Goal: Task Accomplishment & Management: Use online tool/utility

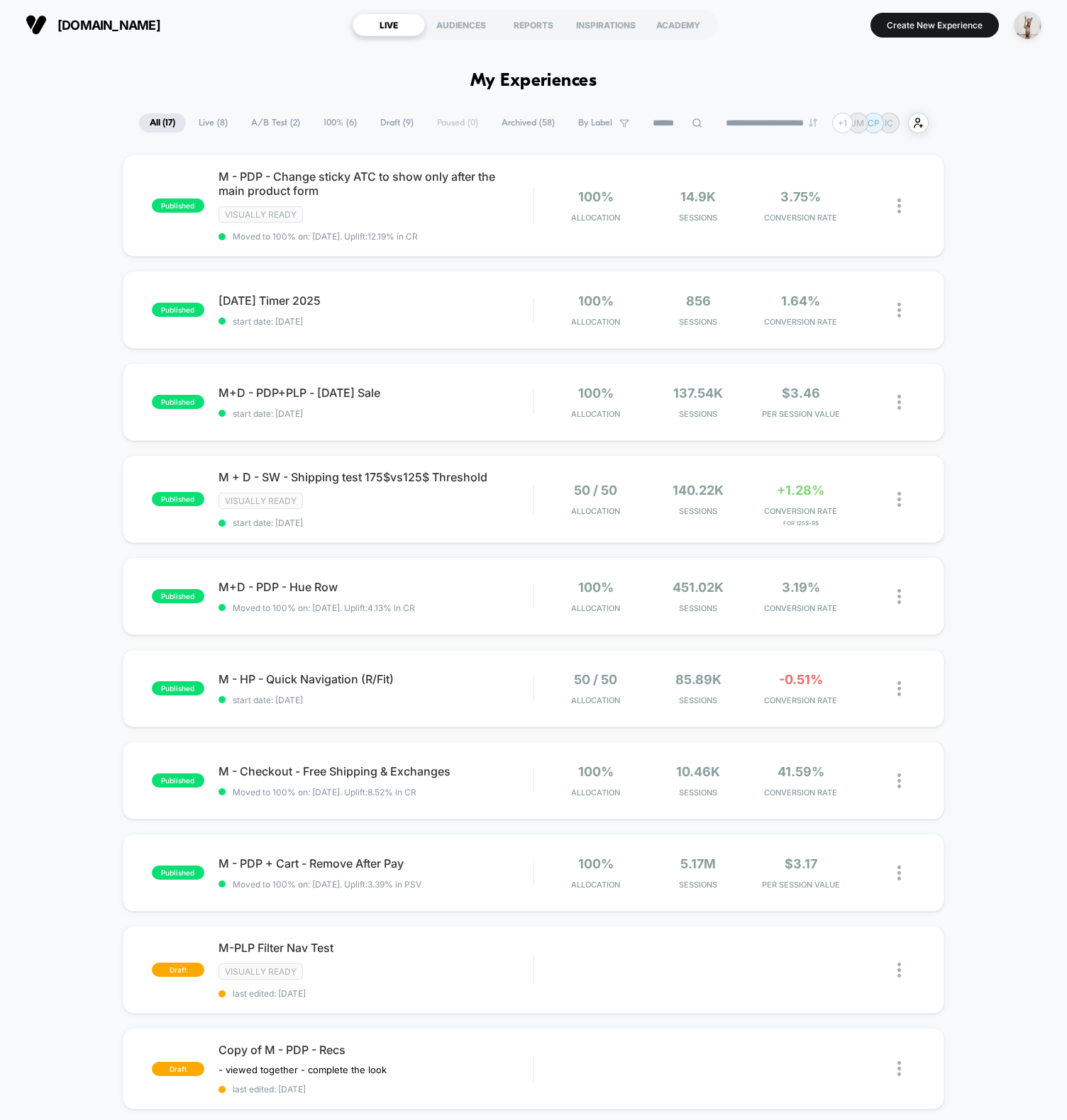
click at [1010, 721] on div "published M - PDP - Change sticky ATC to show only after the main product form …" at bounding box center [533, 759] width 1067 height 1210
click at [1036, 713] on div "published M - PDP - Change sticky ATC to show only after the main product form …" at bounding box center [533, 759] width 1067 height 1210
click at [993, 687] on div "published M - PDP - Change sticky ATC to show only after the main product form …" at bounding box center [533, 759] width 1067 height 1210
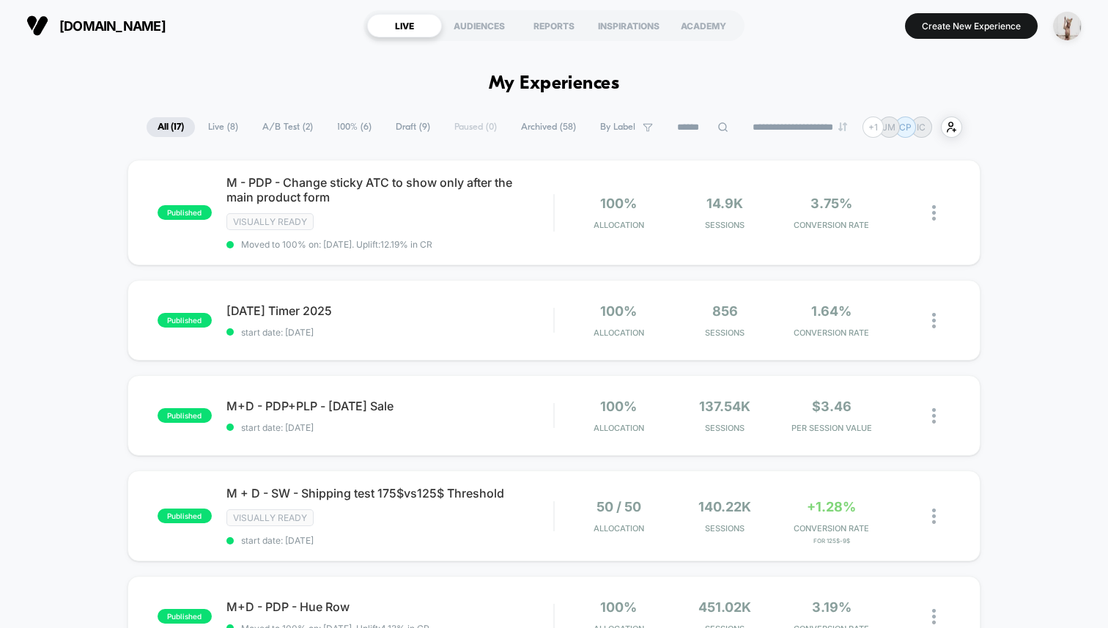
click at [987, 38] on section "Create New Experience" at bounding box center [921, 25] width 331 height 37
click at [987, 37] on button "Create New Experience" at bounding box center [971, 26] width 133 height 26
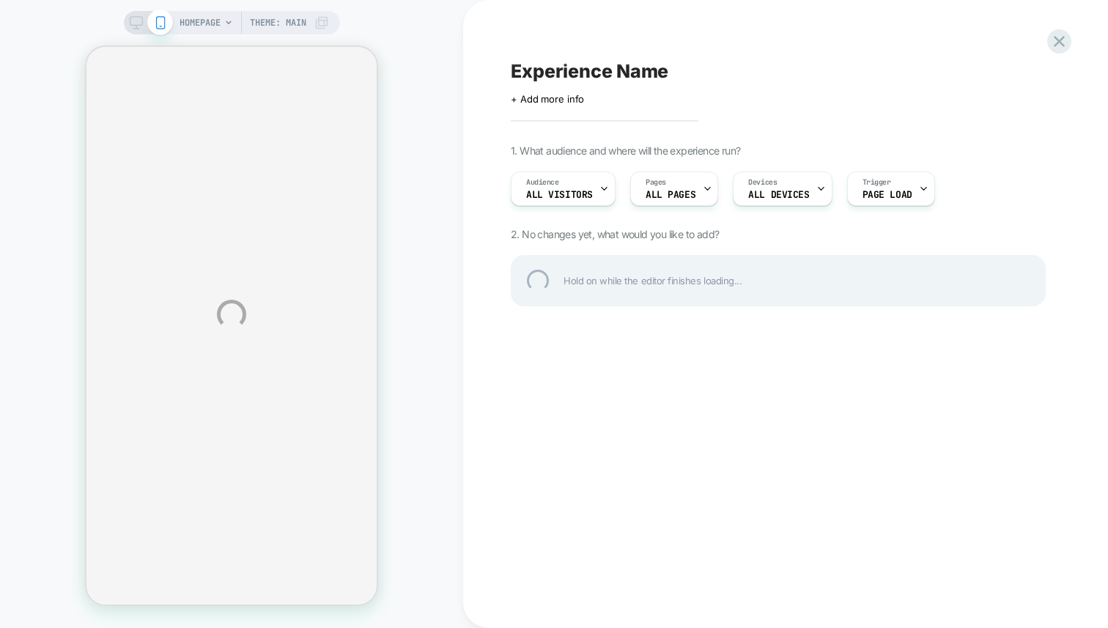
click at [390, 119] on div "HOMEPAGE Theme: MAIN Experience Name Click to edit experience details + Add mor…" at bounding box center [554, 314] width 1108 height 628
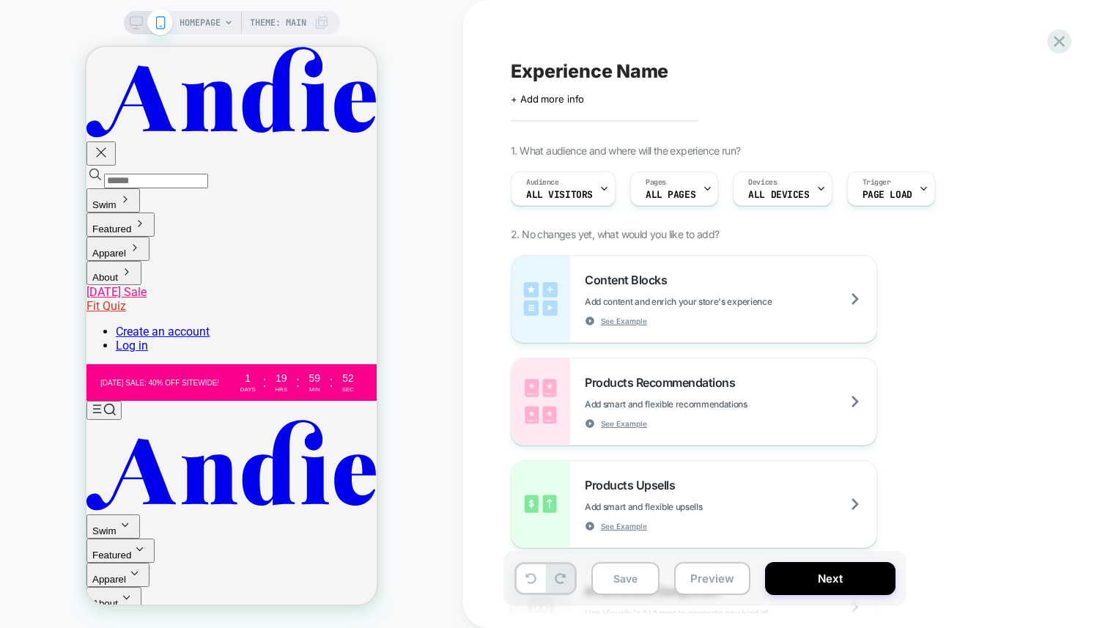
click at [429, 51] on div "HOMEPAGE Theme: MAIN" at bounding box center [231, 314] width 463 height 599
click at [194, 18] on span "HOMEPAGE" at bounding box center [200, 22] width 41 height 23
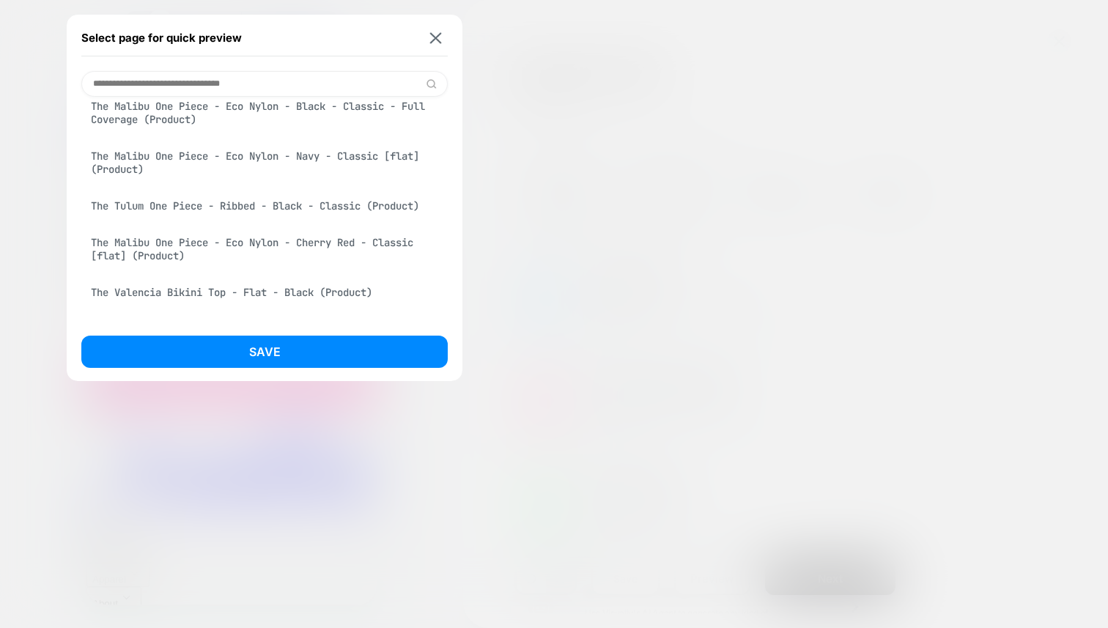
scroll to position [1281, 0]
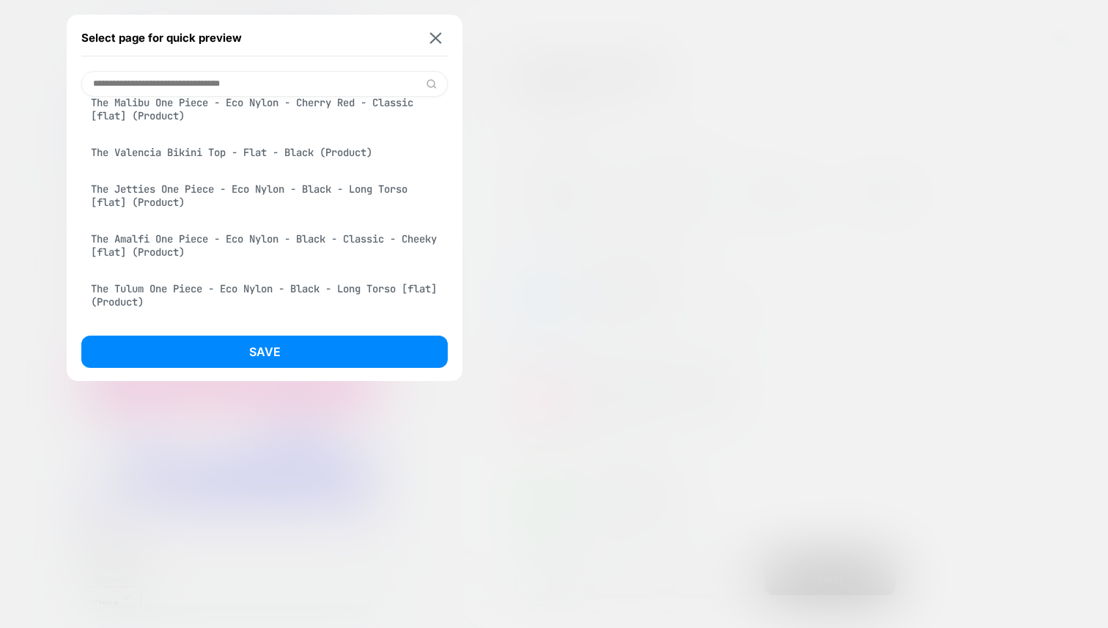
click at [54, 213] on div at bounding box center [554, 314] width 1108 height 628
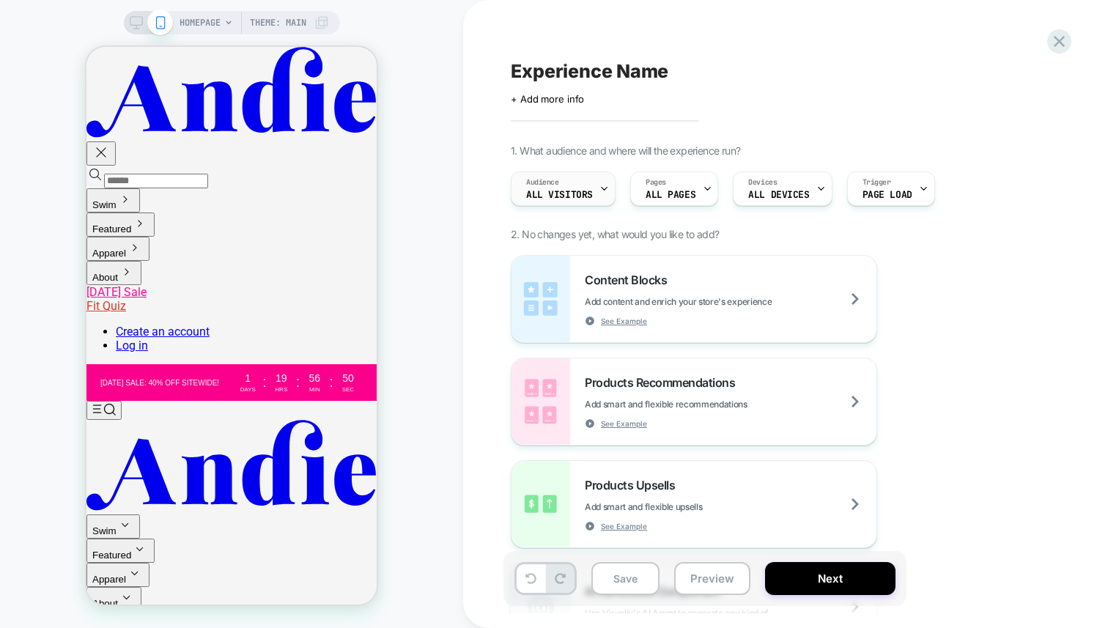
click at [551, 194] on span "All Visitors" at bounding box center [559, 195] width 67 height 10
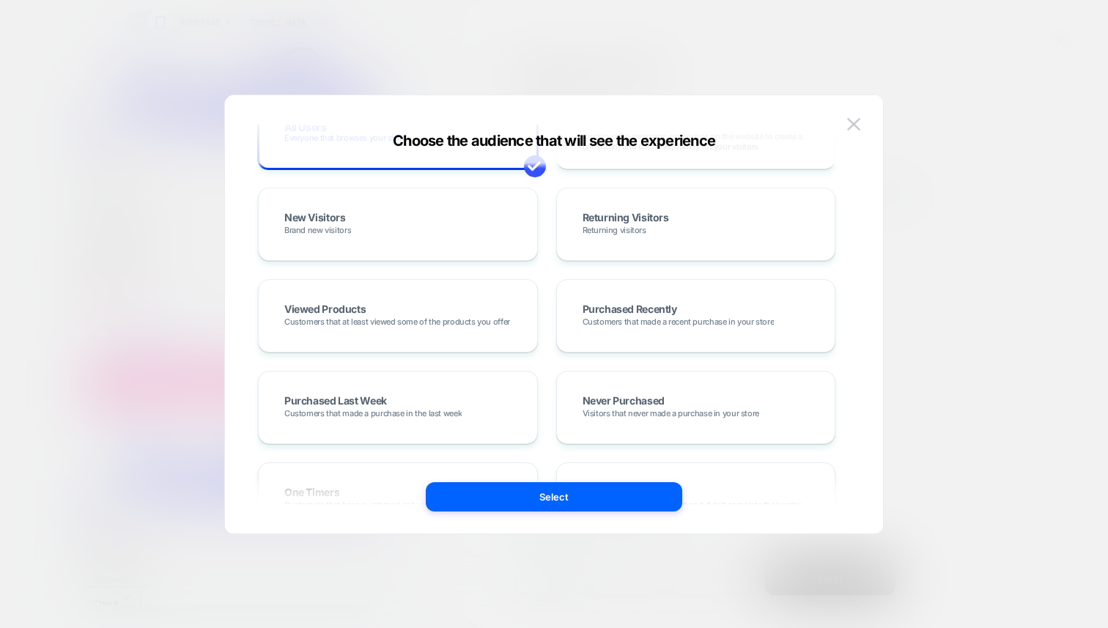
scroll to position [0, 0]
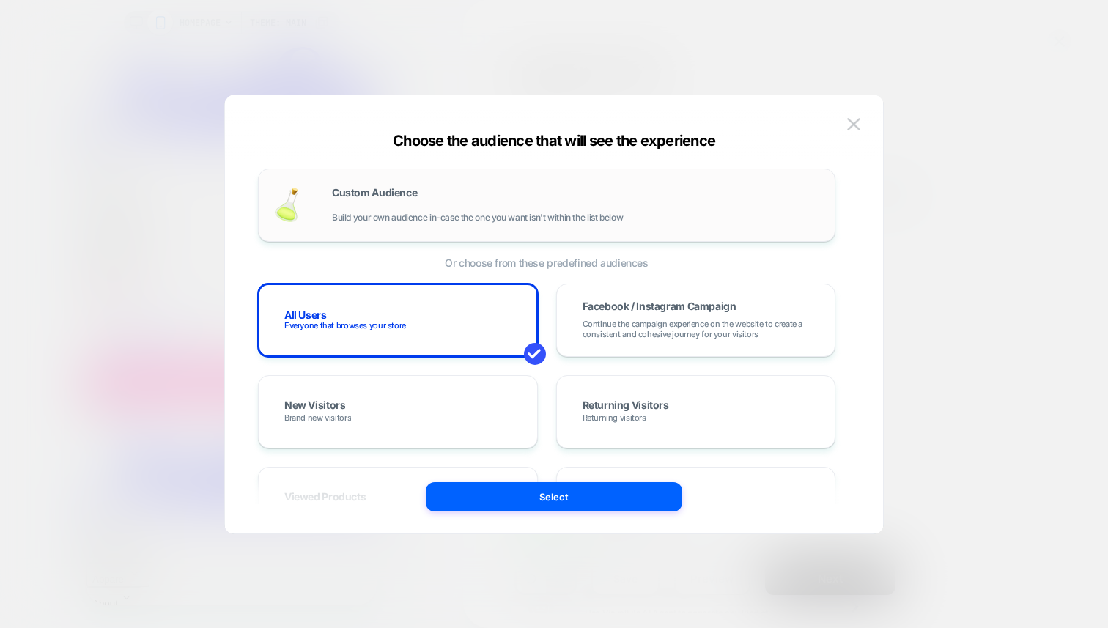
click at [323, 194] on div "Custom Audience Build your own audience in-case the one you want isn't within t…" at bounding box center [546, 205] width 547 height 43
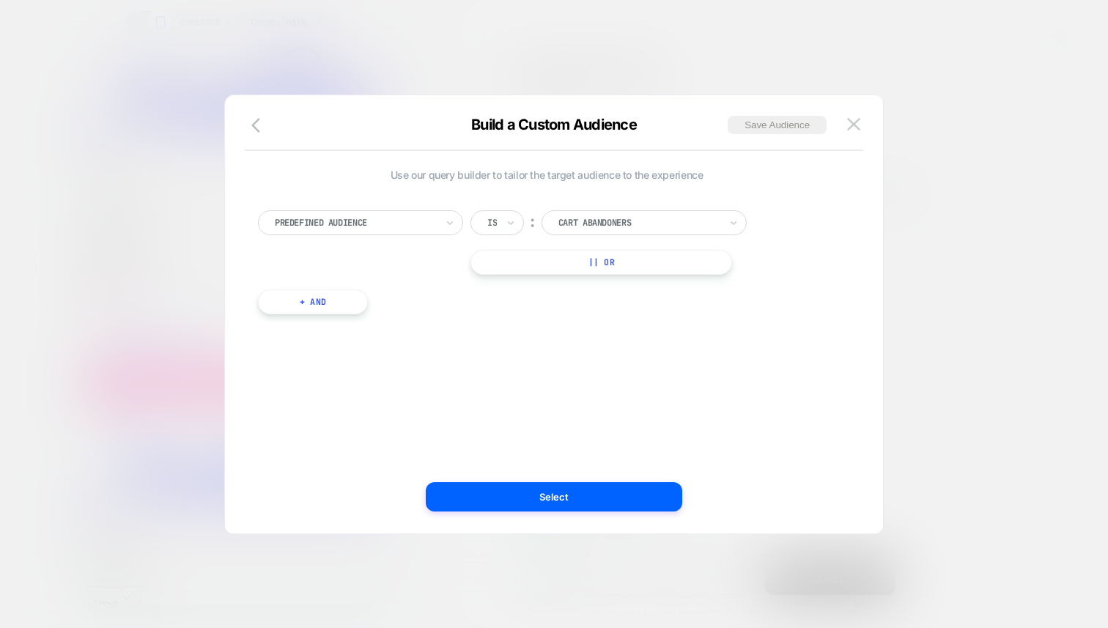
click at [339, 233] on div "Predefined Audience" at bounding box center [360, 222] width 205 height 25
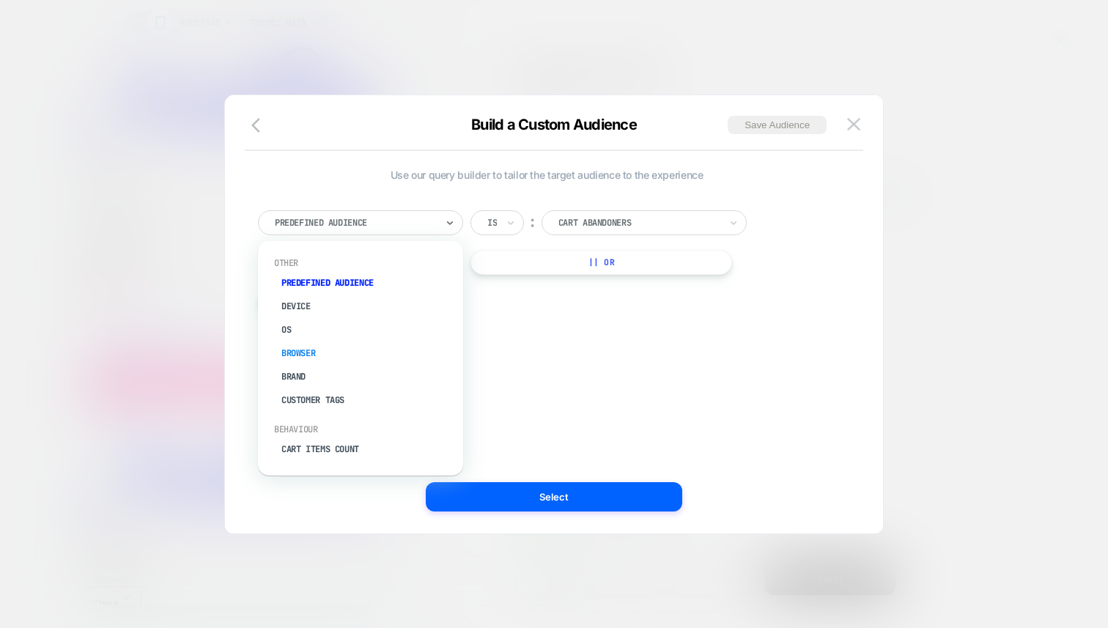
click at [316, 352] on div "Browser" at bounding box center [368, 353] width 191 height 23
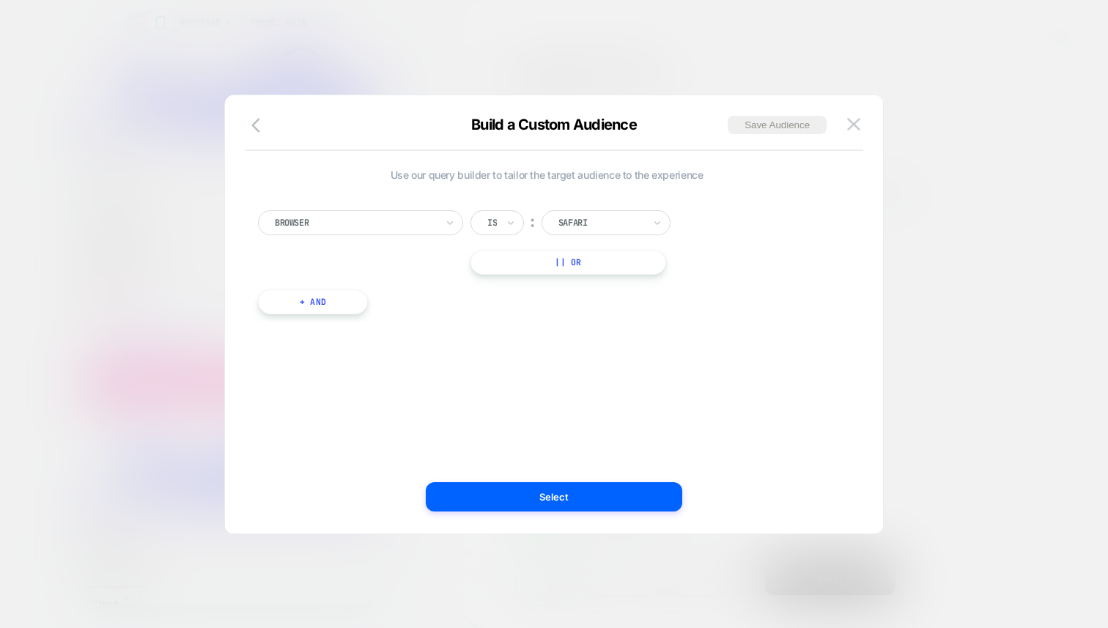
click at [361, 306] on button "+ And" at bounding box center [313, 302] width 110 height 25
click at [342, 317] on div at bounding box center [392, 316] width 161 height 13
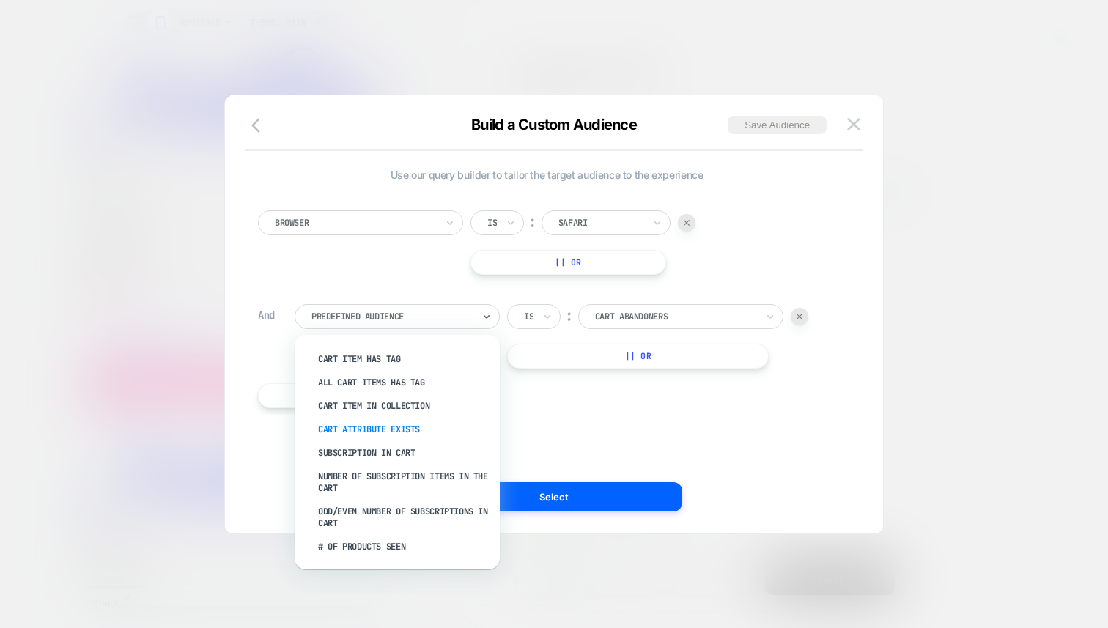
scroll to position [297, 0]
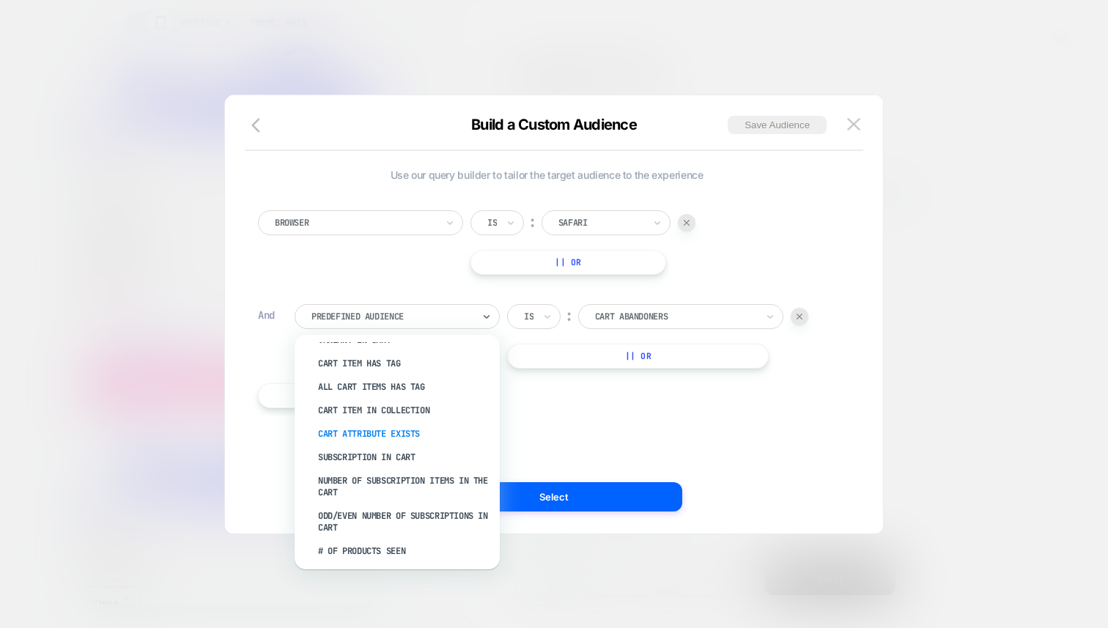
click at [369, 427] on div "Cart Attribute Exists" at bounding box center [404, 433] width 191 height 23
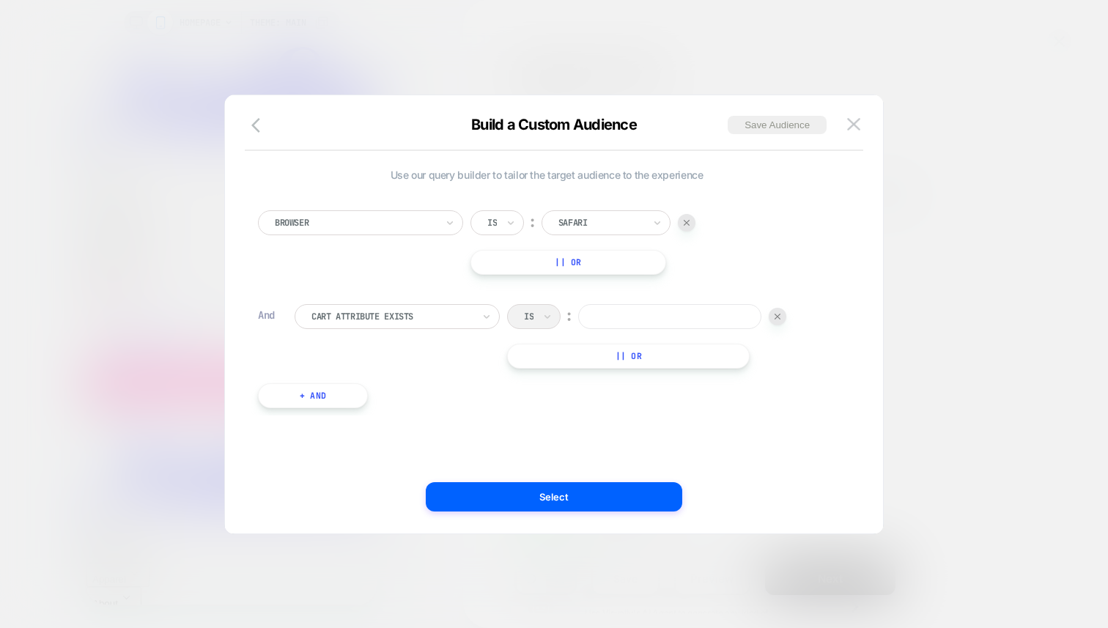
click at [372, 318] on div at bounding box center [392, 316] width 161 height 13
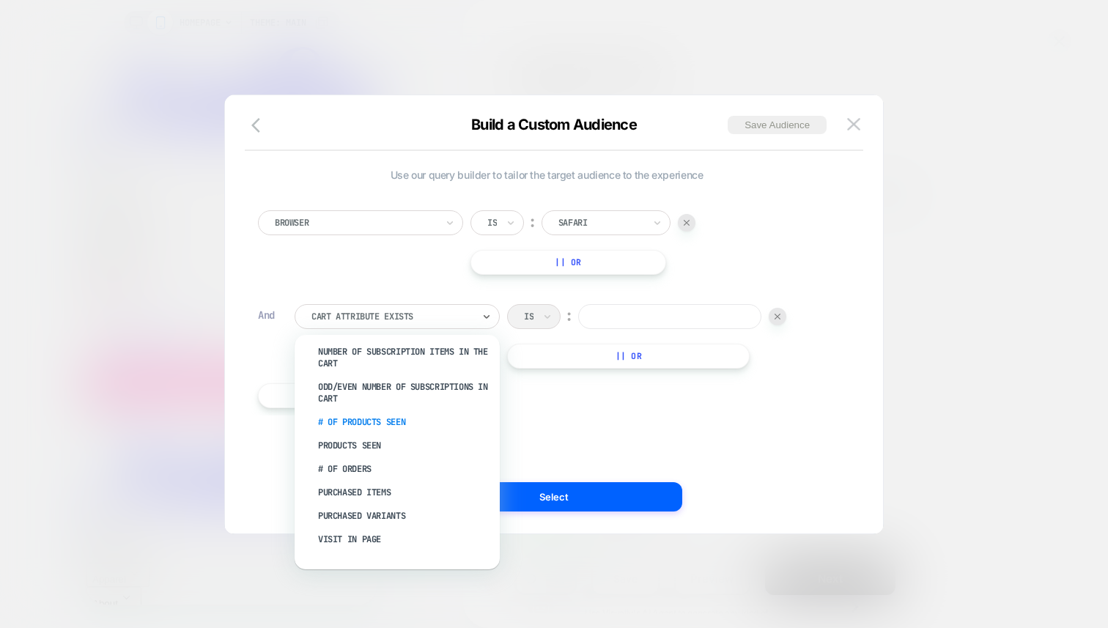
scroll to position [425, 0]
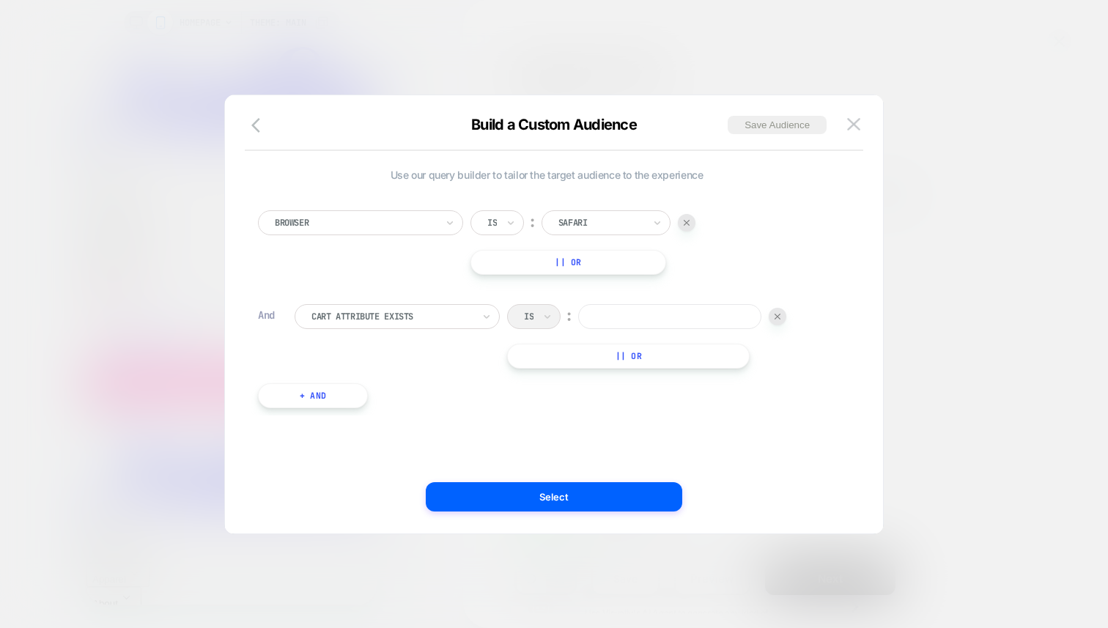
click at [834, 188] on div "Browser Is ︰ Safari || Or And Cart Attribute Exists Is ︰ || Or + And" at bounding box center [547, 301] width 592 height 227
click at [871, 122] on div "Build a Custom Audience Save Audience" at bounding box center [554, 133] width 658 height 35
click at [855, 125] on img at bounding box center [853, 124] width 13 height 12
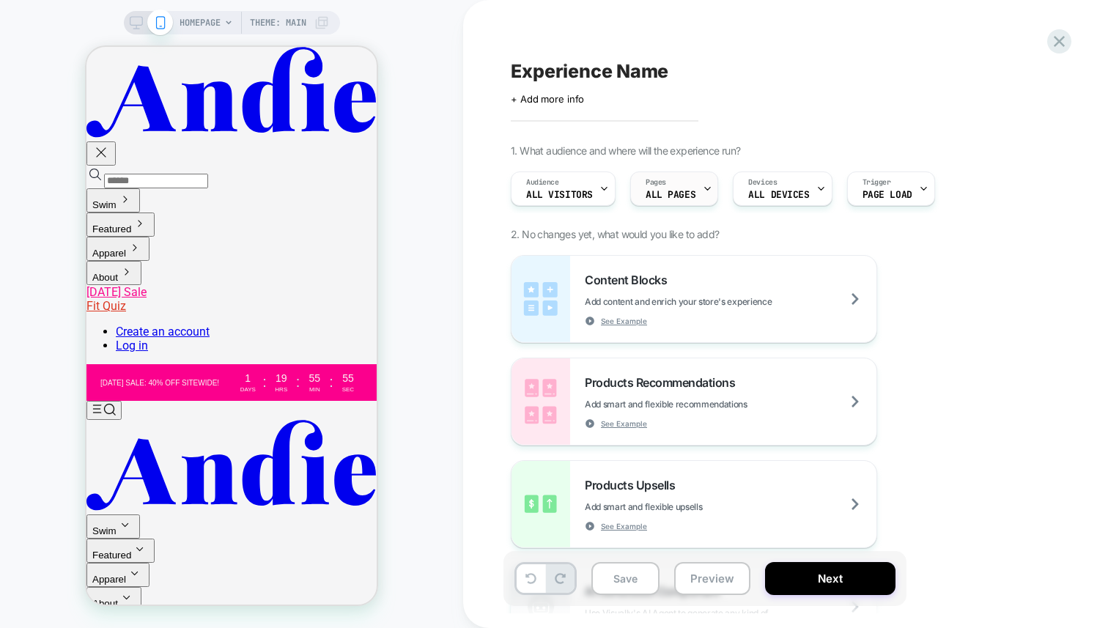
click at [684, 194] on span "ALL PAGES" at bounding box center [671, 195] width 50 height 10
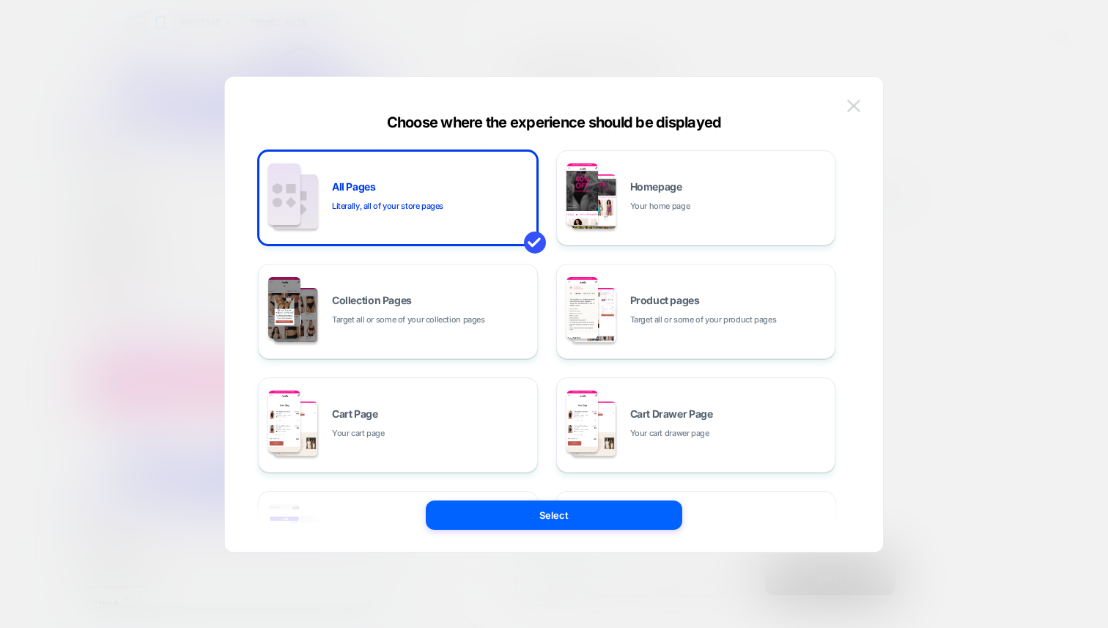
click at [850, 106] on img at bounding box center [853, 106] width 13 height 12
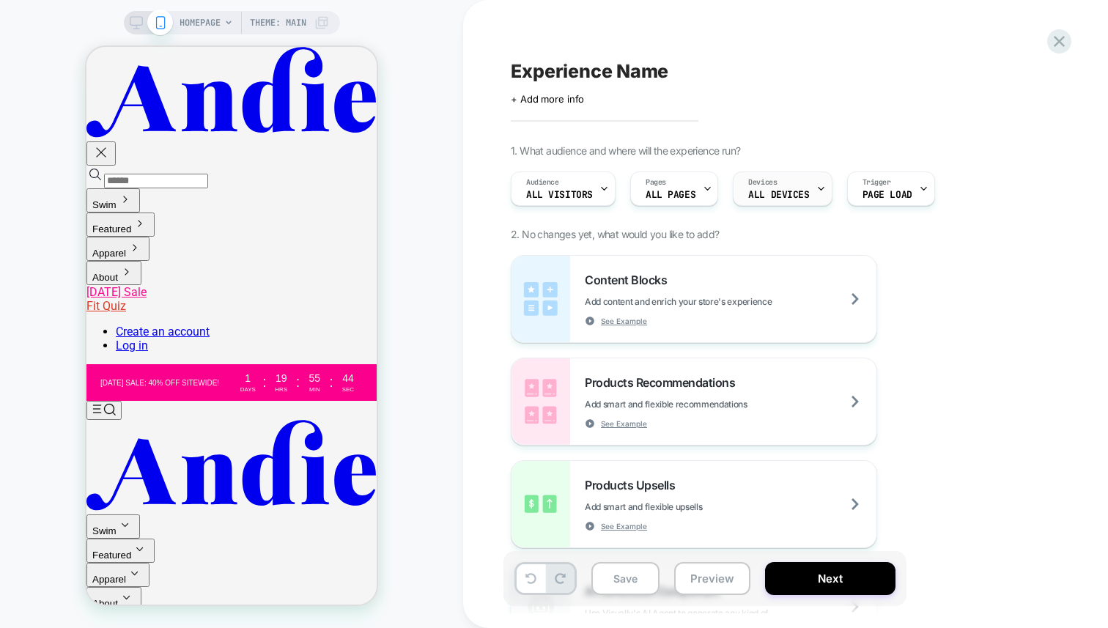
click at [779, 187] on div "Devices ALL DEVICES" at bounding box center [779, 188] width 90 height 33
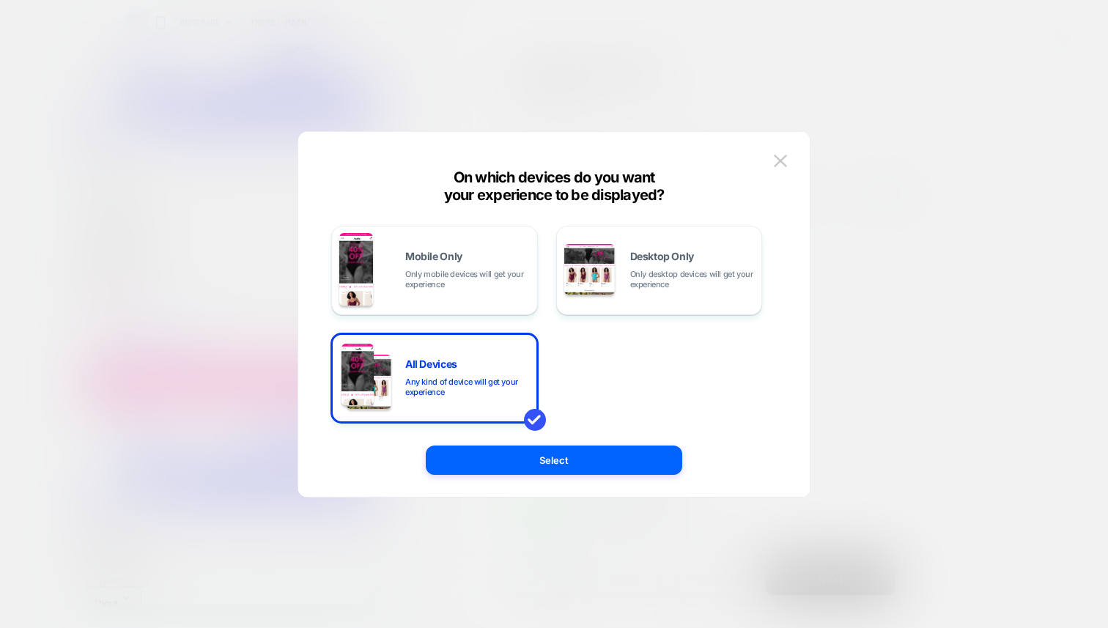
click at [786, 158] on button at bounding box center [781, 161] width 22 height 22
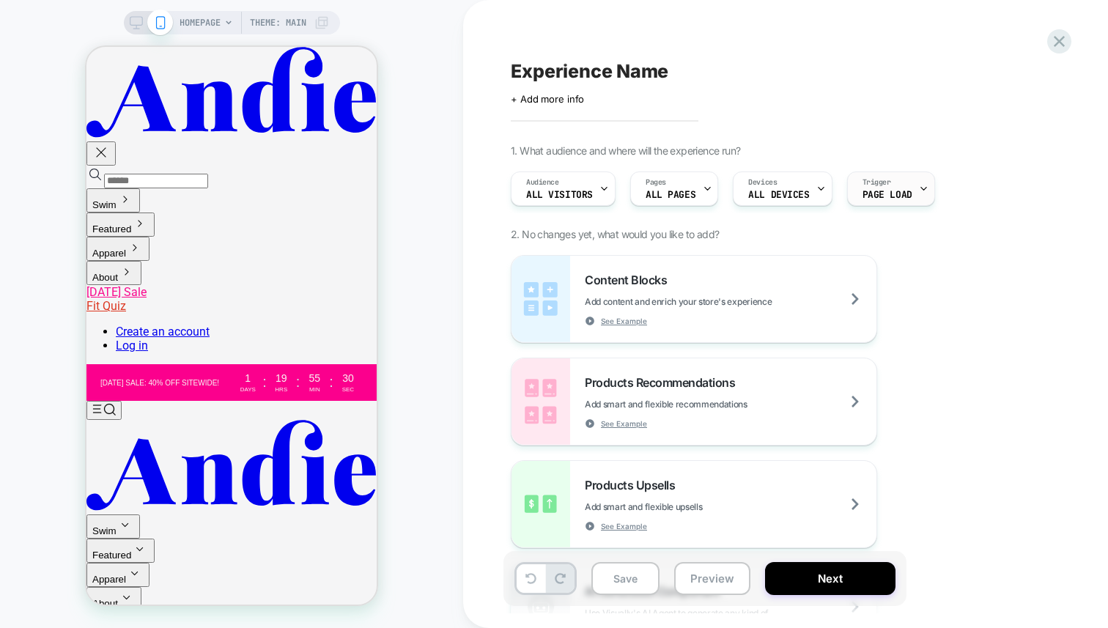
click at [902, 180] on div "Trigger Page Load" at bounding box center [887, 188] width 79 height 33
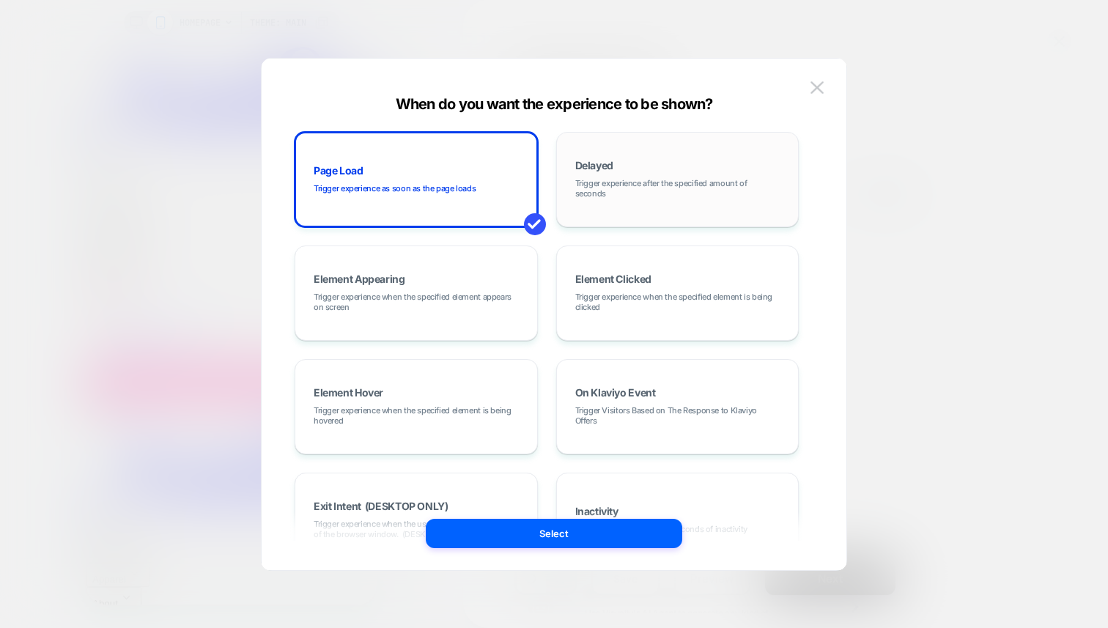
click at [637, 195] on span "Trigger experience after the specified amount of seconds" at bounding box center [677, 188] width 205 height 21
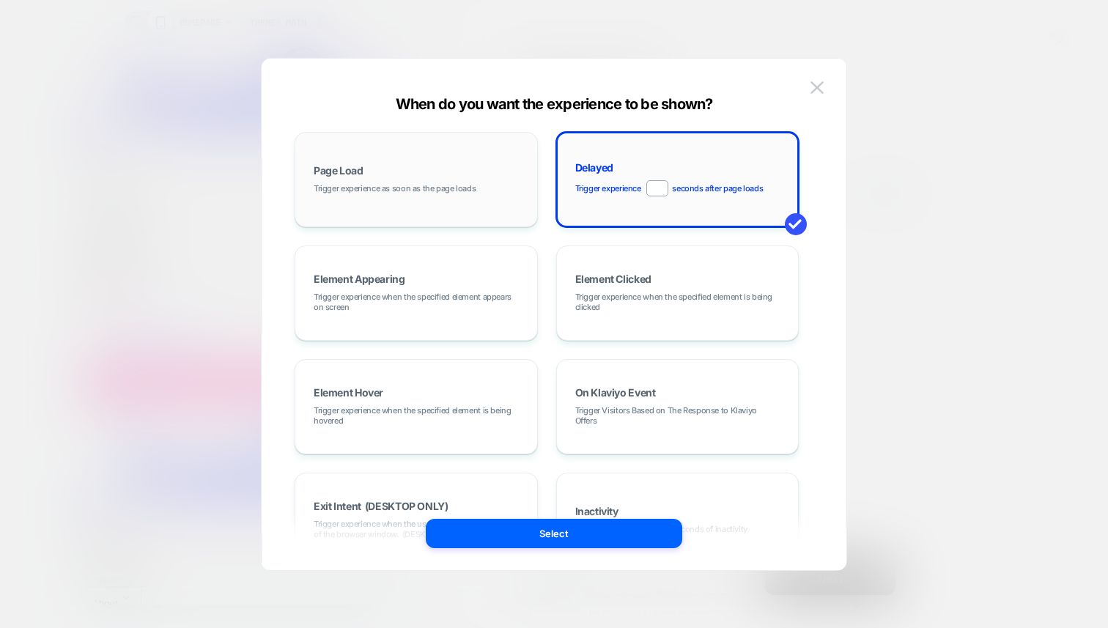
click at [360, 196] on div "Page Load Trigger experience as soon as the page loads" at bounding box center [416, 179] width 227 height 79
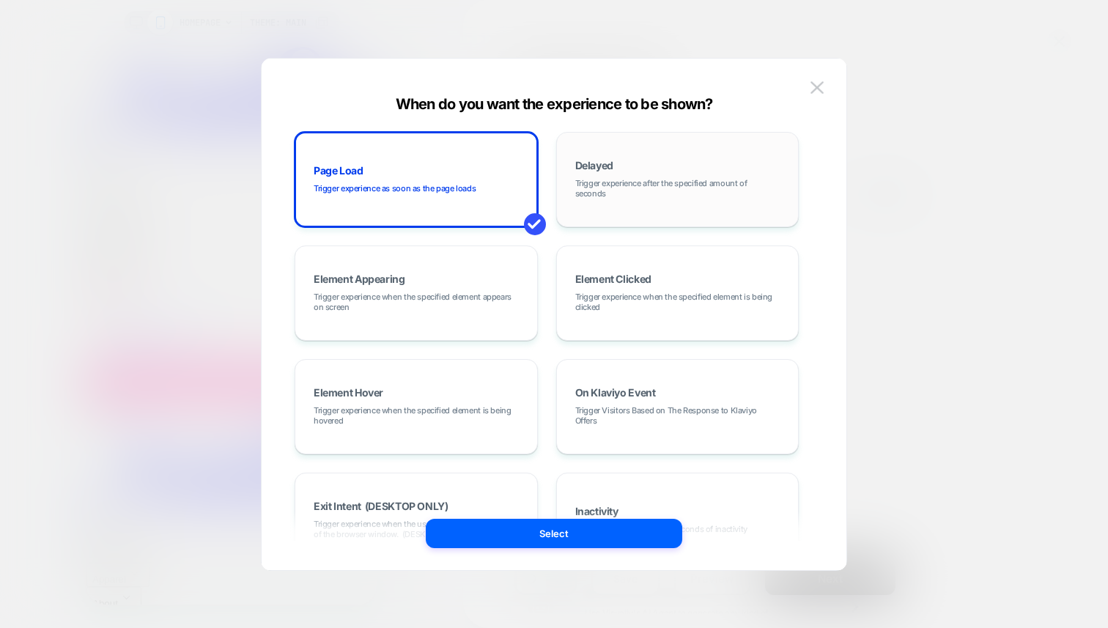
click at [676, 166] on div "Delayed Trigger experience after the specified amount of seconds" at bounding box center [677, 179] width 227 height 79
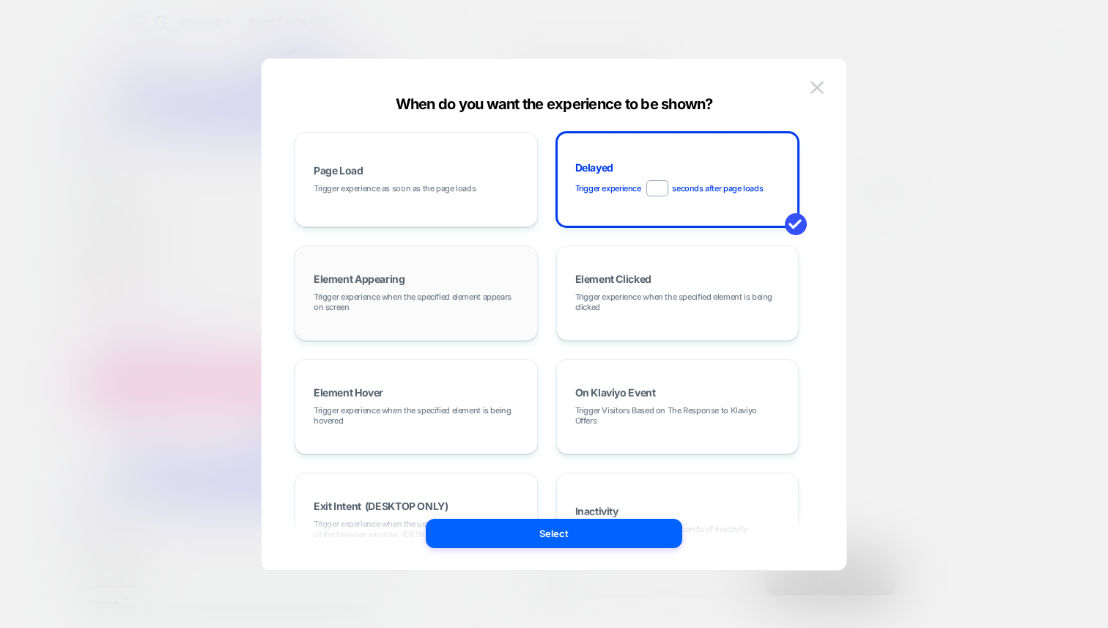
click at [441, 270] on div "Element Appearing Trigger experience when the specified element appears on scre…" at bounding box center [416, 293] width 227 height 79
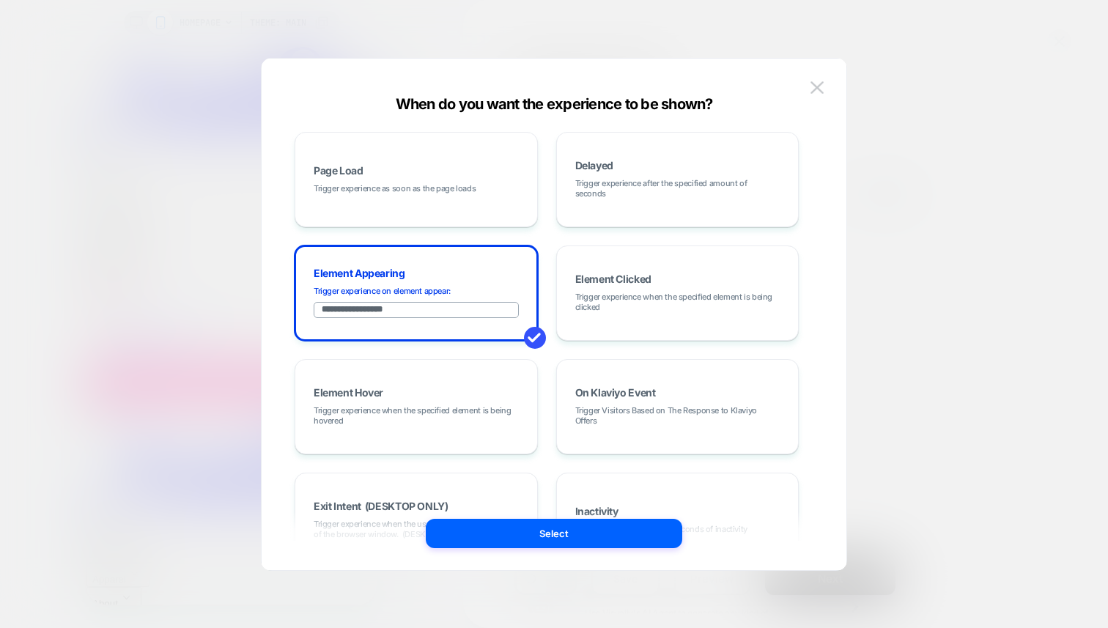
drag, startPoint x: 438, startPoint y: 306, endPoint x: 207, endPoint y: 281, distance: 232.3
click at [504, 213] on div "**********" at bounding box center [771, 188] width 535 height 49
click at [646, 271] on div "Element Clicked Trigger experience when the specified element is being clicked" at bounding box center [677, 293] width 227 height 79
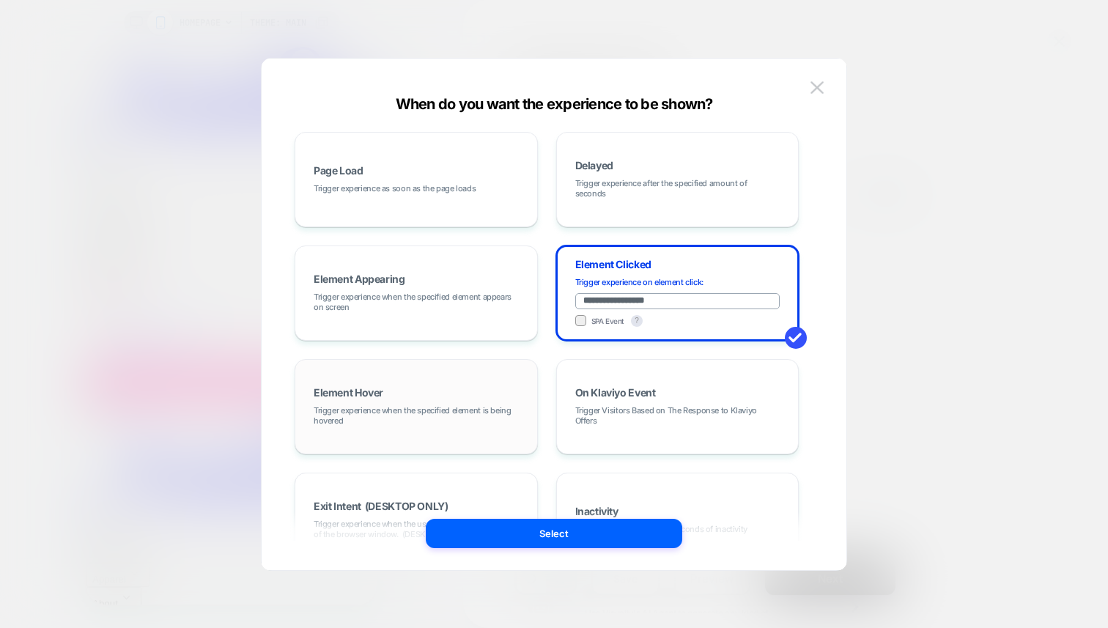
click at [391, 413] on span "Trigger experience when the specified element is being hovered" at bounding box center [416, 415] width 205 height 21
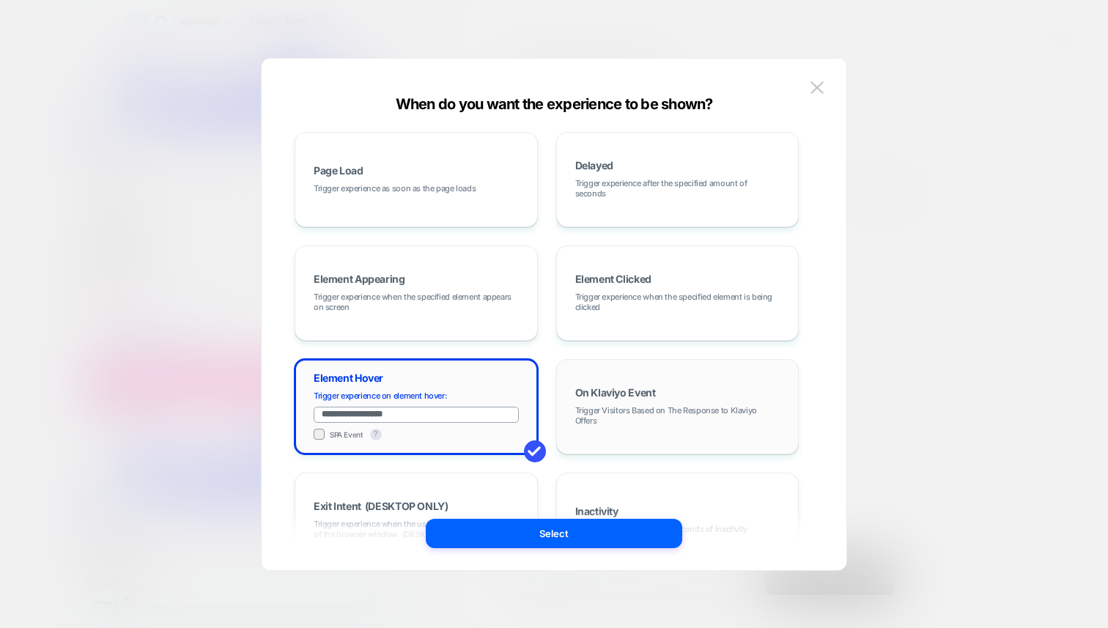
click at [653, 393] on span "On Klaviyo Event" at bounding box center [615, 393] width 81 height 10
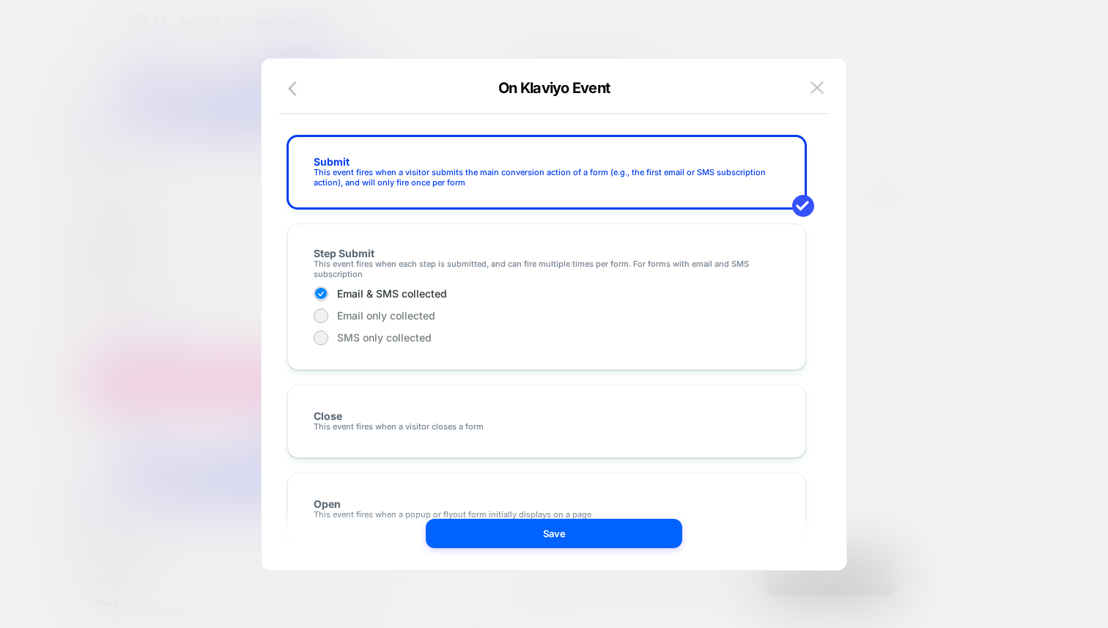
drag, startPoint x: 287, startPoint y: 87, endPoint x: 346, endPoint y: 124, distance: 69.2
click at [288, 88] on icon "button" at bounding box center [297, 89] width 18 height 18
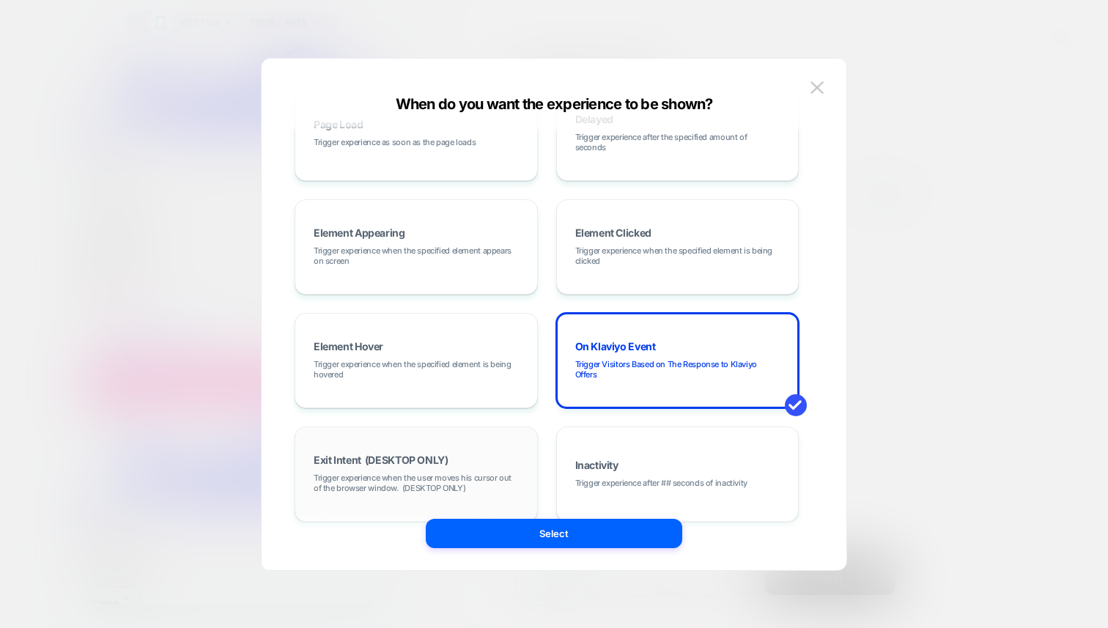
scroll to position [185, 0]
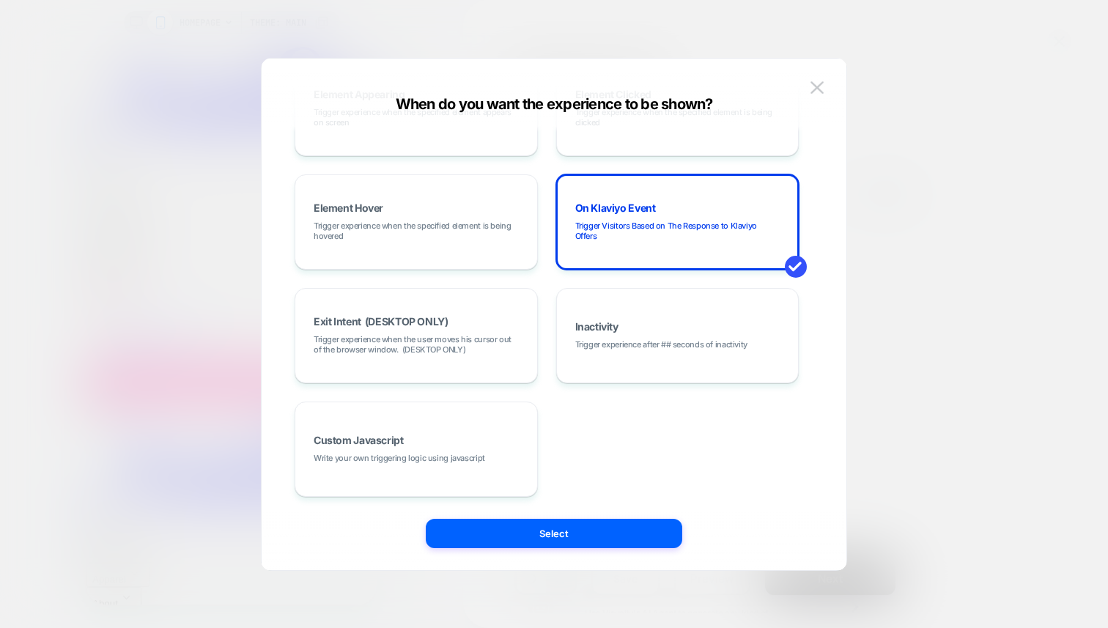
click at [699, 435] on div "Page Load Trigger experience as soon as the page loads Delayed Trigger experien…" at bounding box center [547, 222] width 504 height 550
click at [625, 334] on div "Inactivity Trigger experience after ## seconds of inactivity" at bounding box center [677, 335] width 227 height 79
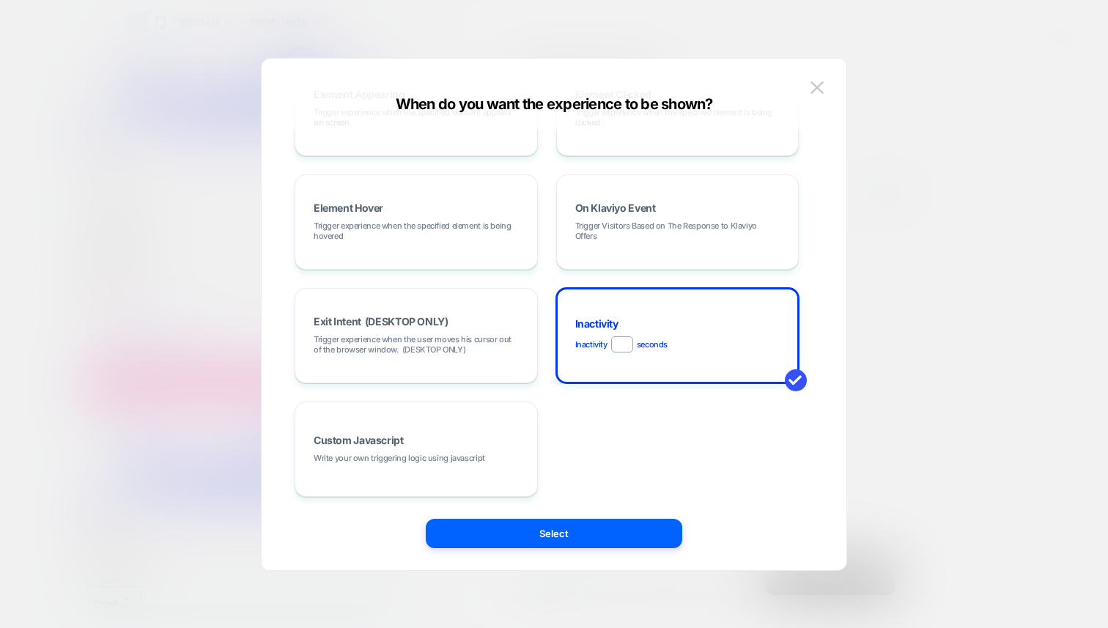
click at [693, 438] on div "Page Load Trigger experience as soon as the page loads Delayed Trigger experien…" at bounding box center [547, 222] width 504 height 550
click at [442, 435] on div "Custom Javascript Write your own triggering logic using javascript" at bounding box center [416, 449] width 227 height 79
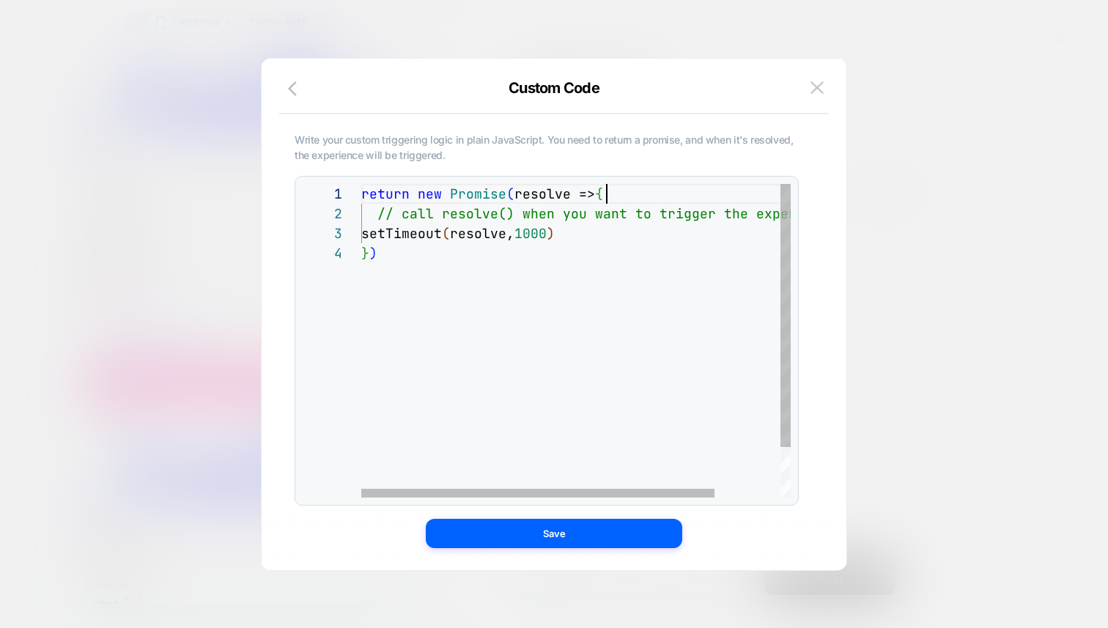
scroll to position [0, 246]
click at [620, 191] on div "return new Promise ( resolve => { // call resolve() when you want to trigger th…" at bounding box center [615, 370] width 509 height 373
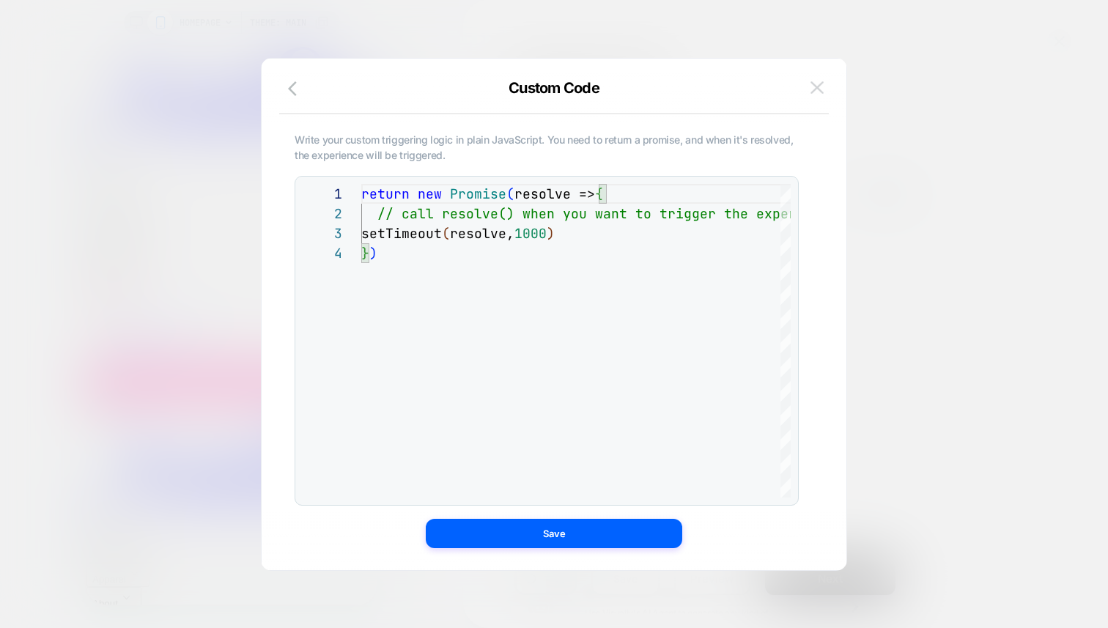
click at [820, 88] on img at bounding box center [817, 87] width 13 height 12
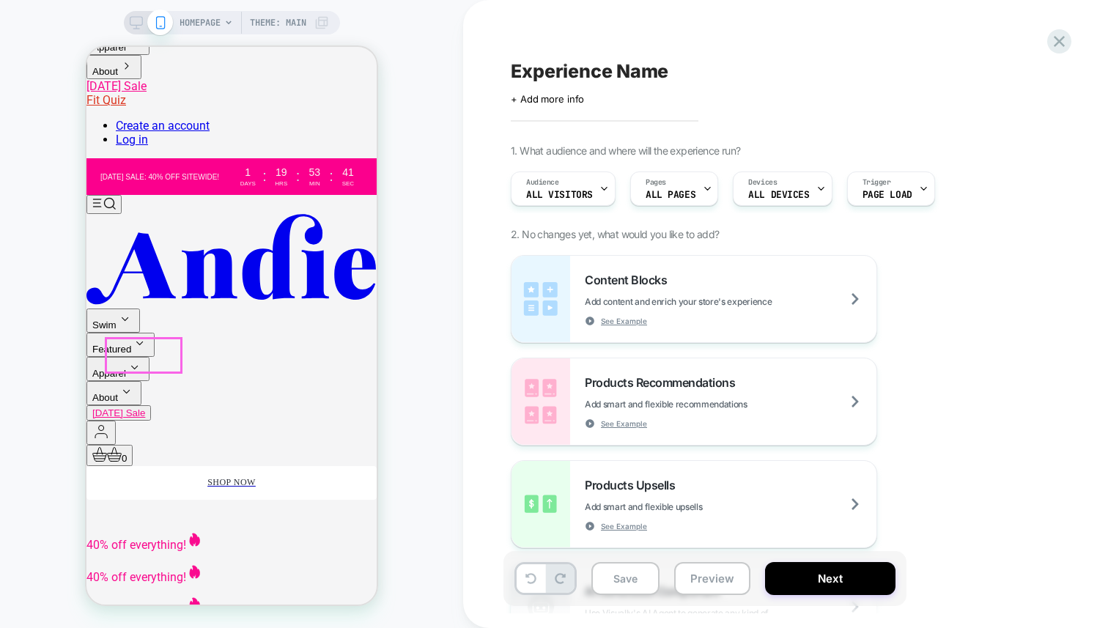
scroll to position [201, 0]
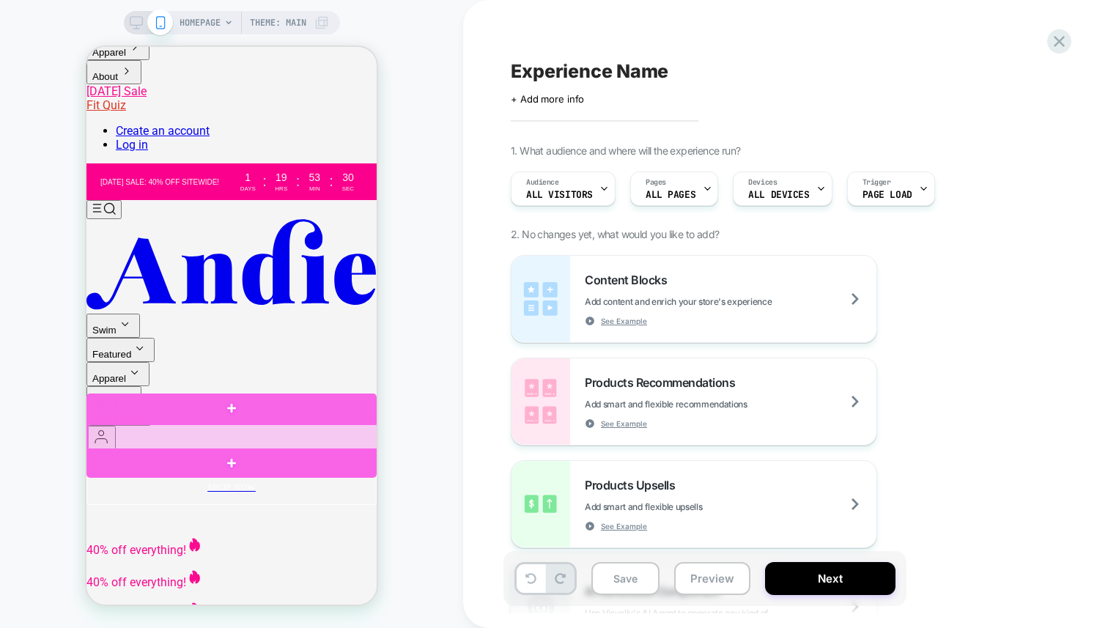
click at [196, 432] on div at bounding box center [233, 437] width 290 height 26
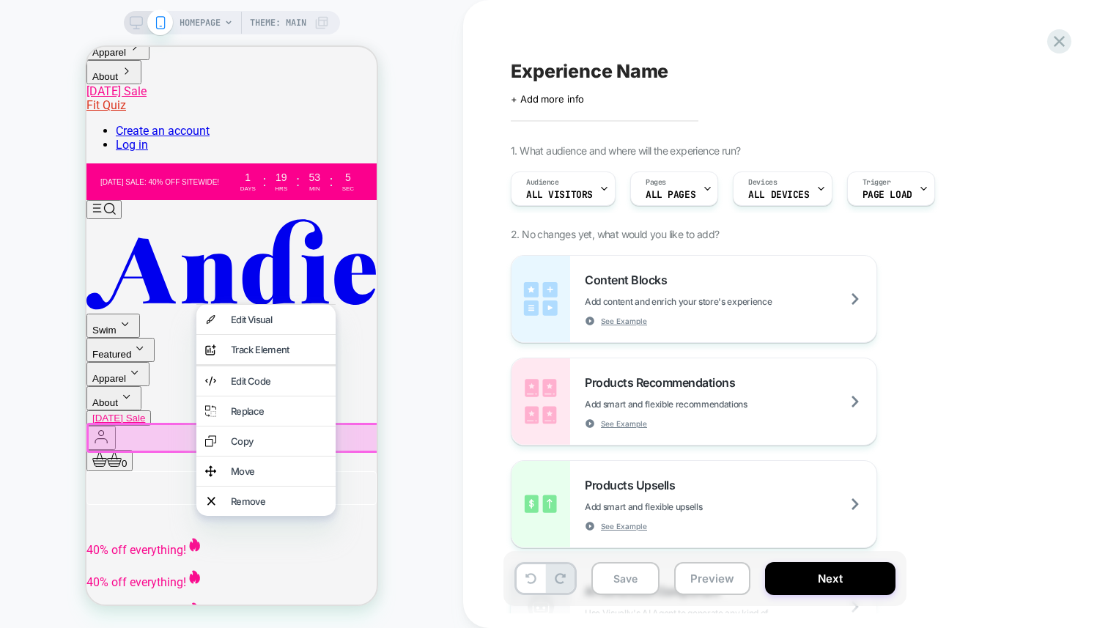
click at [87, 516] on img at bounding box center [87, 516] width 0 height 0
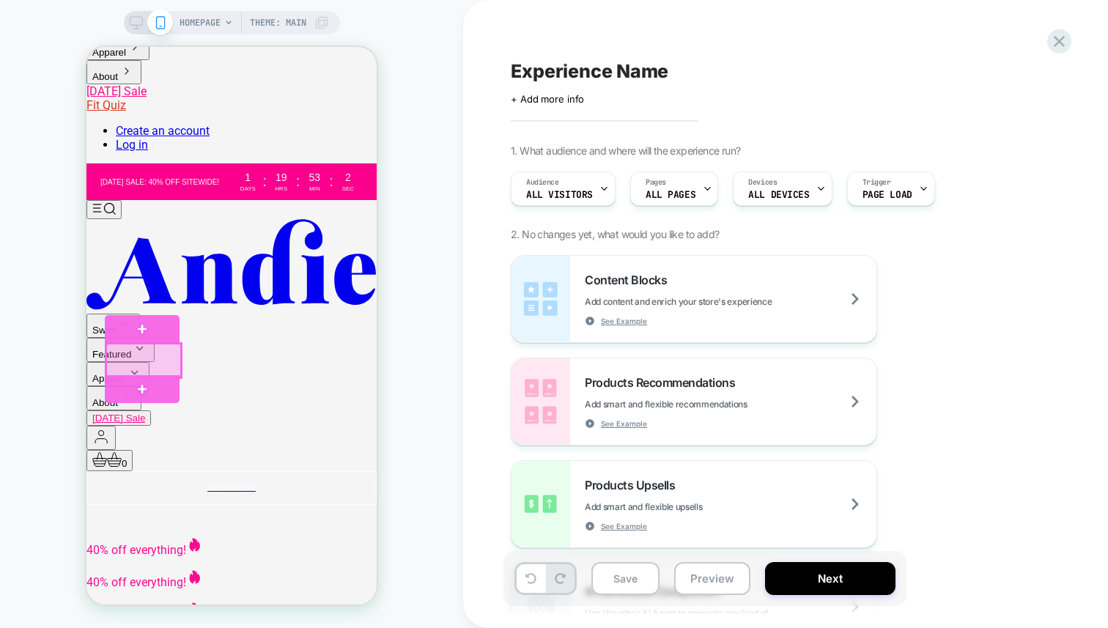
click at [150, 362] on div at bounding box center [143, 361] width 75 height 34
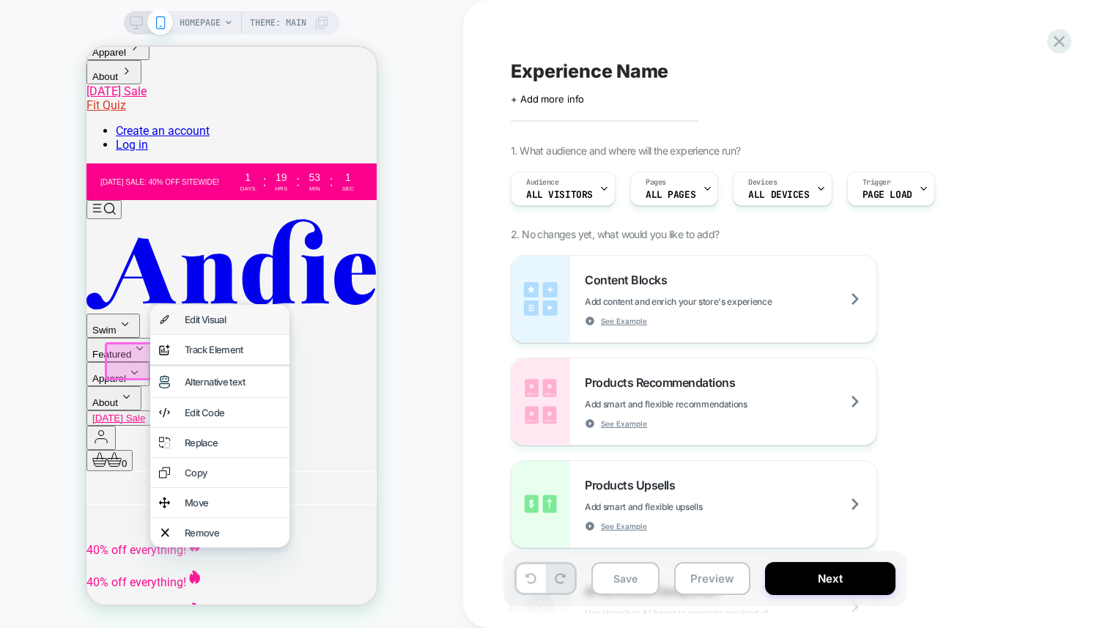
click at [215, 325] on div "Edit Visual" at bounding box center [233, 320] width 96 height 12
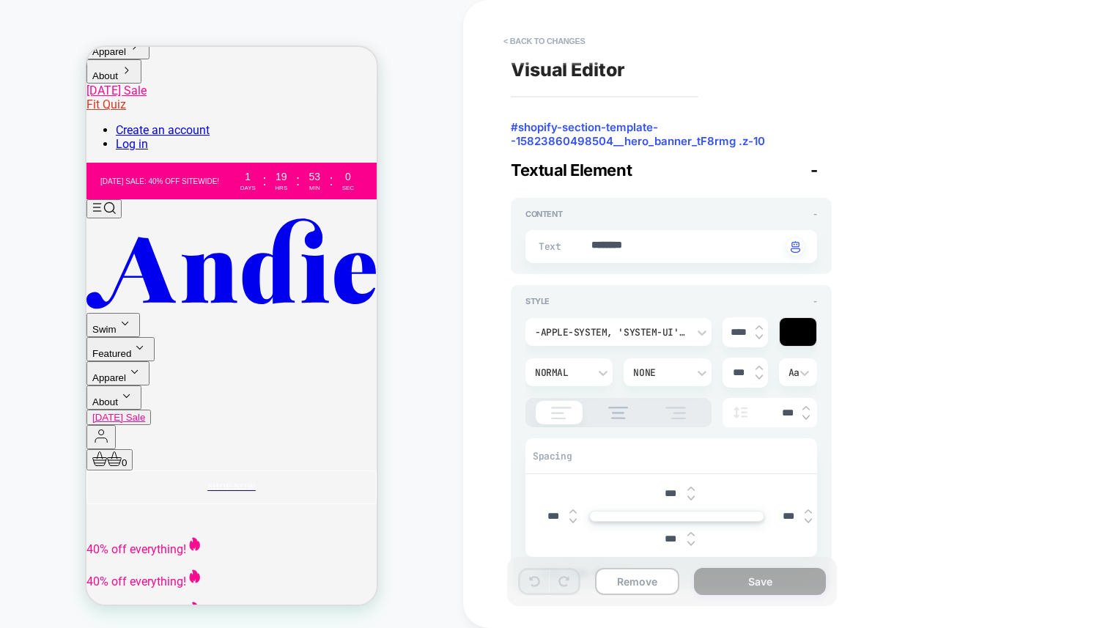
click at [657, 229] on div "Text ******** Click to change to alternative text" at bounding box center [672, 241] width 292 height 44
type textarea "*"
type textarea "*********"
type textarea "*"
type textarea "**********"
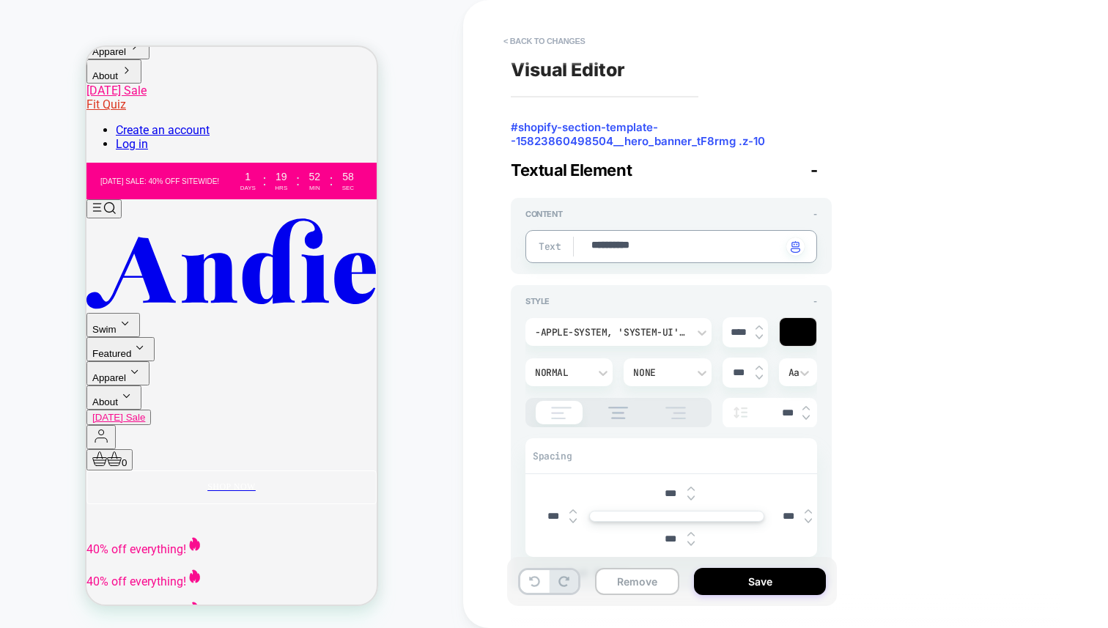
type textarea "*"
type textarea "**********"
type textarea "*"
type textarea "**********"
type textarea "*"
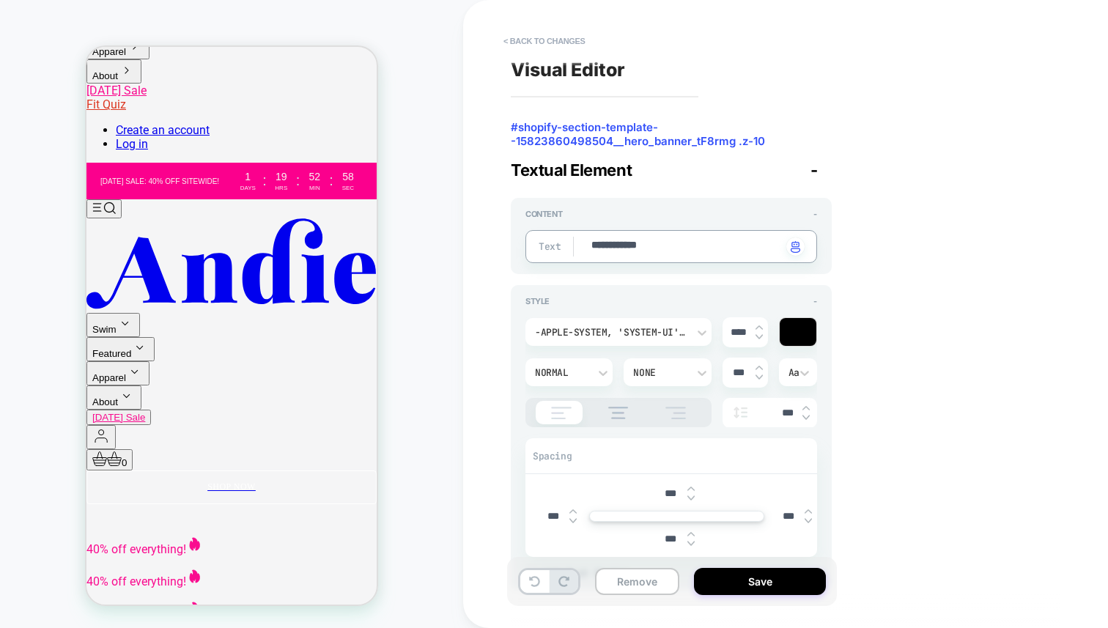
type textarea "**********"
type textarea "*"
type textarea "**********"
type textarea "*"
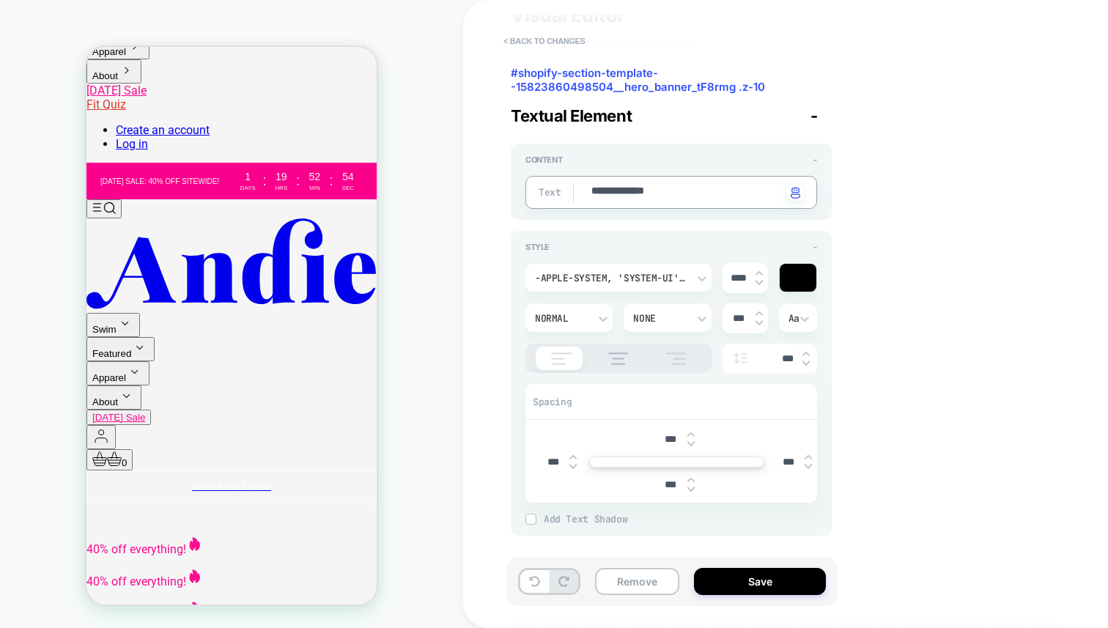
scroll to position [56, 0]
type textarea "**********"
click at [555, 44] on button "< Back to changes" at bounding box center [544, 40] width 97 height 23
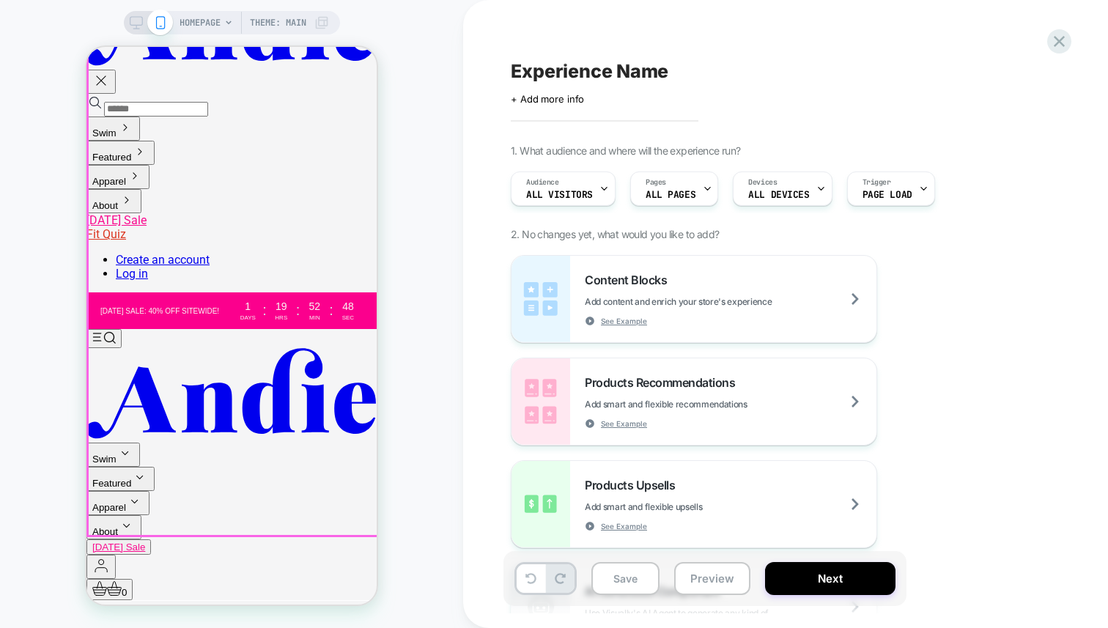
scroll to position [0, 0]
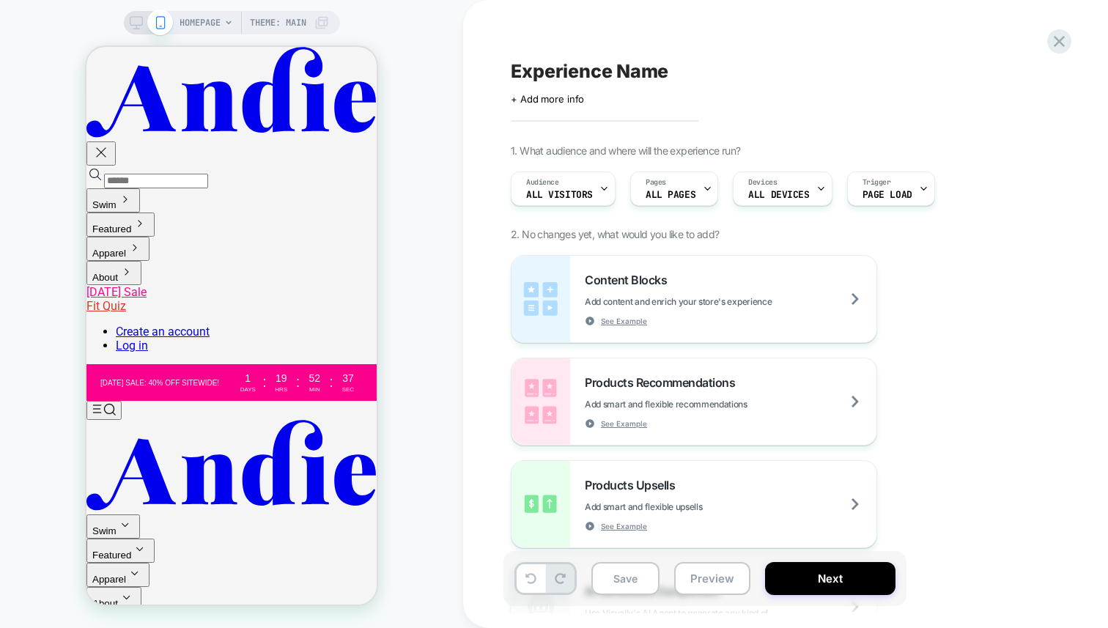
click at [440, 127] on div "HOMEPAGE Theme: MAIN" at bounding box center [231, 314] width 463 height 599
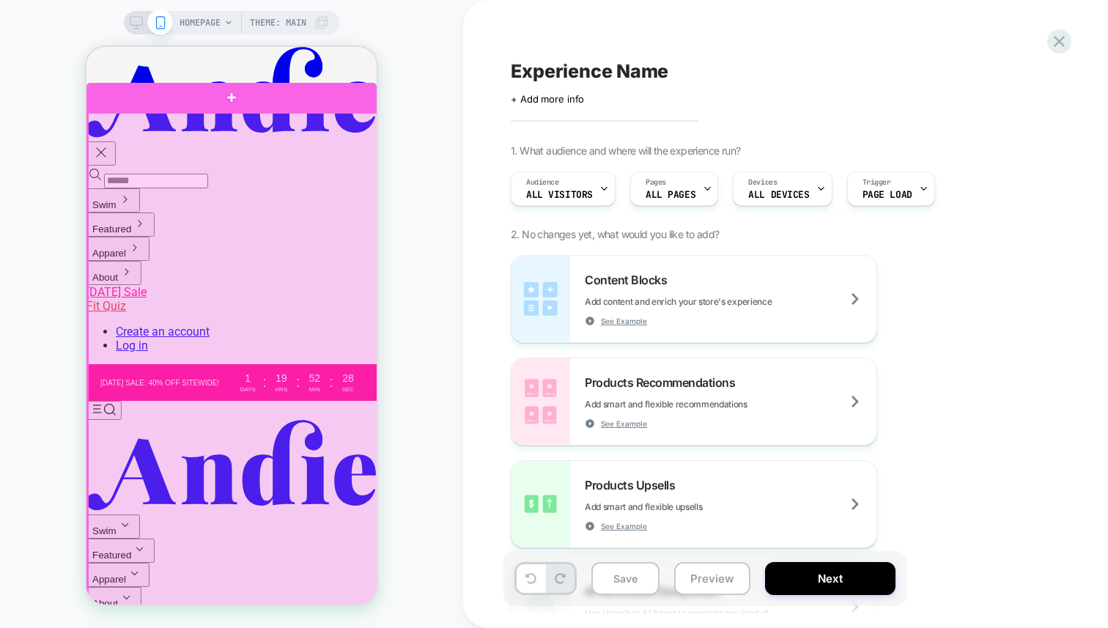
click at [276, 194] on div at bounding box center [233, 360] width 290 height 495
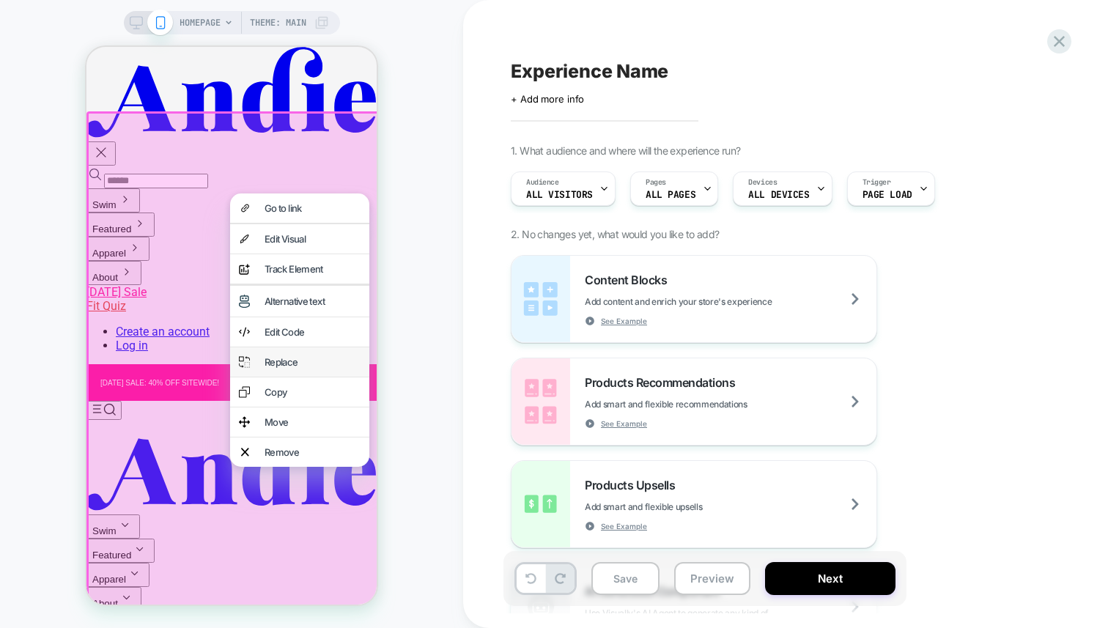
click at [287, 368] on div "Replace" at bounding box center [313, 362] width 96 height 12
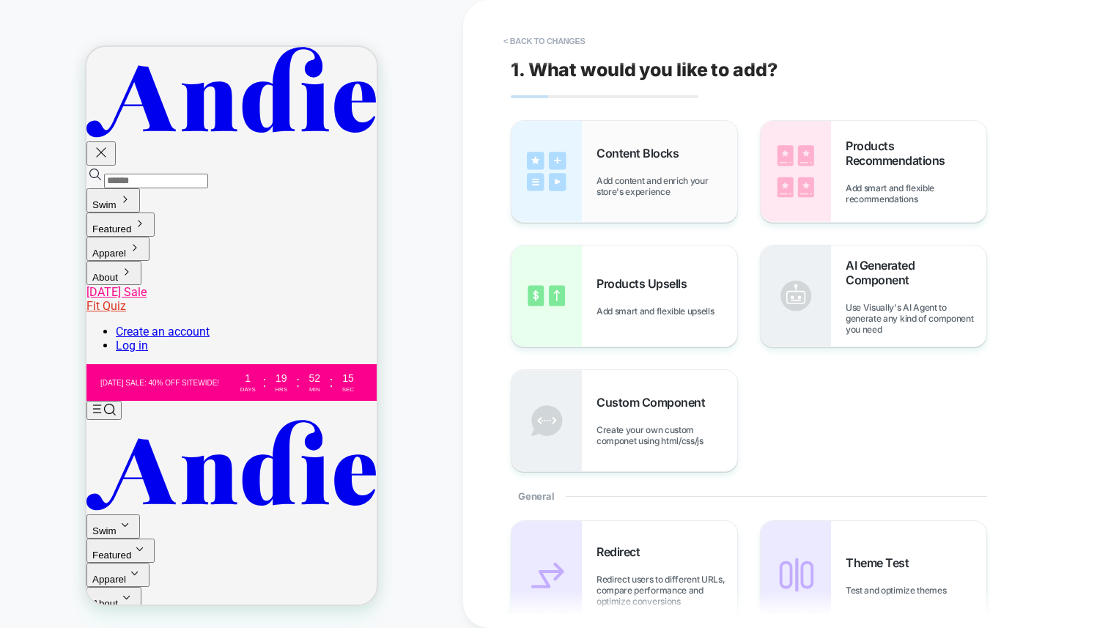
click at [595, 153] on div "Content Blocks Add content and enrich your store's experience" at bounding box center [625, 171] width 226 height 101
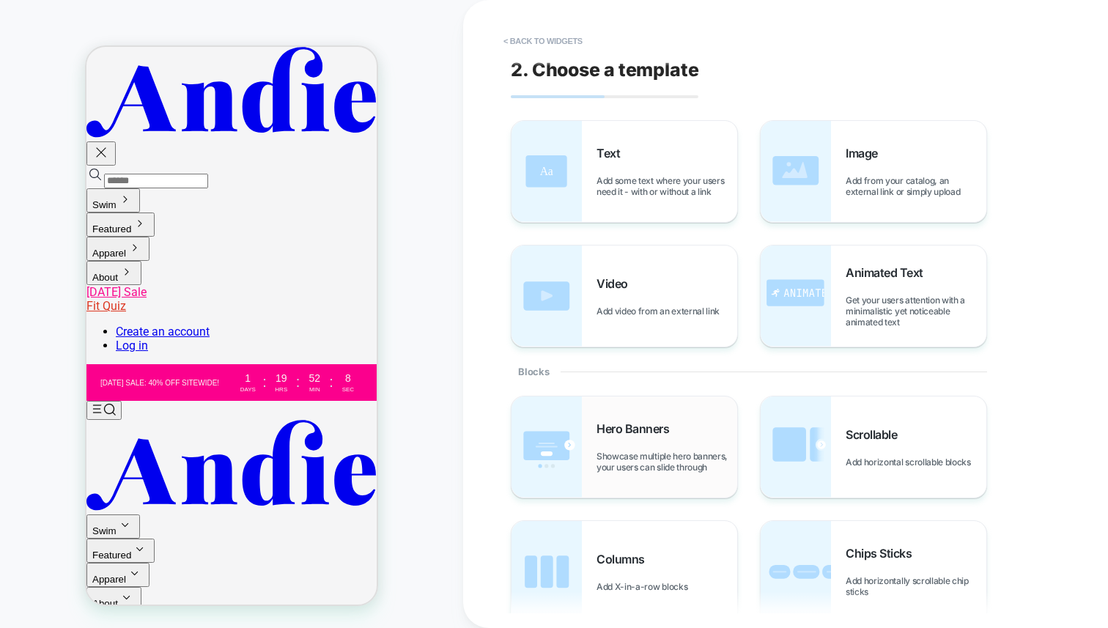
click at [621, 441] on div "Hero Banners Showcase multiple hero banners, your users can slide through" at bounding box center [667, 447] width 141 height 51
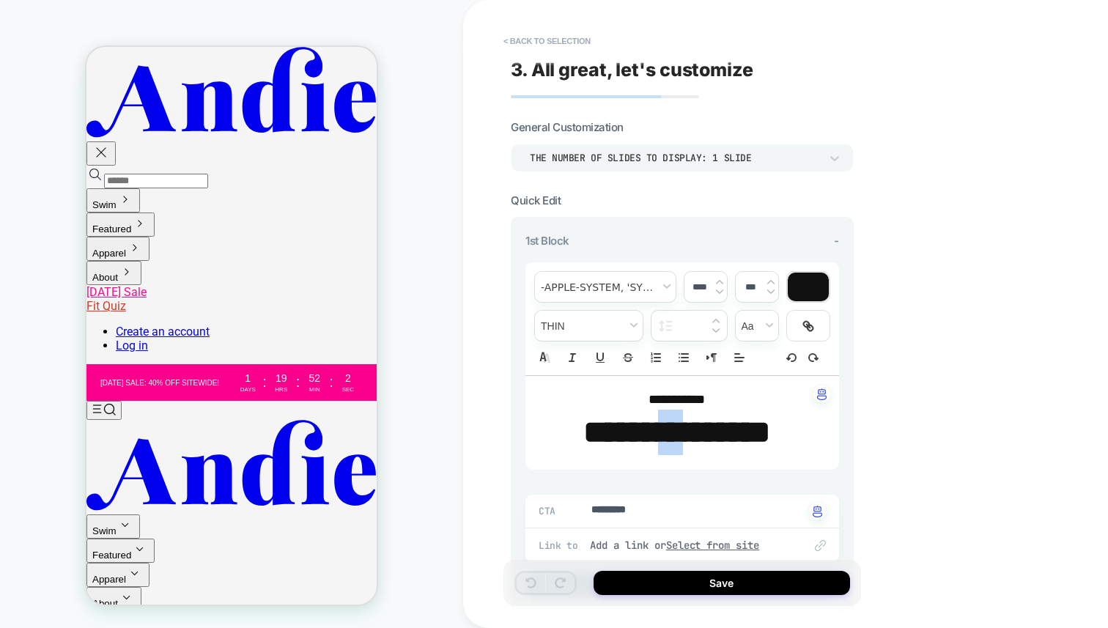
drag, startPoint x: 684, startPoint y: 435, endPoint x: 660, endPoint y: 435, distance: 23.5
click at [660, 435] on strong "**********" at bounding box center [677, 432] width 187 height 32
type textarea "*"
type input "****"
type textarea "*"
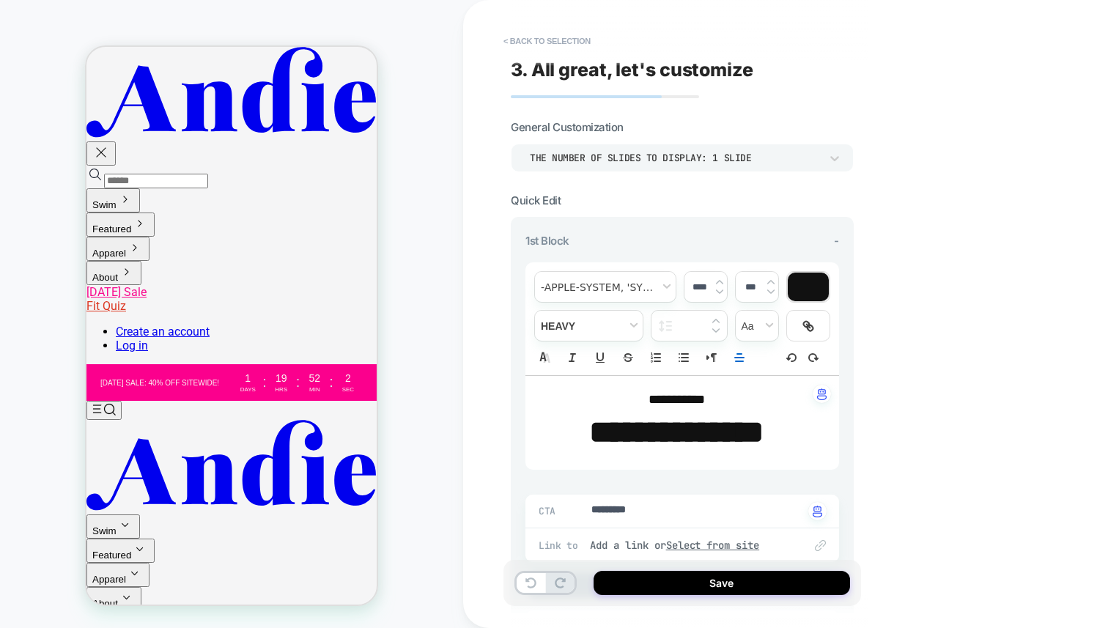
type textarea "*"
click at [705, 399] on span "**********" at bounding box center [677, 399] width 56 height 13
type input "****"
drag, startPoint x: 663, startPoint y: 504, endPoint x: 654, endPoint y: 501, distance: 10.2
type textarea "*"
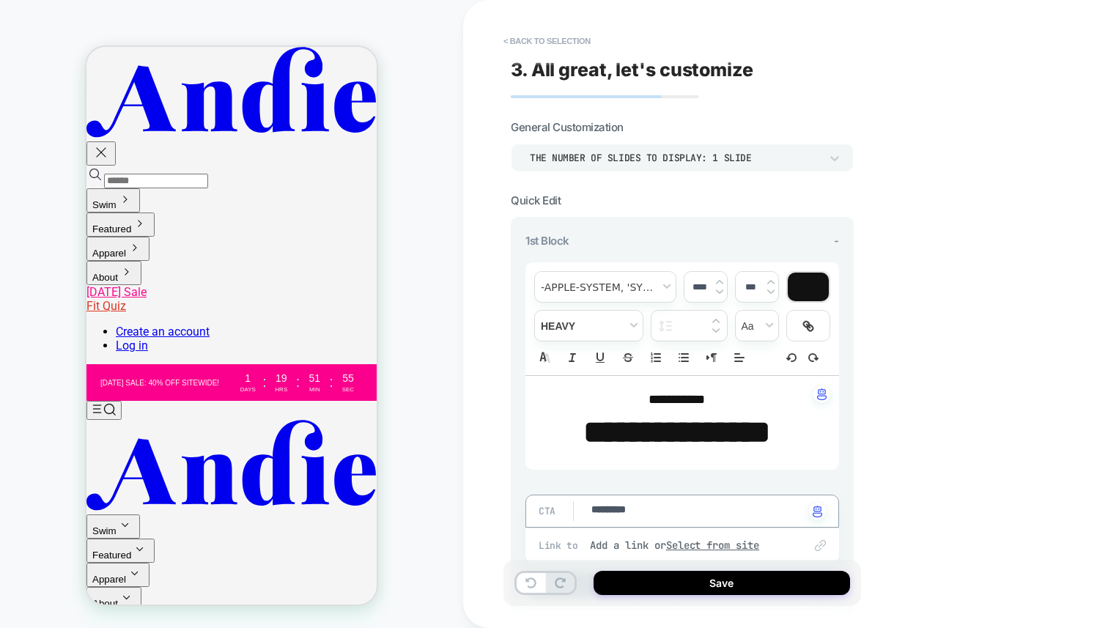
type textarea "******"
type textarea "*"
type textarea "*******"
type textarea "*"
type textarea "********"
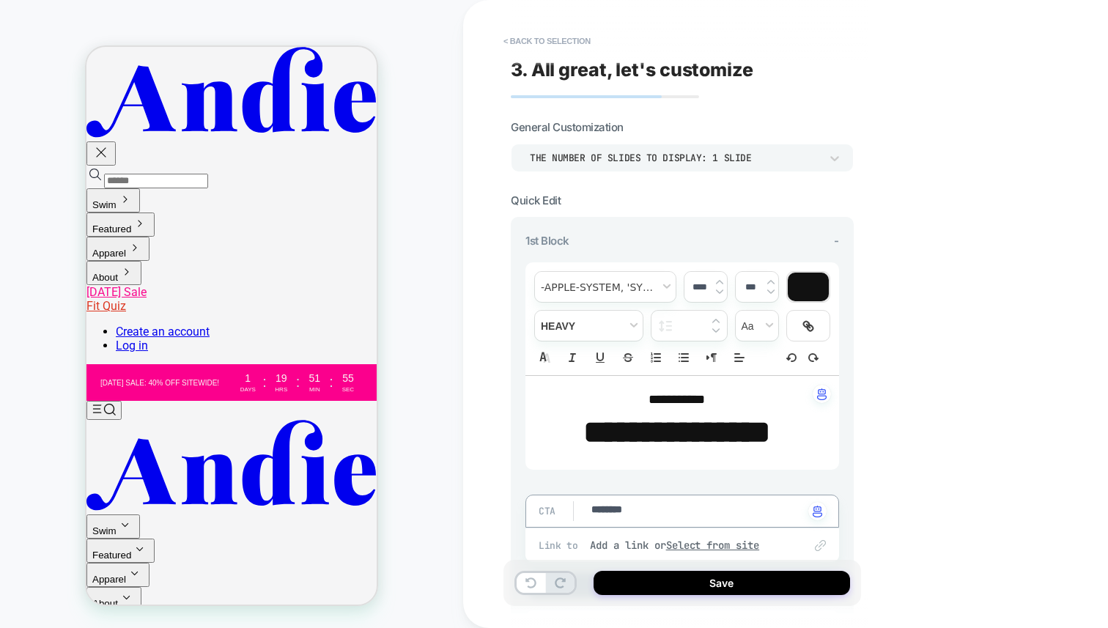
type textarea "*"
type textarea "*********"
type textarea "*"
type textarea "**********"
type textarea "*"
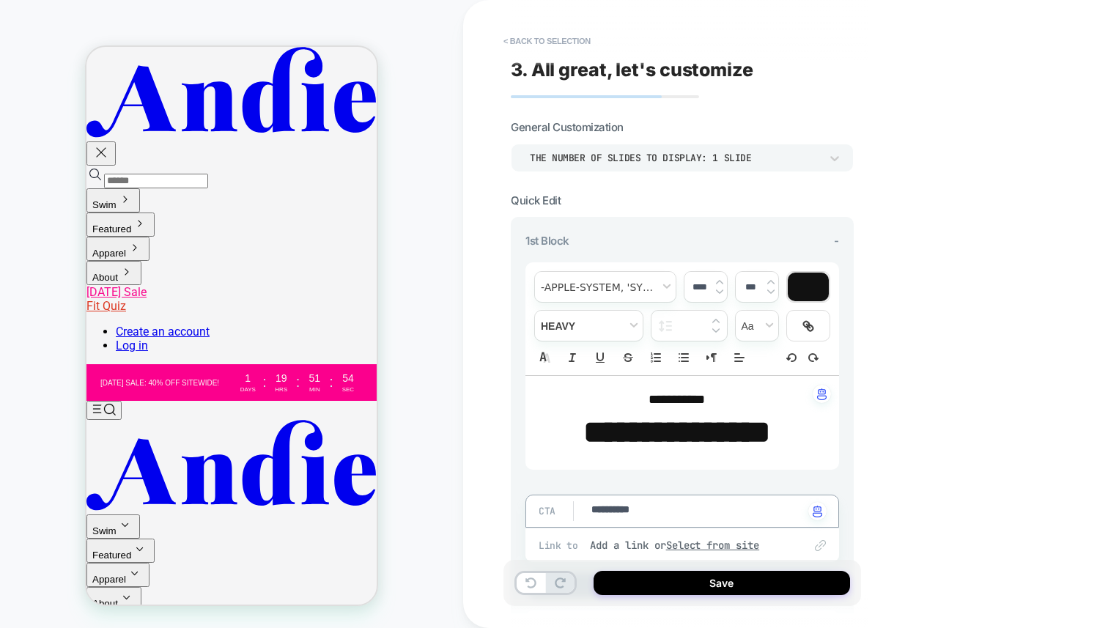
type textarea "**********"
type textarea "*"
type textarea "**********"
type textarea "*"
type textarea "**********"
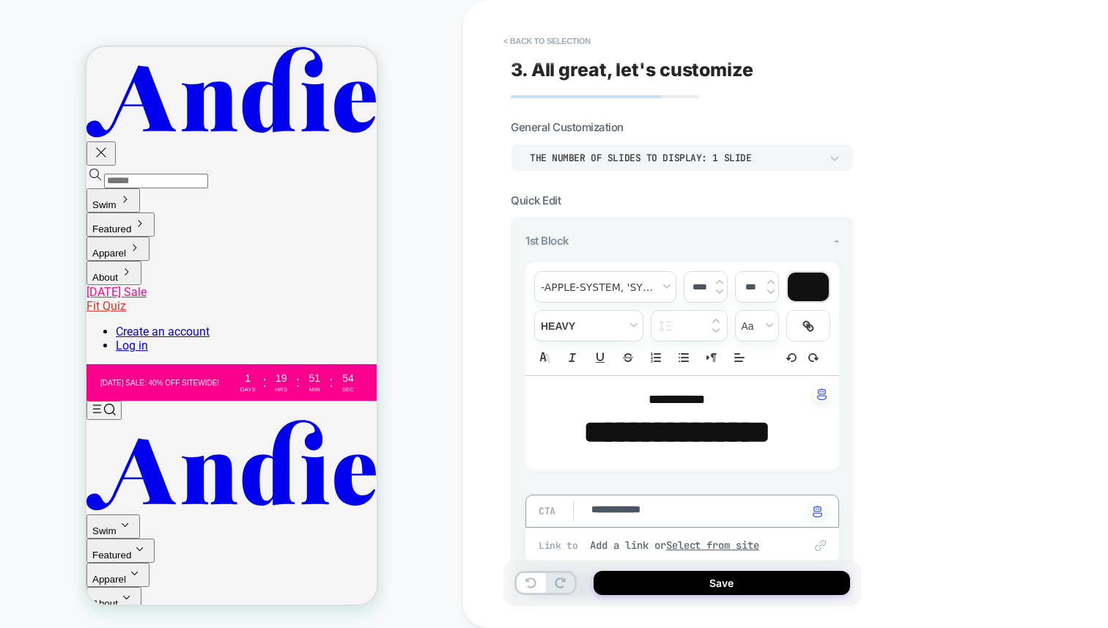
type textarea "*"
type textarea "**********"
type textarea "*"
type textarea "**********"
type textarea "*"
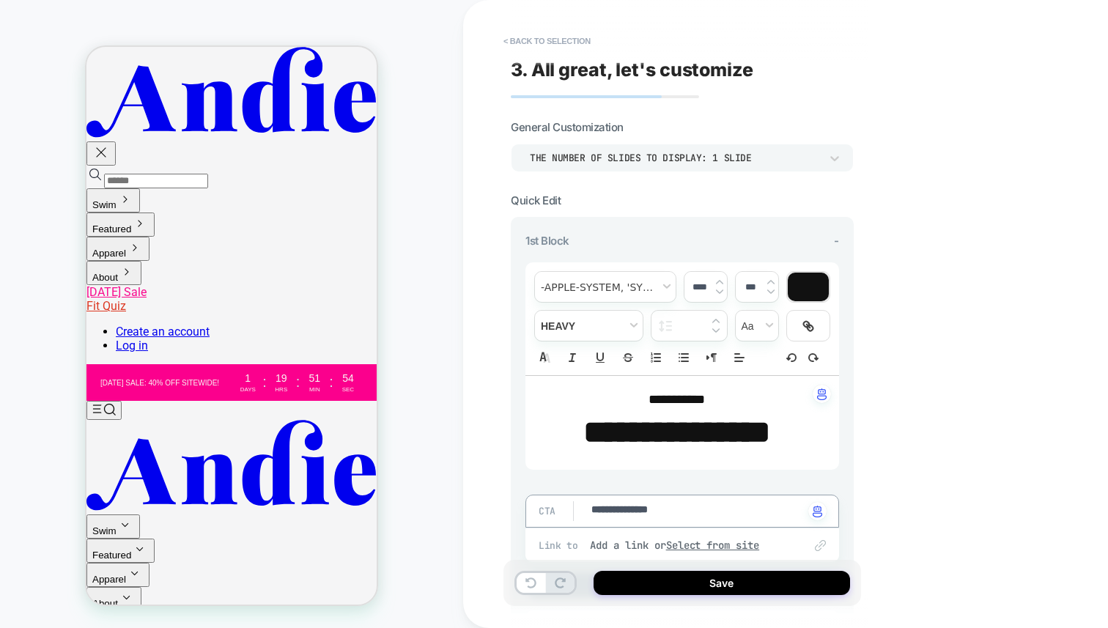
type textarea "**********"
type textarea "*"
type textarea "**********"
click at [806, 420] on p "**********" at bounding box center [676, 432] width 273 height 45
click at [770, 423] on strong "**********" at bounding box center [677, 432] width 187 height 32
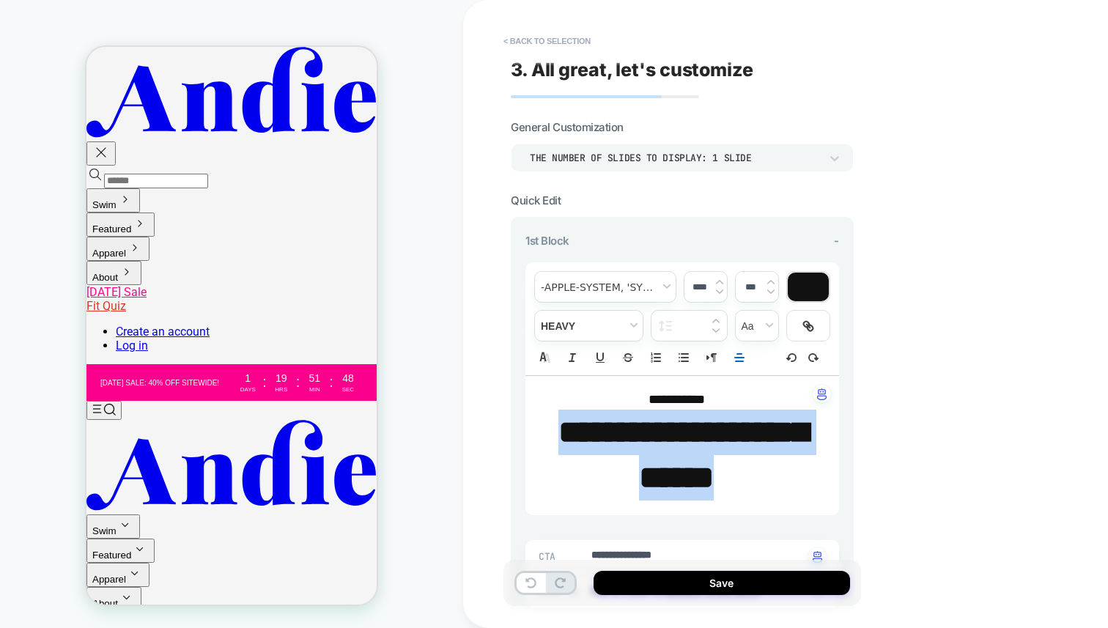
drag, startPoint x: 808, startPoint y: 460, endPoint x: 562, endPoint y: 424, distance: 248.3
click at [559, 435] on p "**********" at bounding box center [676, 456] width 273 height 92
type textarea "*"
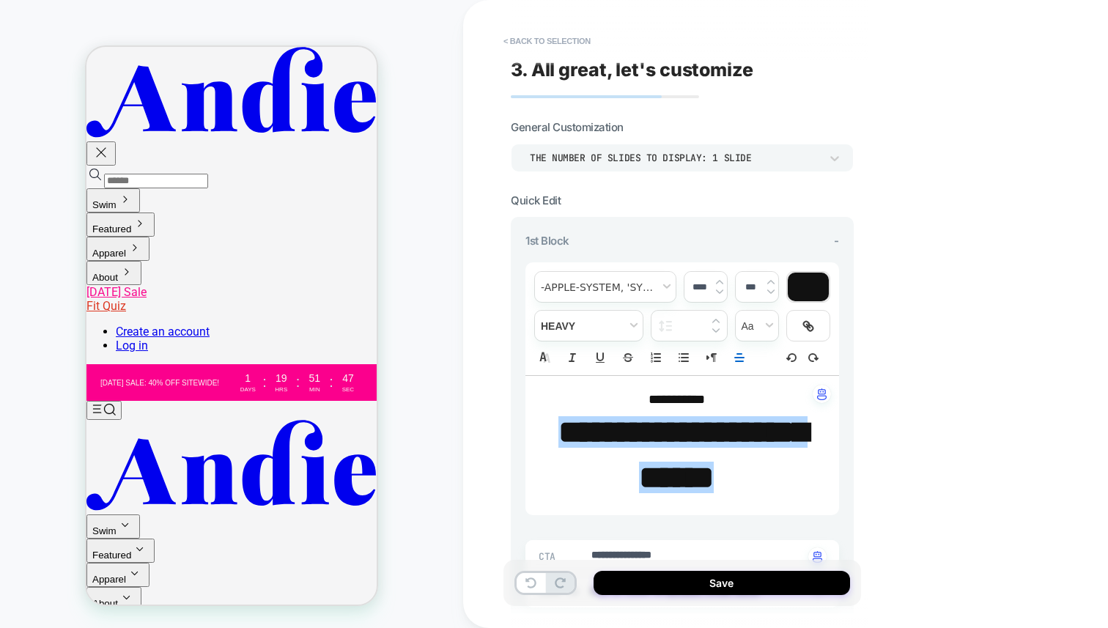
click at [696, 284] on input "****" at bounding box center [700, 286] width 30 height 11
type input "****"
type textarea "*"
type input "****"
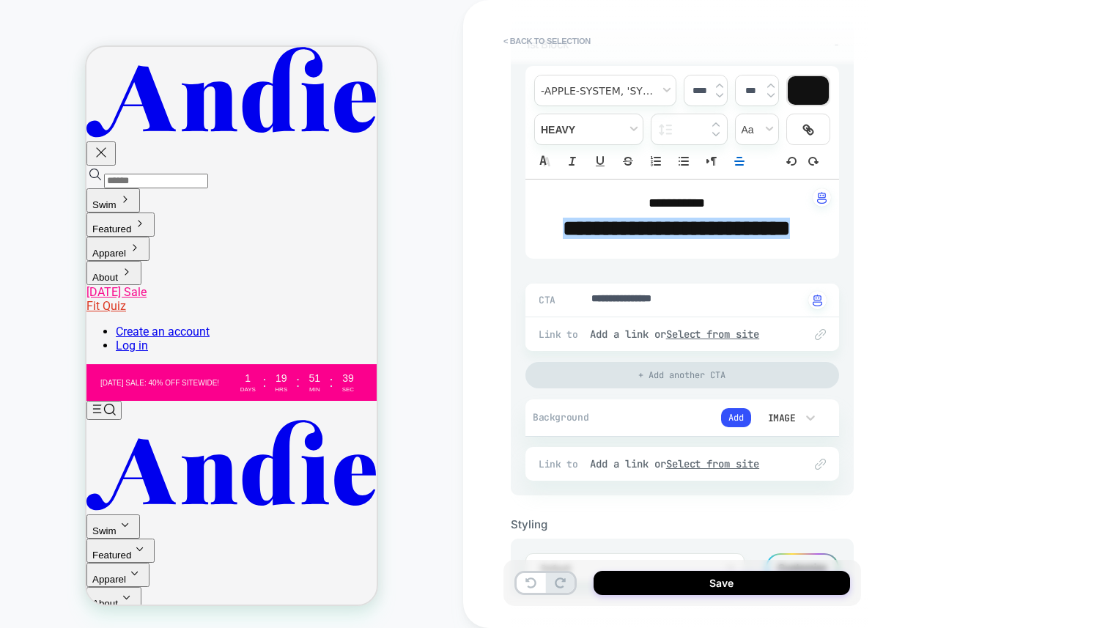
click at [669, 239] on strong "**********" at bounding box center [676, 228] width 227 height 21
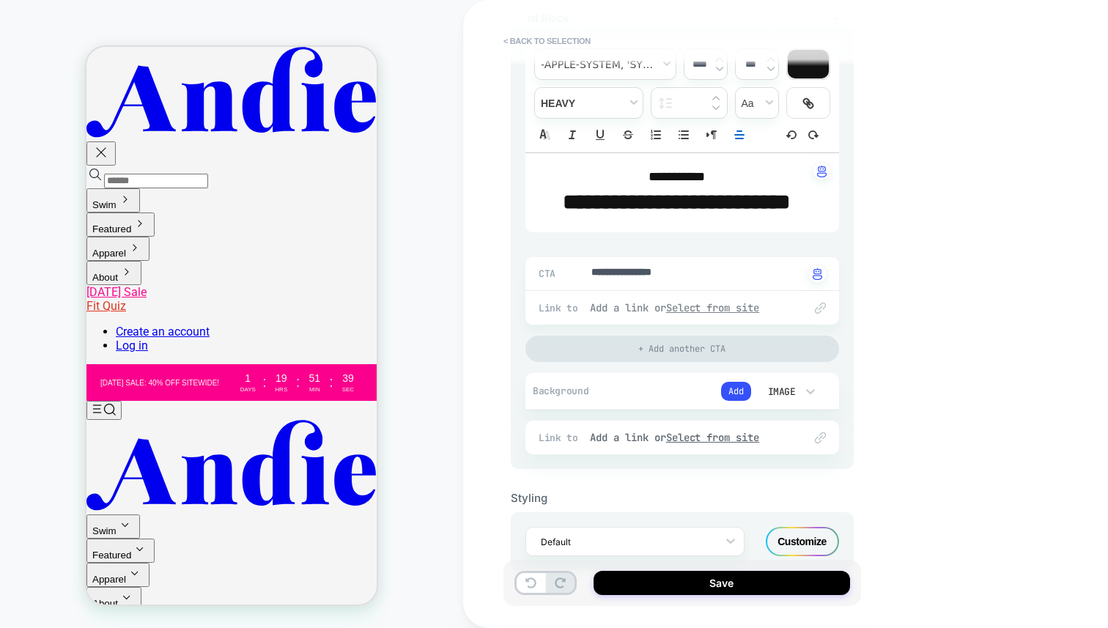
scroll to position [252, 0]
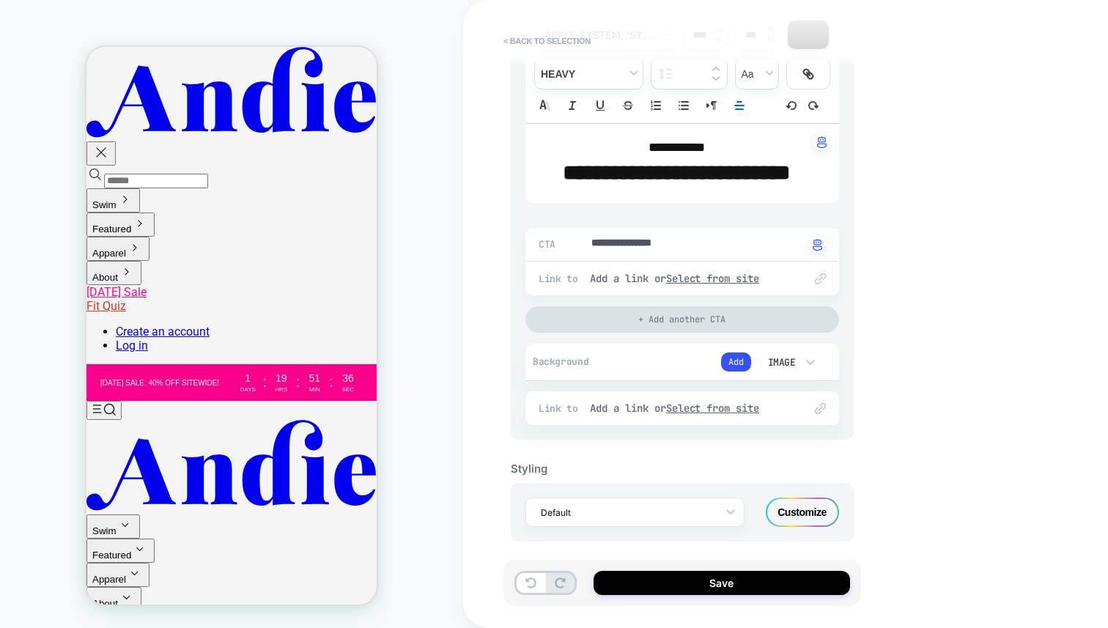
click at [703, 333] on div "+ Add another CTA" at bounding box center [683, 319] width 314 height 26
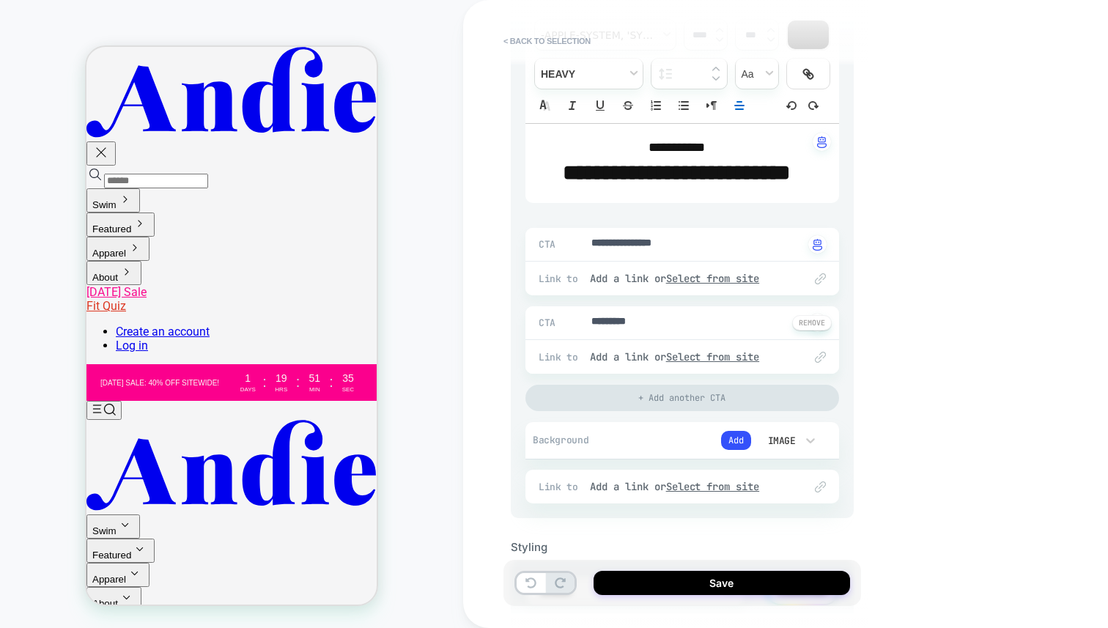
drag, startPoint x: 810, startPoint y: 355, endPoint x: 798, endPoint y: 365, distance: 16.1
click at [809, 331] on button at bounding box center [812, 322] width 40 height 15
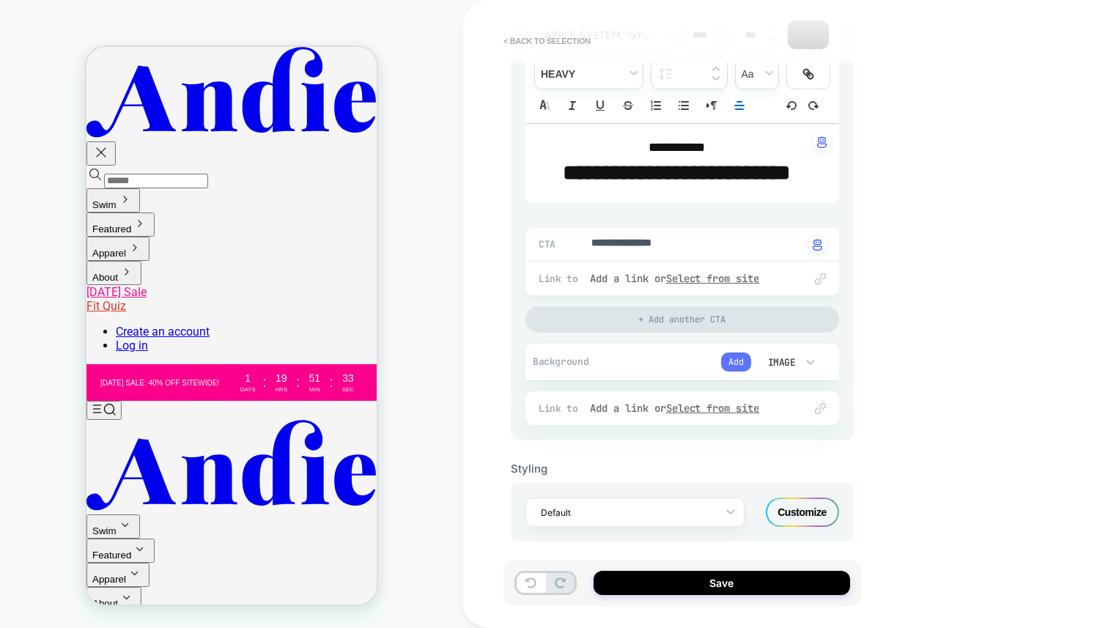
scroll to position [255, 0]
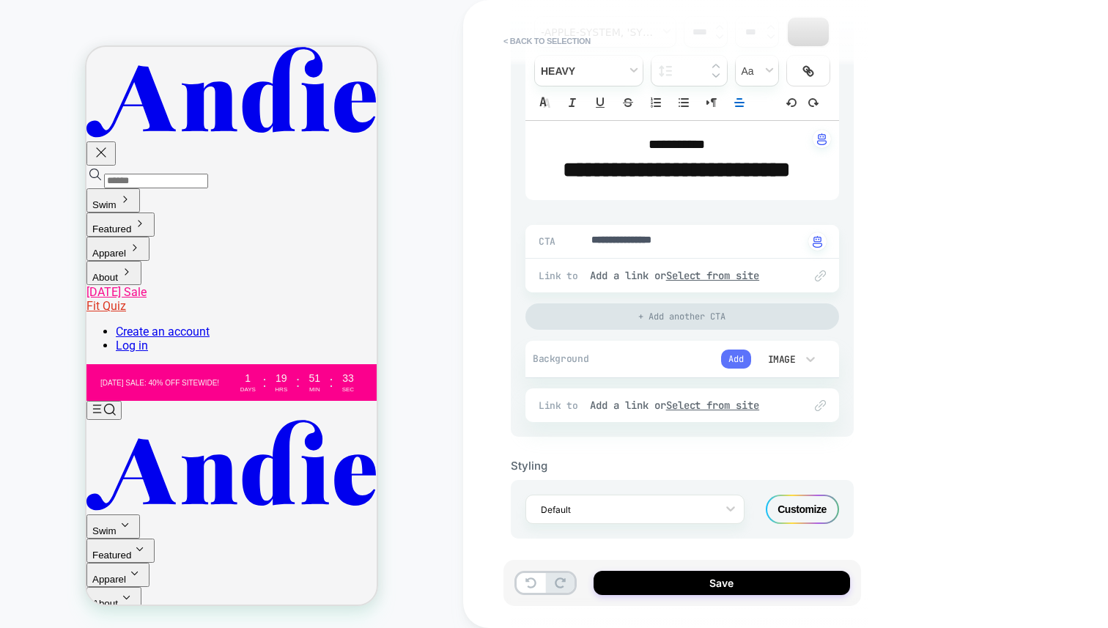
click at [737, 369] on button "Add" at bounding box center [736, 359] width 30 height 19
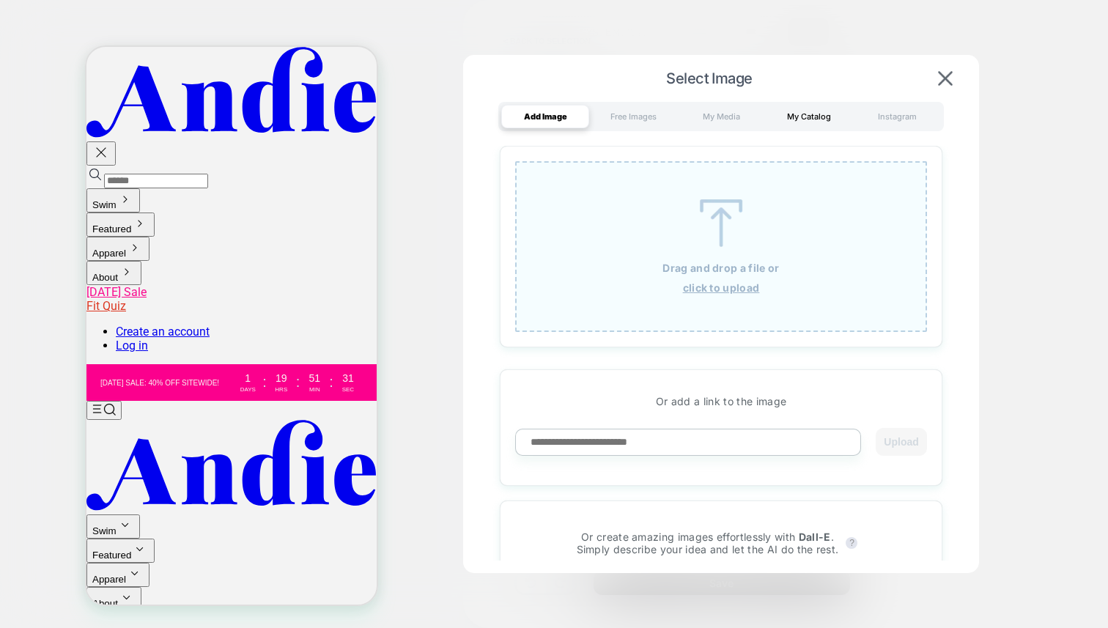
click at [822, 119] on div "My Catalog" at bounding box center [809, 116] width 88 height 23
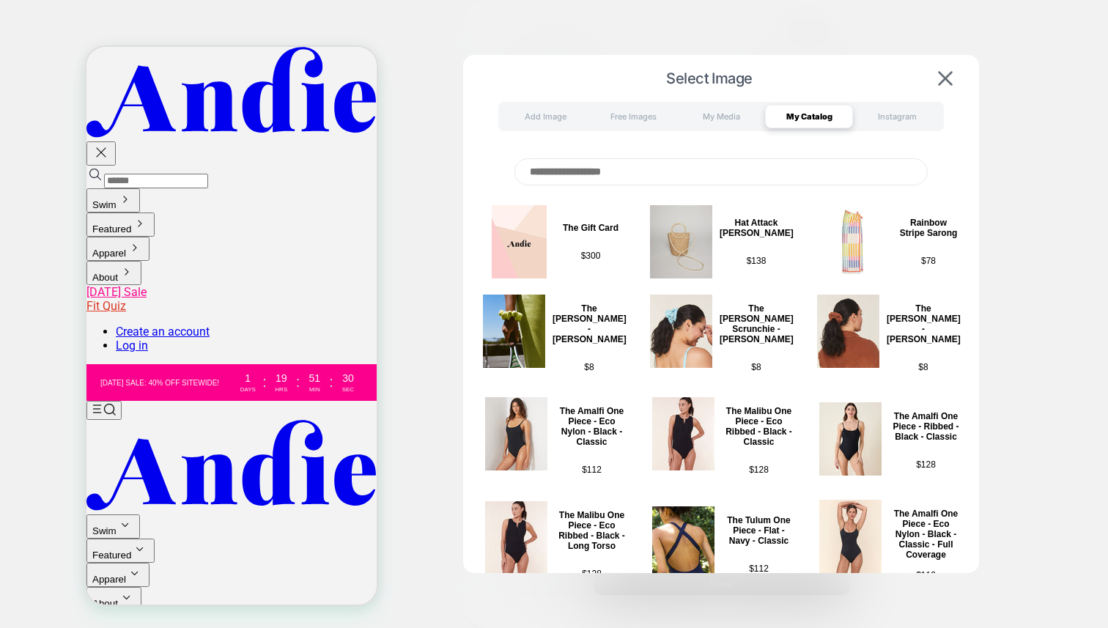
drag, startPoint x: 709, startPoint y: 122, endPoint x: 710, endPoint y: 135, distance: 12.5
click at [709, 122] on div "My Media" at bounding box center [721, 116] width 88 height 23
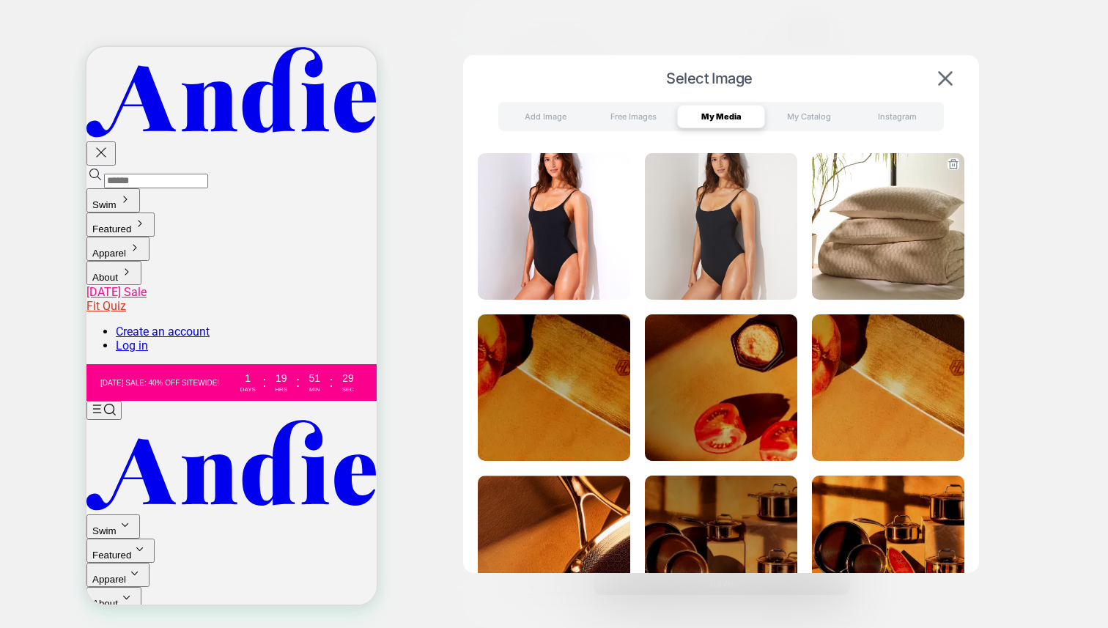
click at [913, 232] on img at bounding box center [888, 226] width 152 height 147
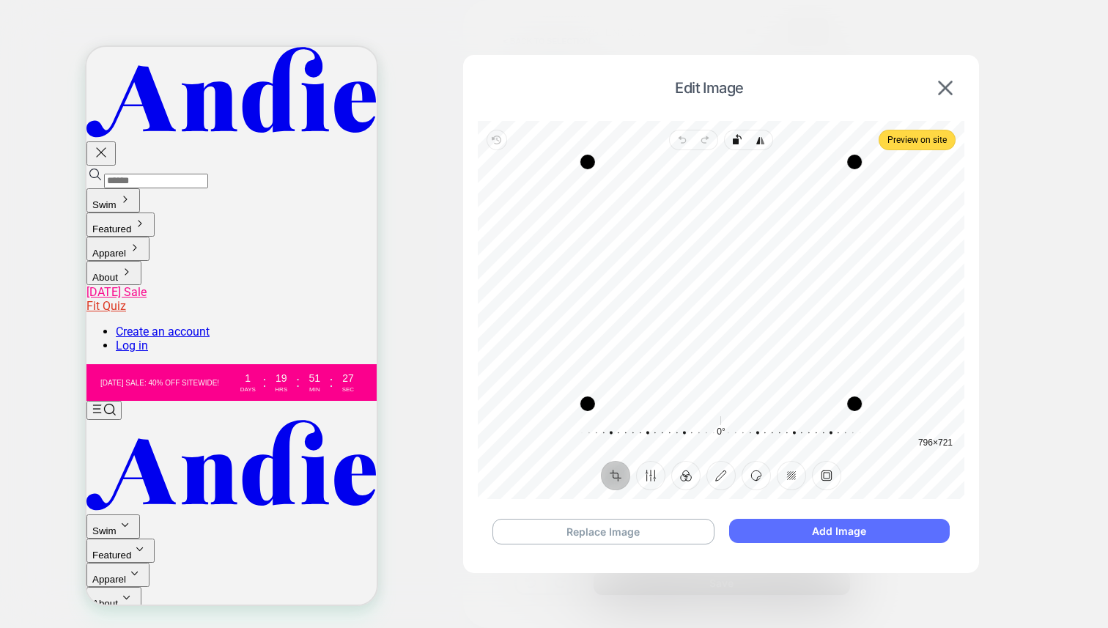
click at [876, 532] on button "Add Image" at bounding box center [839, 531] width 221 height 24
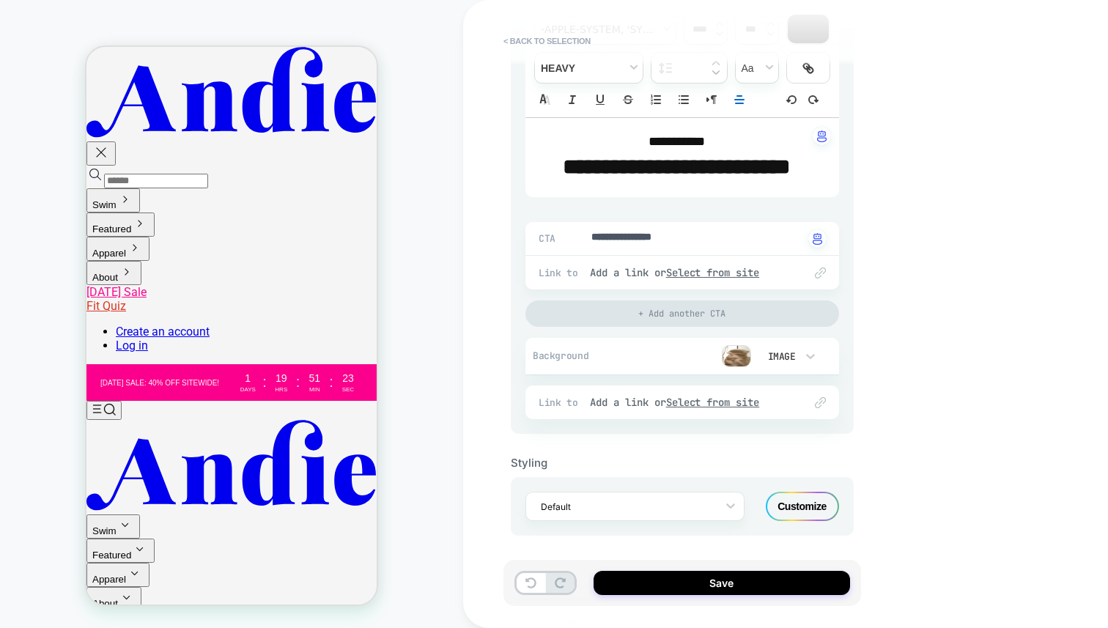
scroll to position [261, 0]
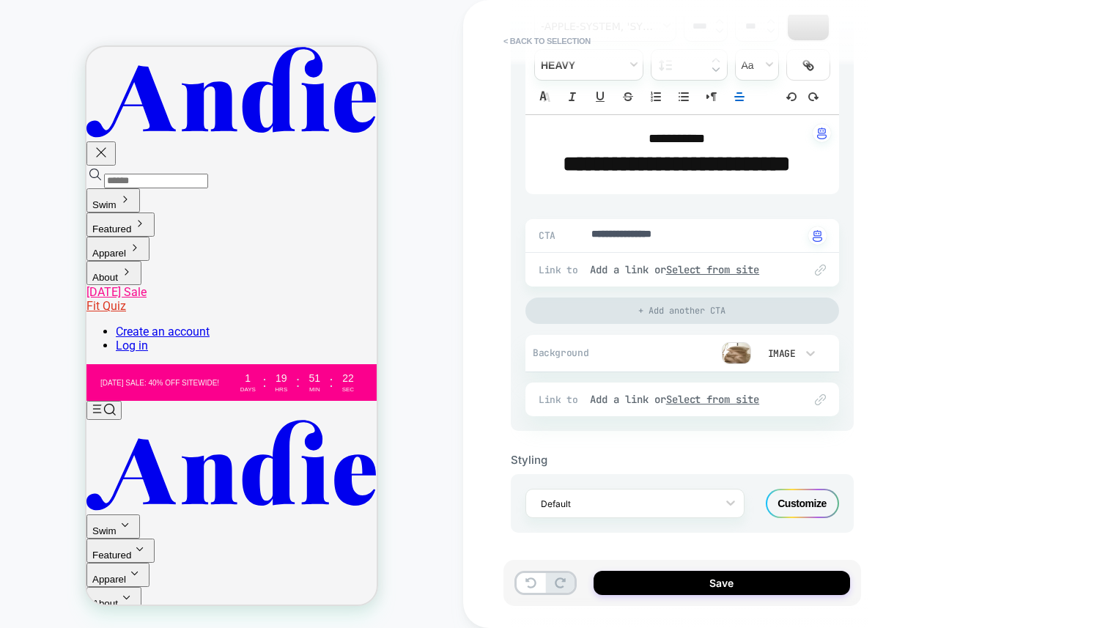
click at [809, 518] on div "Customize" at bounding box center [802, 503] width 73 height 29
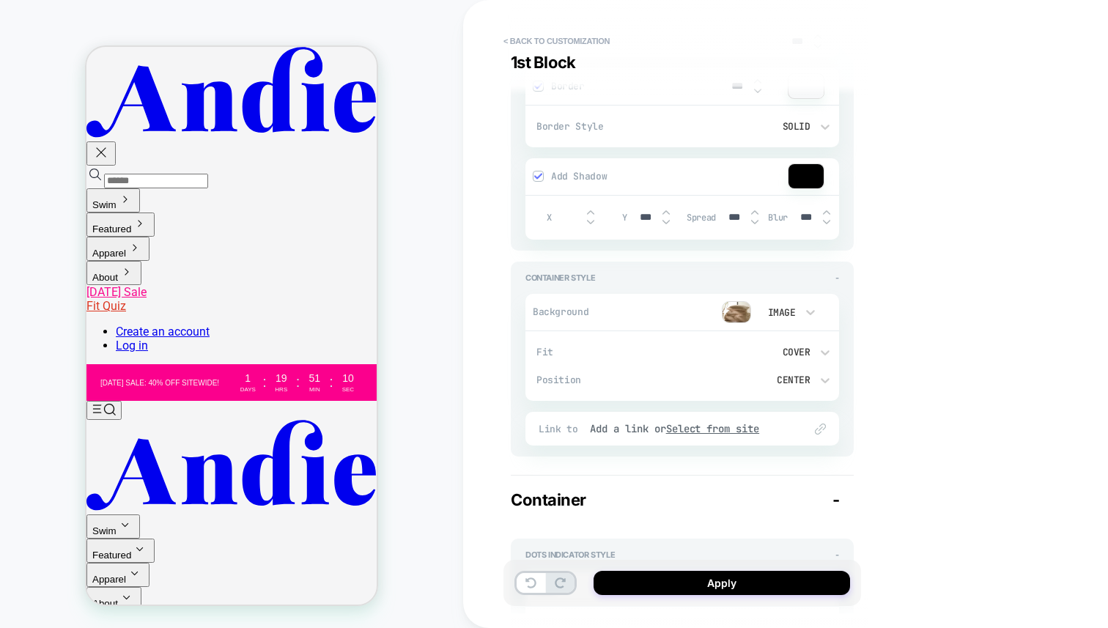
scroll to position [887, 0]
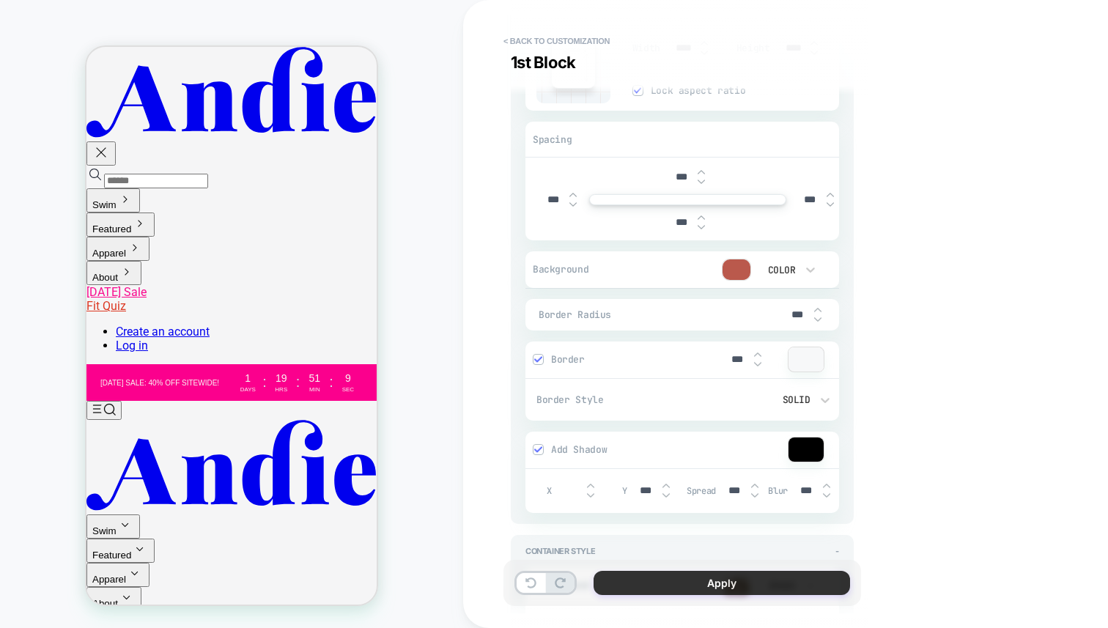
click at [745, 586] on button "Apply" at bounding box center [722, 583] width 257 height 24
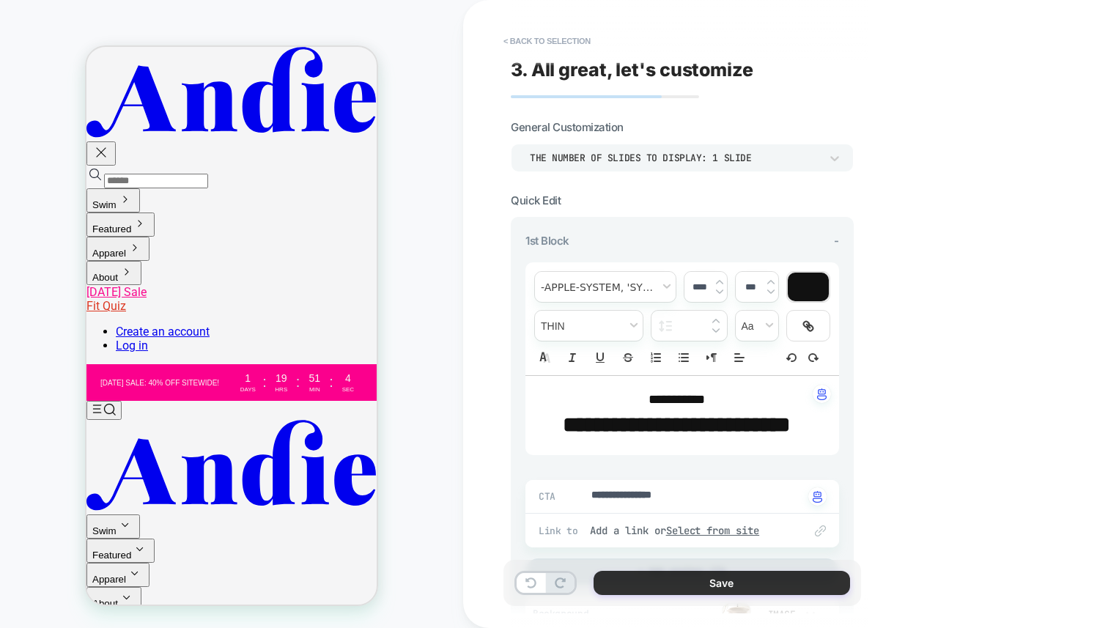
click at [770, 589] on button "Save" at bounding box center [722, 583] width 257 height 24
type textarea "*"
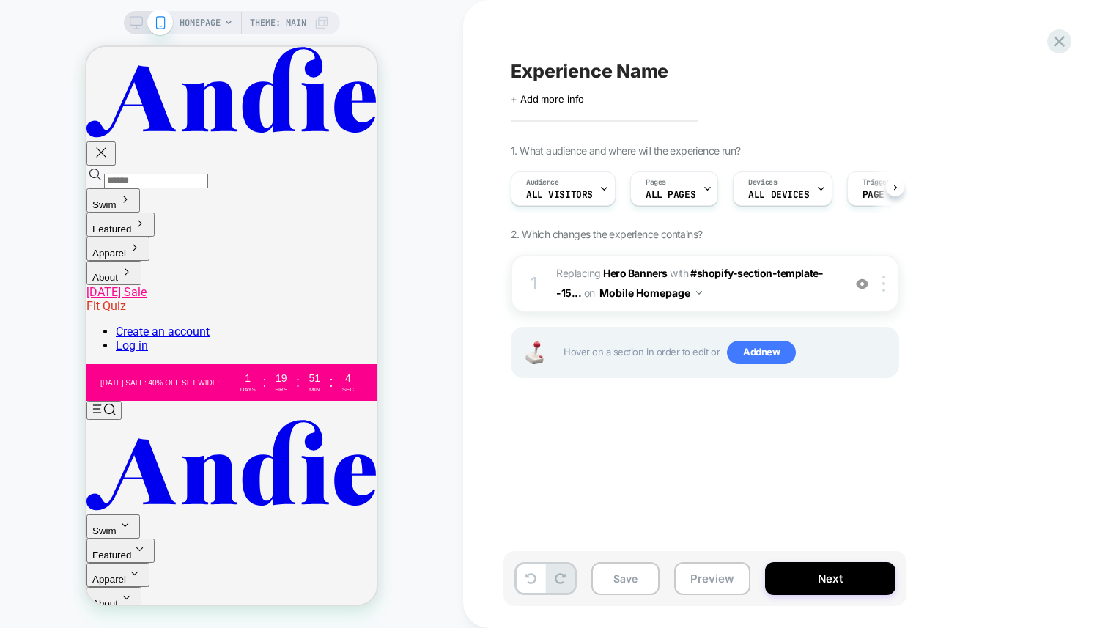
scroll to position [0, 1]
click at [862, 284] on img at bounding box center [862, 284] width 12 height 12
click at [864, 282] on img at bounding box center [862, 284] width 12 height 12
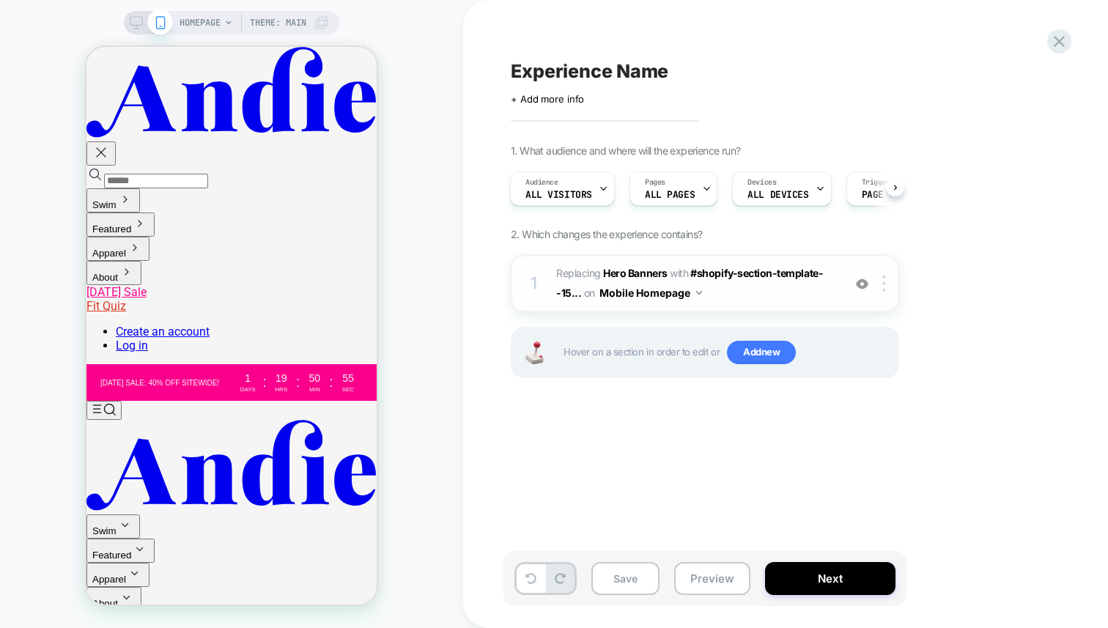
click at [567, 482] on div "Experience Name Click to edit experience details + Add more info 1. What audien…" at bounding box center [779, 314] width 550 height 599
click at [475, 419] on div "Experience Name Click to edit experience details + Add more info 1. What audien…" at bounding box center [785, 314] width 645 height 628
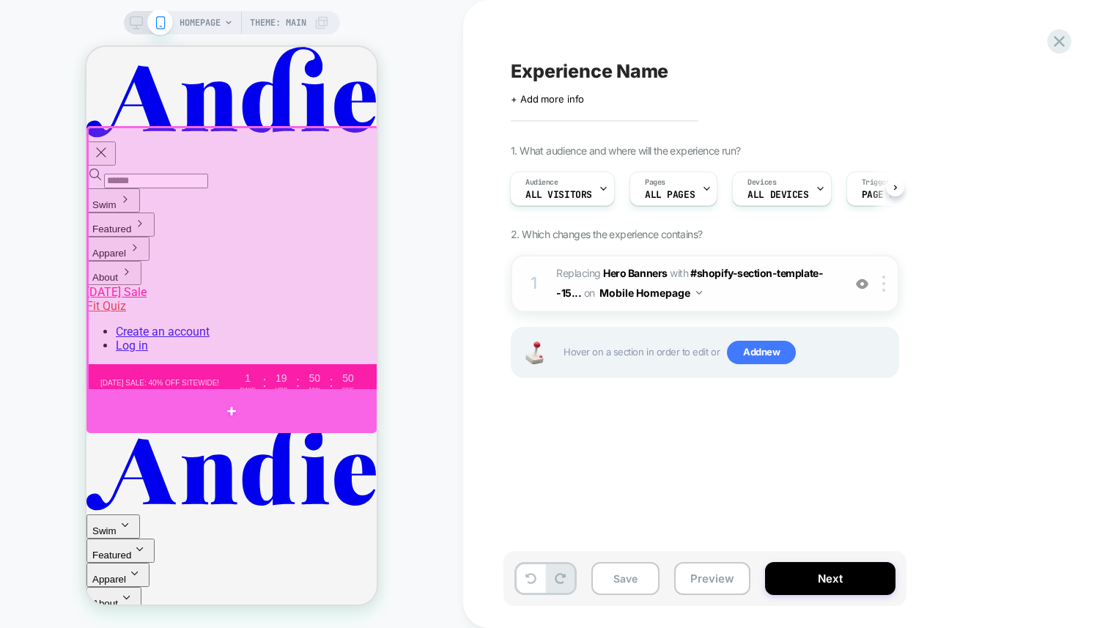
click at [312, 402] on div at bounding box center [232, 411] width 290 height 44
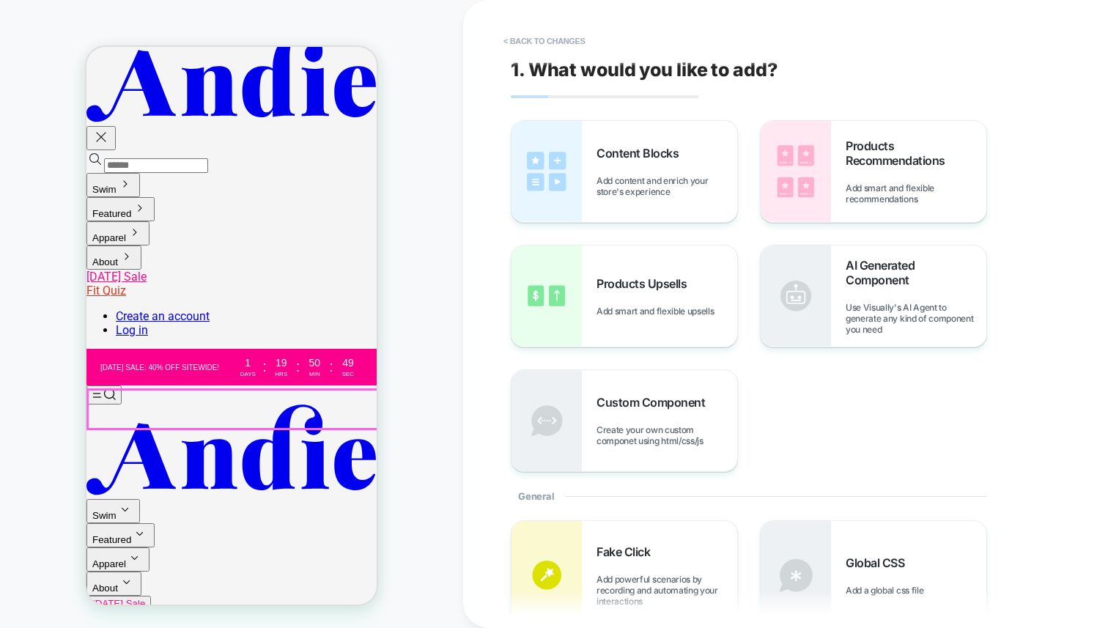
scroll to position [65, 0]
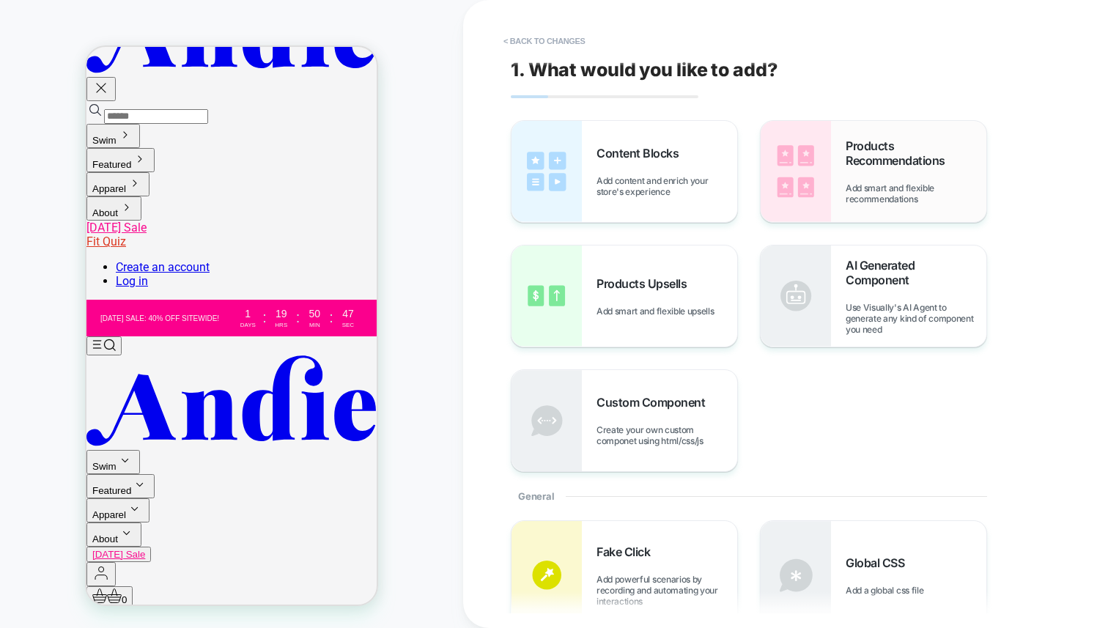
click at [855, 166] on span "Products Recommendations" at bounding box center [916, 153] width 141 height 29
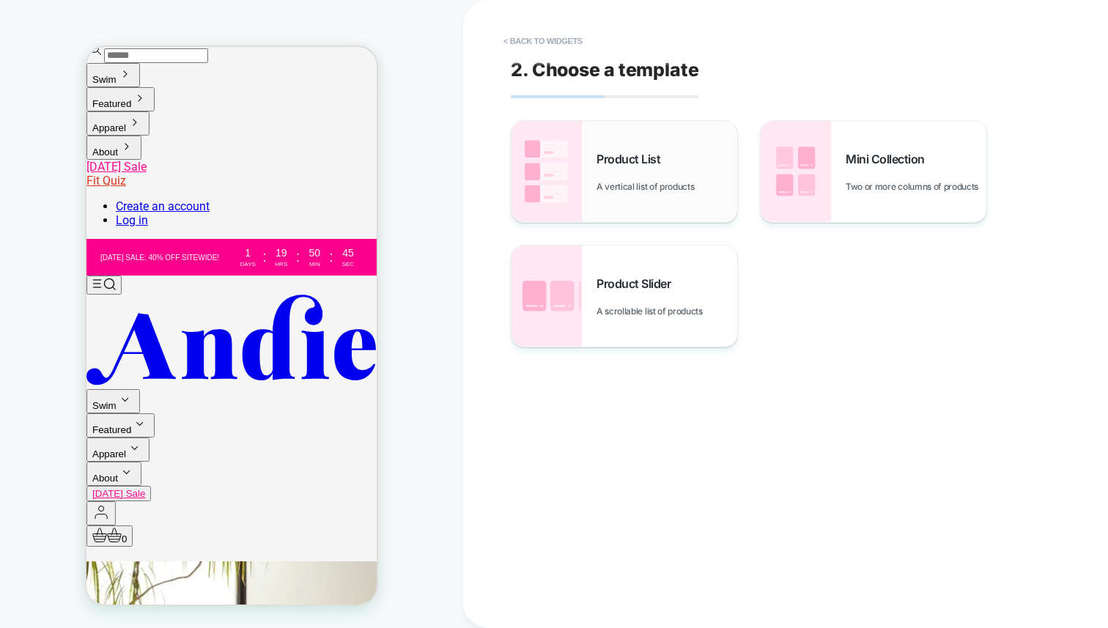
scroll to position [133, 0]
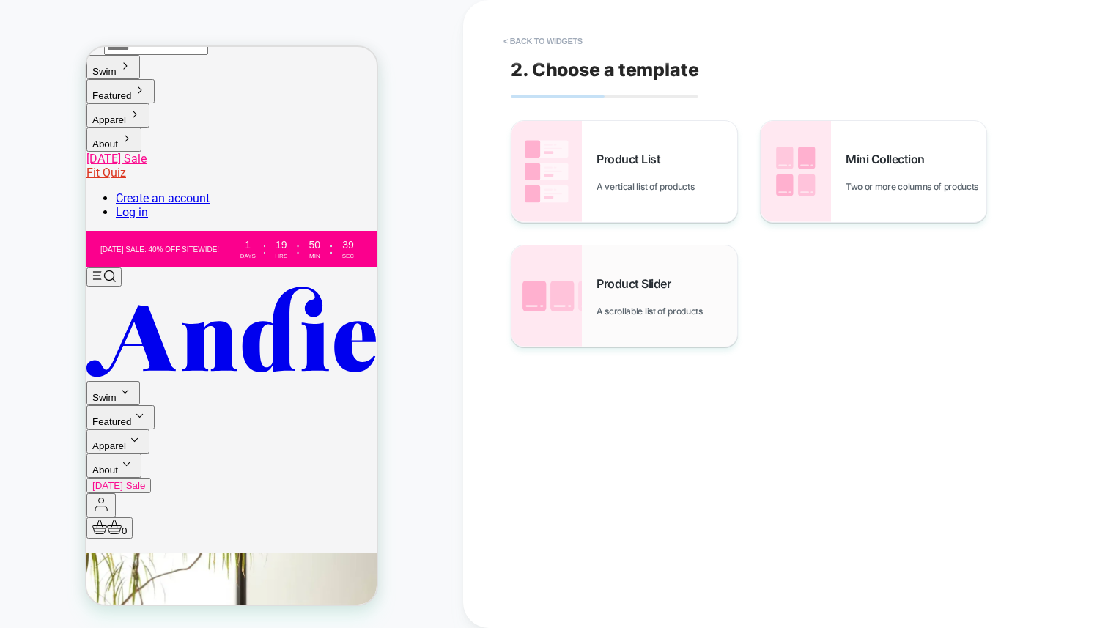
click at [619, 299] on div "Product Slider A scrollable list of products" at bounding box center [667, 296] width 141 height 40
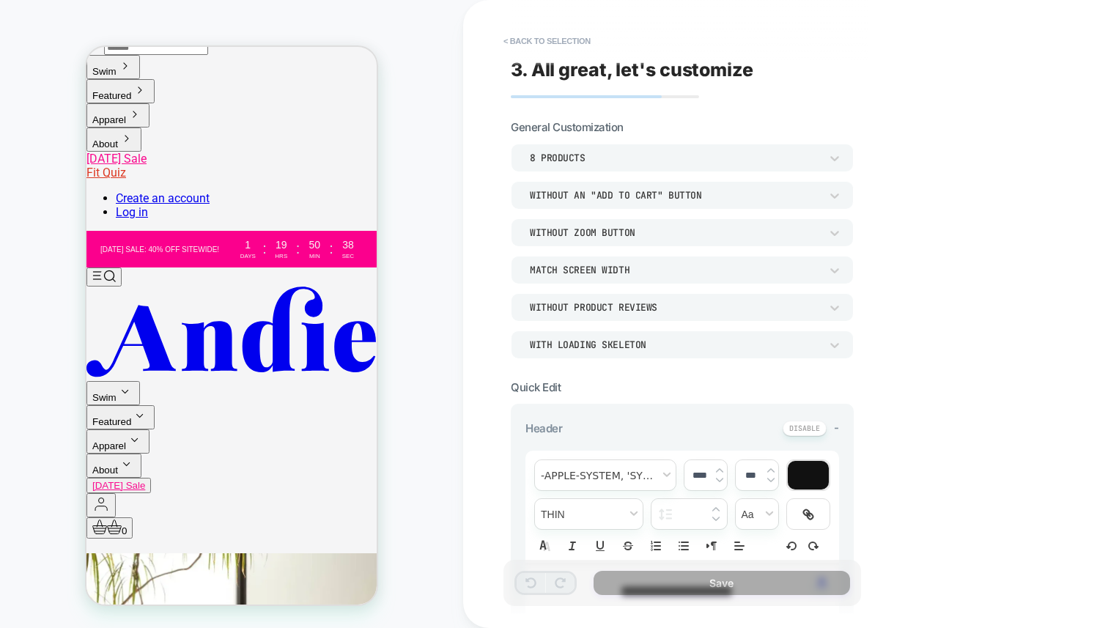
click at [603, 197] on div "Without an "add to cart" button" at bounding box center [675, 195] width 290 height 12
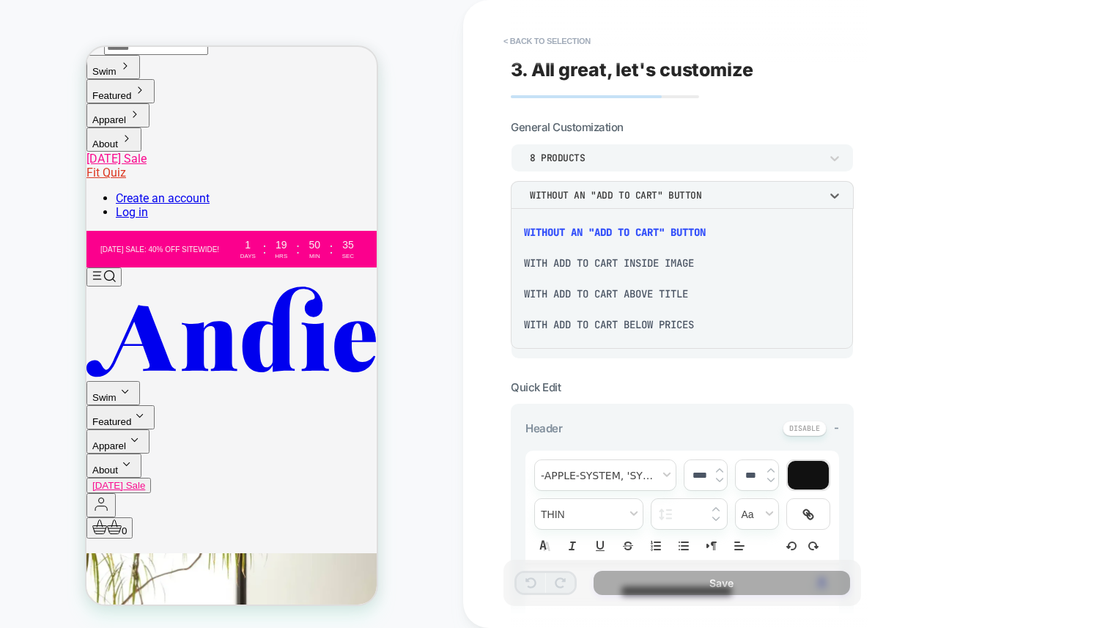
click at [624, 324] on div "With add to cart below prices" at bounding box center [682, 324] width 331 height 31
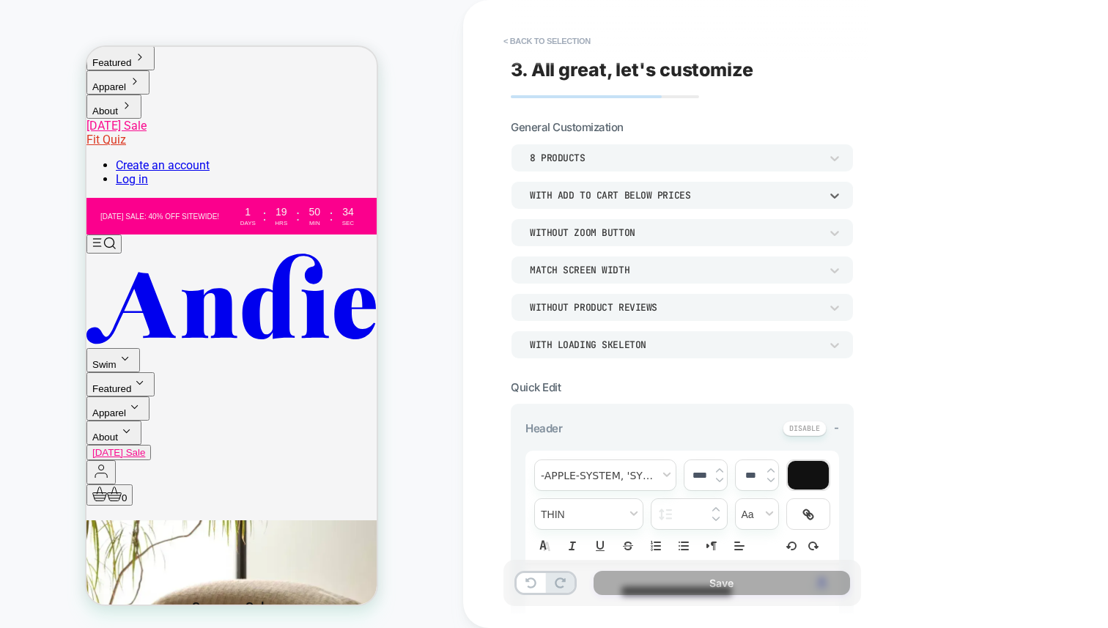
scroll to position [180, 0]
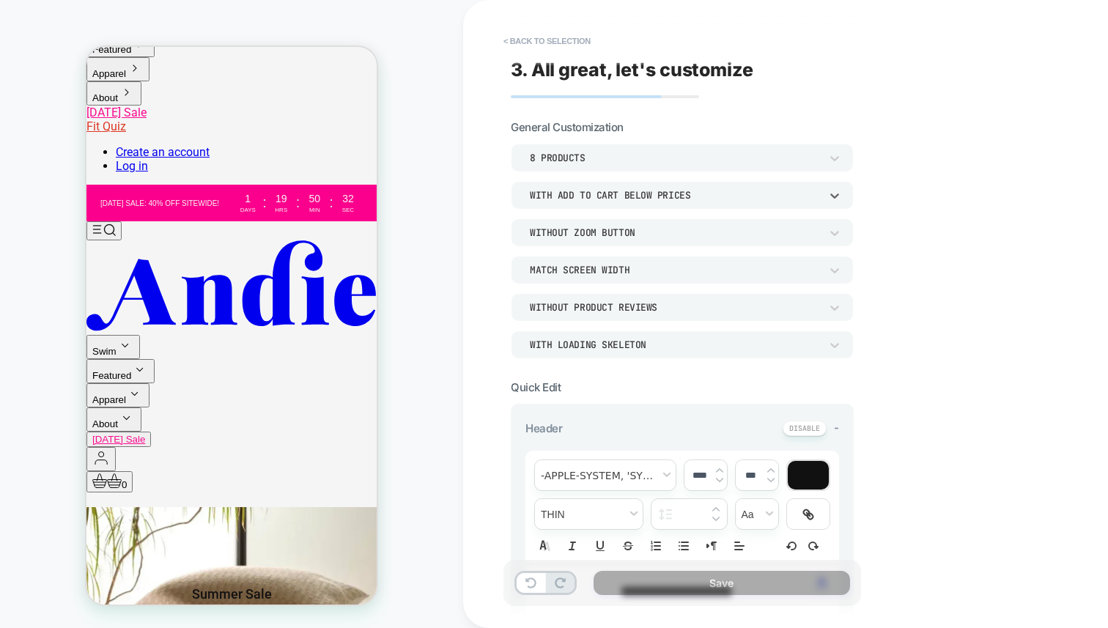
click at [597, 240] on div "Without Zoom Button" at bounding box center [675, 232] width 305 height 15
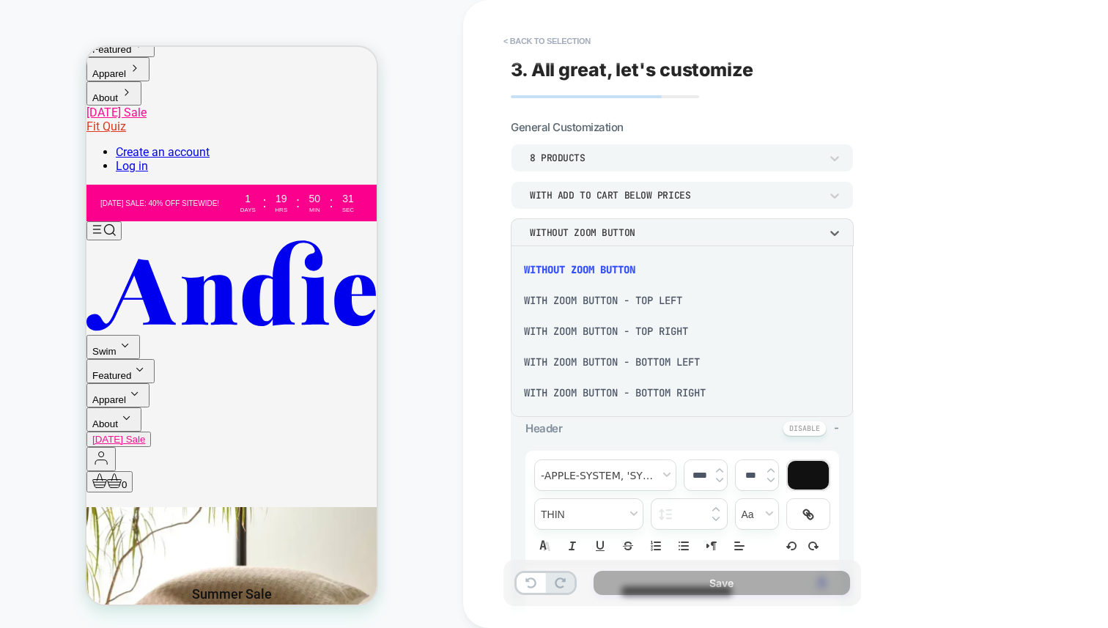
click at [663, 335] on div "With Zoom Button - Top Right" at bounding box center [682, 331] width 331 height 31
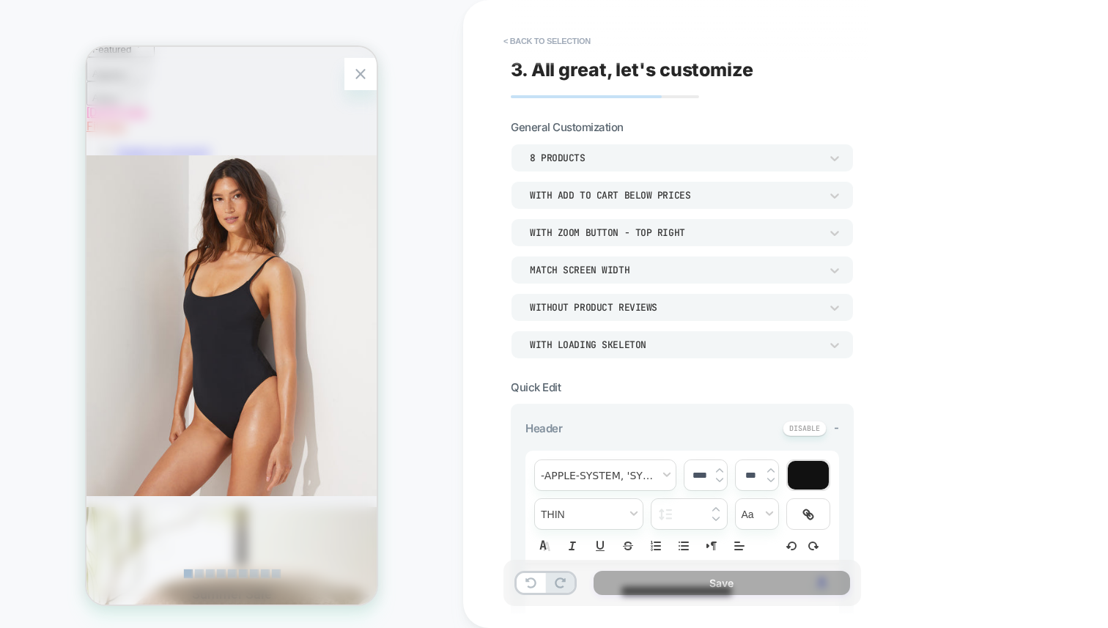
click at [227, 345] on img at bounding box center [232, 326] width 290 height 558
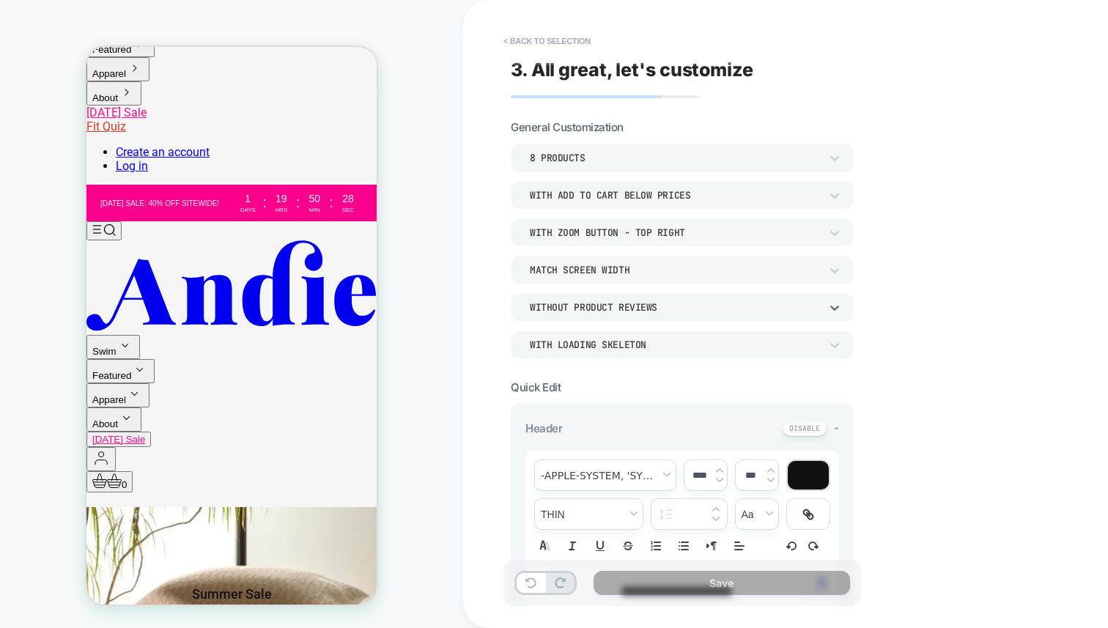
click at [615, 303] on div "Without Product Reviews" at bounding box center [675, 307] width 290 height 12
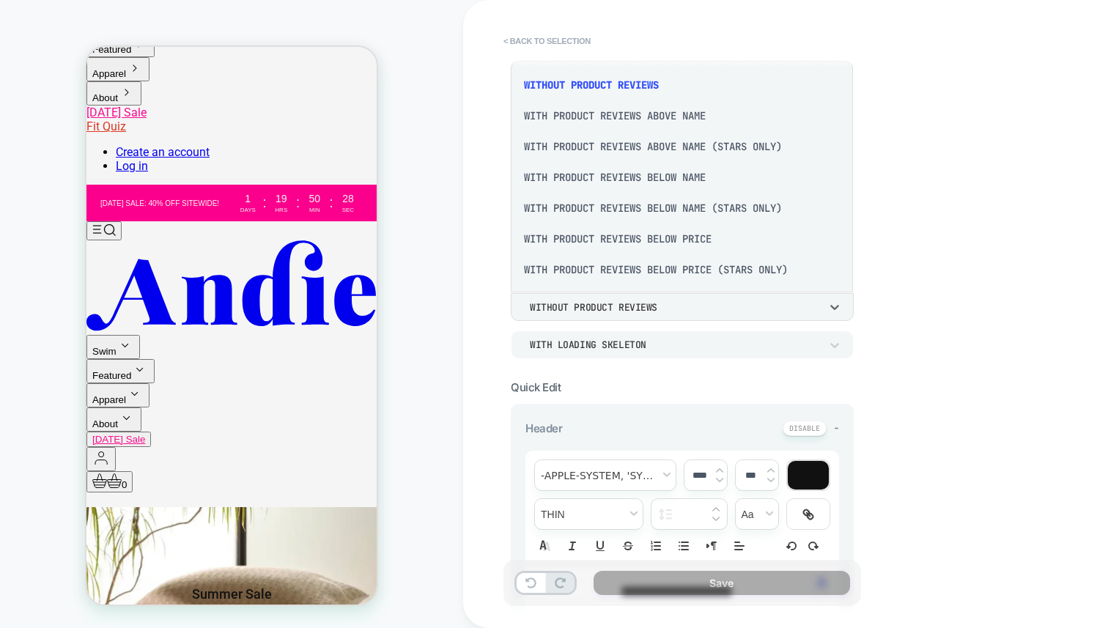
scroll to position [4, 0]
click at [695, 118] on div "With Product Reviews Above Name" at bounding box center [682, 114] width 331 height 31
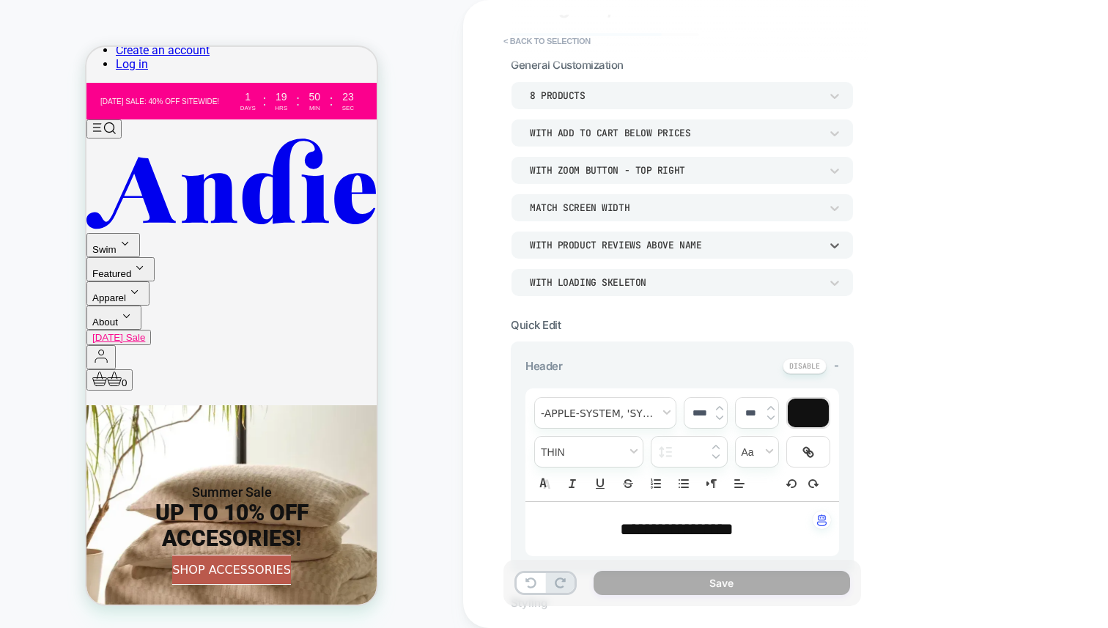
scroll to position [162, 0]
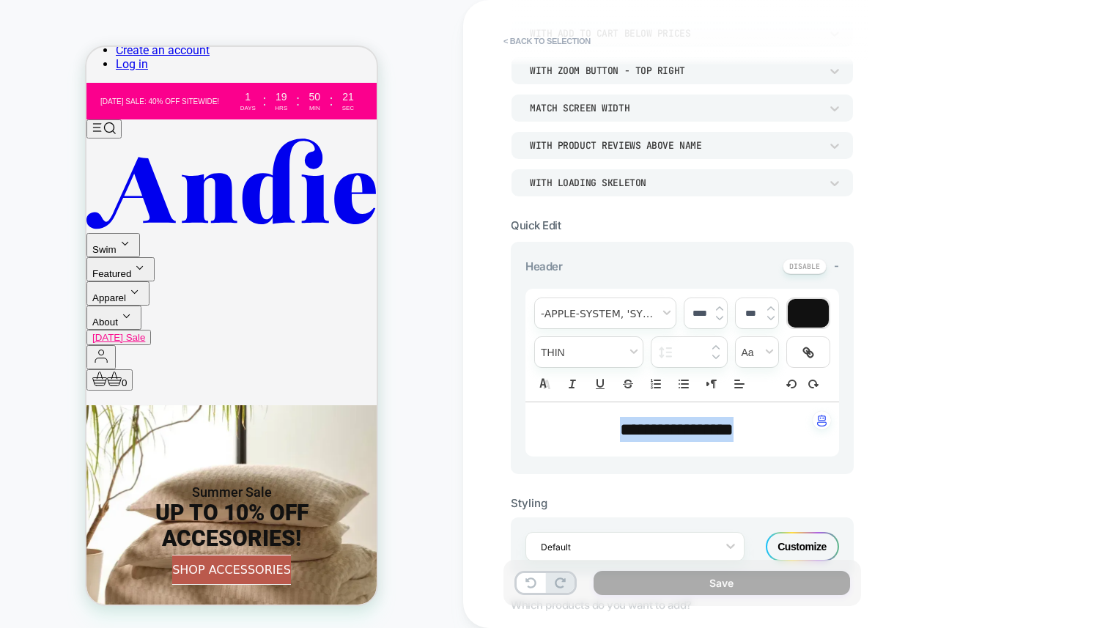
drag, startPoint x: 847, startPoint y: 482, endPoint x: 180, endPoint y: 265, distance: 702.0
type input "****"
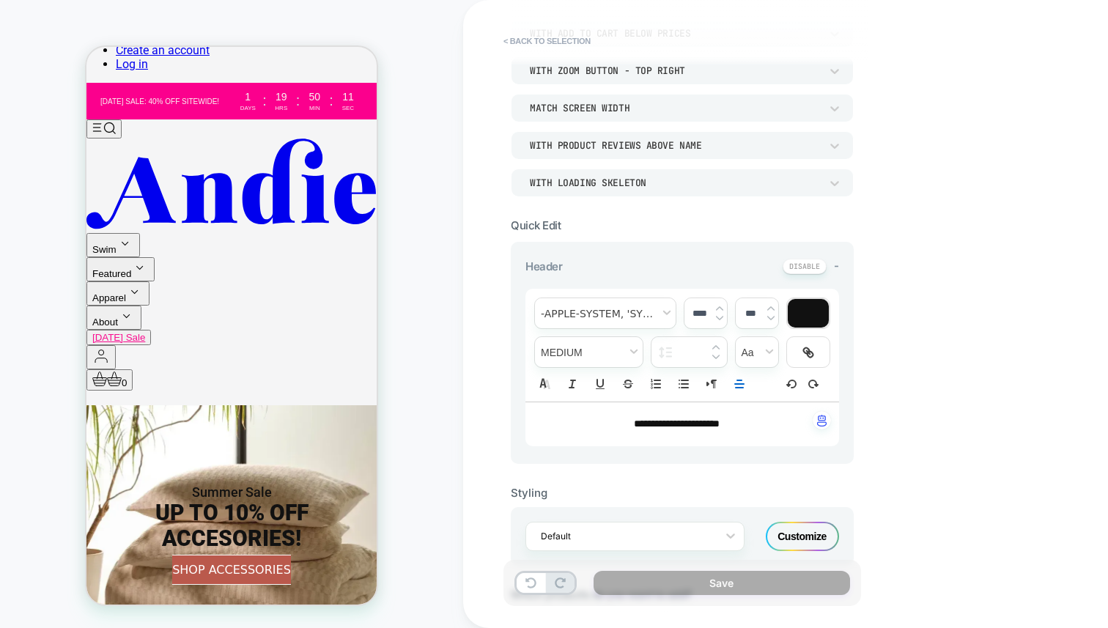
click at [699, 310] on input "****" at bounding box center [700, 313] width 30 height 11
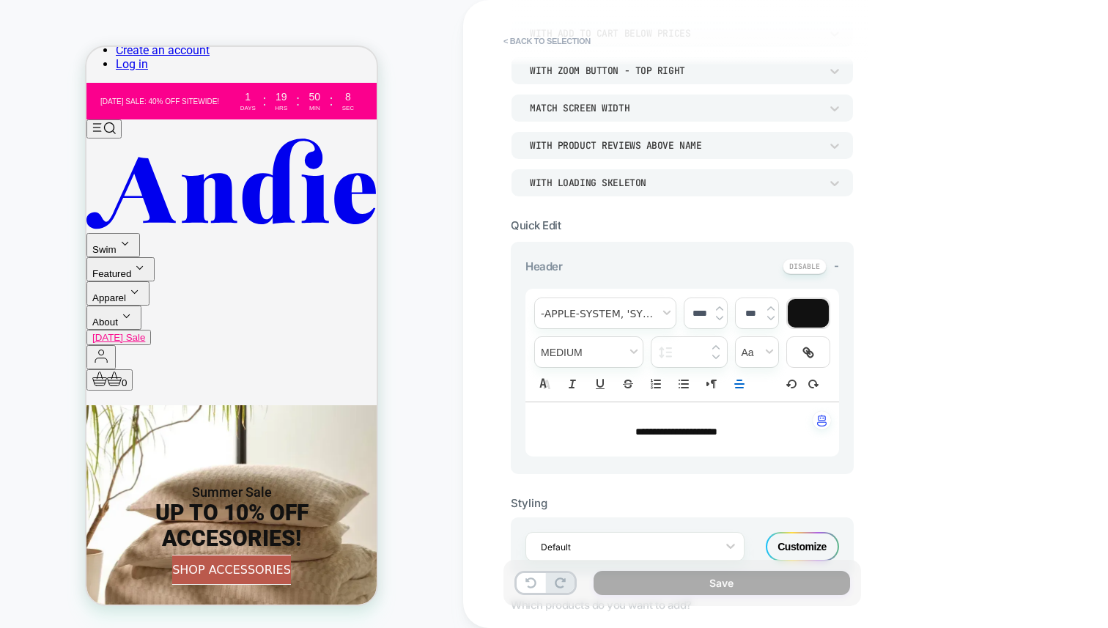
click at [740, 424] on p "**********" at bounding box center [676, 429] width 273 height 25
click at [718, 306] on img at bounding box center [719, 309] width 7 height 6
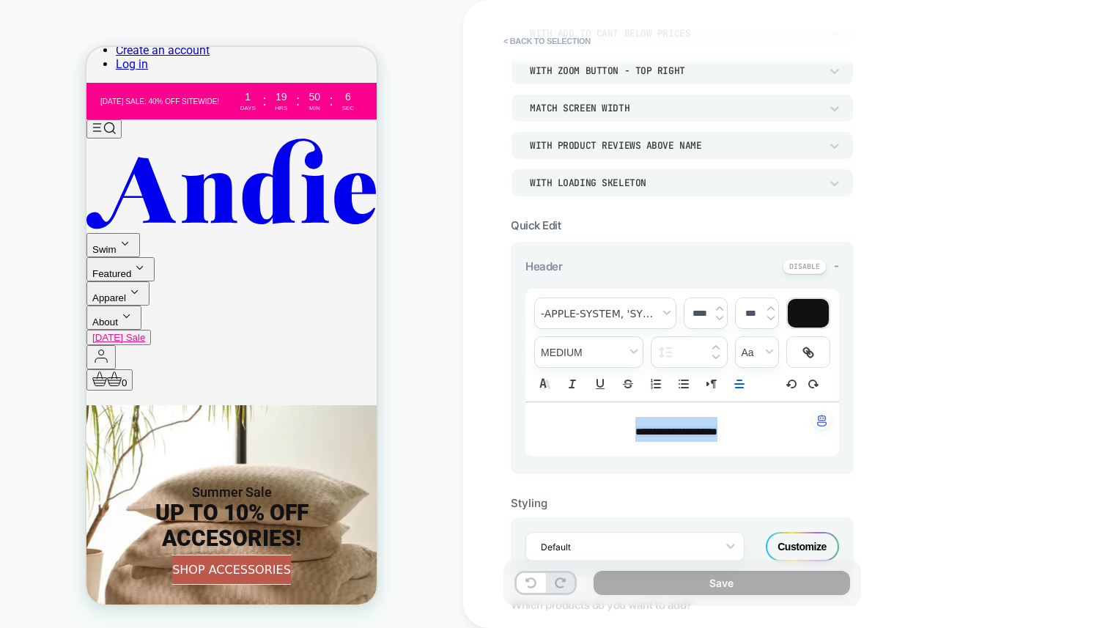
click at [718, 306] on img at bounding box center [719, 309] width 7 height 6
click at [718, 307] on img at bounding box center [719, 309] width 7 height 6
click at [718, 306] on img at bounding box center [719, 309] width 7 height 6
click at [718, 307] on img at bounding box center [719, 309] width 7 height 6
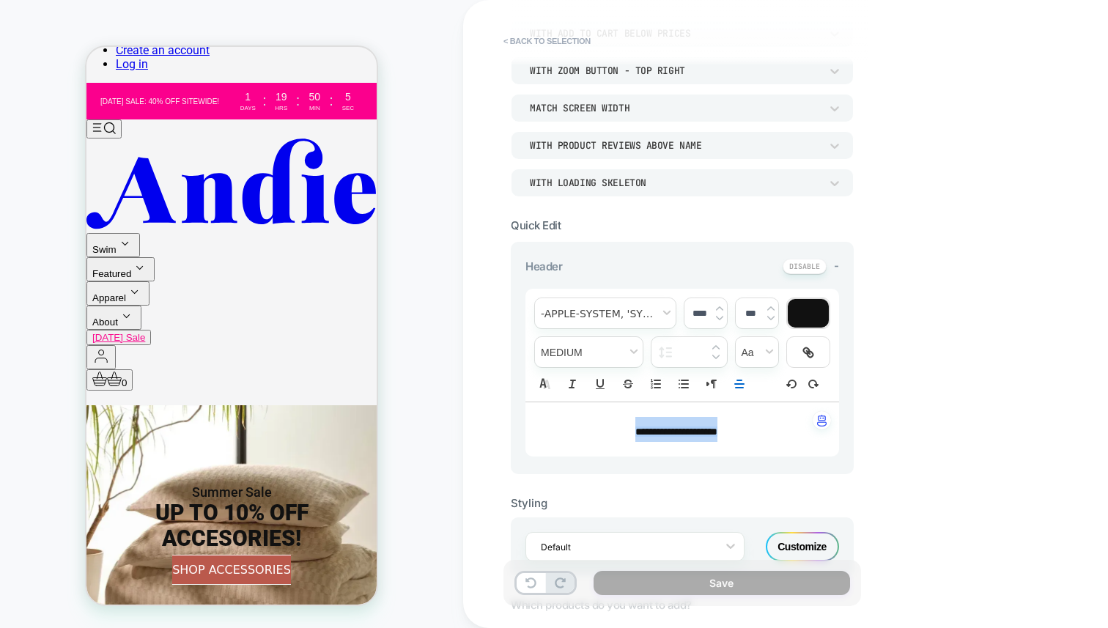
click at [718, 307] on img at bounding box center [719, 309] width 7 height 6
type input "****"
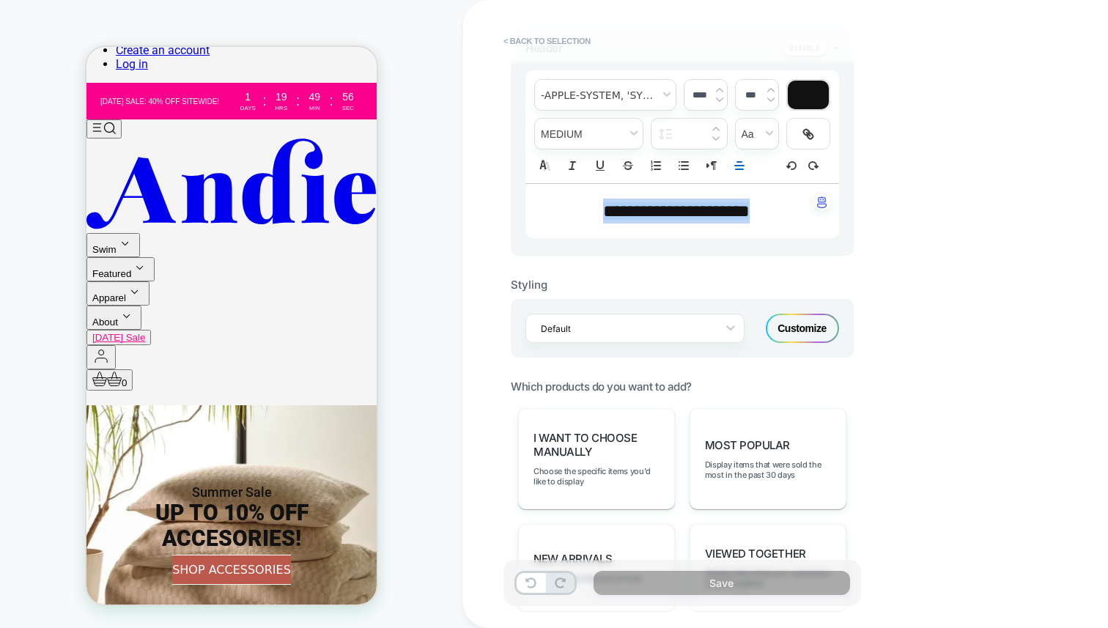
scroll to position [383, 0]
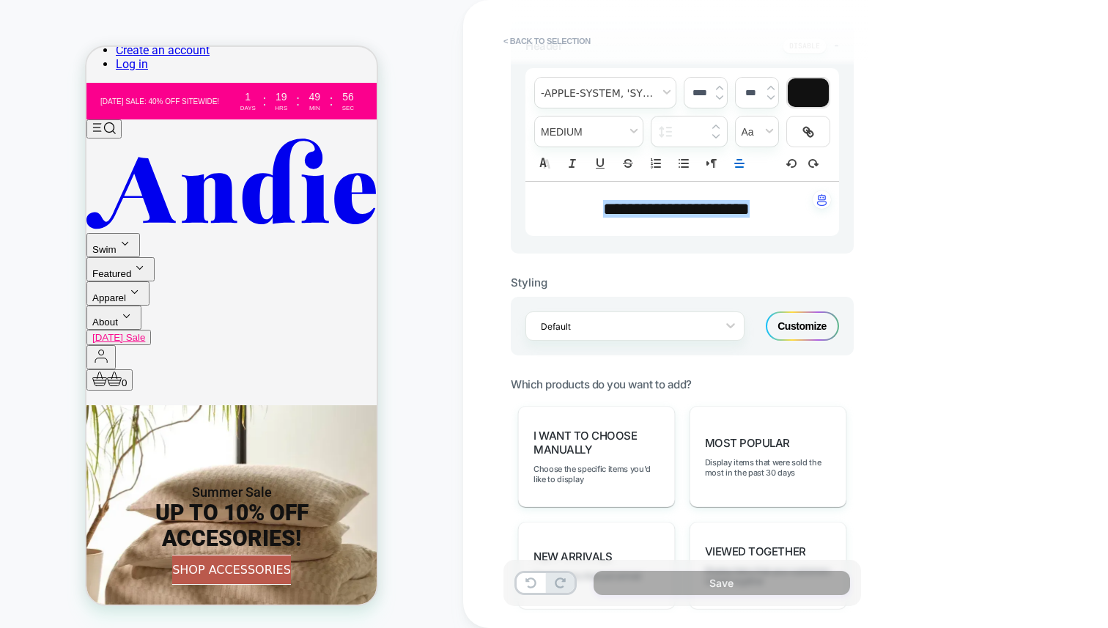
click at [619, 378] on span "Which products do you want to add?" at bounding box center [601, 385] width 181 height 14
click at [685, 380] on span "Which products do you want to add?" at bounding box center [601, 385] width 181 height 14
click at [716, 211] on span "**********" at bounding box center [676, 209] width 147 height 18
click at [634, 382] on span "Which products do you want to add?" at bounding box center [601, 385] width 181 height 14
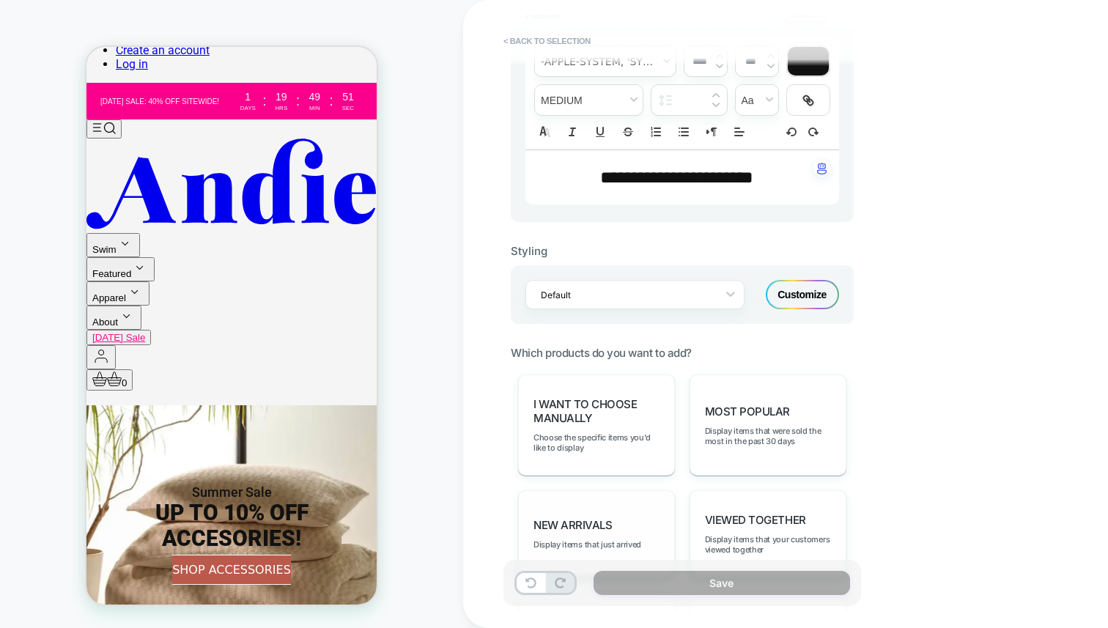
scroll to position [607, 0]
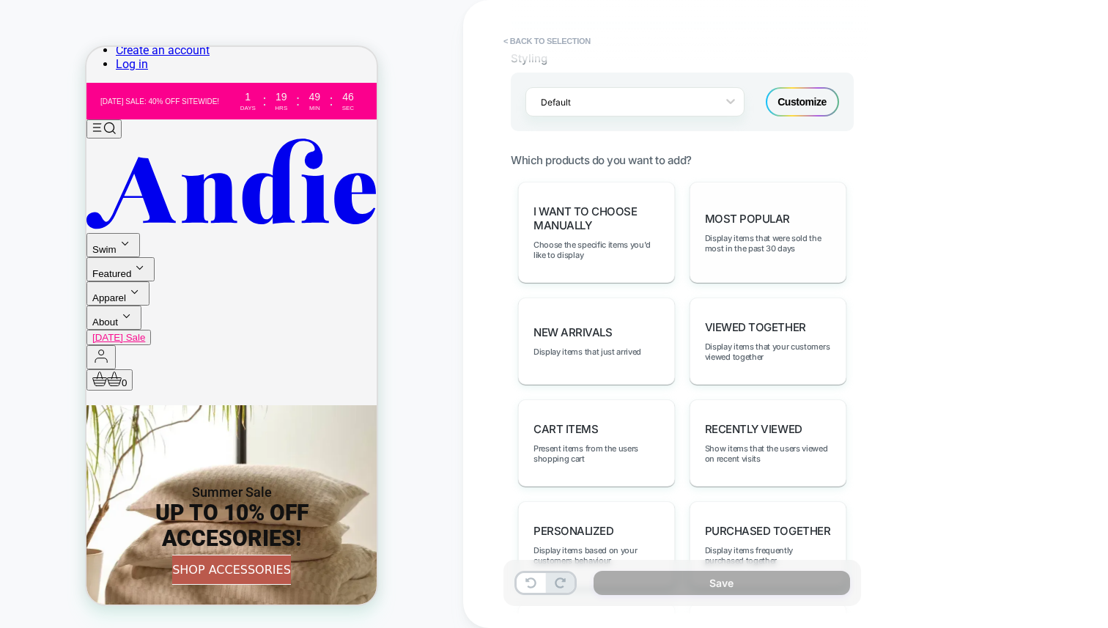
click at [751, 205] on div "Most Popular Display items that were sold the most in the past 30 days" at bounding box center [768, 232] width 157 height 101
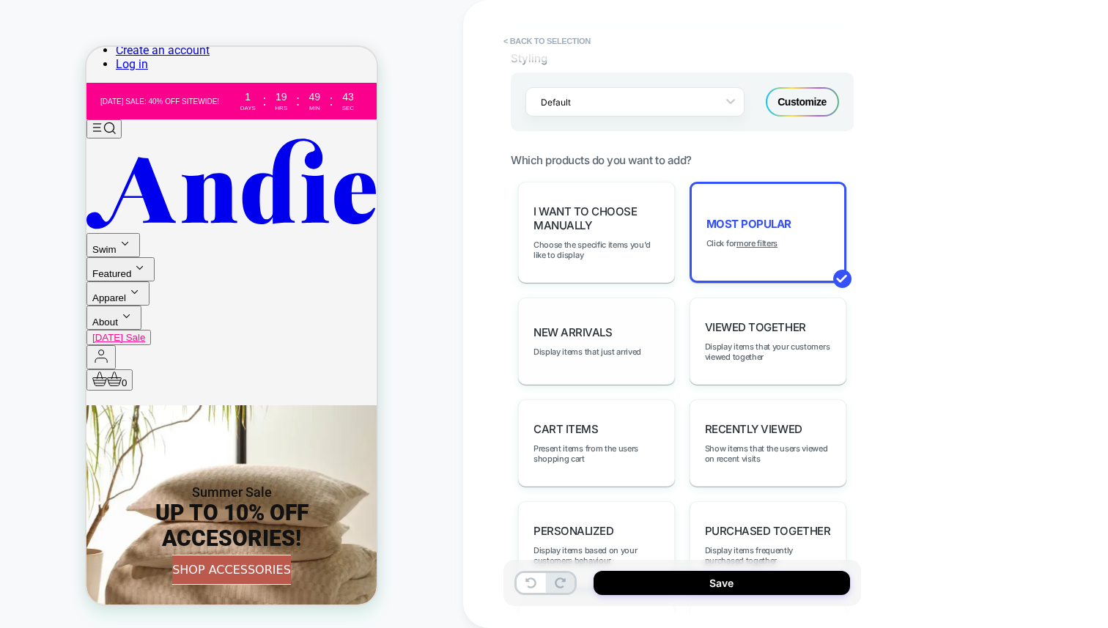
click at [606, 331] on span "New Arrivals" at bounding box center [573, 332] width 78 height 14
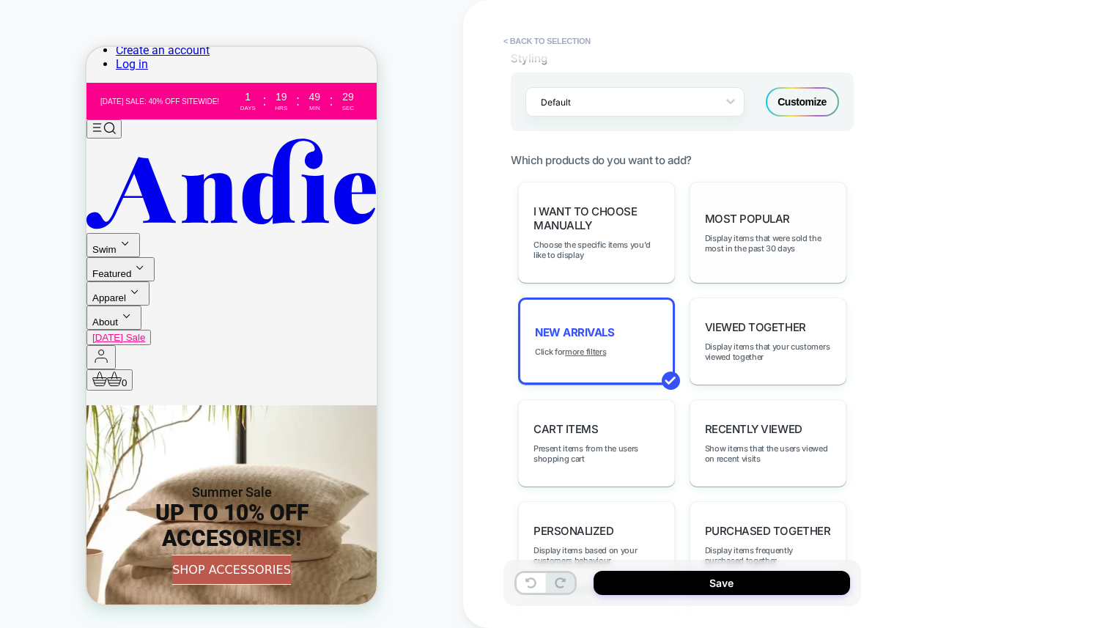
click at [781, 205] on div "Most Popular Display items that were sold the most in the past 30 days" at bounding box center [768, 232] width 157 height 101
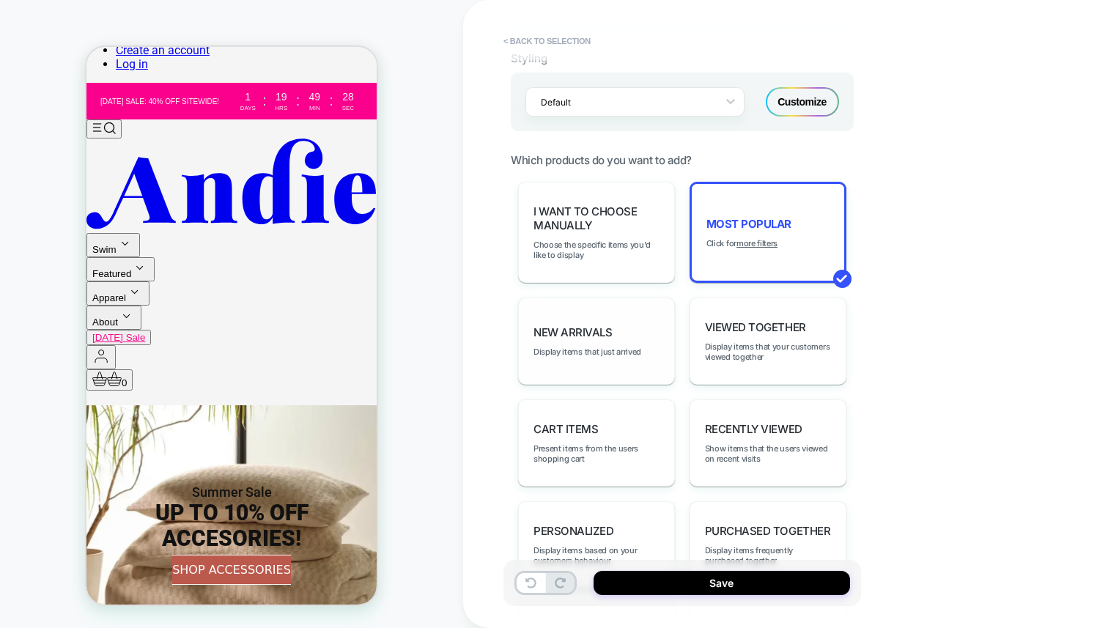
click at [583, 326] on span "New Arrivals" at bounding box center [573, 332] width 78 height 14
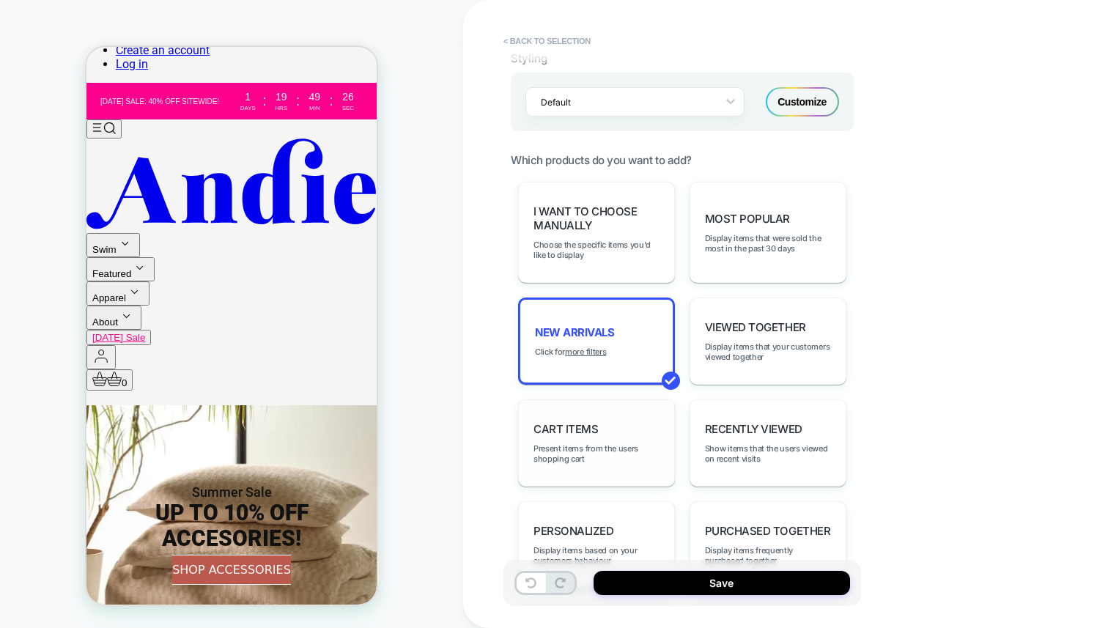
click at [577, 422] on span "Cart Items" at bounding box center [566, 429] width 65 height 14
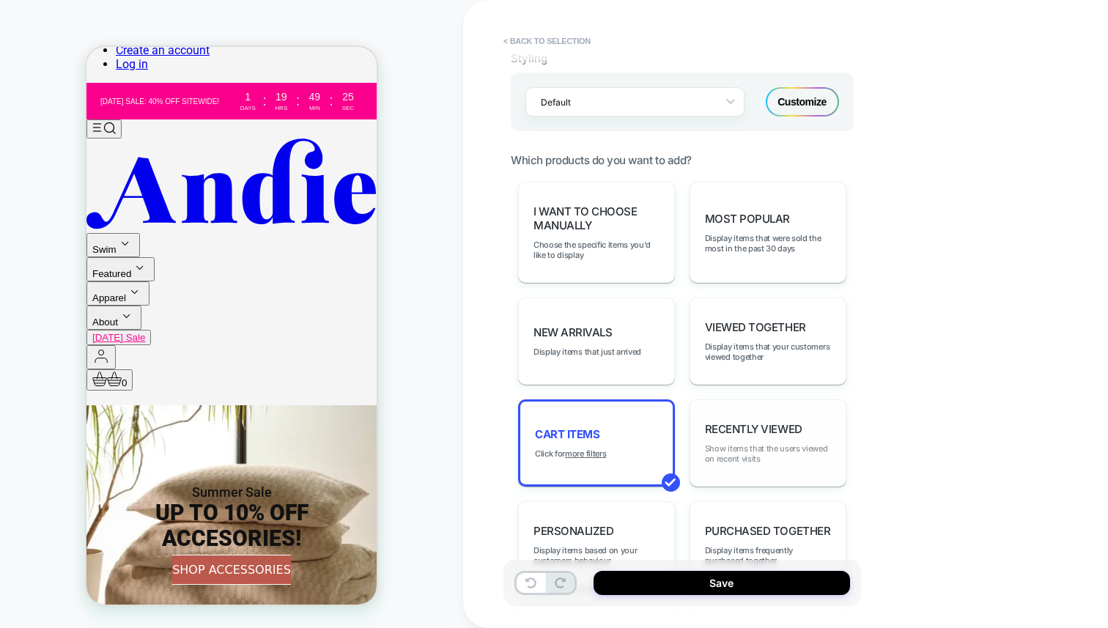
click at [774, 443] on span "Show items that the users viewed on recent visits" at bounding box center [768, 453] width 126 height 21
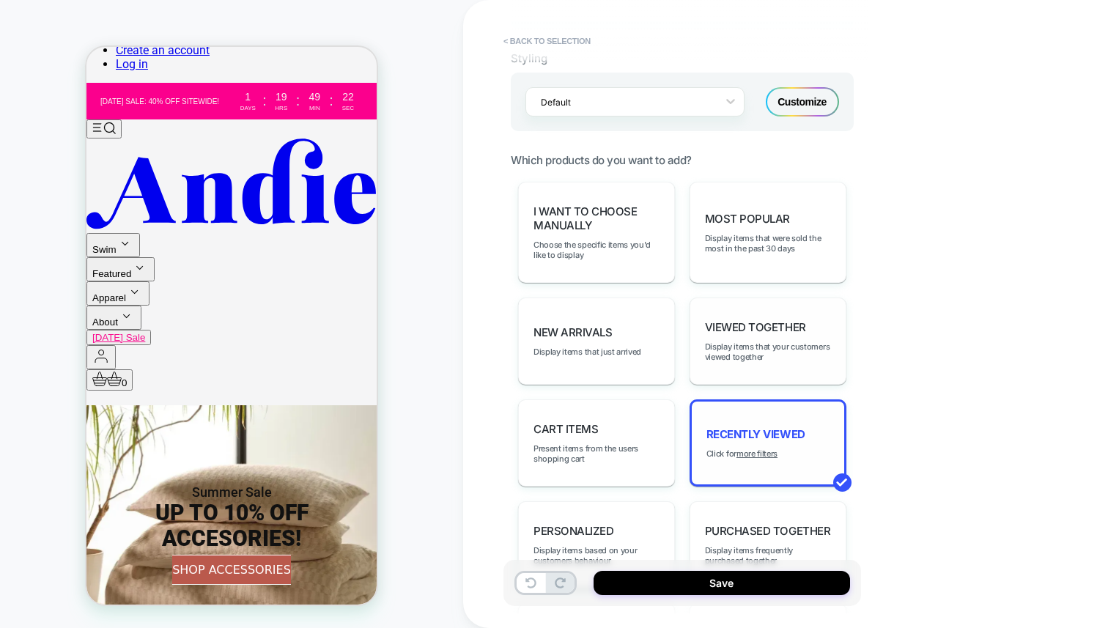
click at [779, 310] on div "Viewed Together Display items that your customers viewed together" at bounding box center [768, 341] width 157 height 87
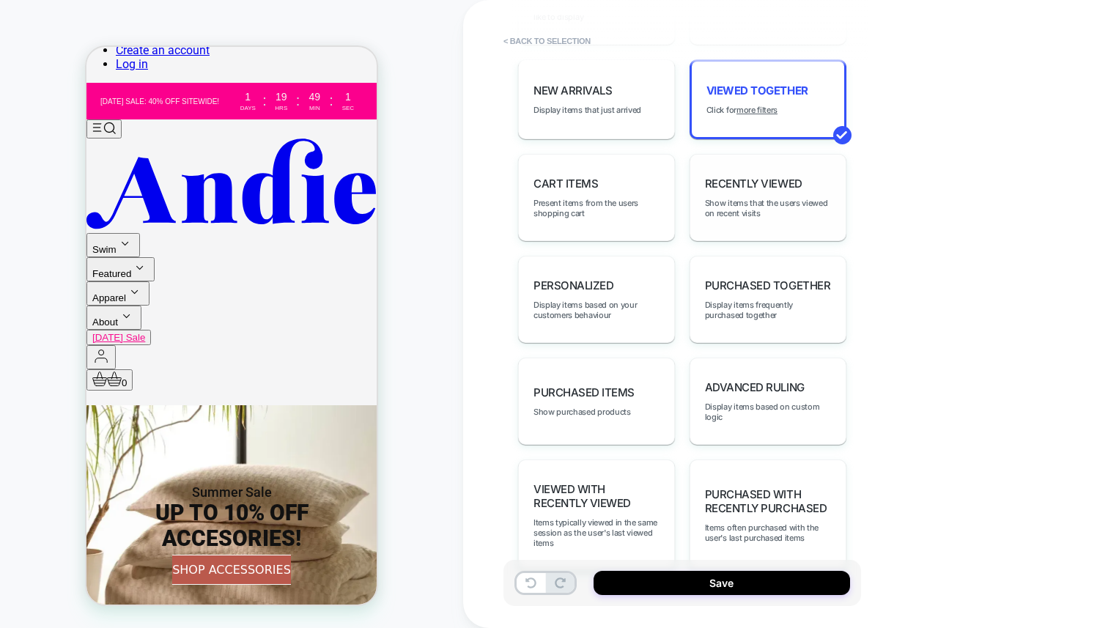
scroll to position [636, 0]
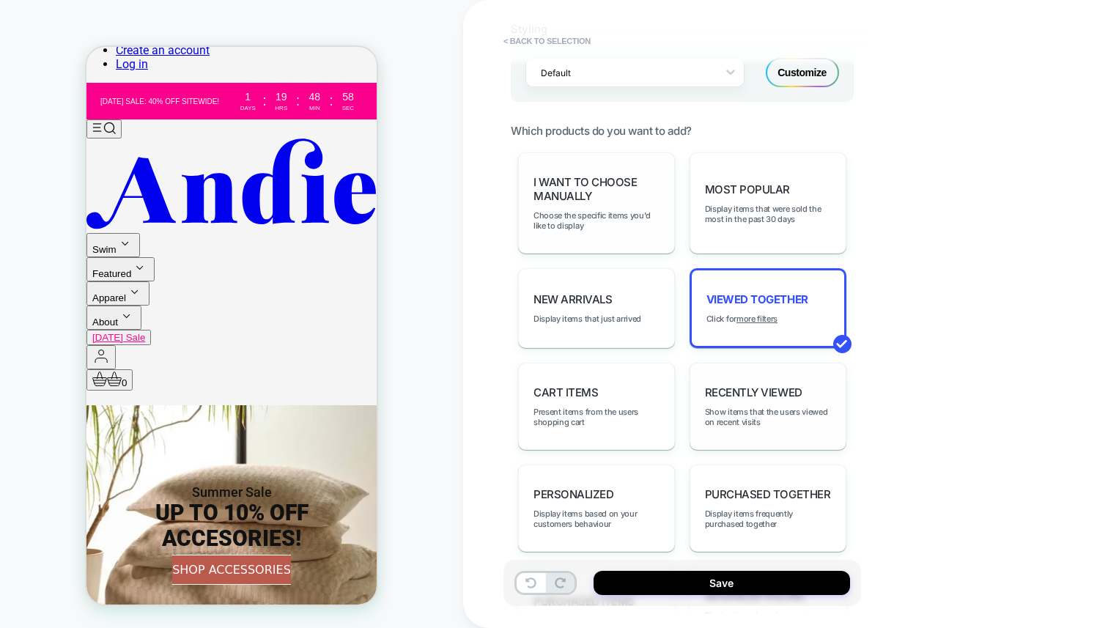
click at [598, 205] on div "I want to choose manually Choose the specific items you'd like to display" at bounding box center [596, 202] width 157 height 101
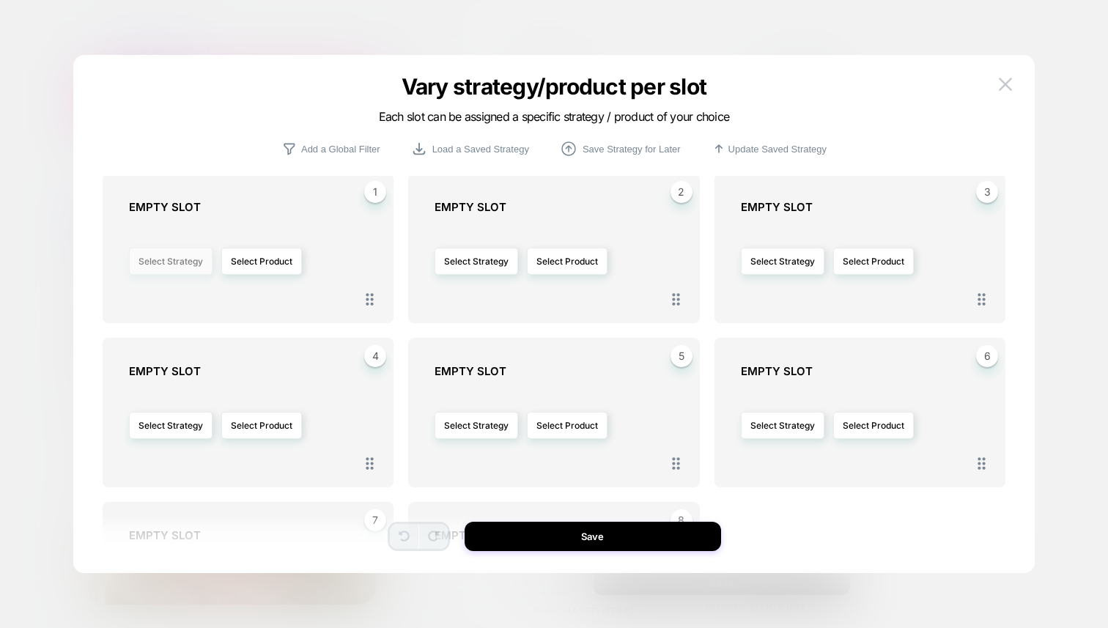
scroll to position [0, 0]
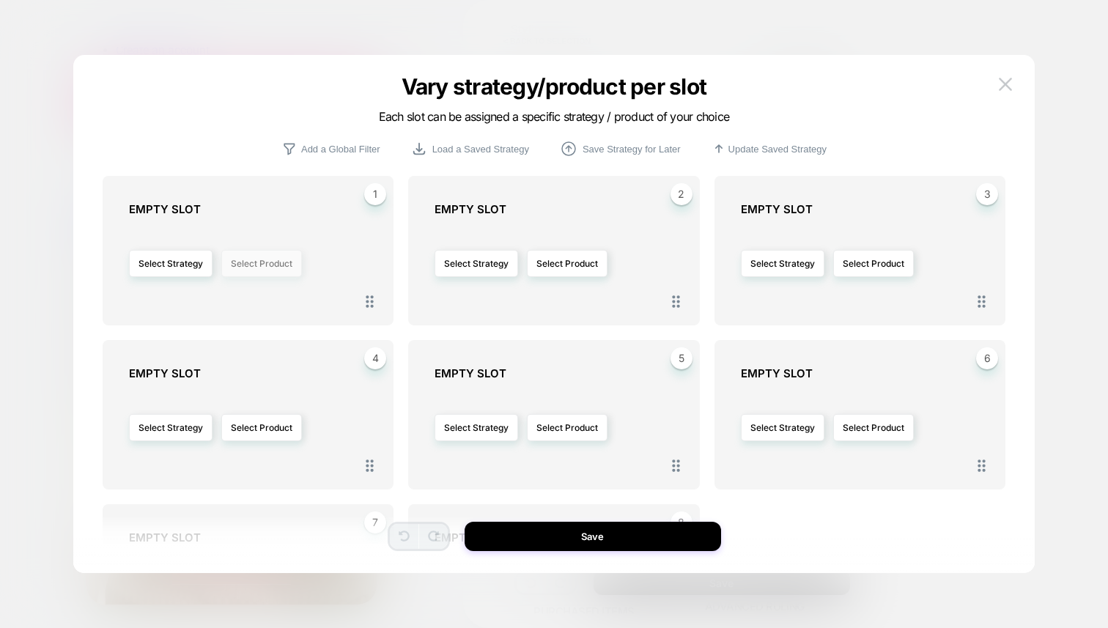
click at [274, 270] on button "Select Product" at bounding box center [261, 263] width 81 height 27
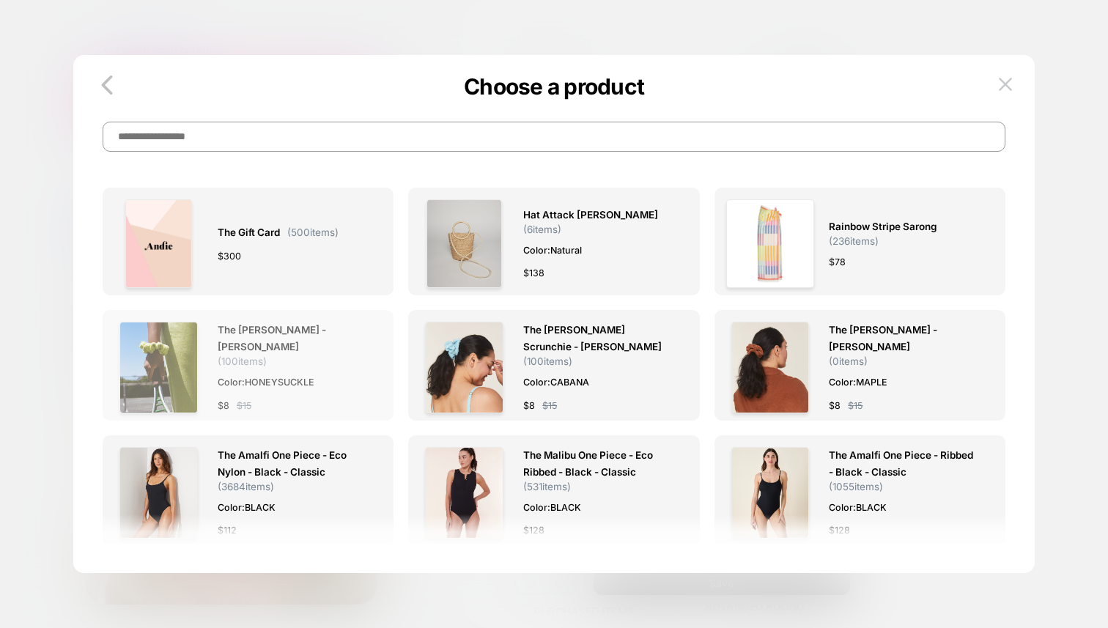
click at [147, 371] on img at bounding box center [158, 368] width 78 height 92
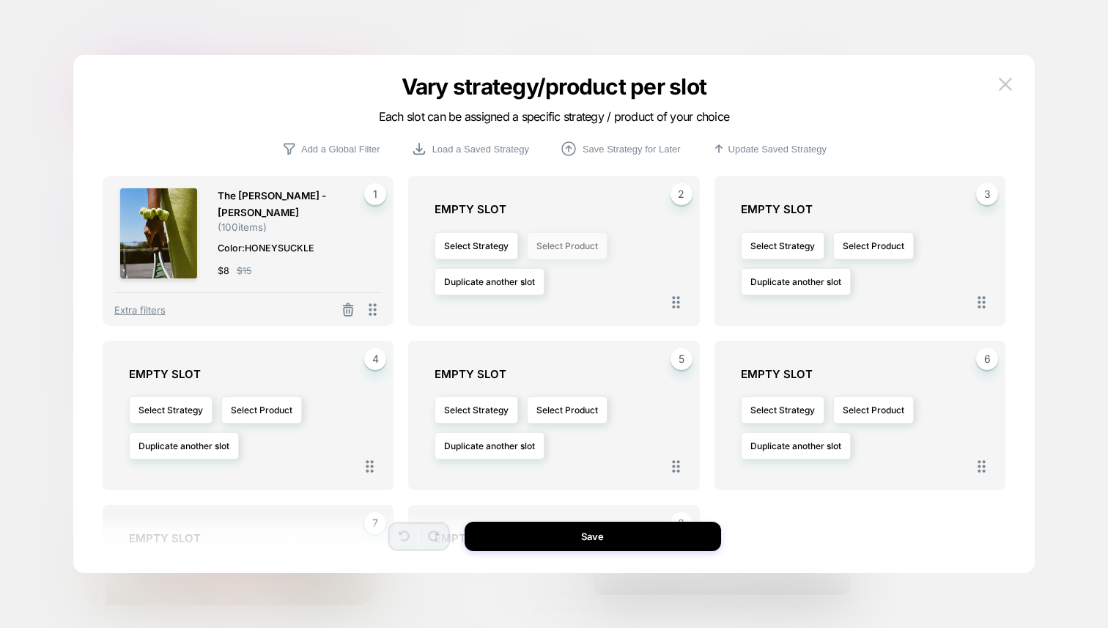
click at [573, 250] on button "Select Product" at bounding box center [567, 245] width 81 height 27
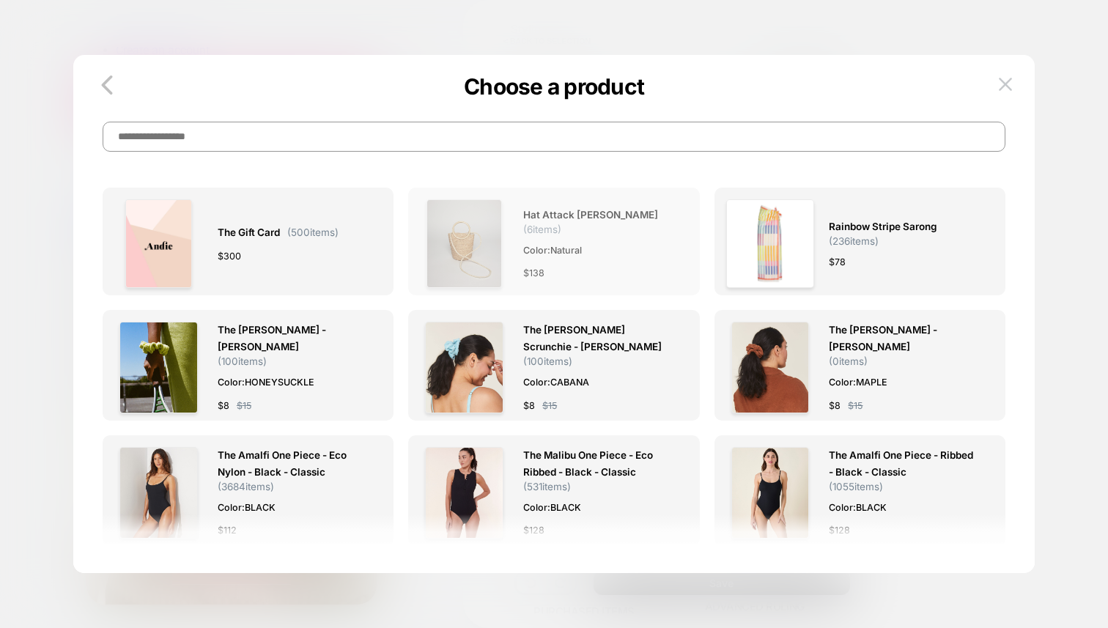
click at [578, 240] on div "Hat Attack [PERSON_NAME] ( 6 items) Color: Natural $ 138" at bounding box center [598, 243] width 150 height 89
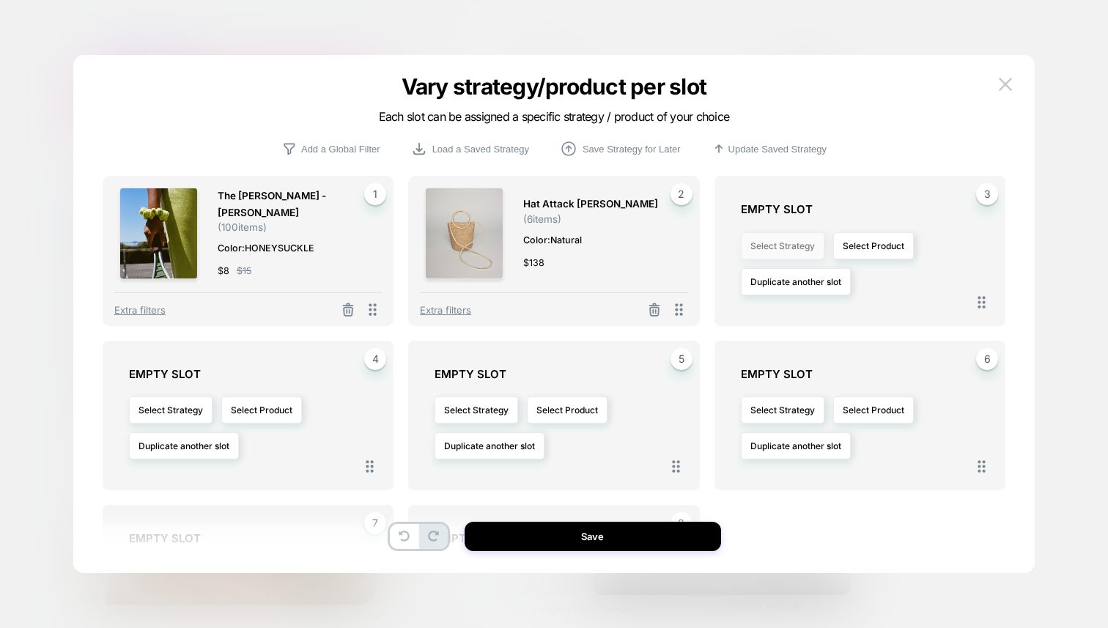
click at [793, 249] on button "Select Strategy" at bounding box center [783, 245] width 84 height 27
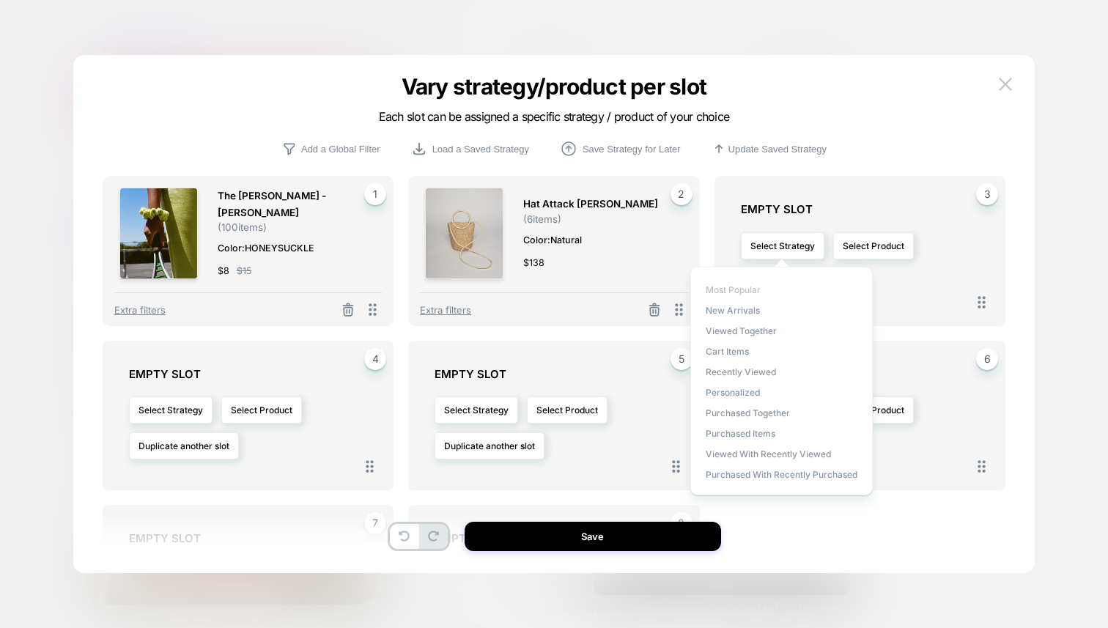
click at [740, 287] on span "Most Popular" at bounding box center [733, 289] width 55 height 11
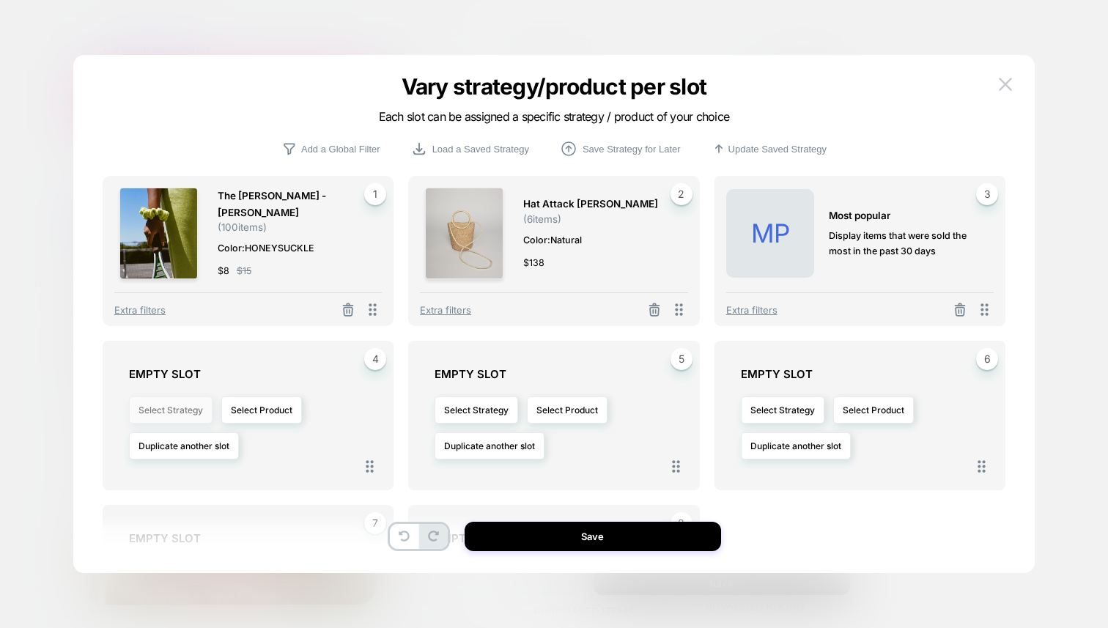
click at [139, 416] on button "Select Strategy" at bounding box center [171, 410] width 84 height 27
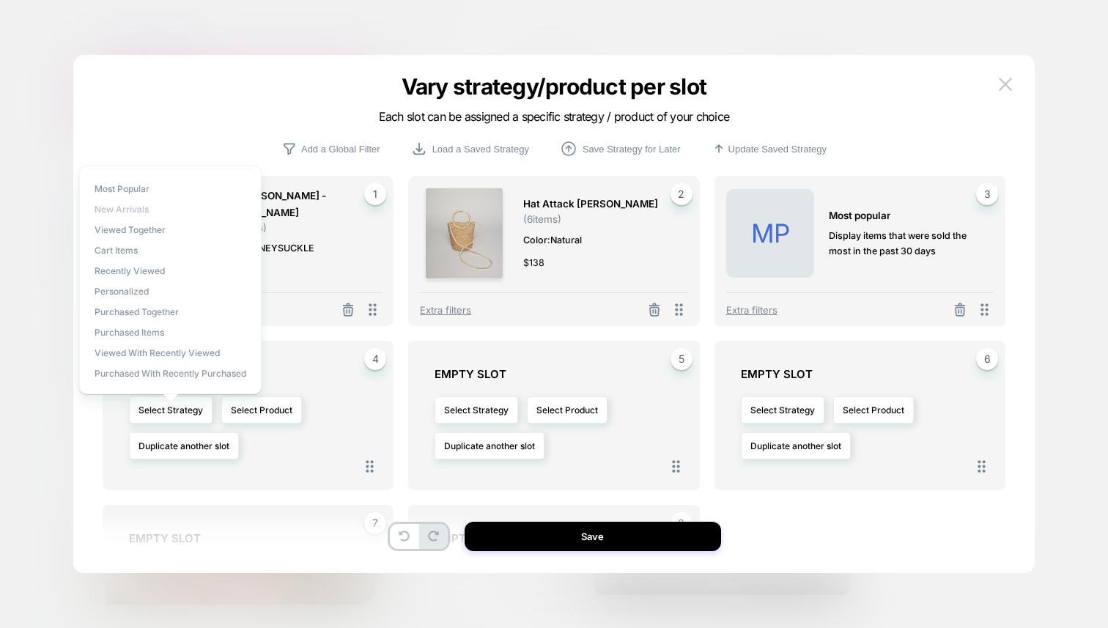
click at [119, 209] on span "New Arrivals" at bounding box center [122, 209] width 54 height 11
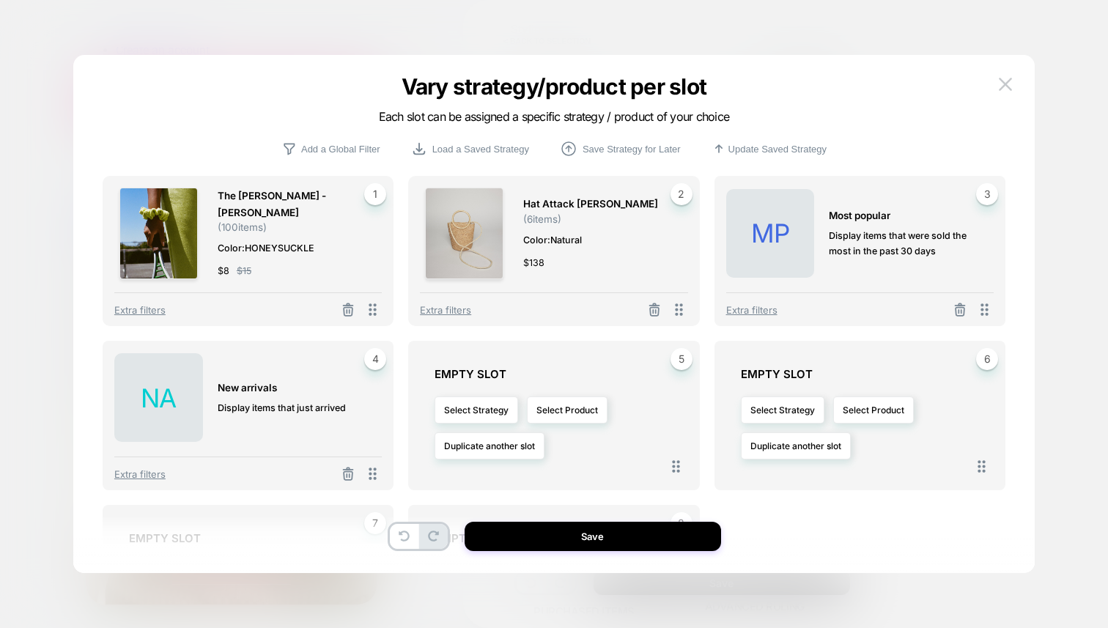
click at [699, 15] on div at bounding box center [554, 314] width 1108 height 628
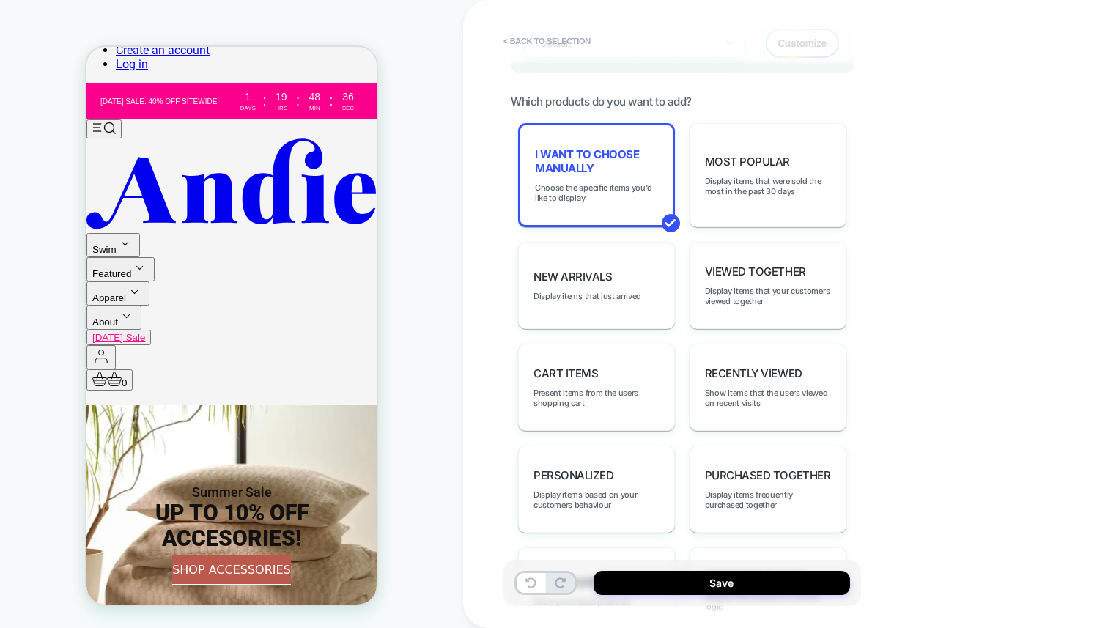
scroll to position [803, 0]
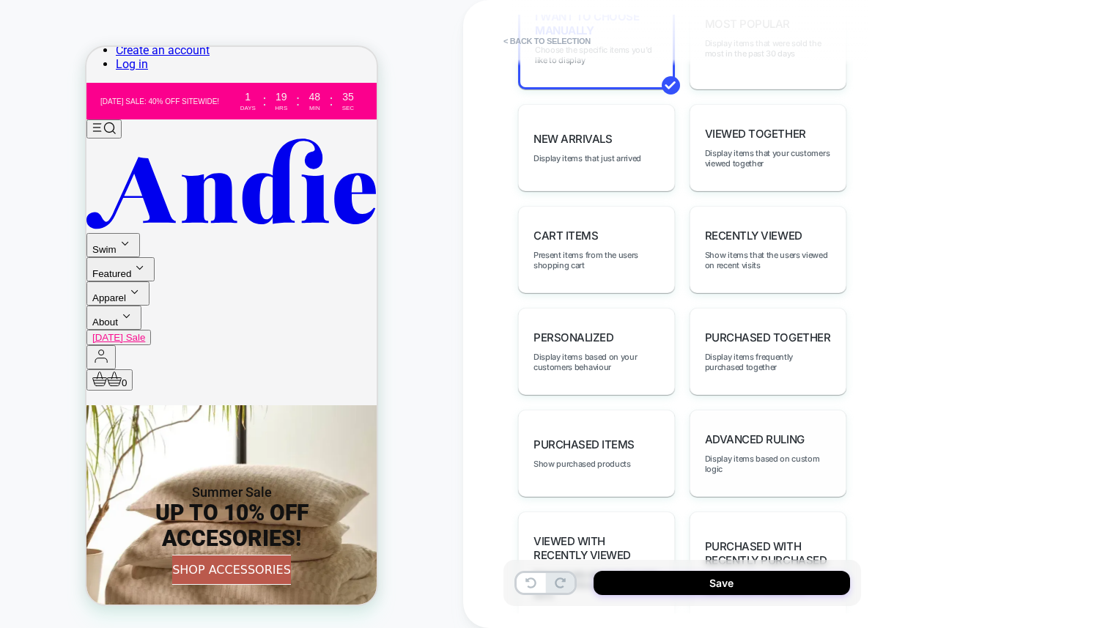
click at [783, 433] on span "Advanced Ruling" at bounding box center [755, 440] width 100 height 14
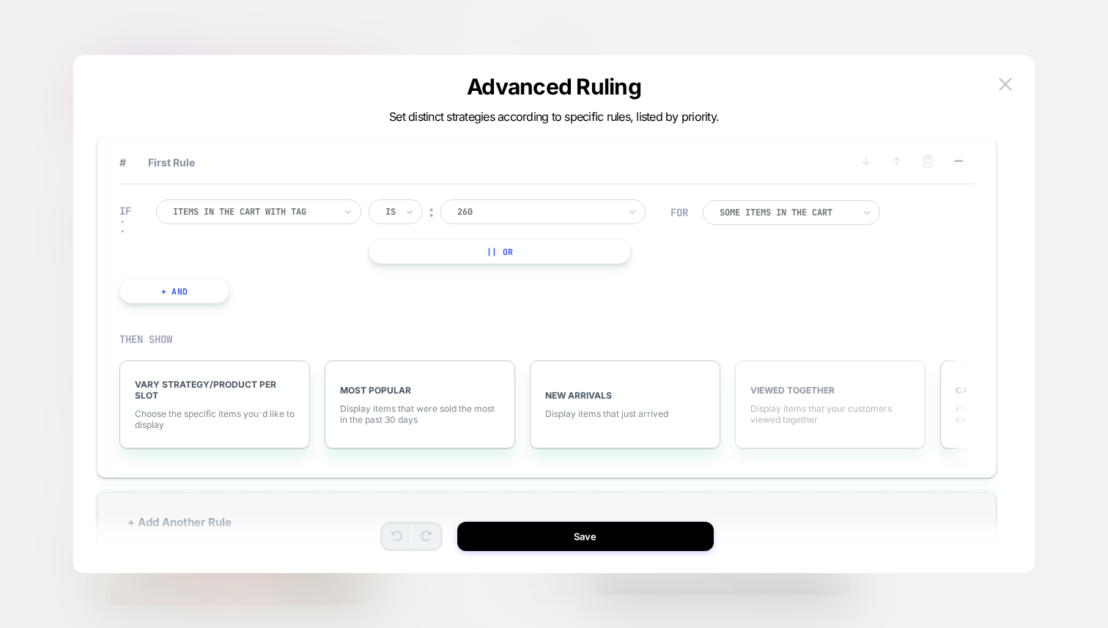
scroll to position [38, 0]
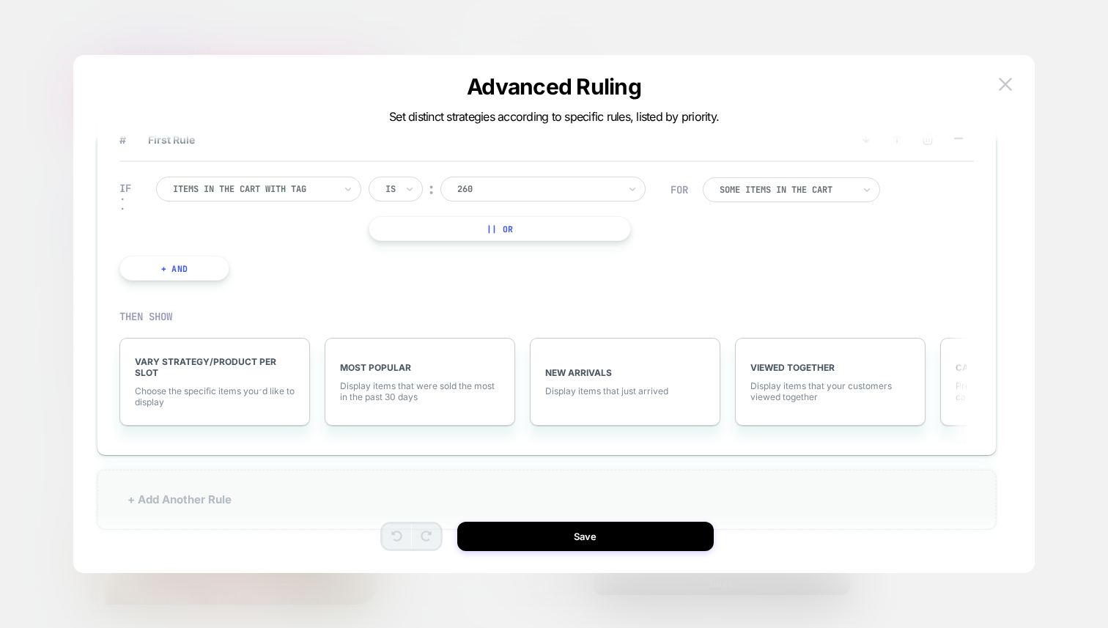
click at [180, 504] on div "+ Add Another Rule" at bounding box center [546, 499] width 899 height 59
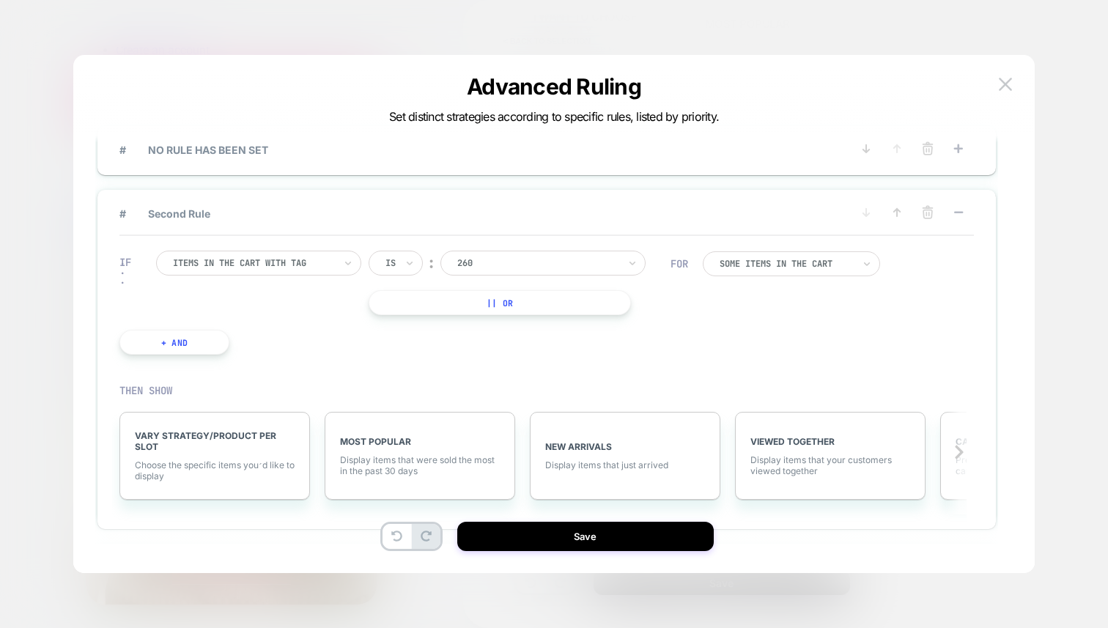
scroll to position [0, 0]
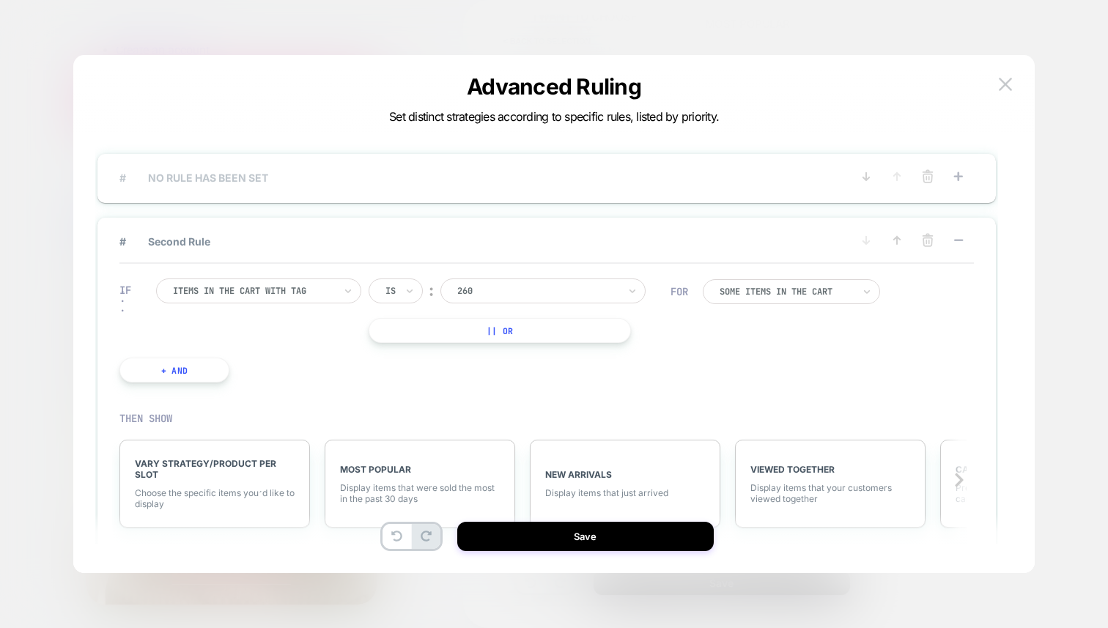
click at [276, 176] on span "# NO RULE HAS BEEN SET" at bounding box center [485, 178] width 732 height 12
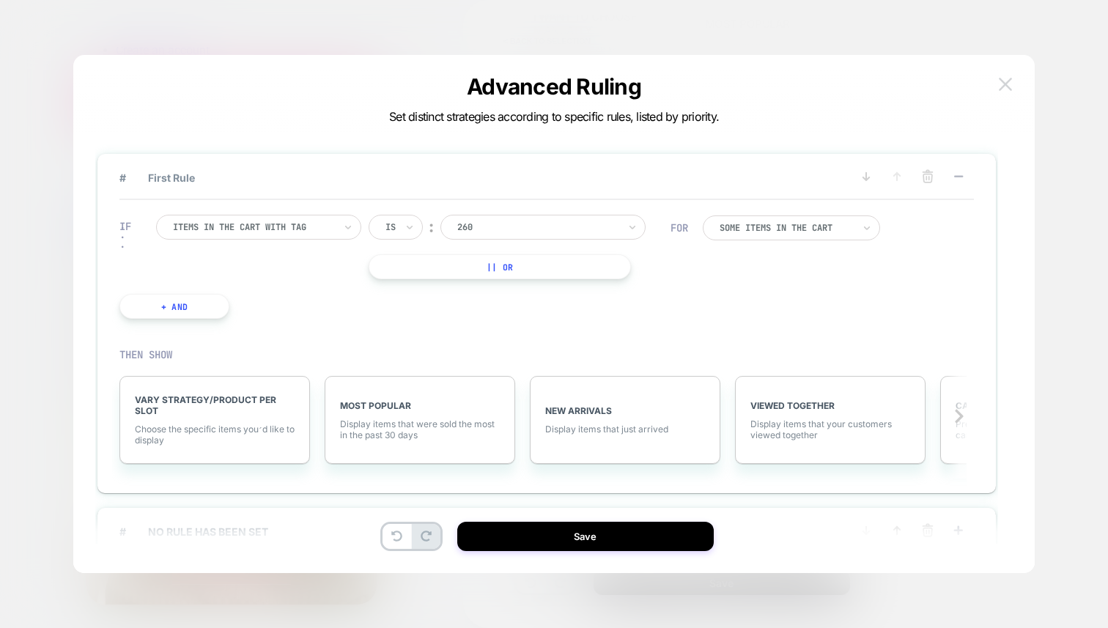
click at [1004, 76] on button at bounding box center [1006, 84] width 22 height 22
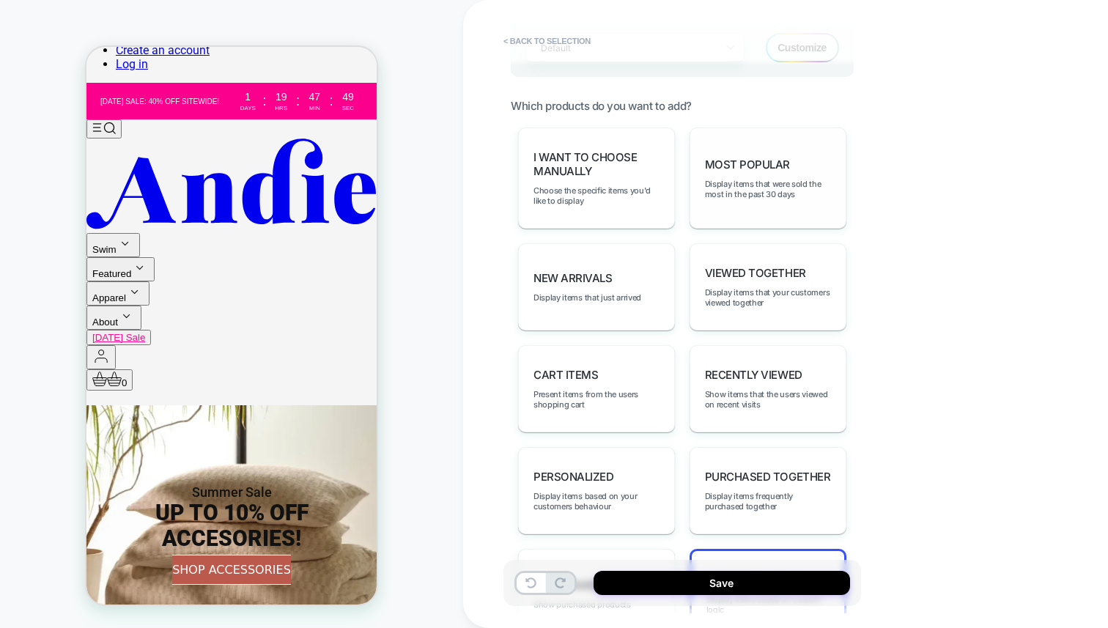
scroll to position [581, 0]
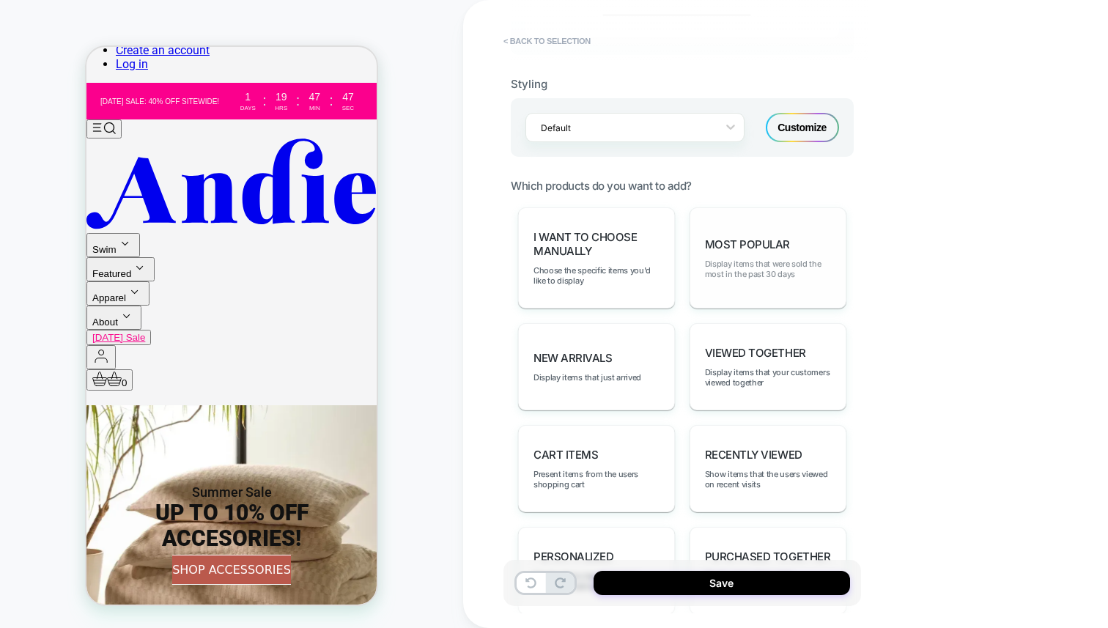
click at [727, 260] on span "Display items that were sold the most in the past 30 days" at bounding box center [768, 269] width 126 height 21
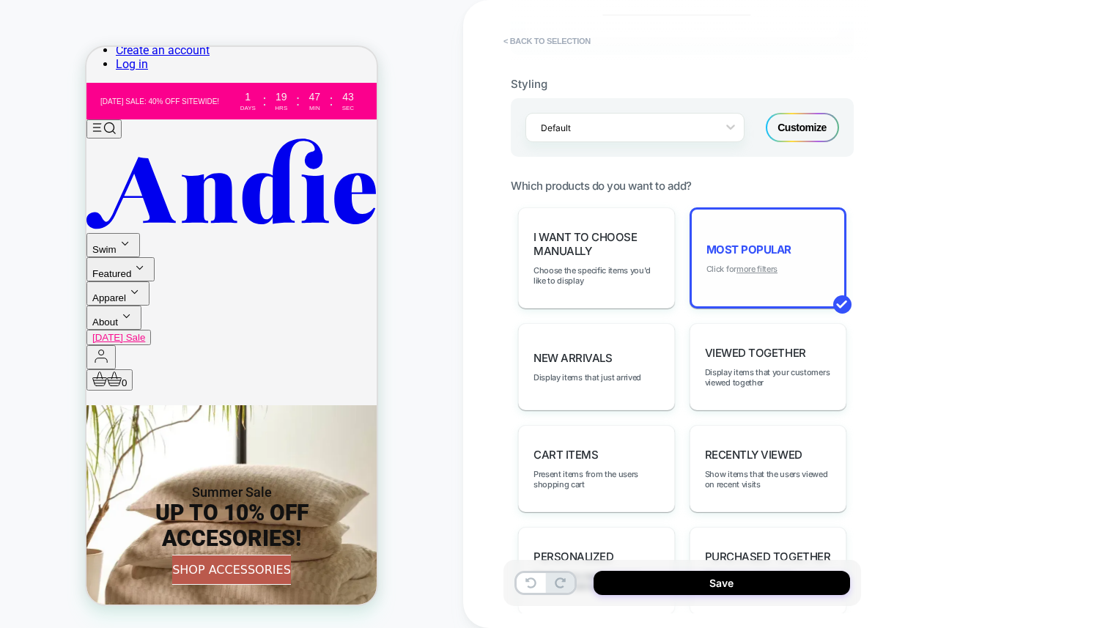
click at [768, 265] on u "more filters" at bounding box center [757, 269] width 41 height 10
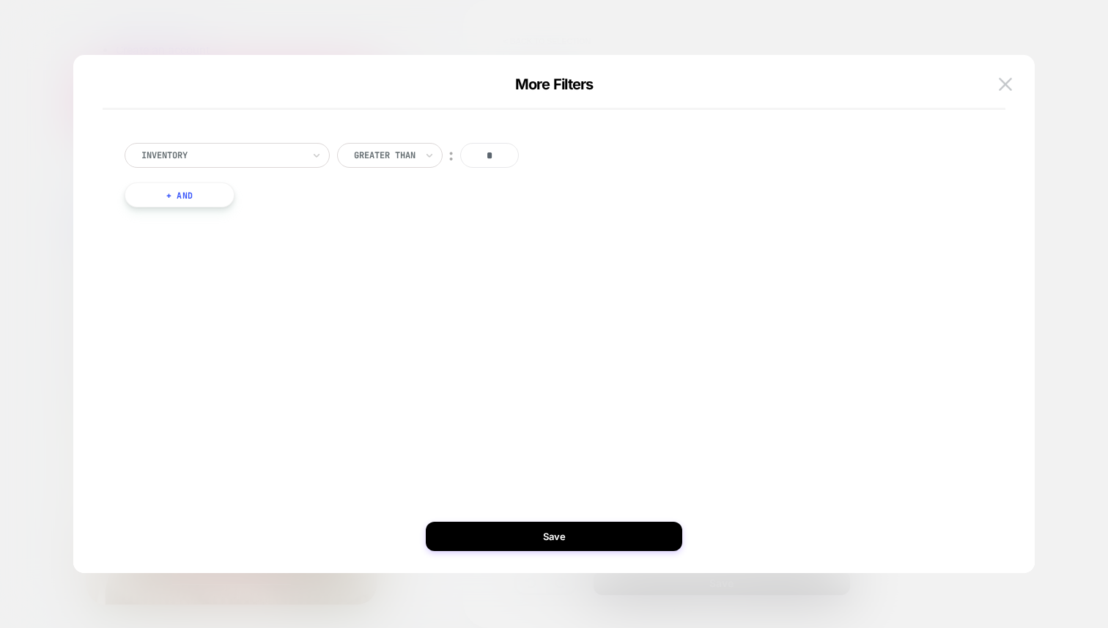
drag, startPoint x: 499, startPoint y: 151, endPoint x: 463, endPoint y: 152, distance: 35.9
click at [463, 152] on input "*" at bounding box center [489, 155] width 59 height 25
click at [368, 221] on div "Inventory Greater Than ︰ * + And" at bounding box center [546, 175] width 859 height 108
click at [207, 199] on button "+ And" at bounding box center [180, 195] width 110 height 25
click at [261, 215] on div at bounding box center [258, 209] width 161 height 13
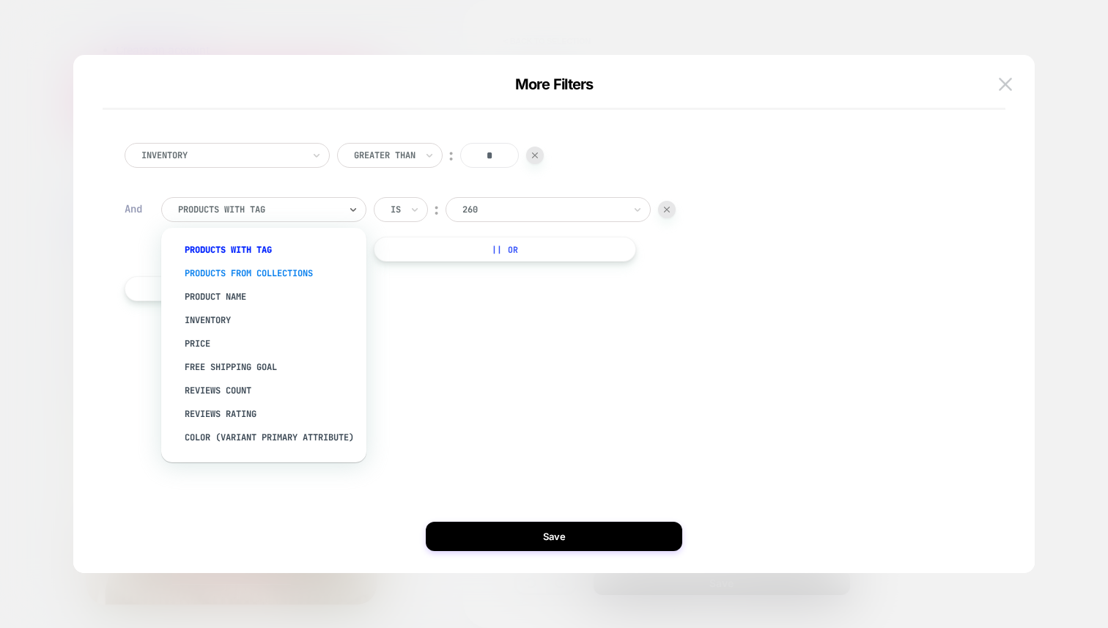
click at [265, 270] on div "products from collections" at bounding box center [271, 273] width 191 height 23
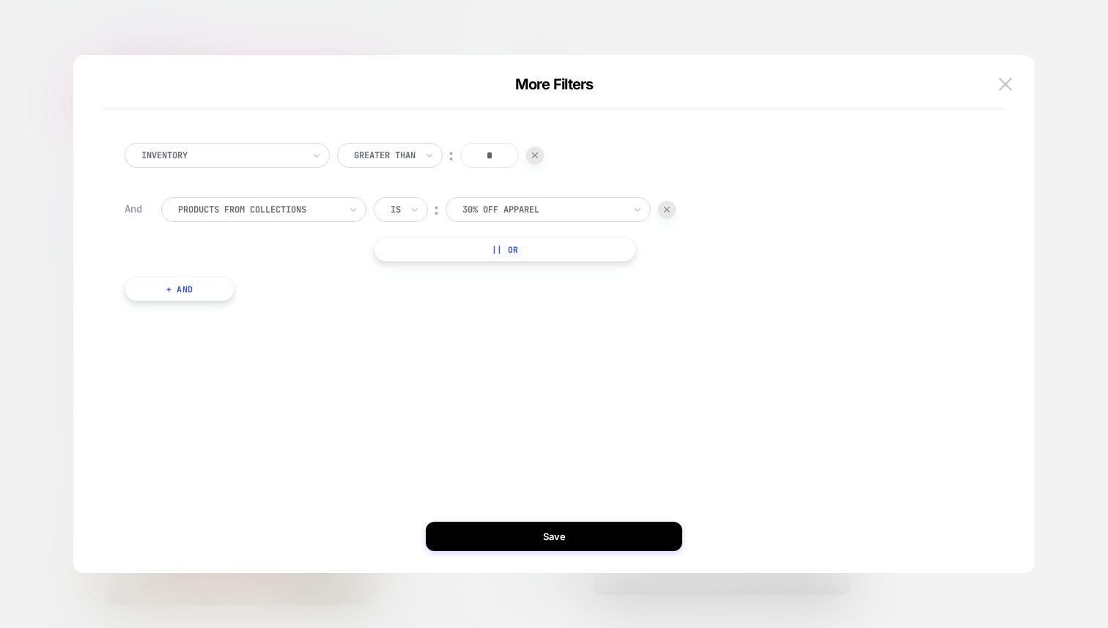
click at [531, 201] on div "30% Off Apparel" at bounding box center [548, 209] width 205 height 25
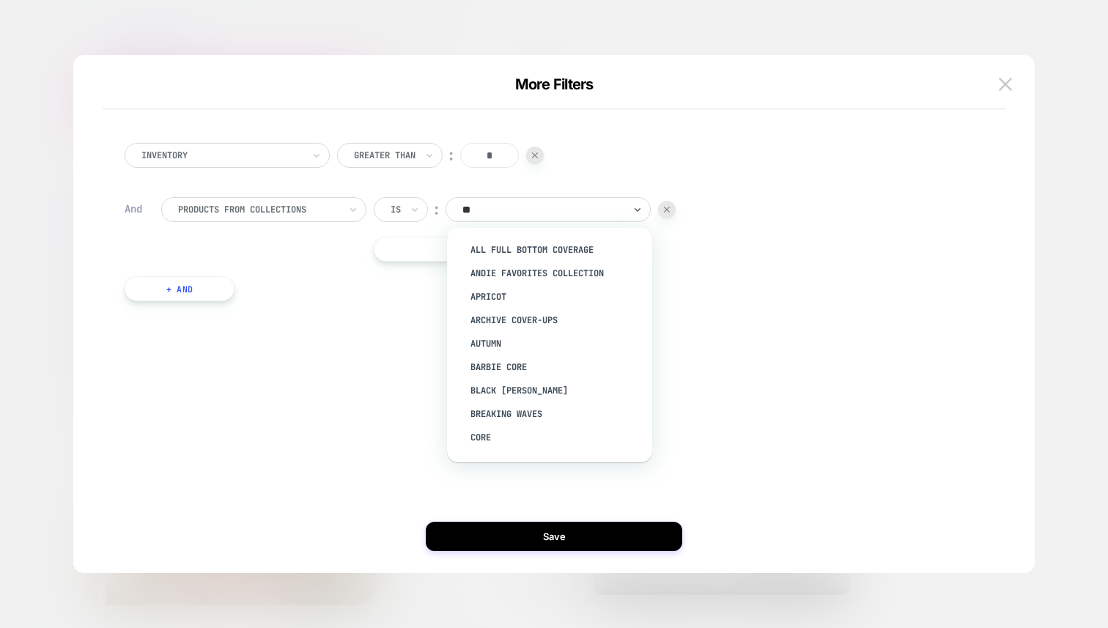
type input "*"
type input "***"
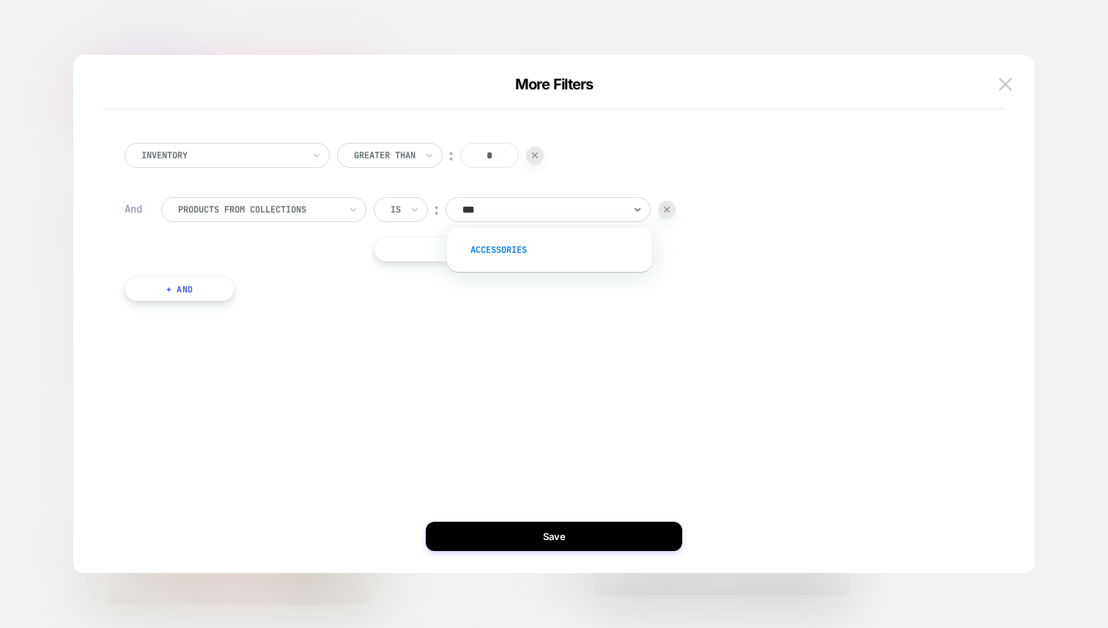
click at [564, 257] on div "Accessories" at bounding box center [557, 249] width 191 height 23
click at [523, 353] on div "Inventory Greater Than ︰ * And products from collections Is ︰ Accessories || Or…" at bounding box center [547, 314] width 918 height 460
click at [573, 534] on button "Save" at bounding box center [554, 536] width 257 height 29
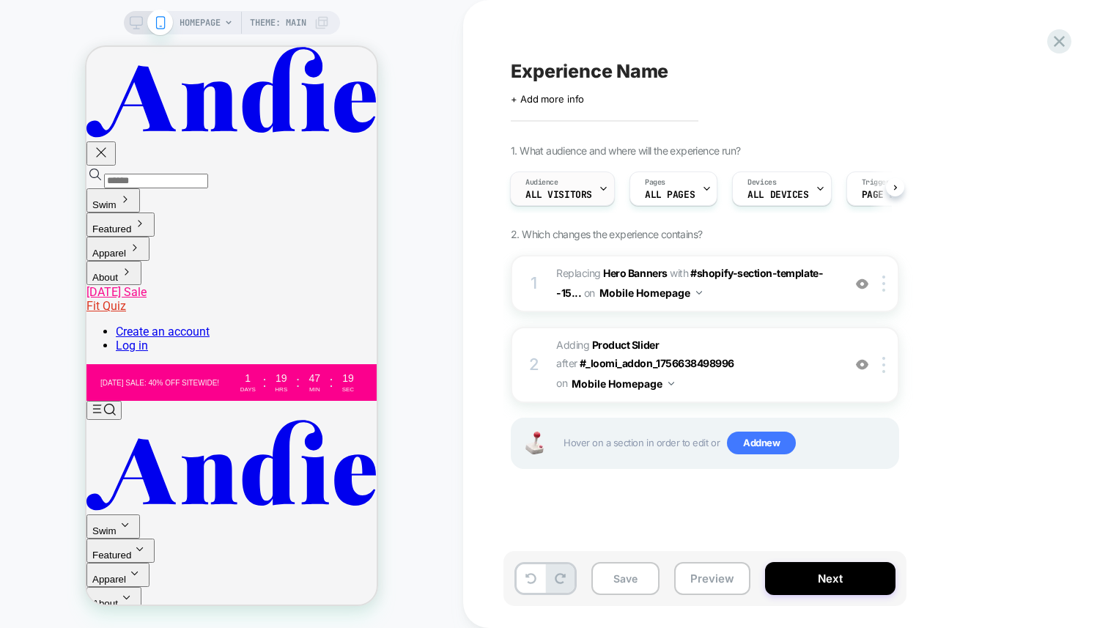
click at [587, 194] on span "All Visitors" at bounding box center [559, 195] width 67 height 10
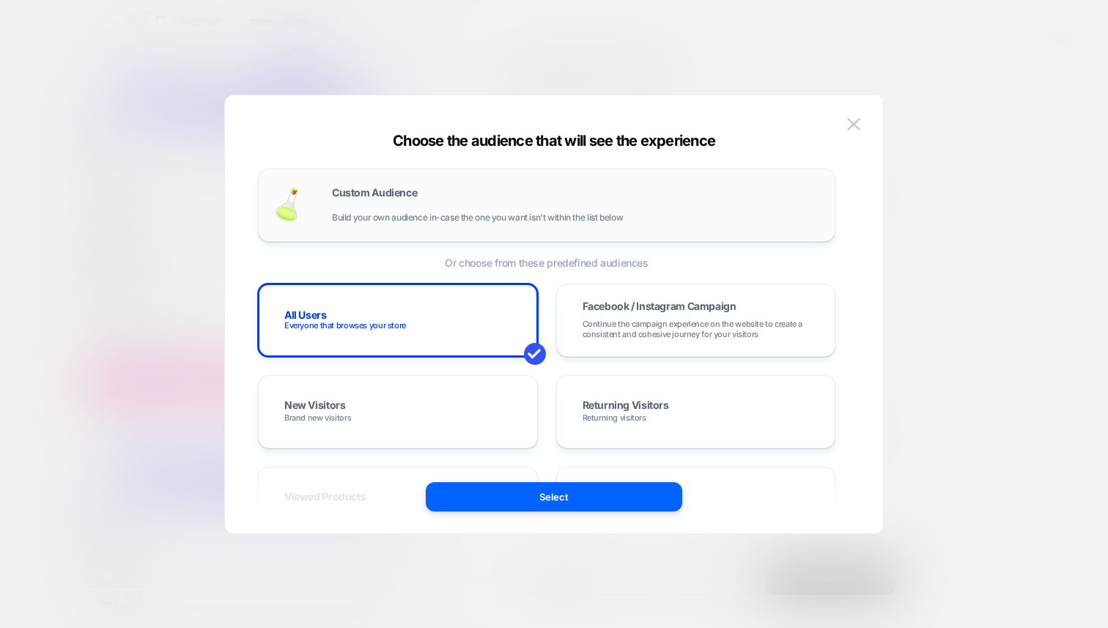
click at [398, 207] on div "Custom Audience Build your own audience in-case the one you want isn't within t…" at bounding box center [576, 205] width 488 height 35
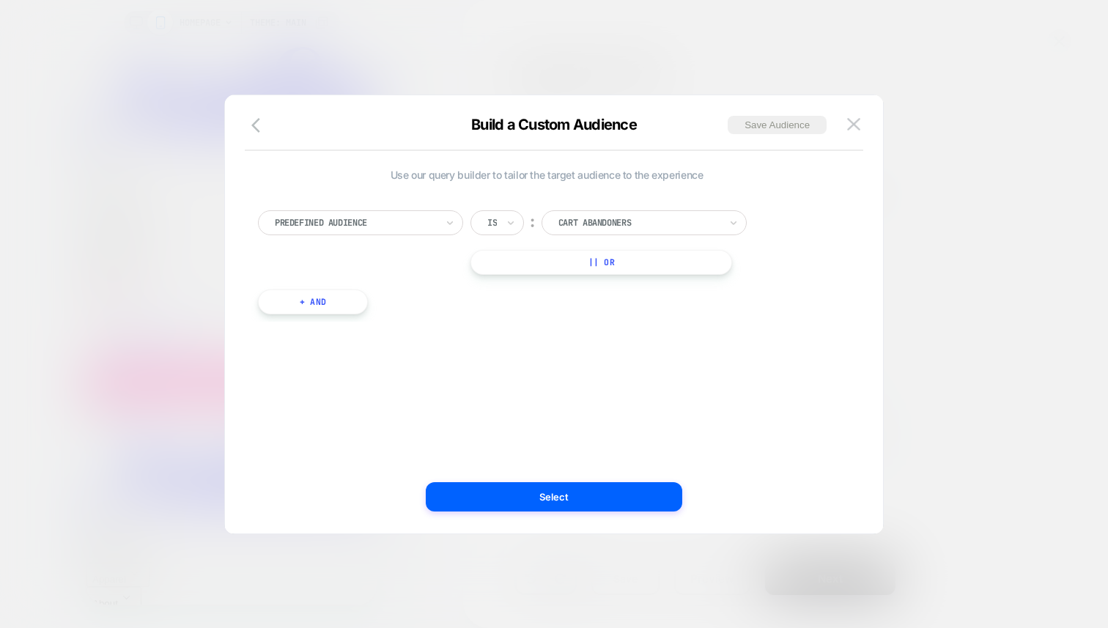
click at [361, 218] on div at bounding box center [355, 222] width 161 height 13
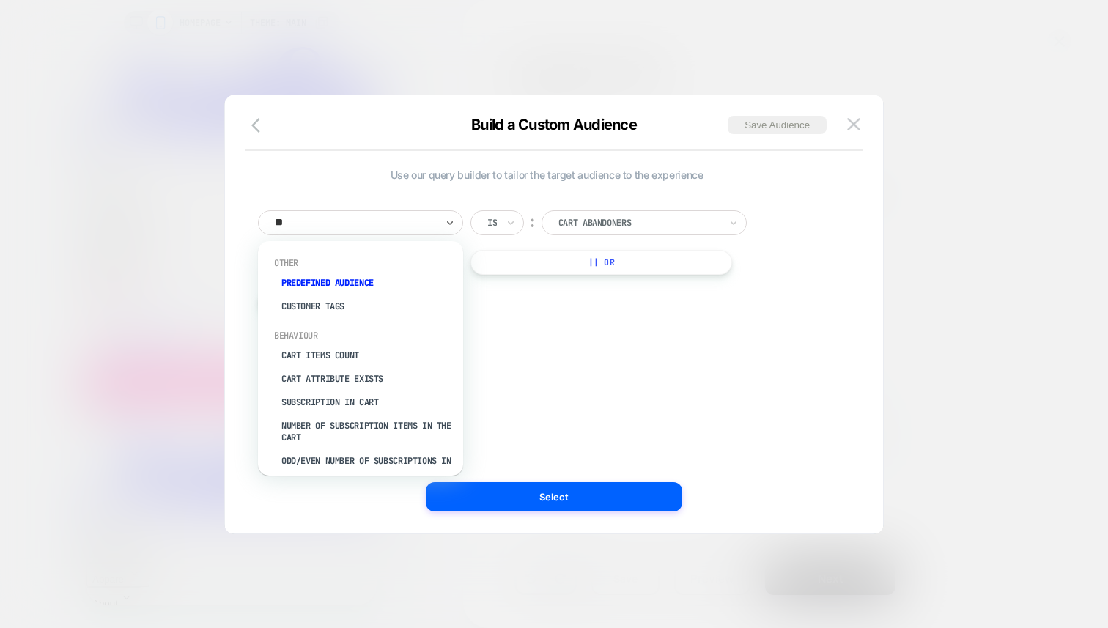
type input "***"
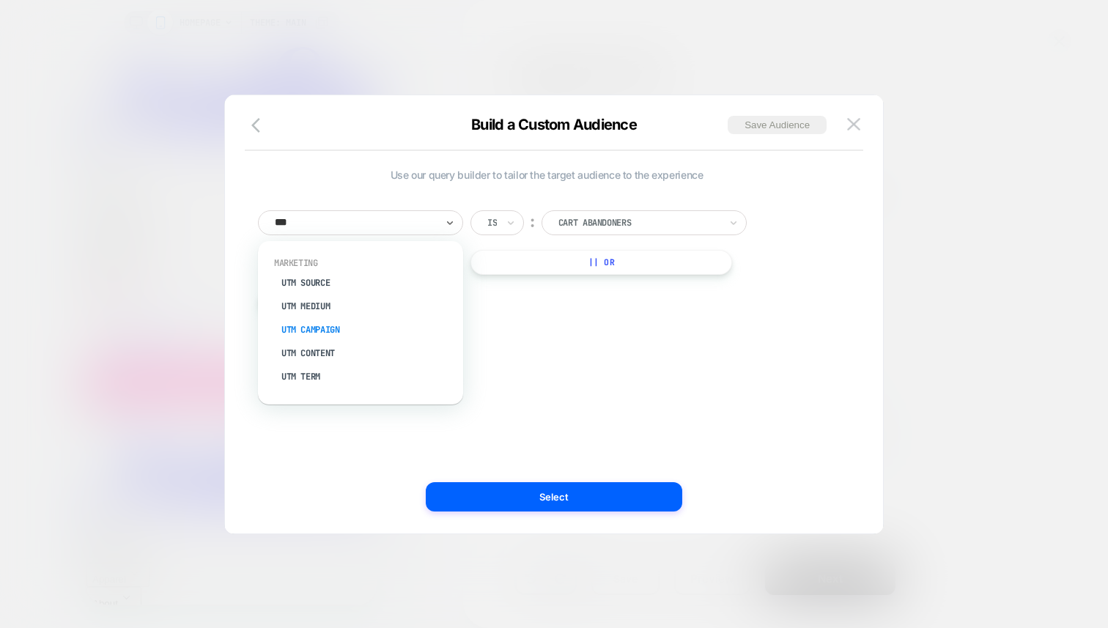
click at [328, 328] on div "UTM Campaign" at bounding box center [368, 329] width 191 height 23
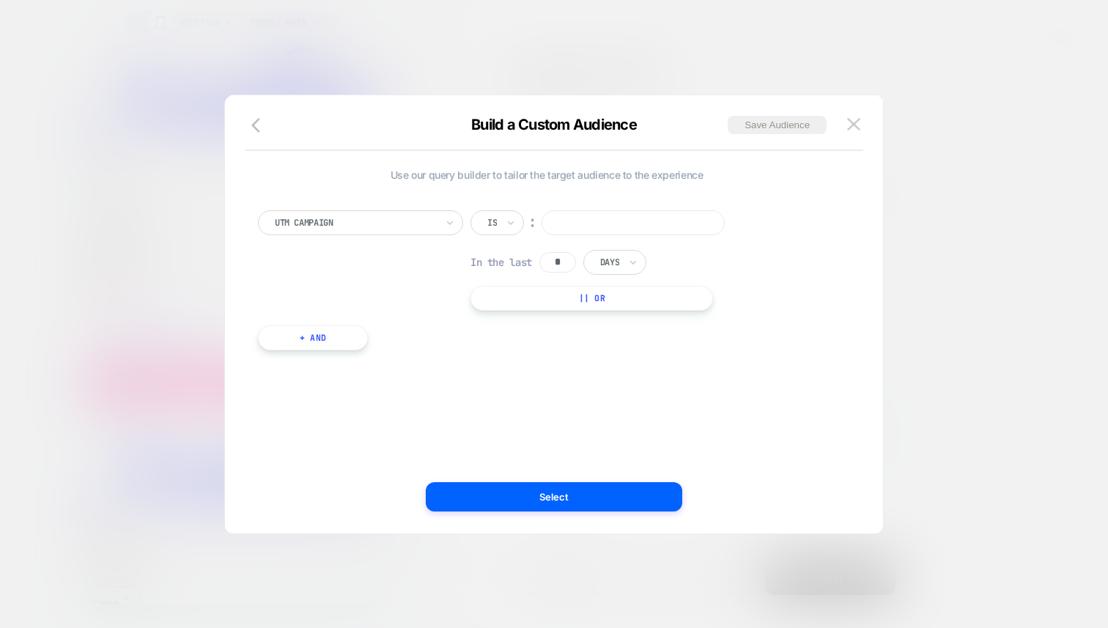
click at [592, 219] on input at bounding box center [633, 222] width 183 height 25
type input "******"
click at [535, 493] on button "Select" at bounding box center [554, 496] width 257 height 29
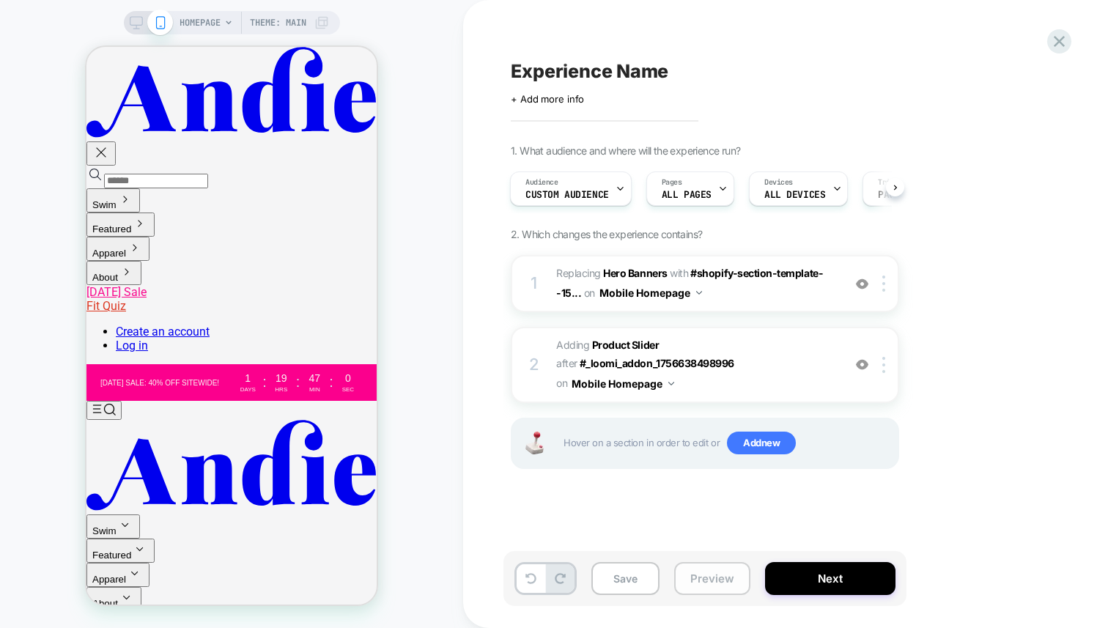
click at [718, 592] on button "Preview" at bounding box center [712, 578] width 76 height 33
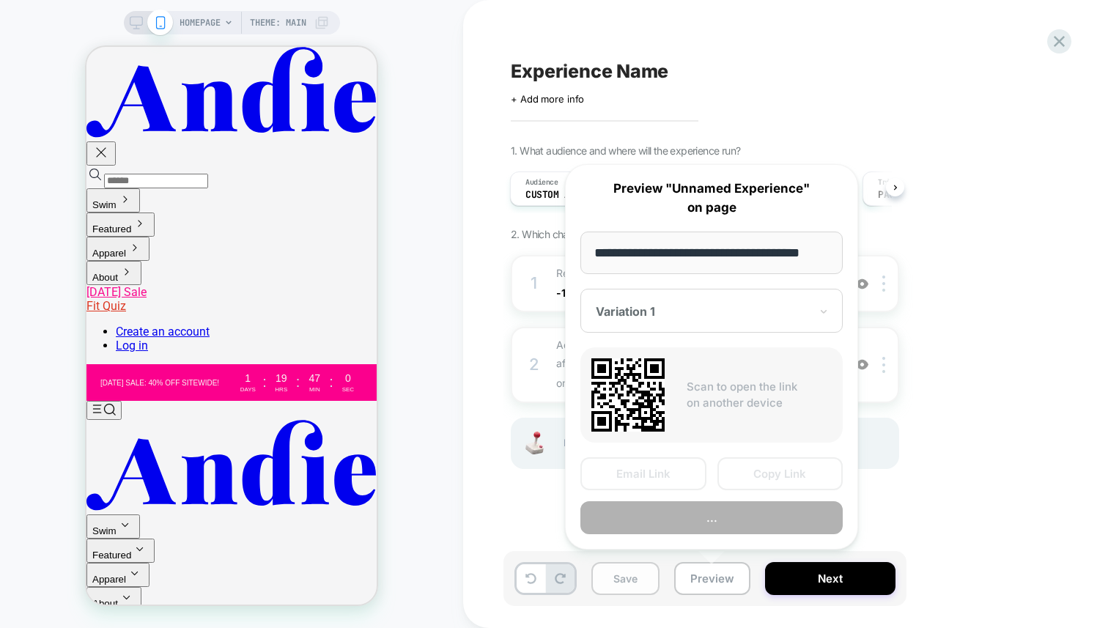
scroll to position [0, 21]
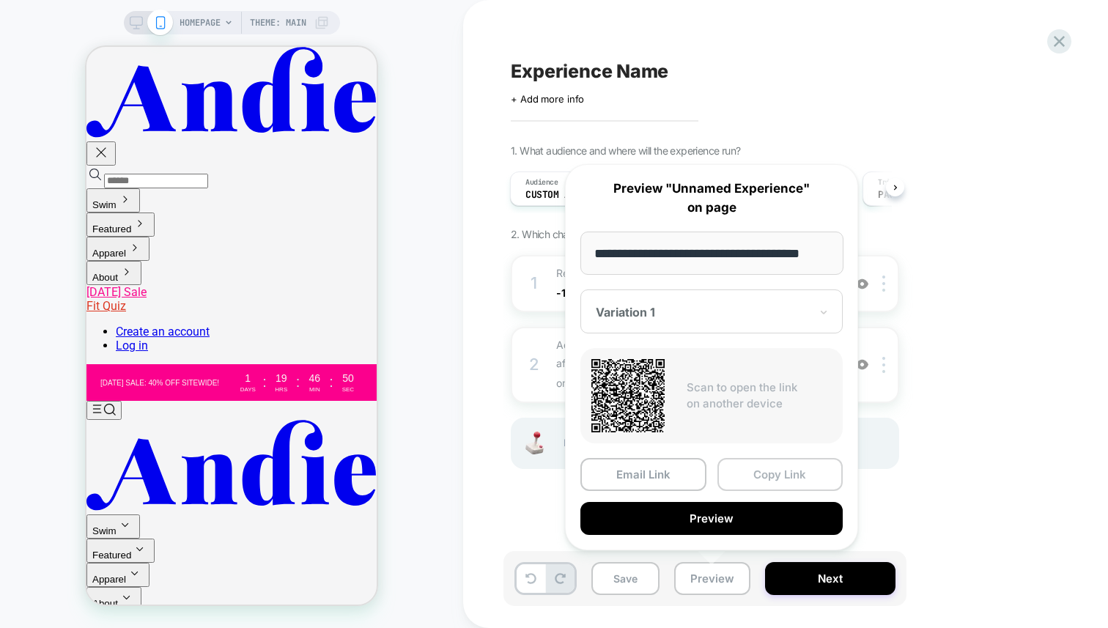
click at [765, 482] on button "Copy Link" at bounding box center [781, 474] width 126 height 33
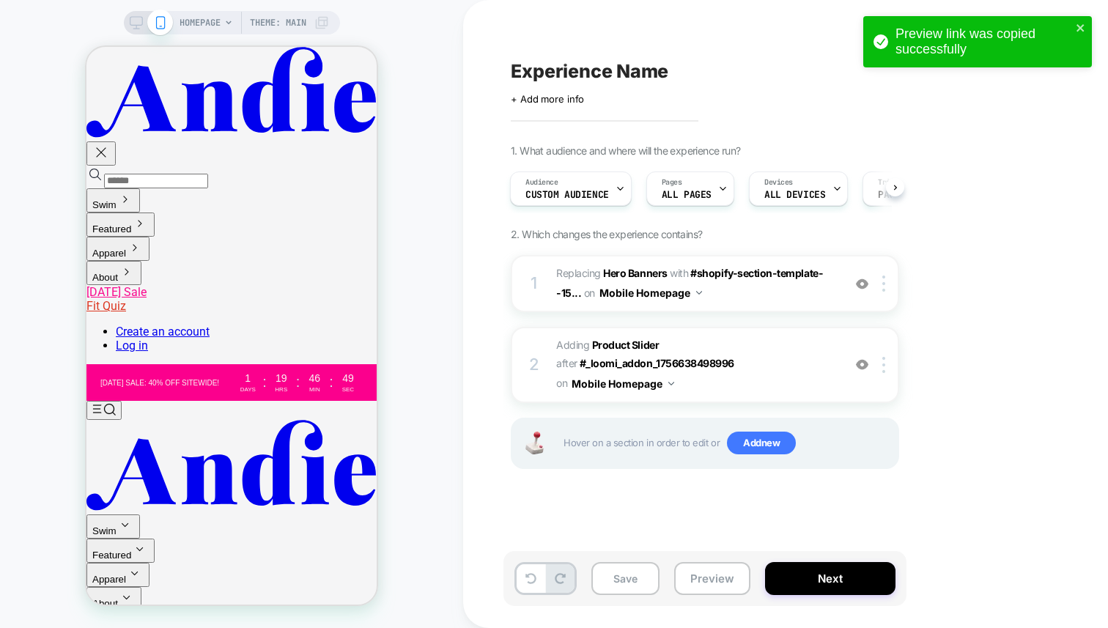
click at [426, 185] on div "HOMEPAGE Theme: MAIN" at bounding box center [231, 314] width 463 height 599
click at [554, 195] on span "Custom Audience" at bounding box center [568, 195] width 84 height 10
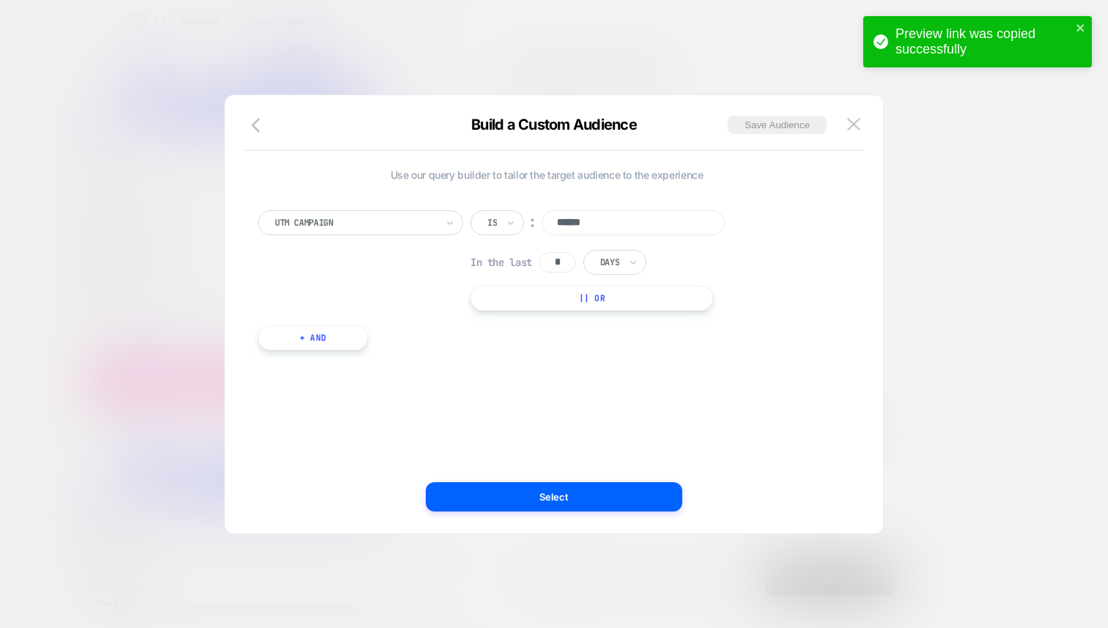
click at [648, 223] on input "******" at bounding box center [633, 222] width 183 height 25
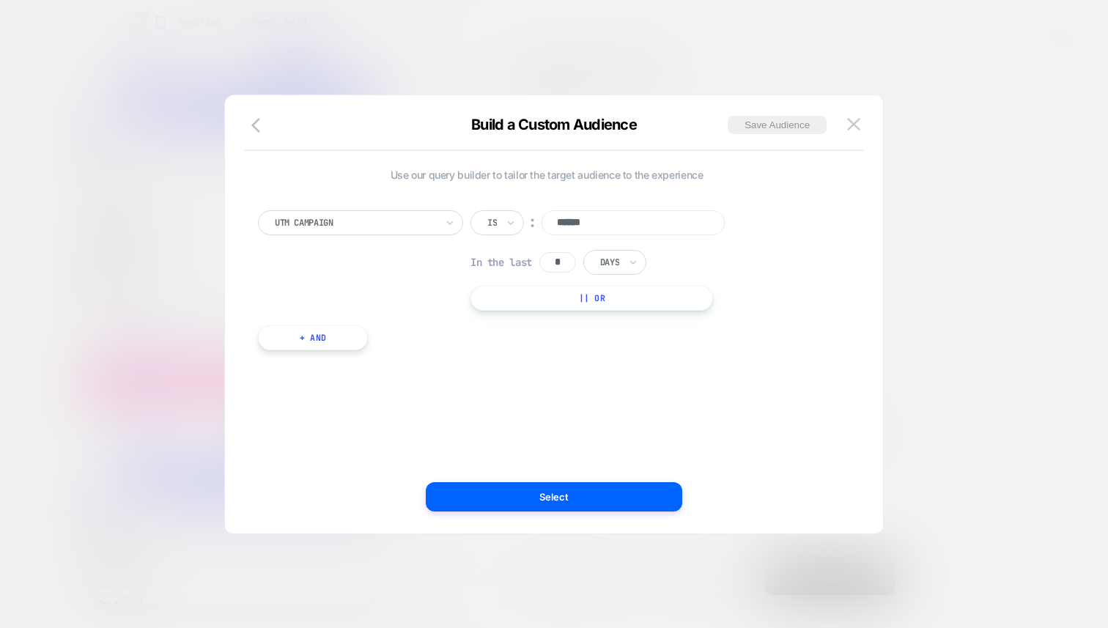
click at [868, 122] on div "Build a Custom Audience Save Audience" at bounding box center [554, 133] width 658 height 35
click at [857, 128] on img at bounding box center [853, 124] width 13 height 12
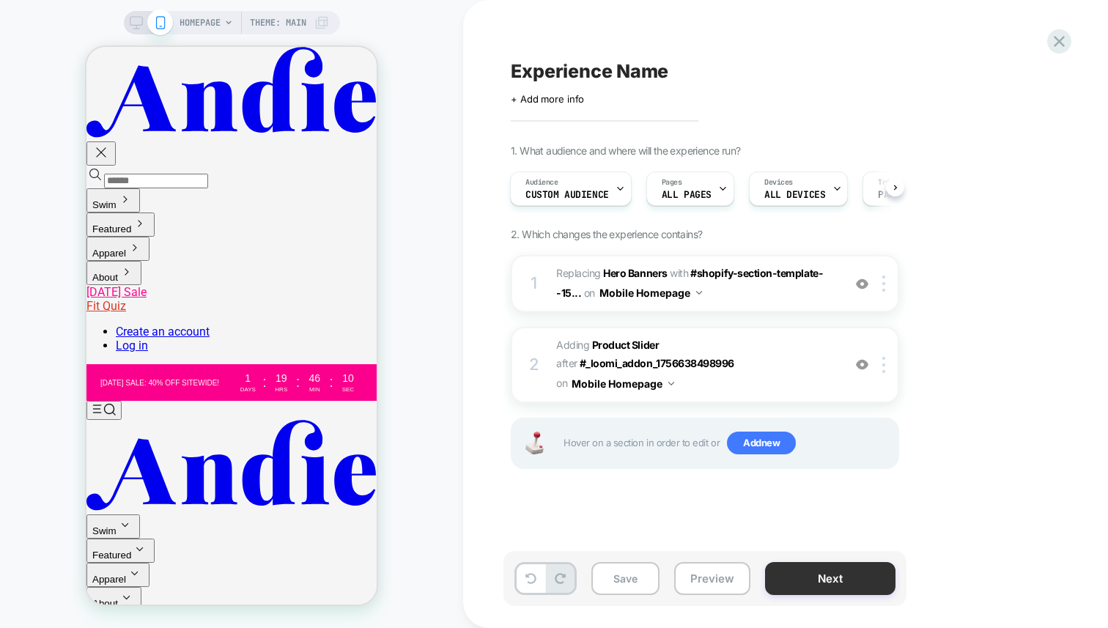
click at [840, 582] on button "Next" at bounding box center [830, 578] width 130 height 33
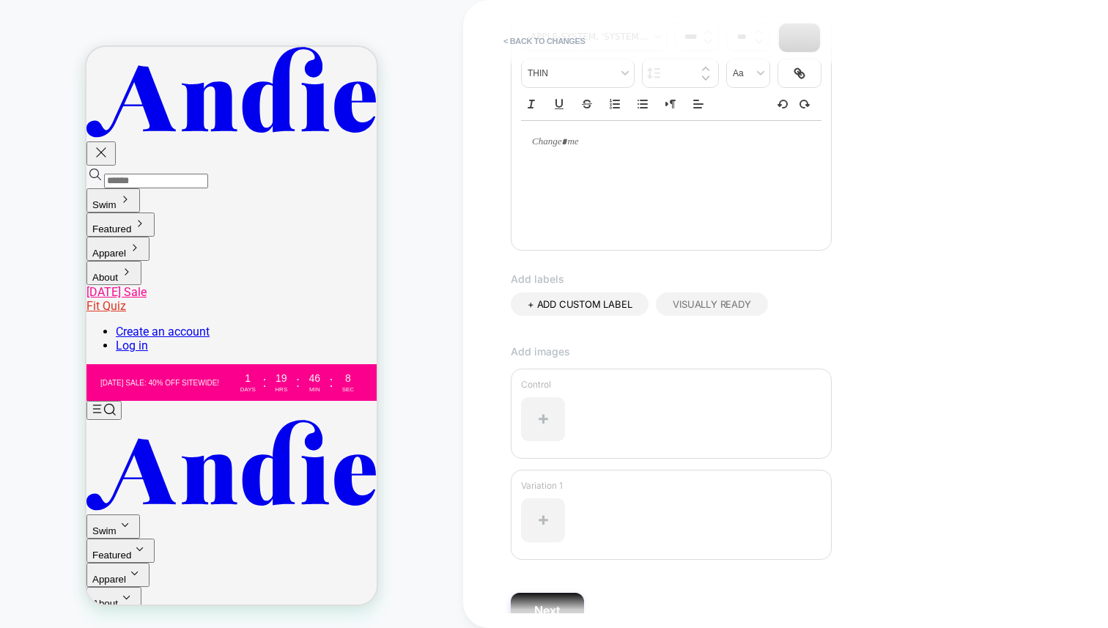
scroll to position [306, 0]
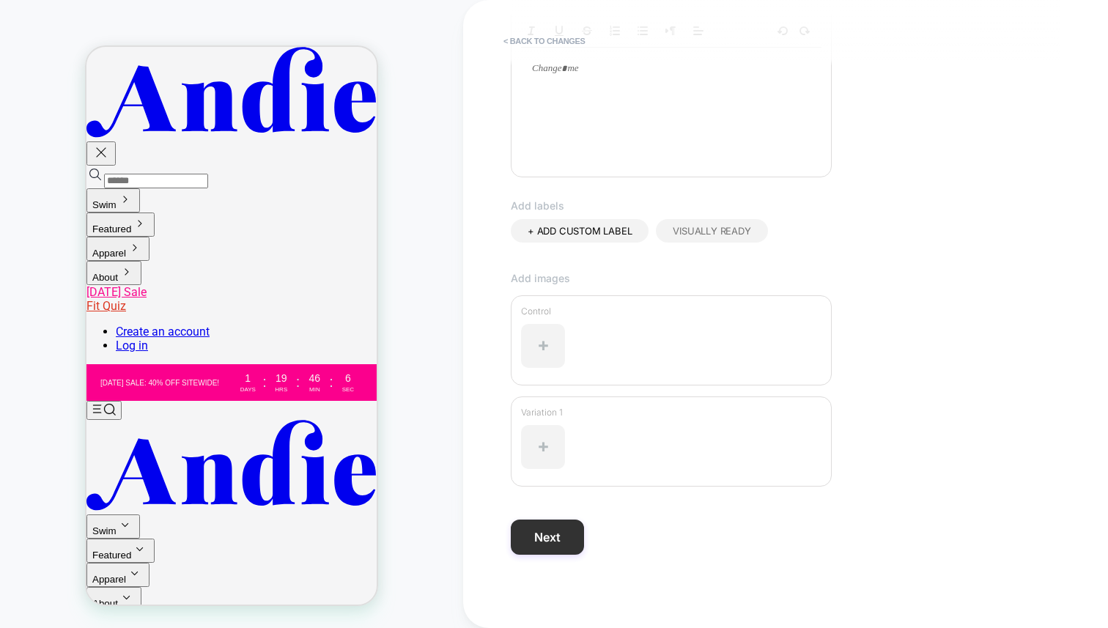
type input "*****"
click at [567, 537] on button "Next" at bounding box center [547, 537] width 73 height 35
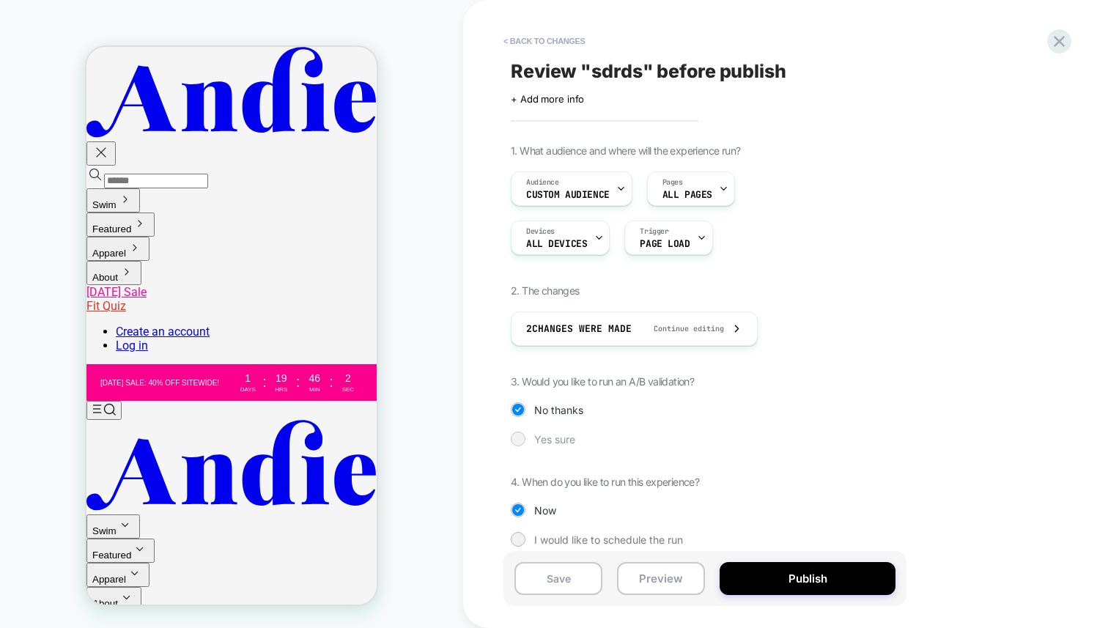
click at [561, 436] on span "Yes sure" at bounding box center [554, 439] width 41 height 12
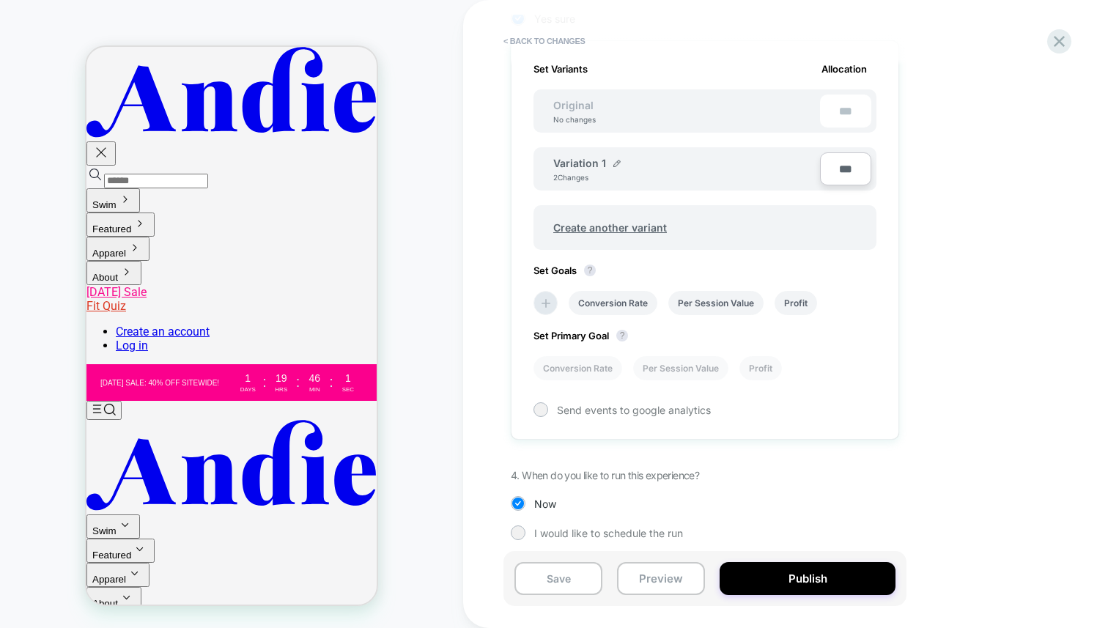
scroll to position [428, 0]
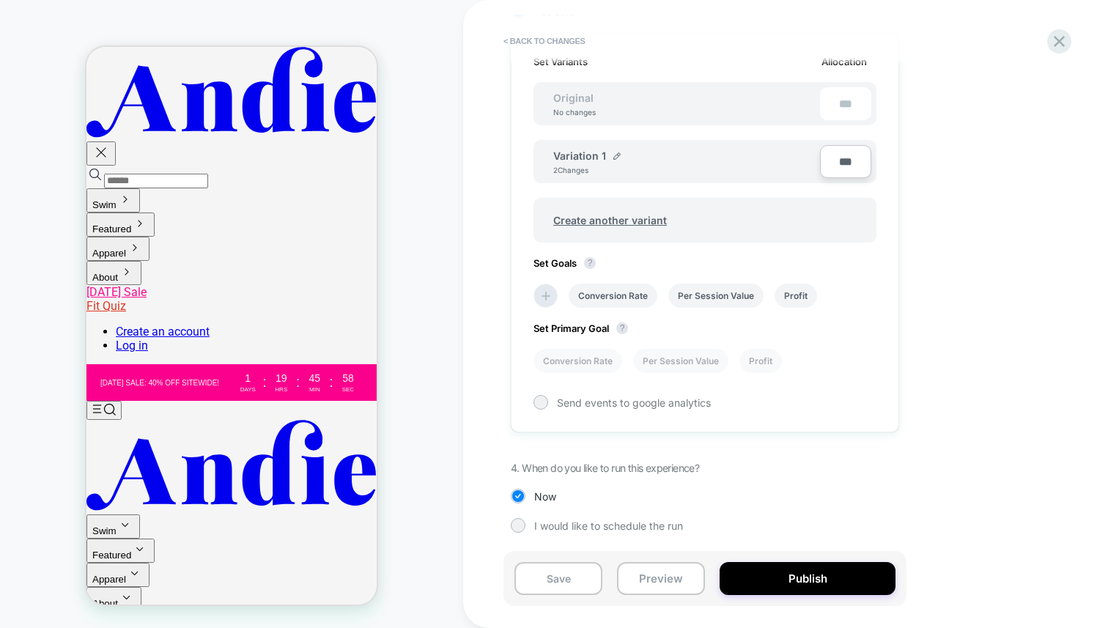
drag, startPoint x: 578, startPoint y: 110, endPoint x: 858, endPoint y: 109, distance: 280.0
click at [858, 109] on div "Original No changes ***" at bounding box center [705, 103] width 343 height 43
click at [608, 531] on span "I would like to schedule the run" at bounding box center [608, 526] width 149 height 12
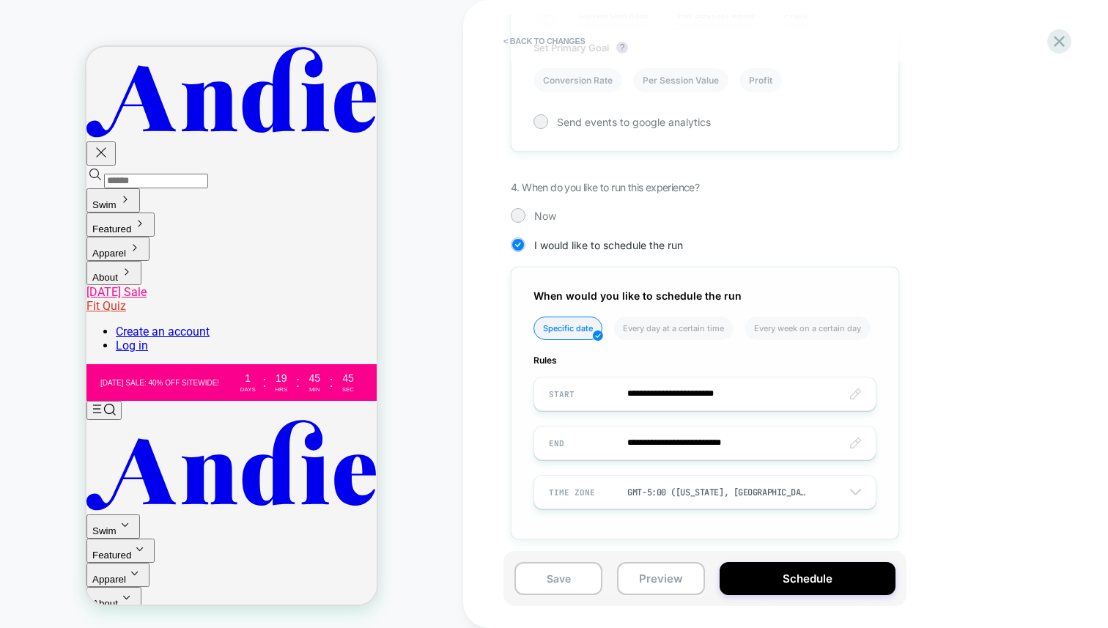
scroll to position [715, 0]
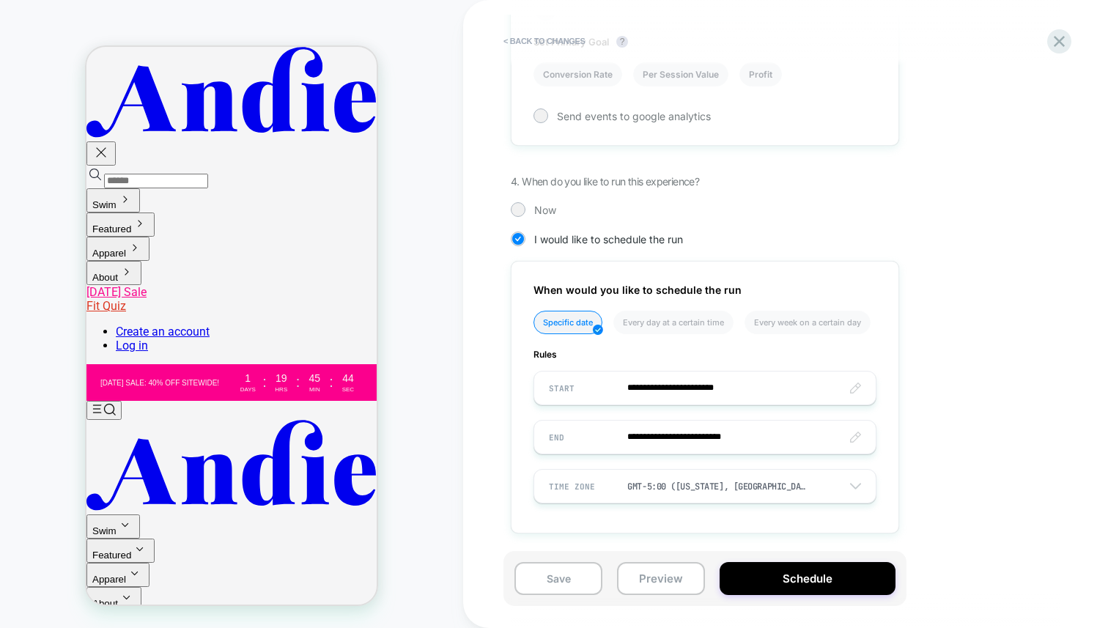
click at [525, 205] on div "Now" at bounding box center [705, 209] width 389 height 15
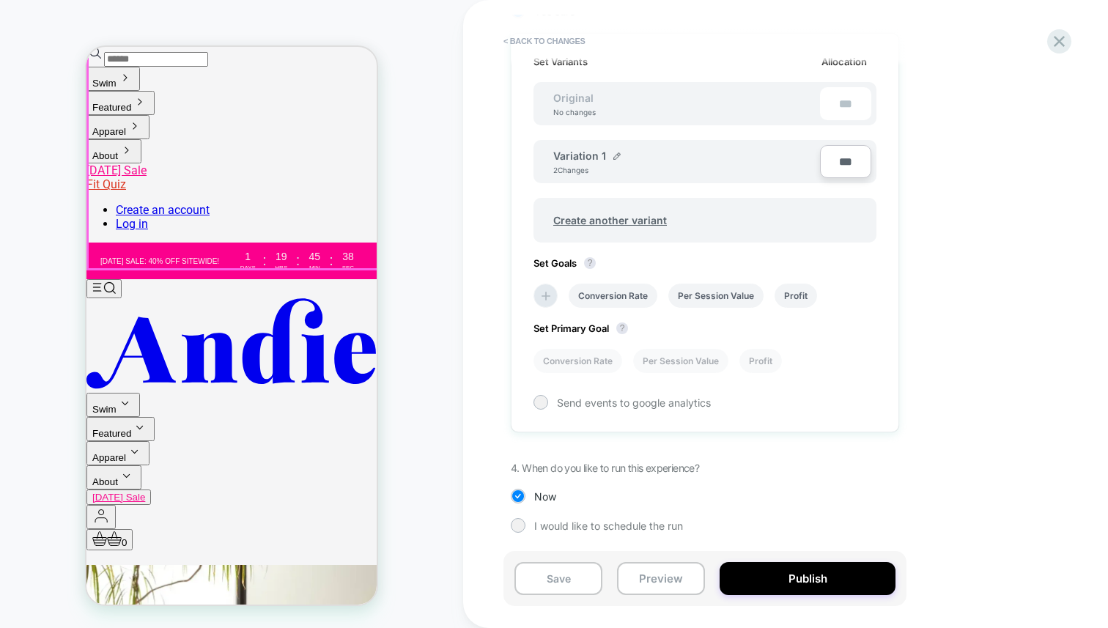
scroll to position [0, 0]
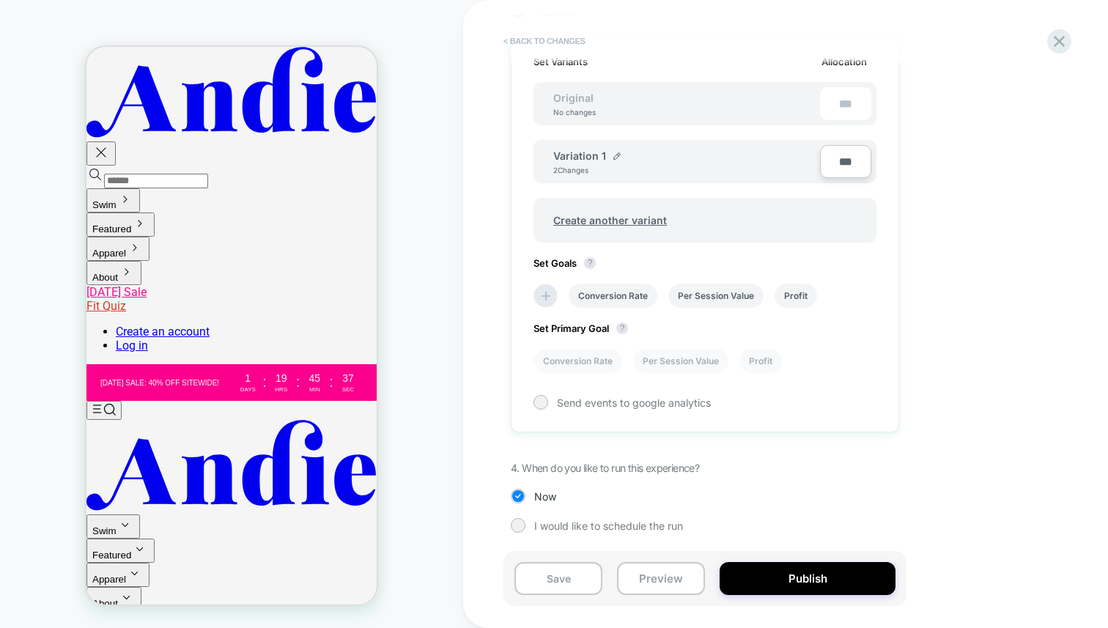
click at [577, 46] on button "< Back to changes" at bounding box center [544, 40] width 97 height 23
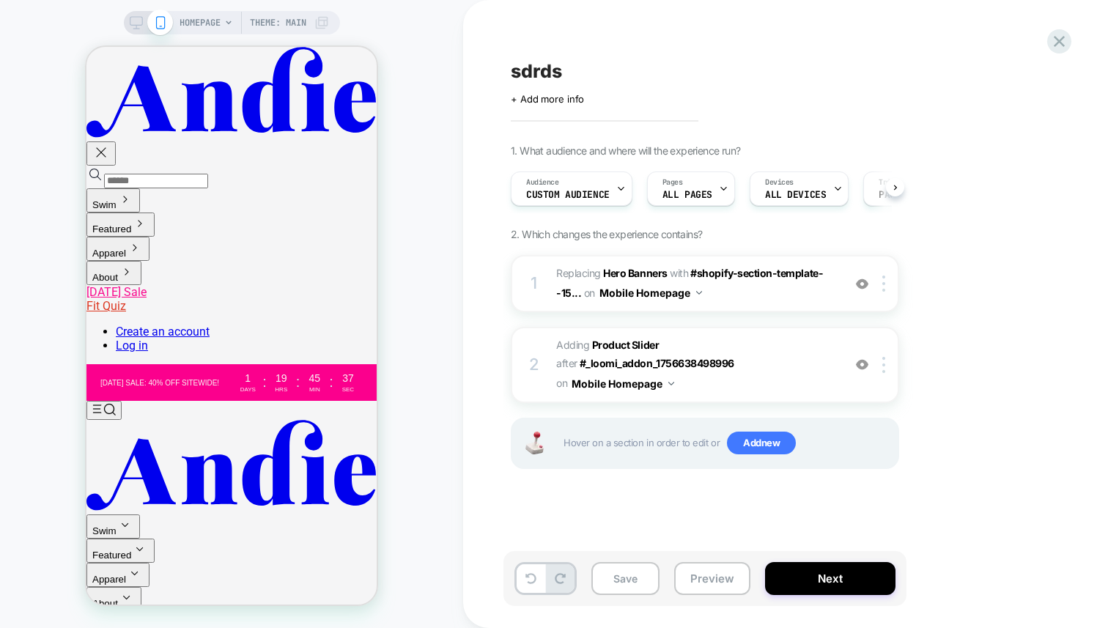
scroll to position [0, 1]
click at [435, 240] on div "HOMEPAGE Theme: MAIN" at bounding box center [231, 314] width 463 height 599
click at [828, 584] on button "Next" at bounding box center [830, 578] width 130 height 33
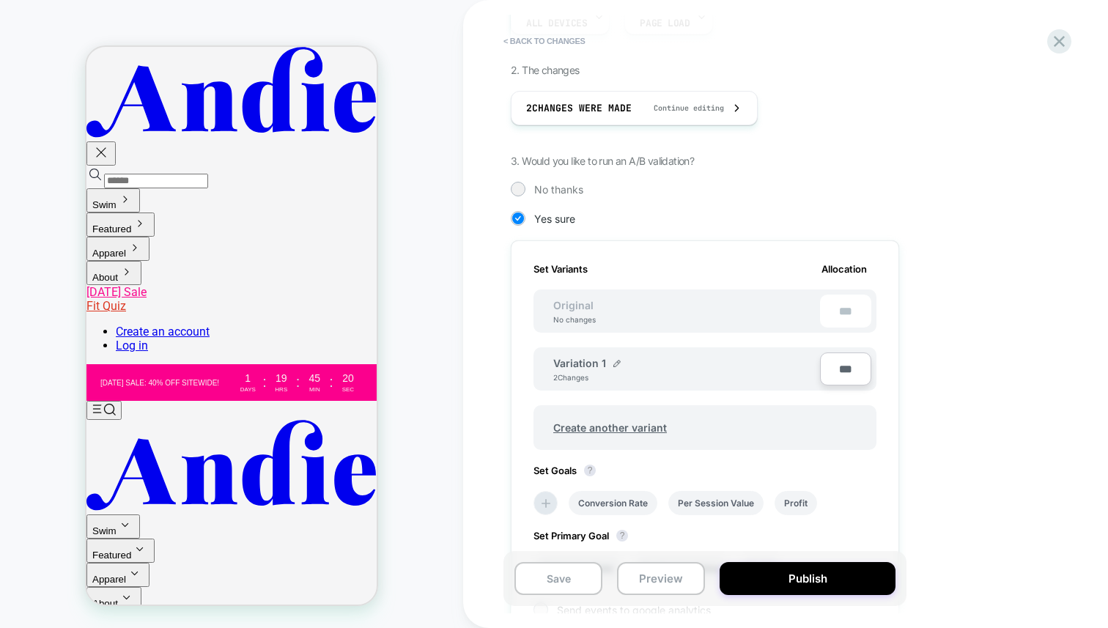
scroll to position [251, 0]
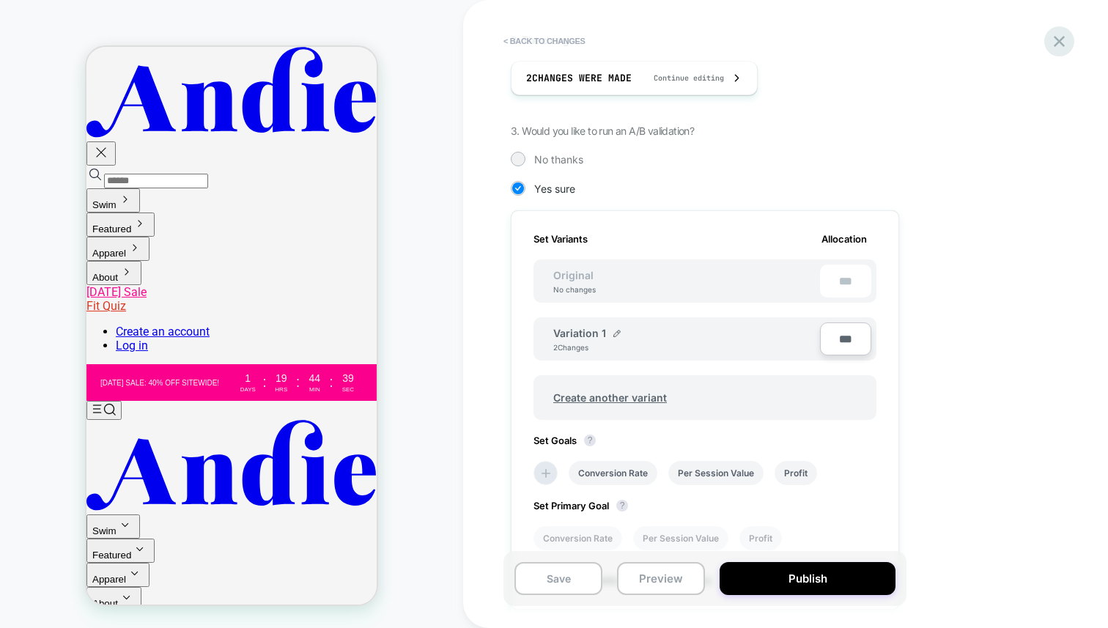
click at [1058, 47] on icon at bounding box center [1060, 42] width 20 height 20
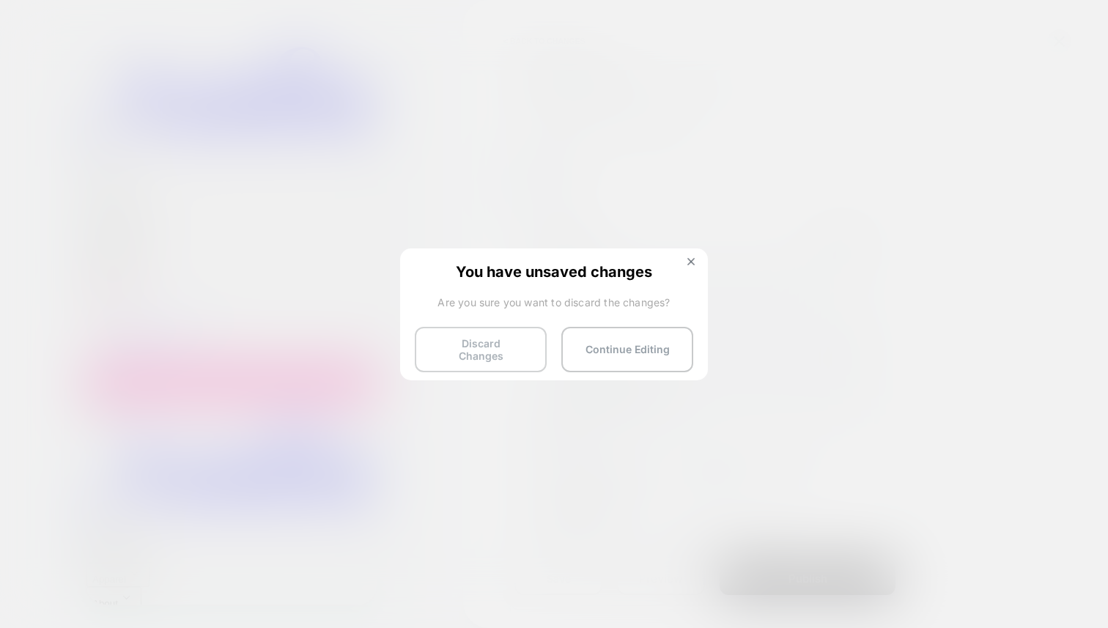
click at [456, 361] on button "Discard Changes" at bounding box center [481, 349] width 132 height 45
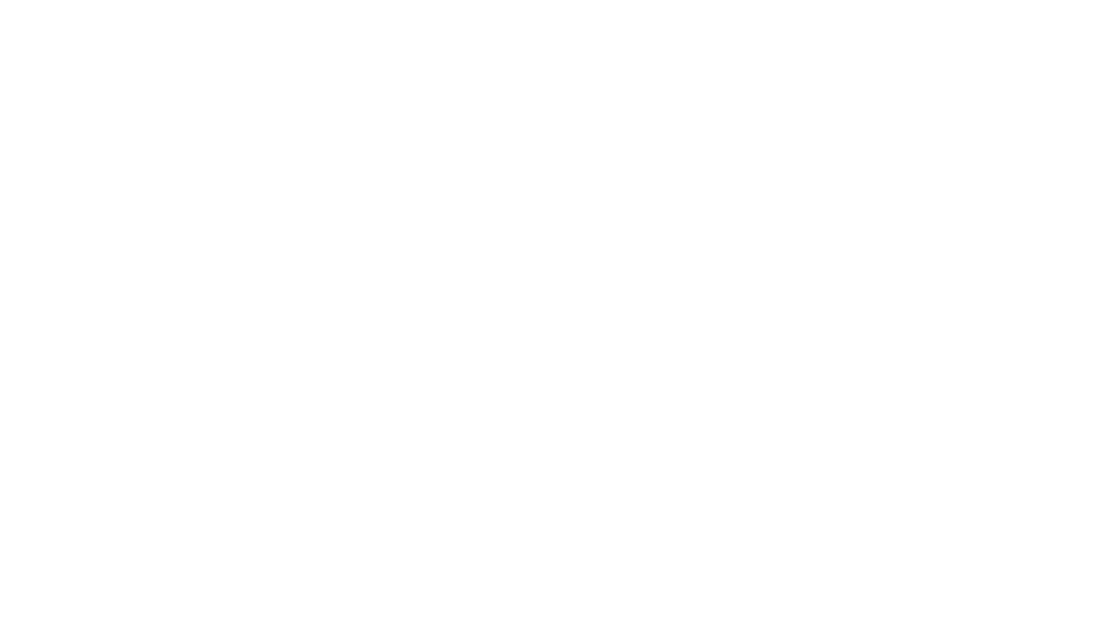
click at [463, 6] on html "Navigated to Visually.io | No-code CRO for Shopify *" at bounding box center [554, 3] width 1108 height 6
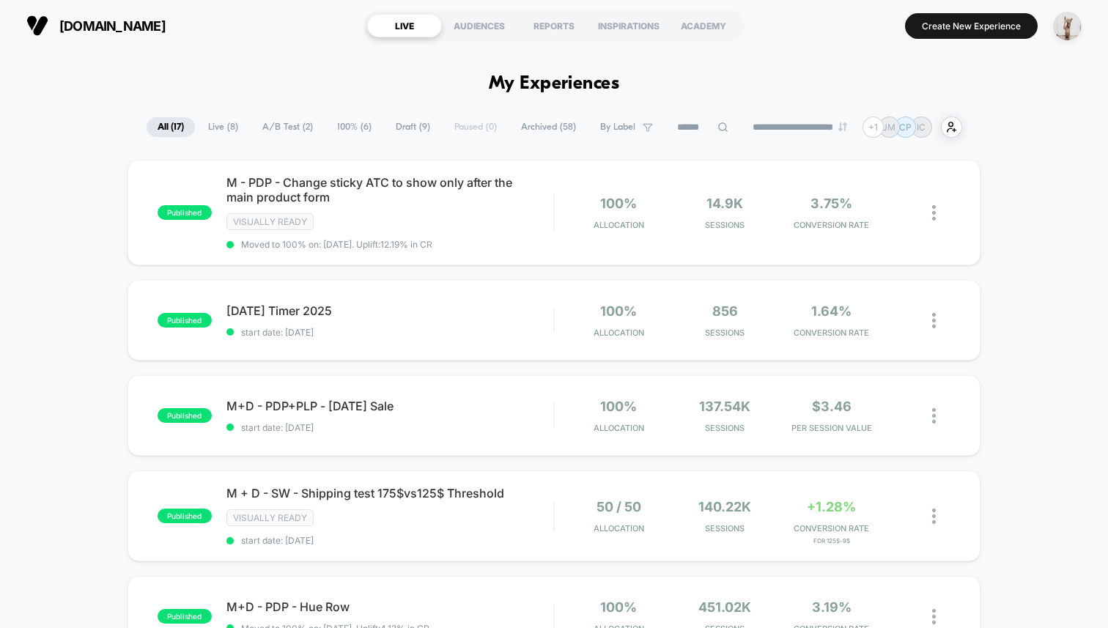
drag, startPoint x: 663, startPoint y: 87, endPoint x: 481, endPoint y: 70, distance: 183.4
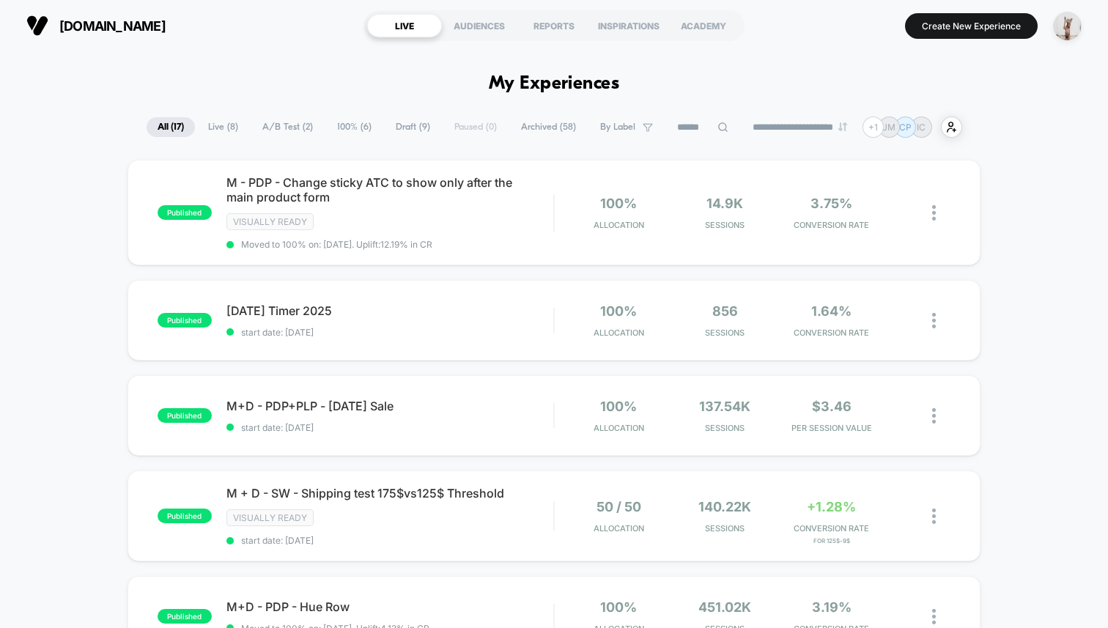
drag, startPoint x: 489, startPoint y: 70, endPoint x: 485, endPoint y: 54, distance: 17.4
click at [982, 31] on button "Create New Experience" at bounding box center [971, 26] width 133 height 26
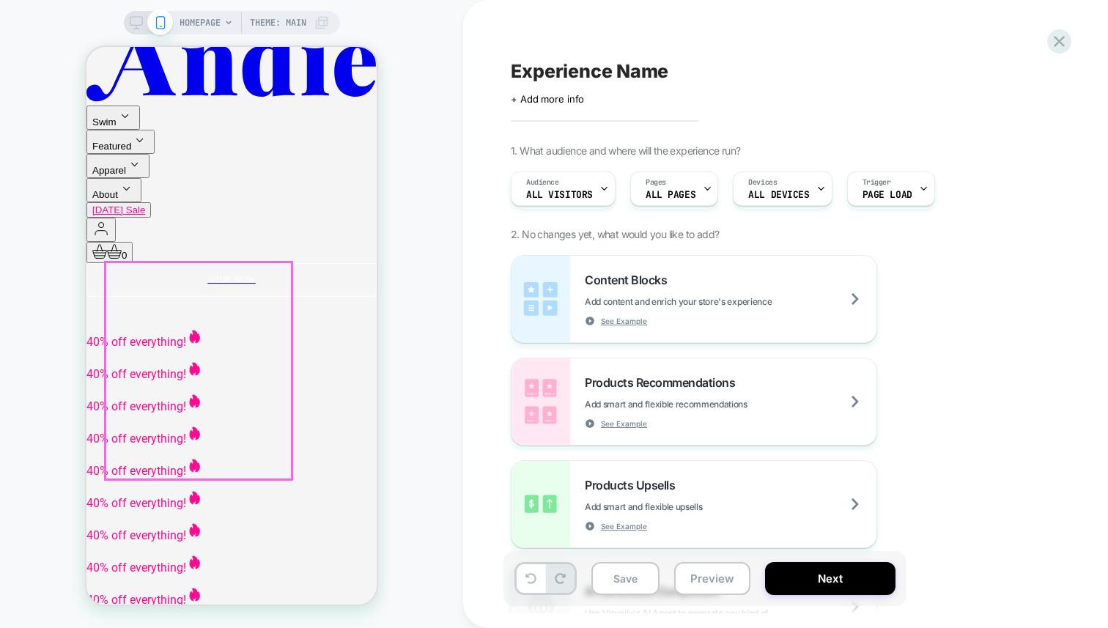
scroll to position [425, 0]
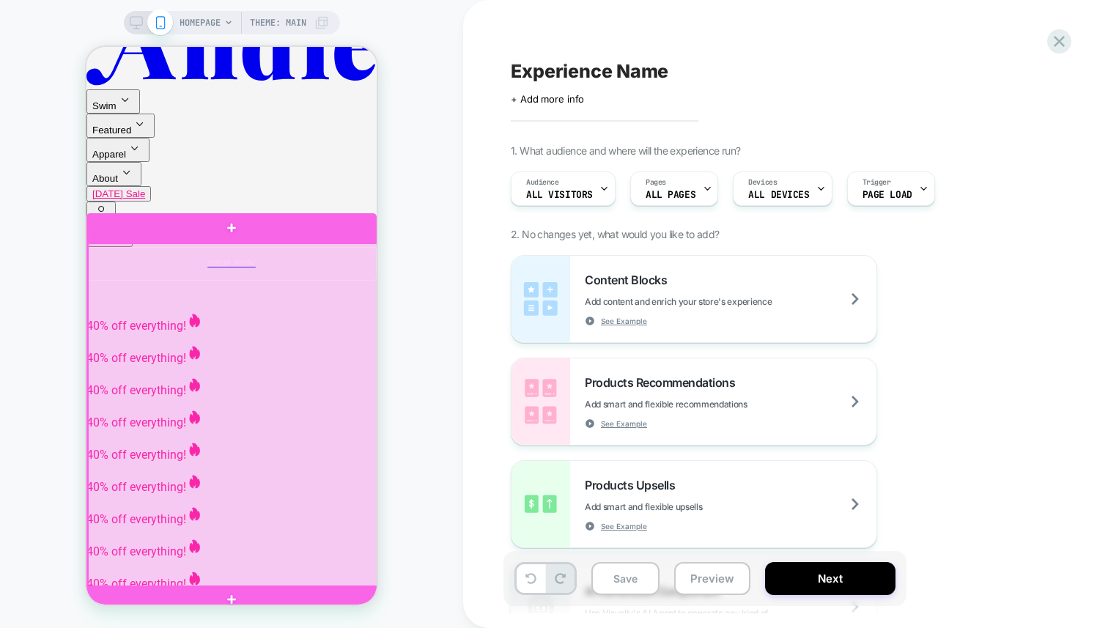
click at [94, 330] on div at bounding box center [233, 415] width 290 height 345
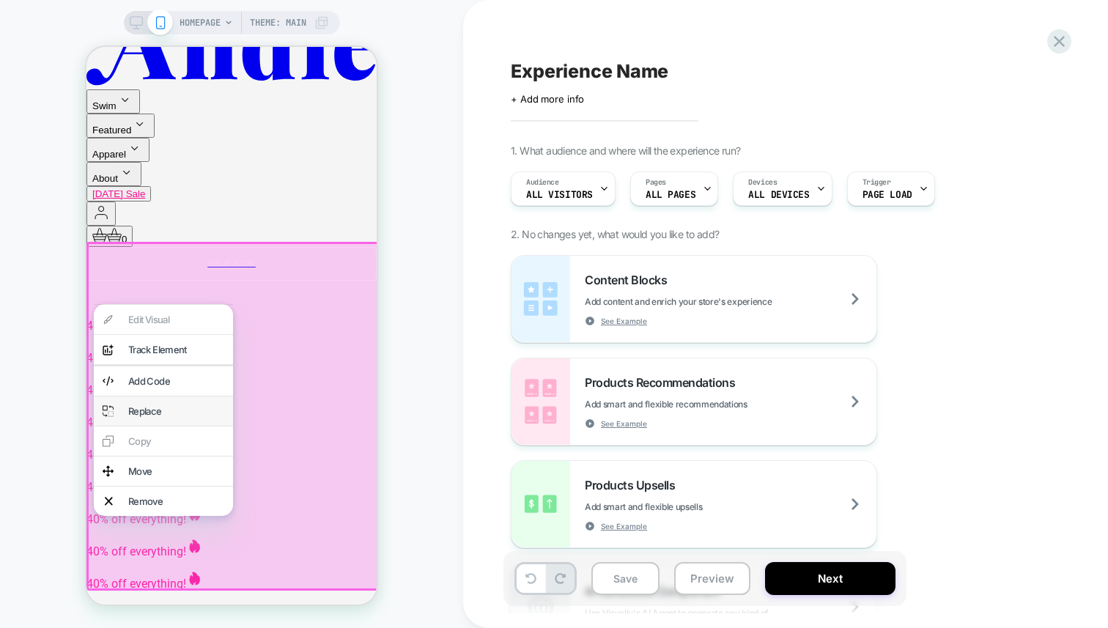
click at [129, 415] on div "Replace" at bounding box center [176, 411] width 96 height 12
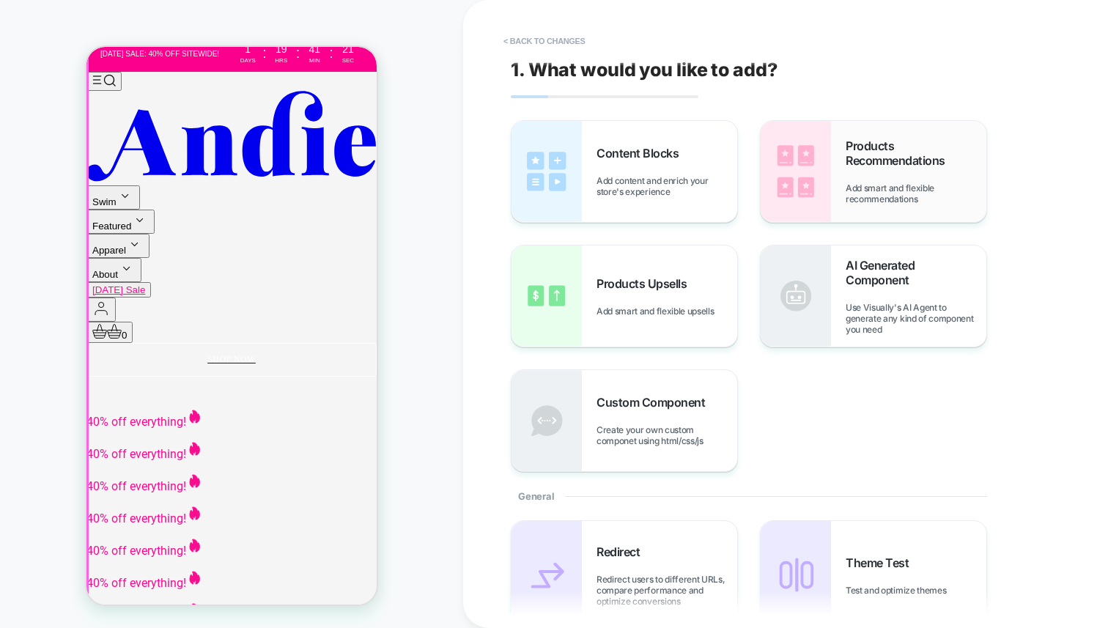
scroll to position [321, 0]
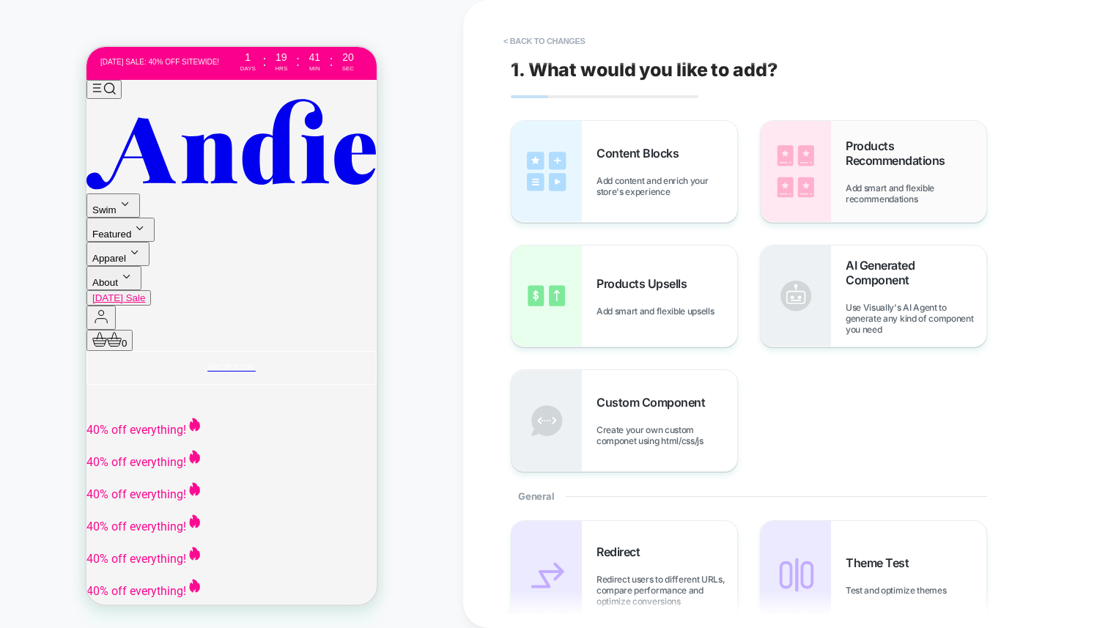
click at [839, 152] on div "Products Recommendations Add smart and flexible recommendations" at bounding box center [874, 171] width 226 height 101
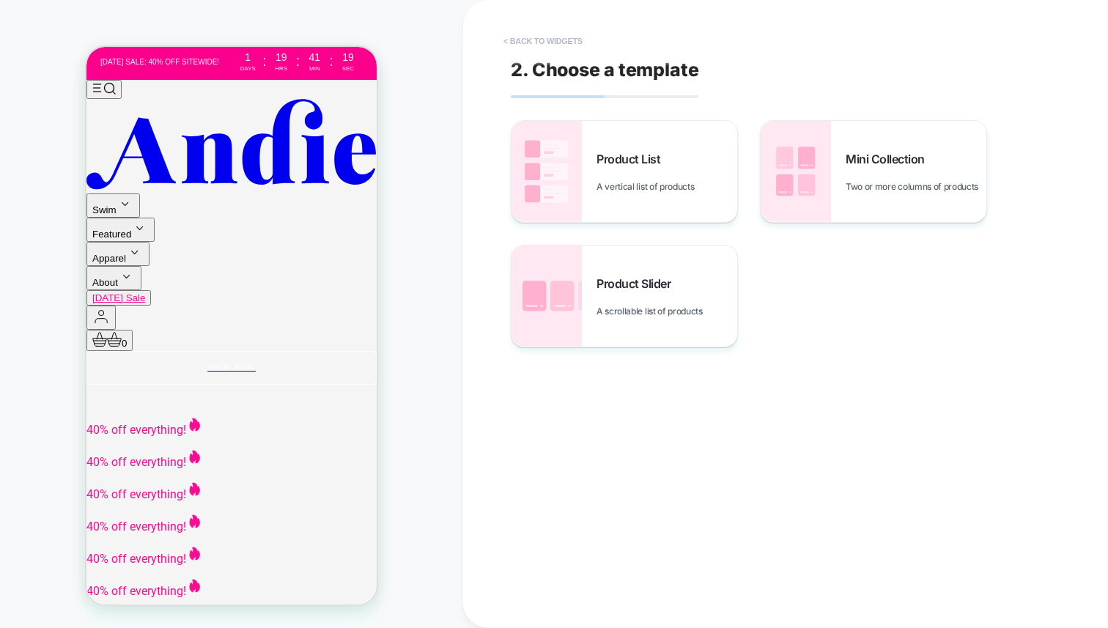
click at [523, 32] on button "< Back to widgets" at bounding box center [543, 40] width 94 height 23
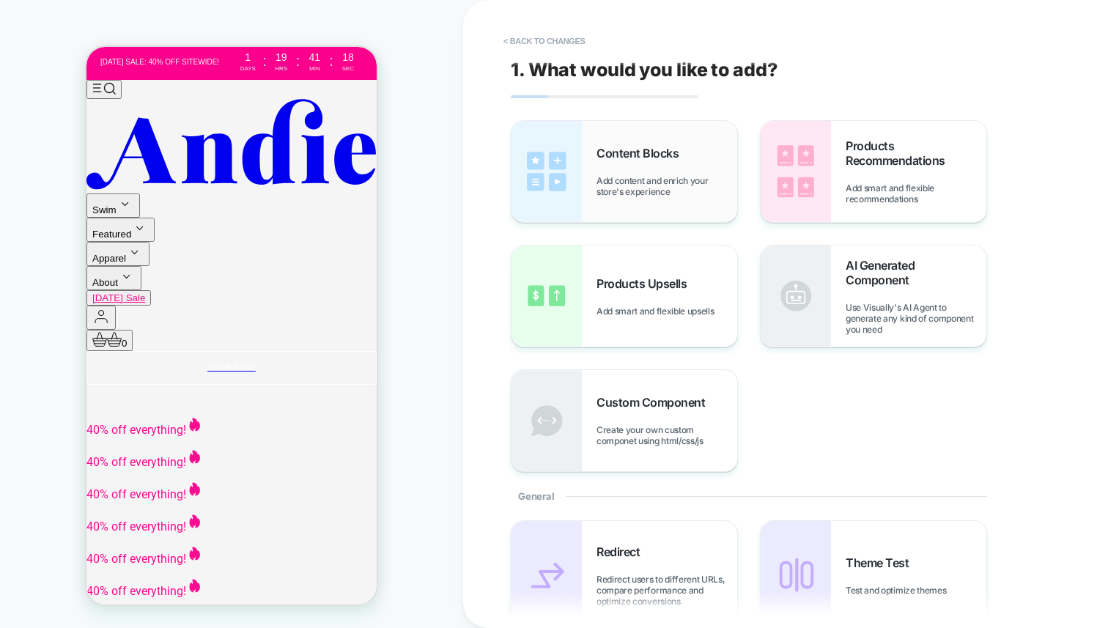
click at [585, 174] on div "Content Blocks Add content and enrich your store's experience" at bounding box center [625, 171] width 226 height 101
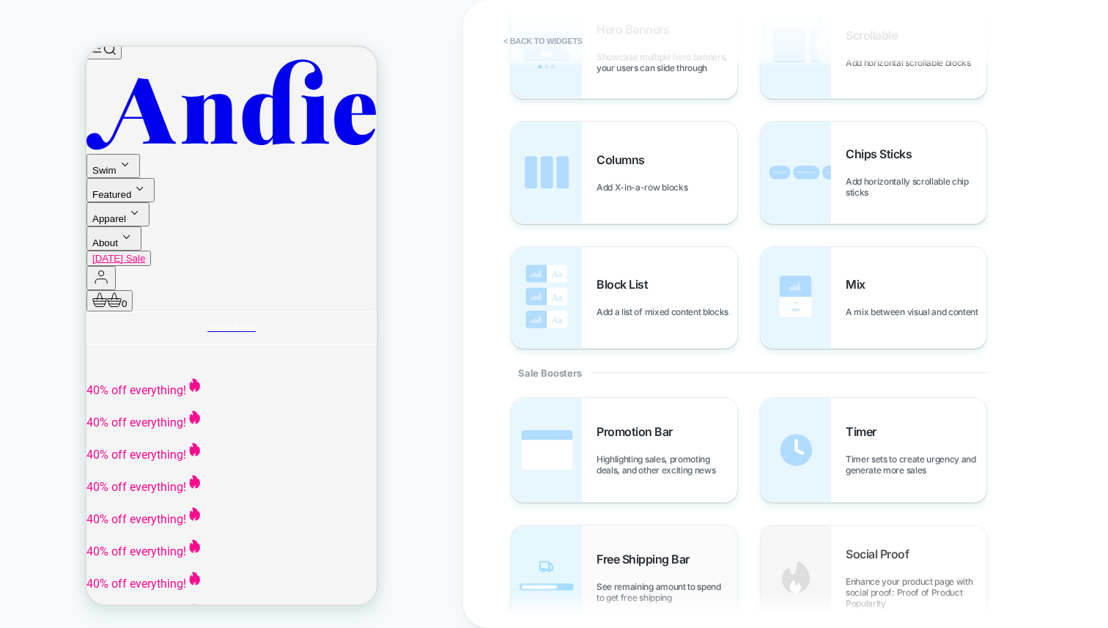
scroll to position [494, 0]
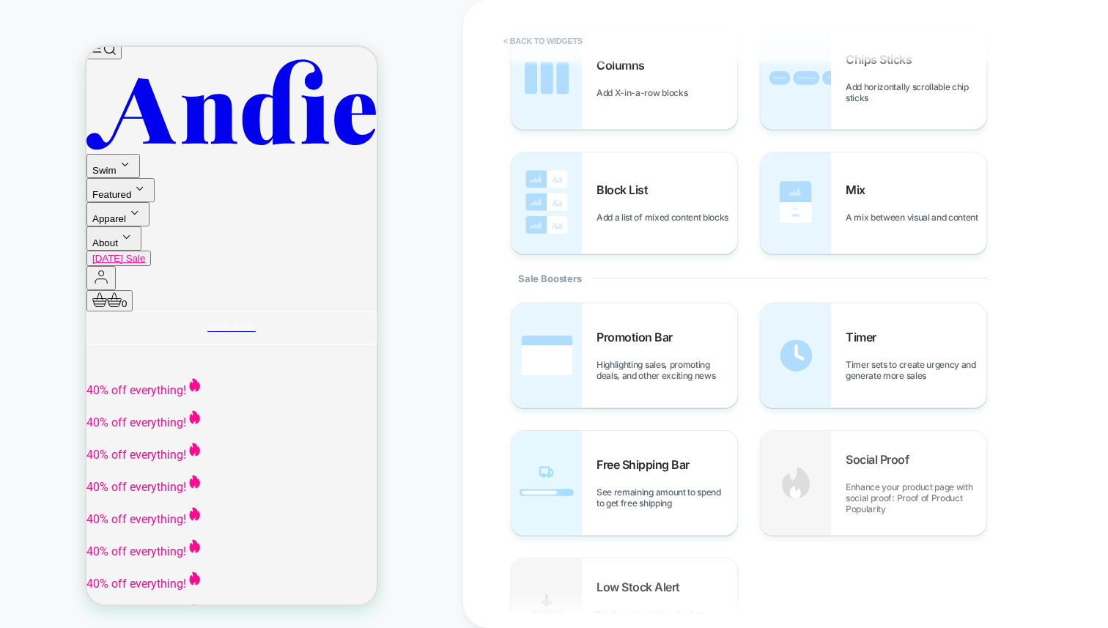
click at [531, 35] on button "< Back to widgets" at bounding box center [543, 40] width 94 height 23
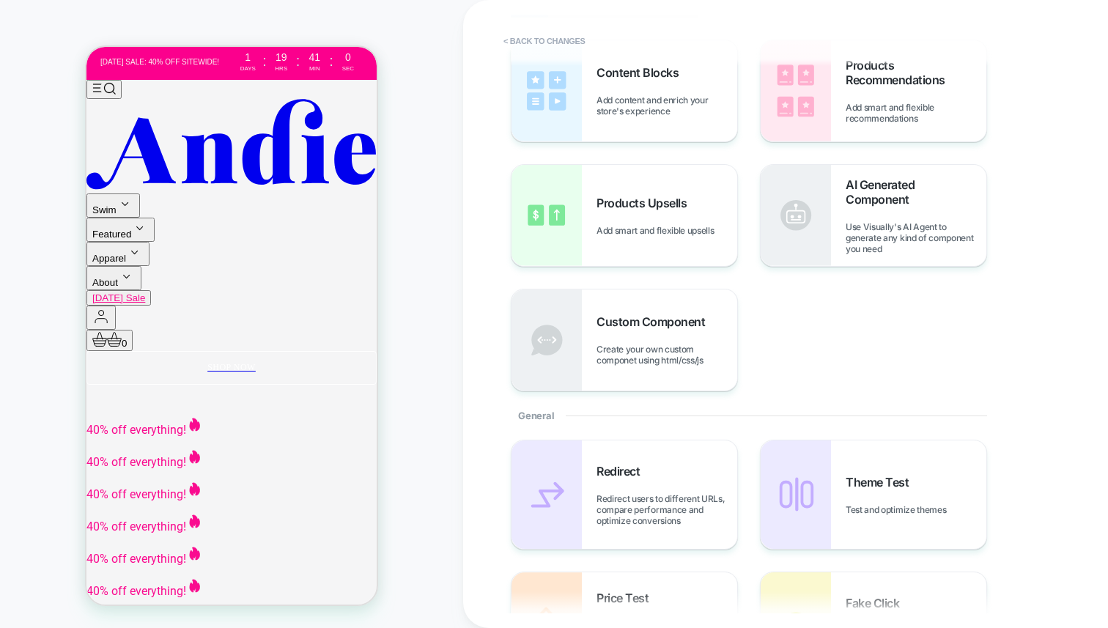
scroll to position [122, 0]
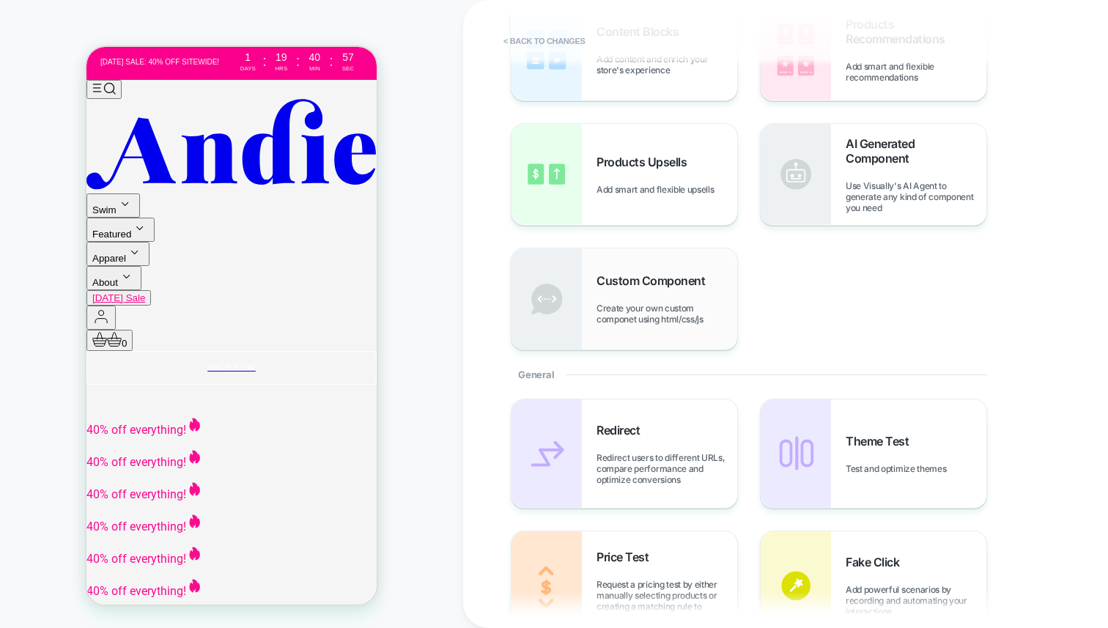
click at [677, 293] on div "Custom Component Create your own custom componet using html/css/js" at bounding box center [667, 298] width 141 height 51
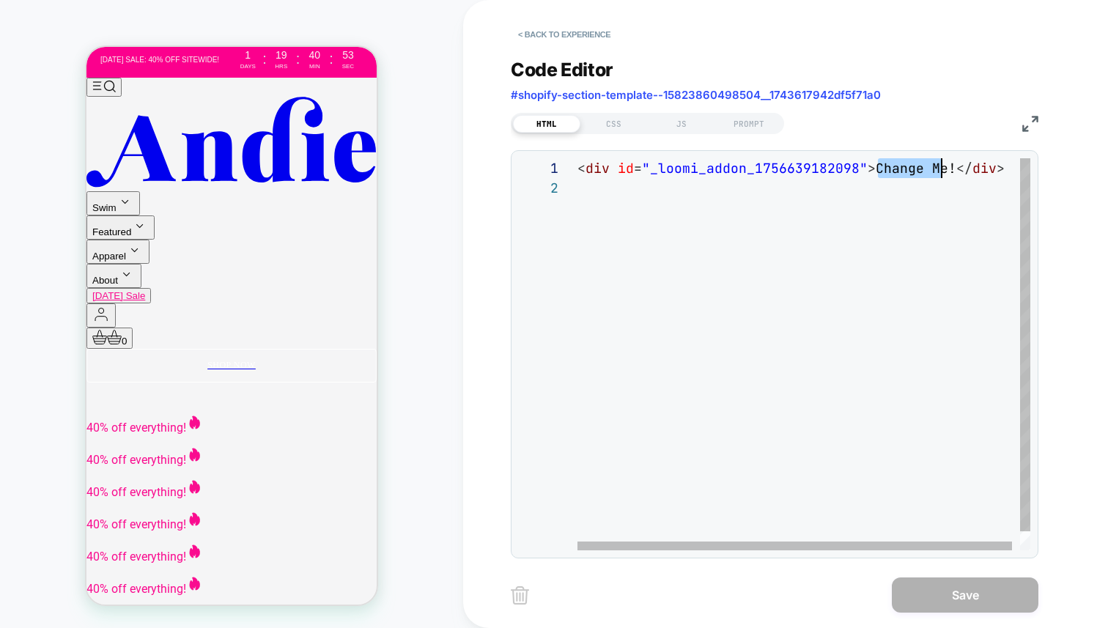
scroll to position [0, 372]
drag, startPoint x: 881, startPoint y: 174, endPoint x: 946, endPoint y: 173, distance: 65.3
click at [946, 172] on div "< div id = "_loomi_addon_1756639182098" > Change Me! </ div >" at bounding box center [808, 364] width 461 height 412
drag, startPoint x: 870, startPoint y: 166, endPoint x: 950, endPoint y: 161, distance: 80.1
click at [950, 161] on div "< div id = "_loomi_addon_1756639182098" > Change Me! </ div >" at bounding box center [808, 364] width 461 height 412
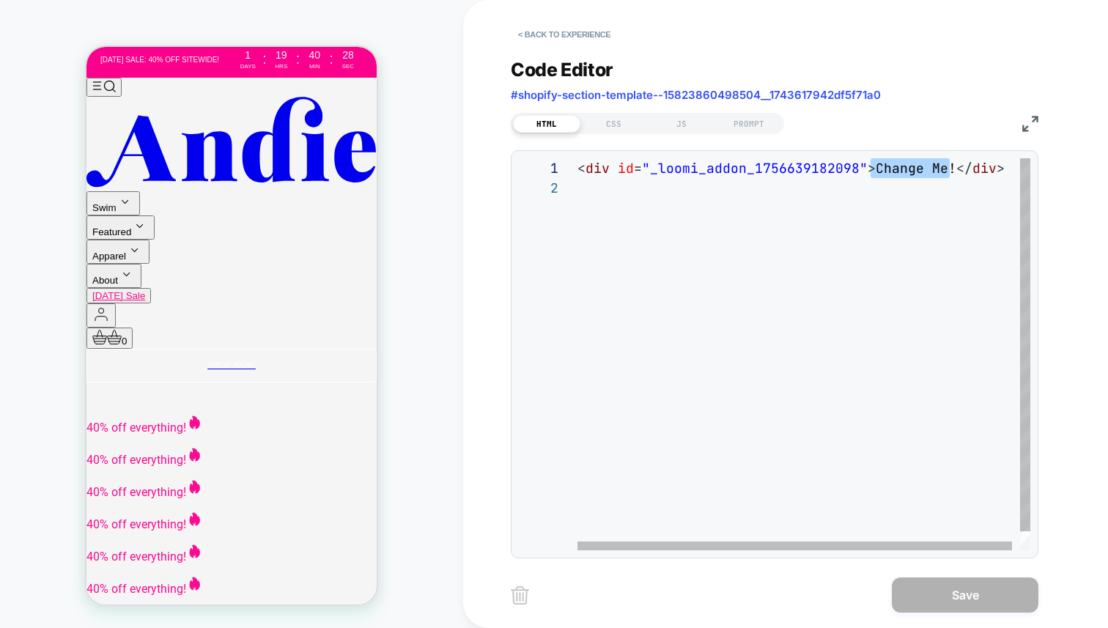
click at [921, 166] on div "< div id = "_loomi_addon_1756639182098" > Change Me! </ div >" at bounding box center [808, 364] width 461 height 412
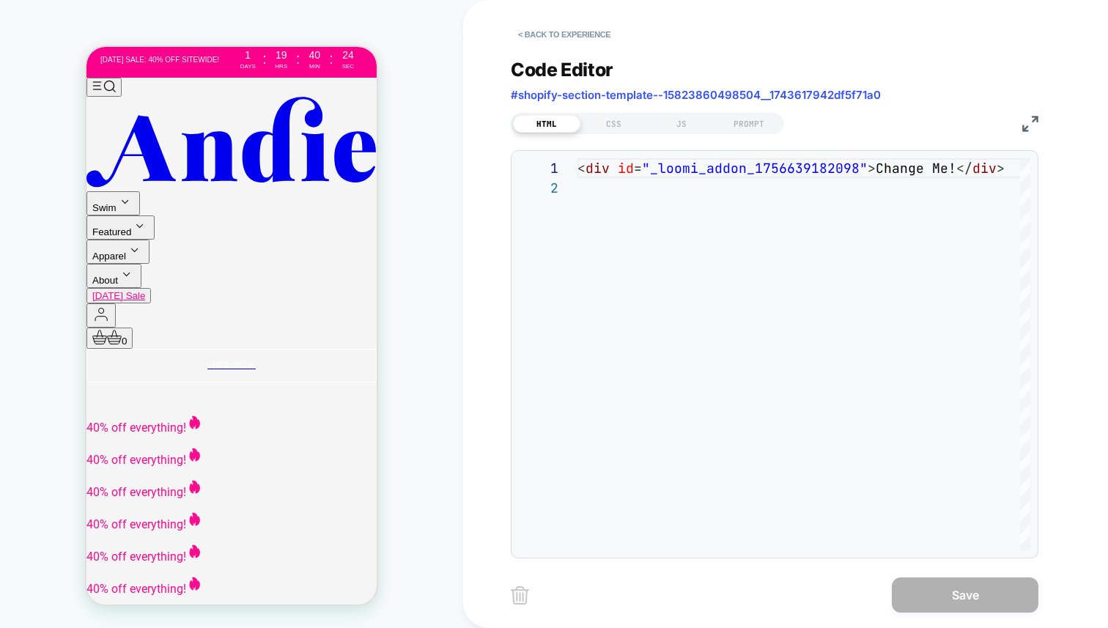
click at [573, 52] on div "**********" at bounding box center [775, 299] width 528 height 518
click at [567, 43] on button "< Back to experience" at bounding box center [564, 34] width 107 height 23
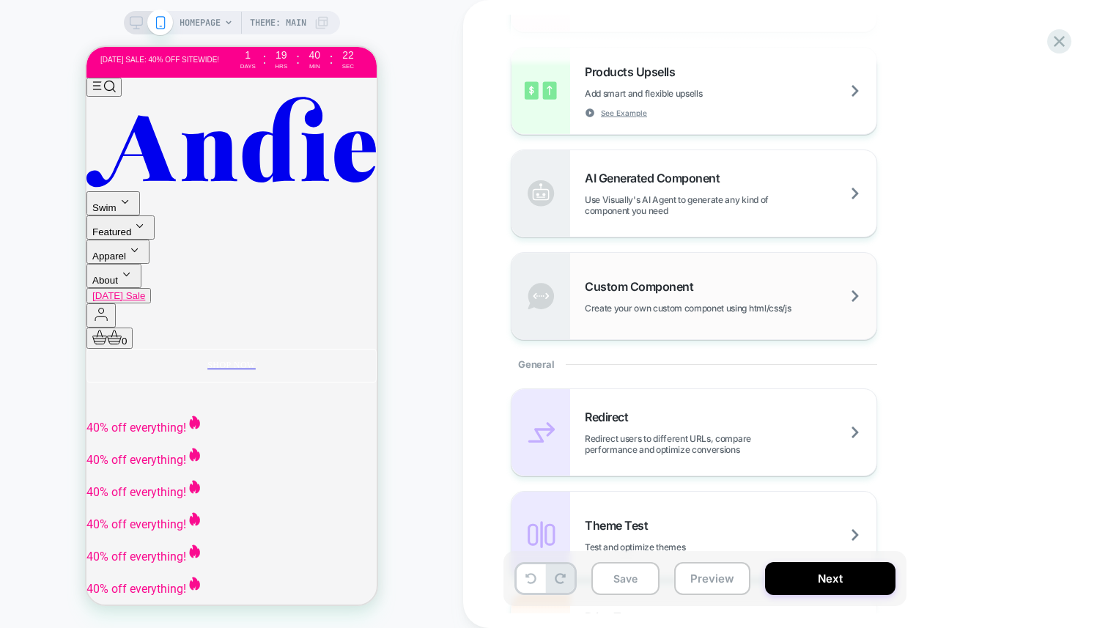
scroll to position [416, 0]
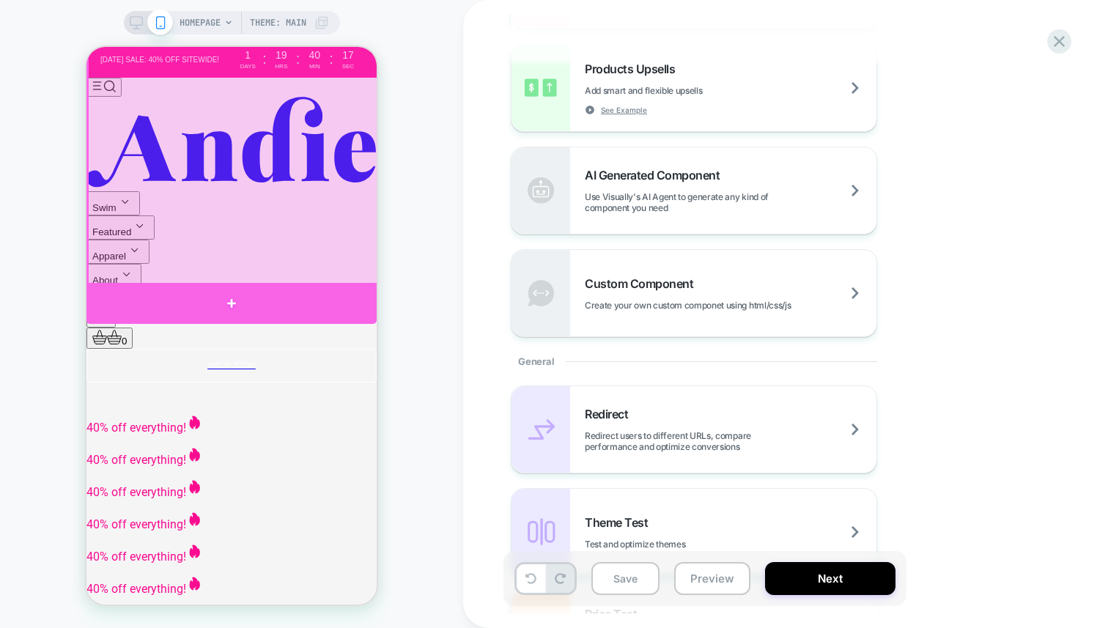
click at [224, 290] on div at bounding box center [232, 303] width 290 height 41
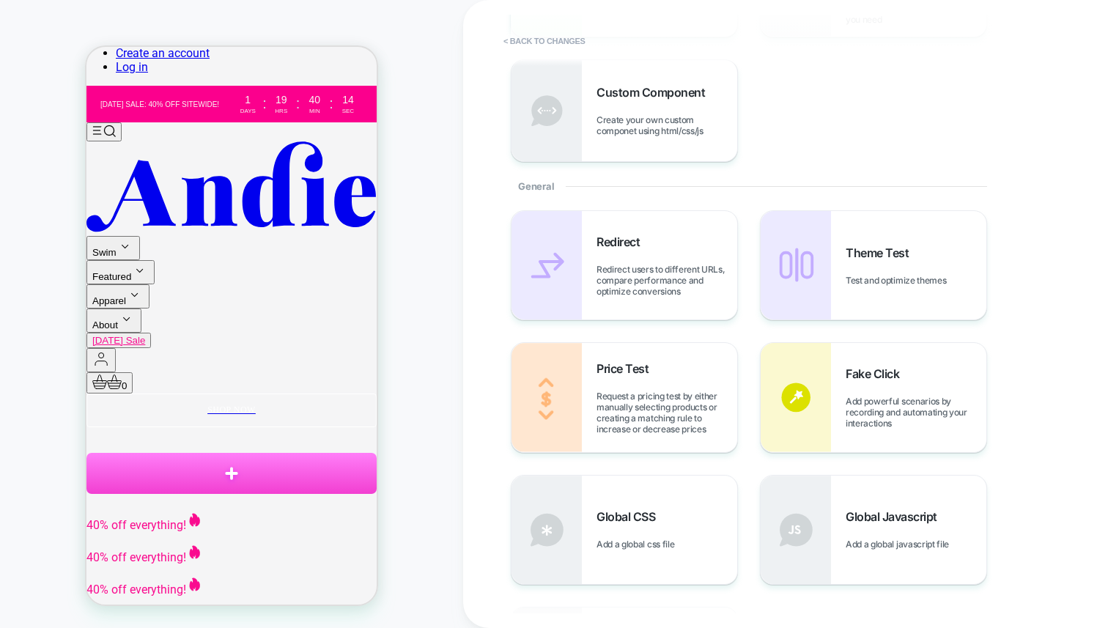
scroll to position [463, 0]
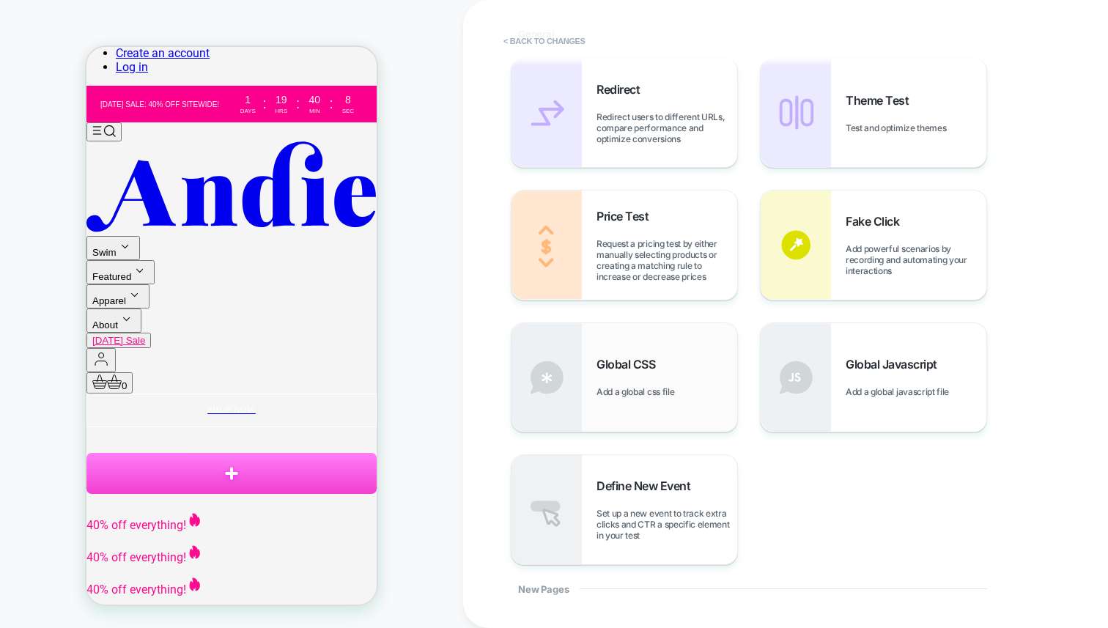
click at [652, 378] on div "Global CSS Add a global css file" at bounding box center [667, 377] width 141 height 40
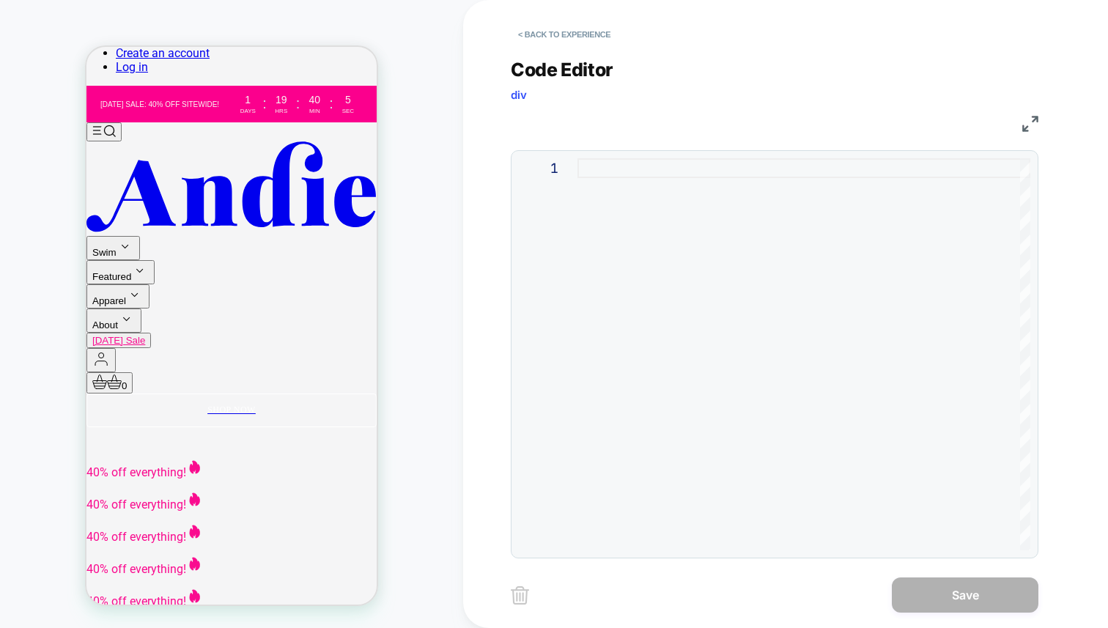
click at [827, 283] on div at bounding box center [804, 354] width 453 height 392
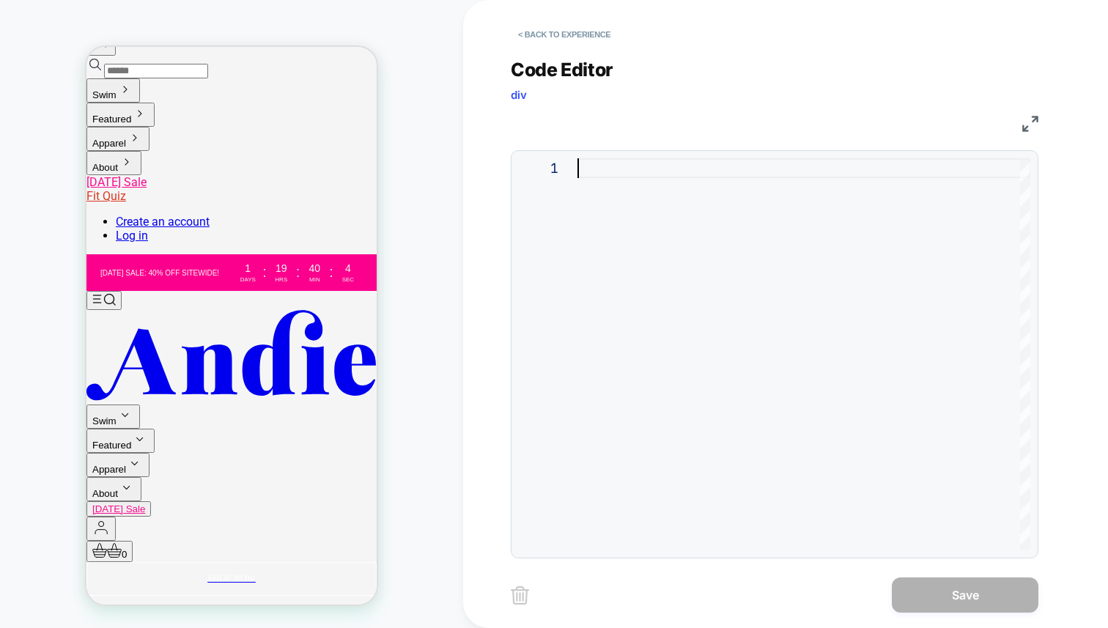
scroll to position [0, 0]
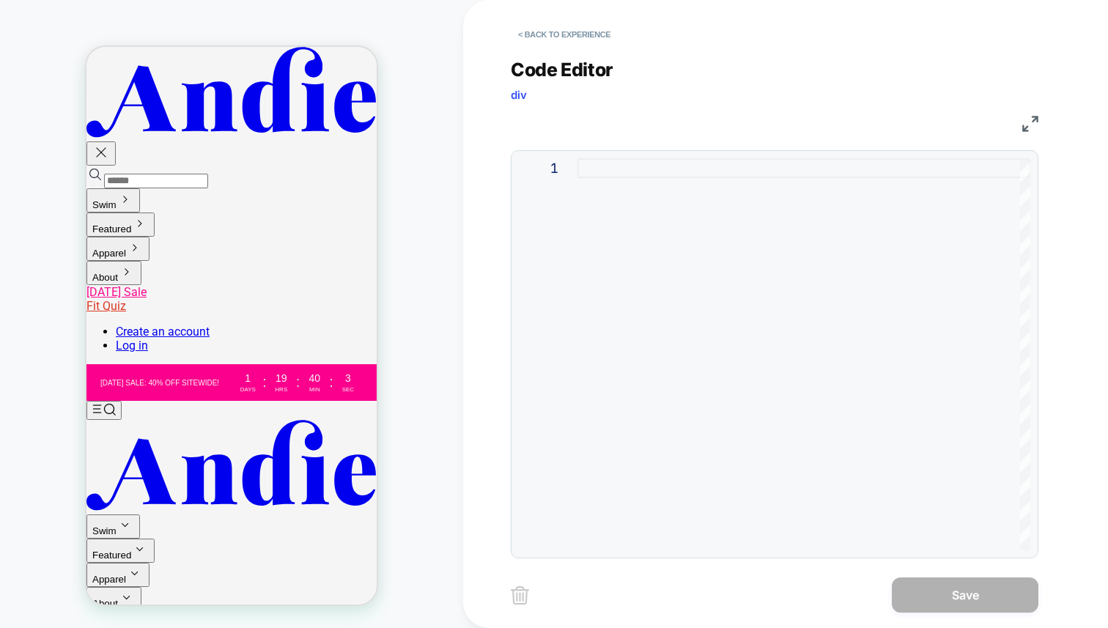
click at [677, 257] on div at bounding box center [804, 354] width 453 height 392
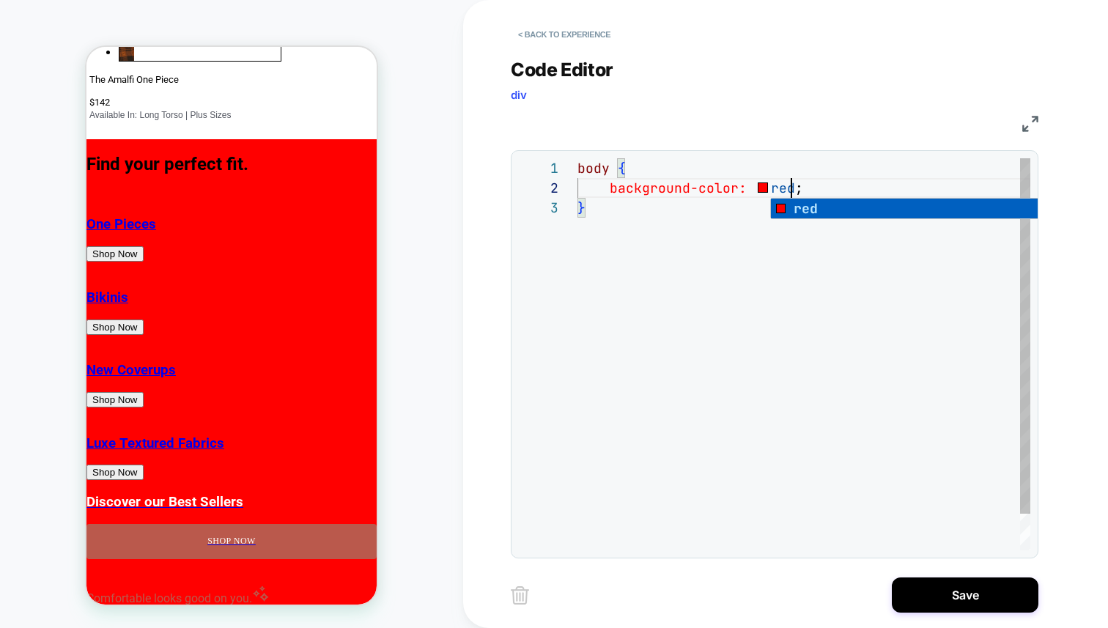
scroll to position [40, 8]
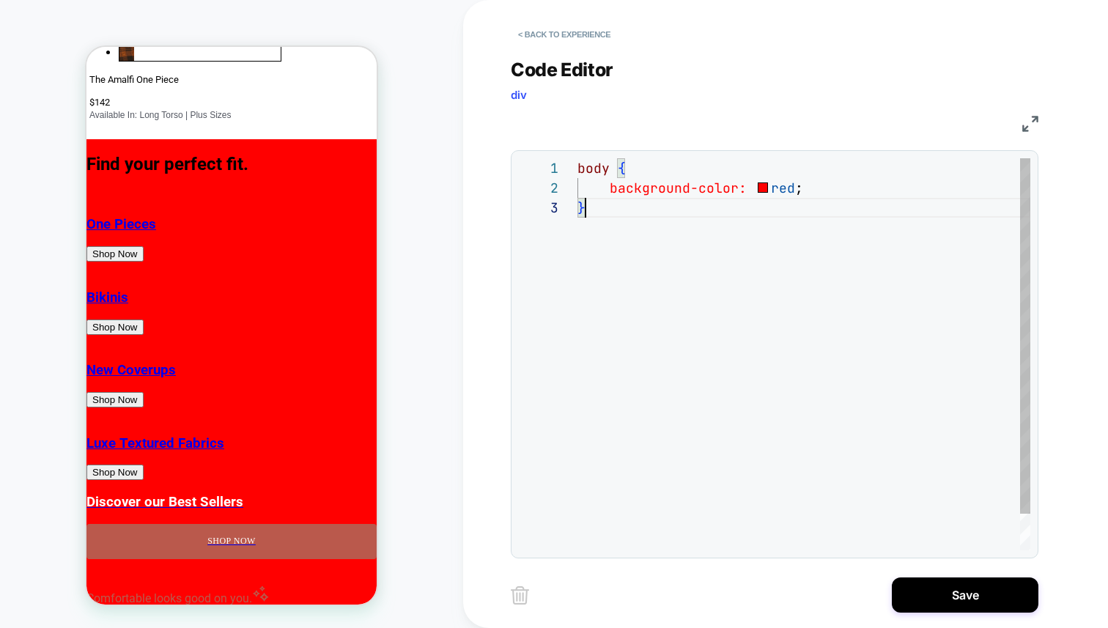
click at [803, 361] on div "body { background-color: red ; }" at bounding box center [804, 374] width 453 height 432
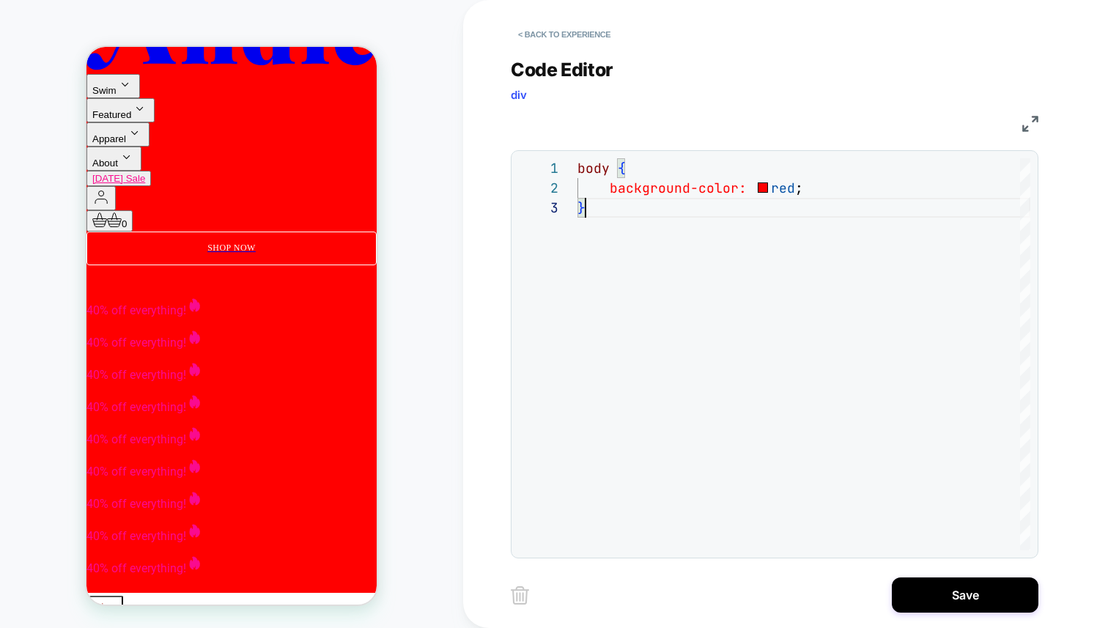
scroll to position [0, 0]
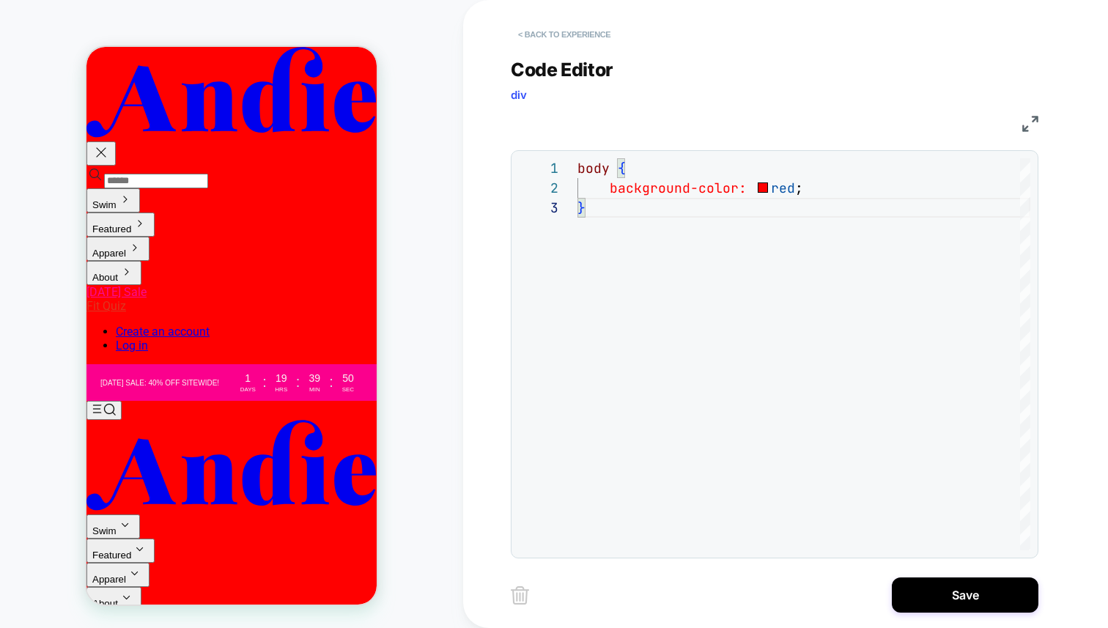
type textarea "**********"
click at [555, 31] on button "< Back to experience" at bounding box center [564, 34] width 107 height 23
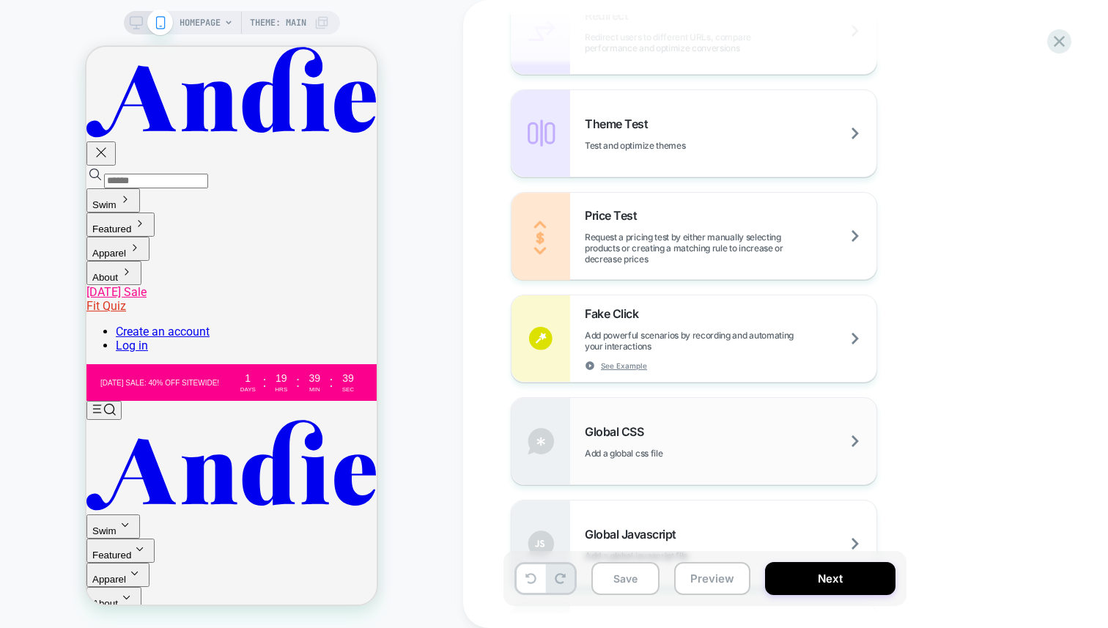
scroll to position [854, 0]
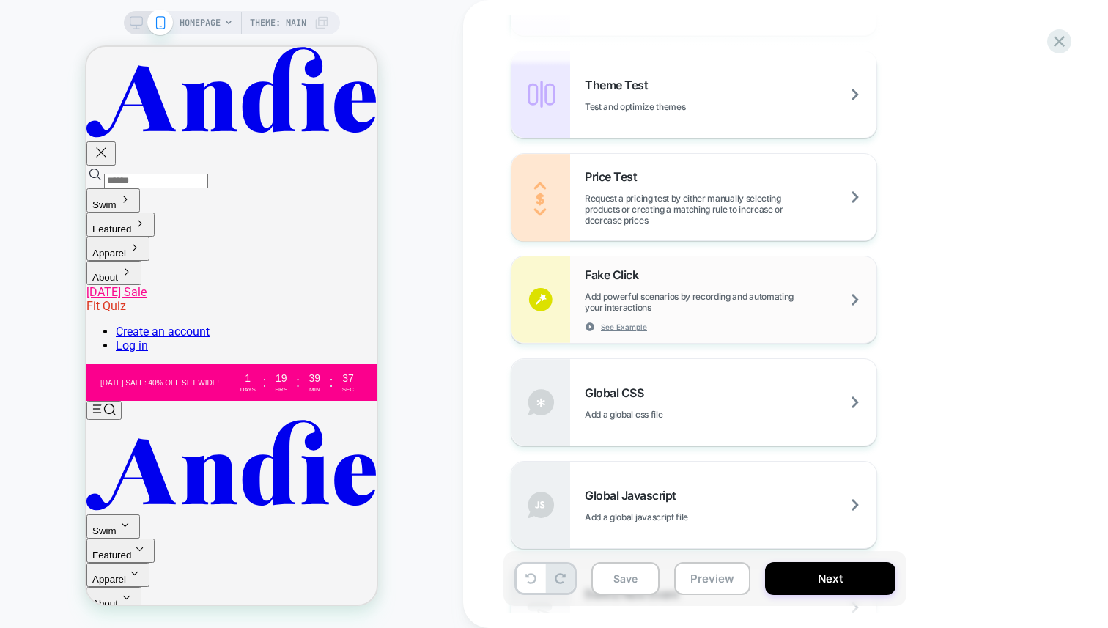
click at [644, 299] on span "Add powerful scenarios by recording and automating your interactions" at bounding box center [731, 302] width 292 height 22
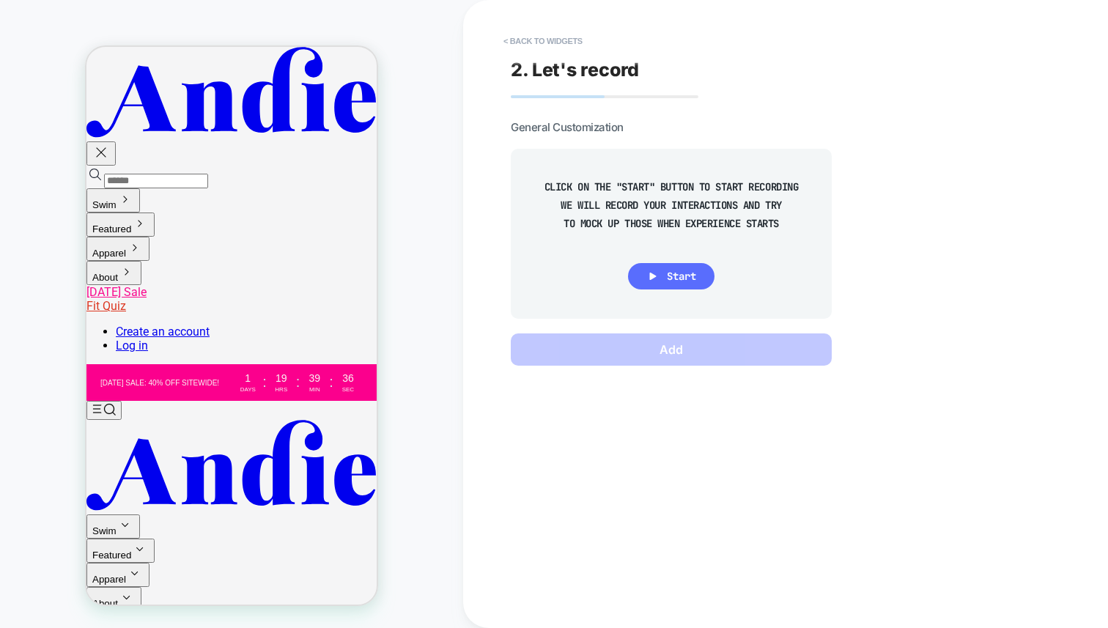
click at [680, 279] on span "Start" at bounding box center [681, 276] width 29 height 13
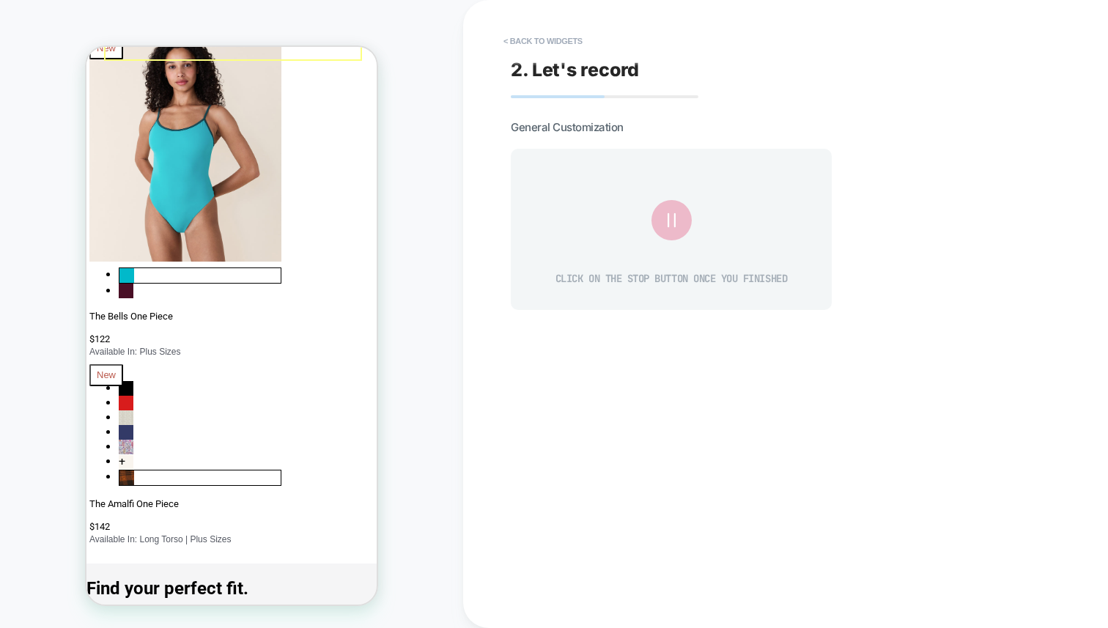
scroll to position [879, 0]
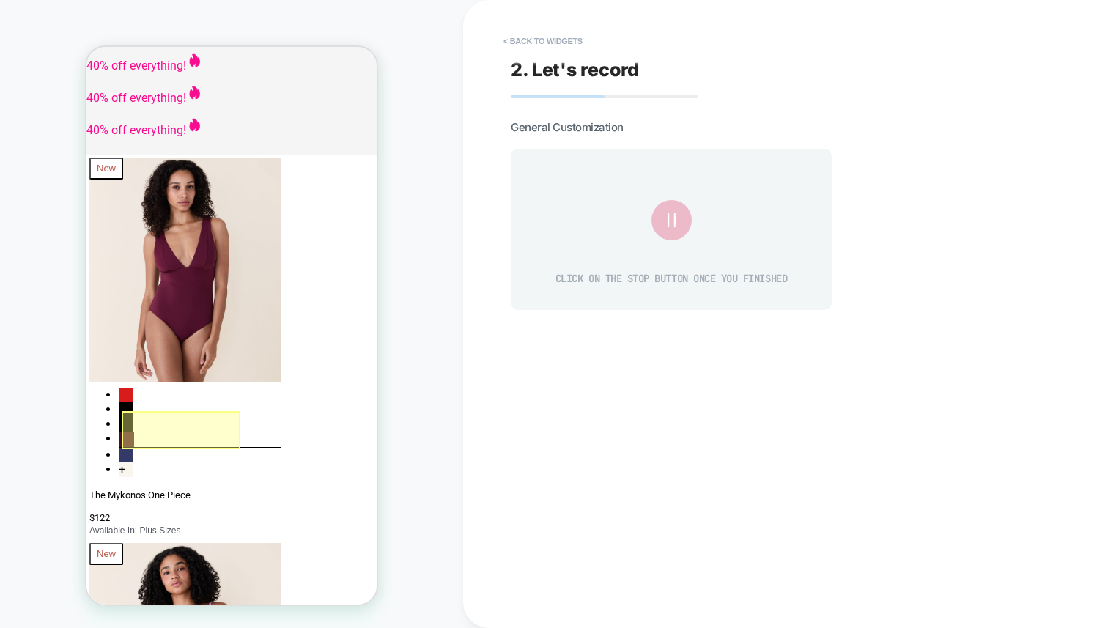
click at [182, 429] on div at bounding box center [181, 430] width 119 height 38
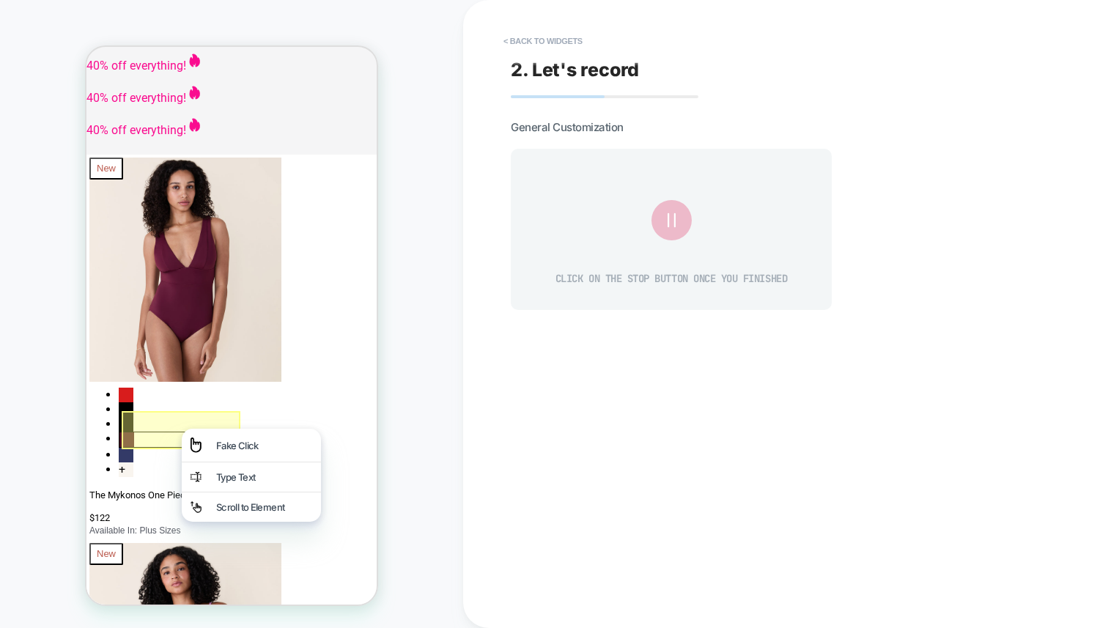
click at [255, 513] on div "Scroll to Element" at bounding box center [264, 507] width 96 height 12
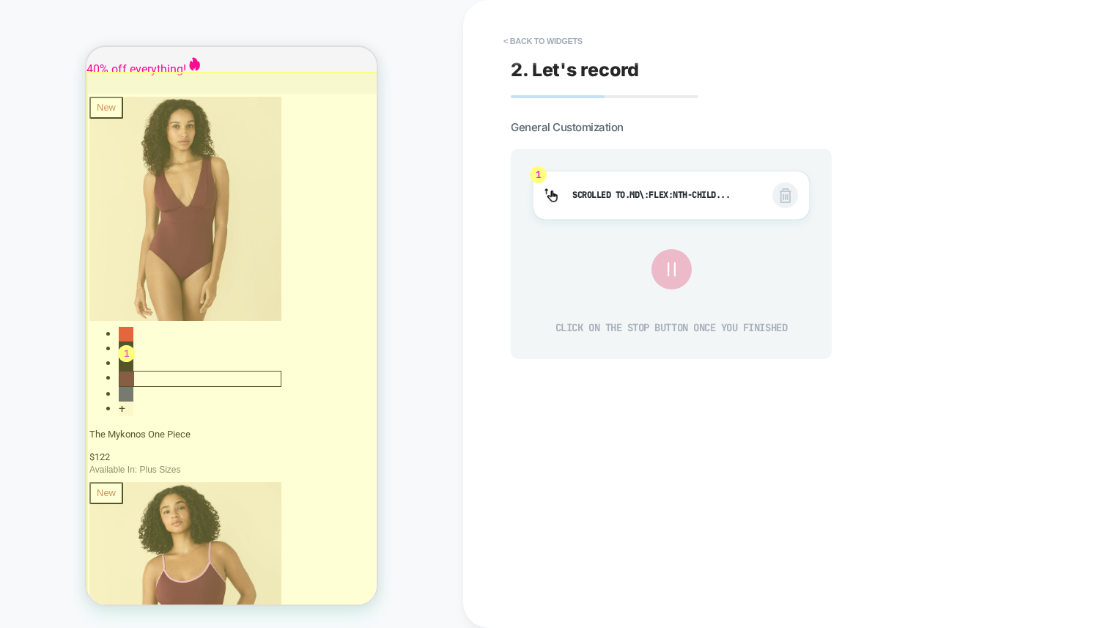
scroll to position [1149, 0]
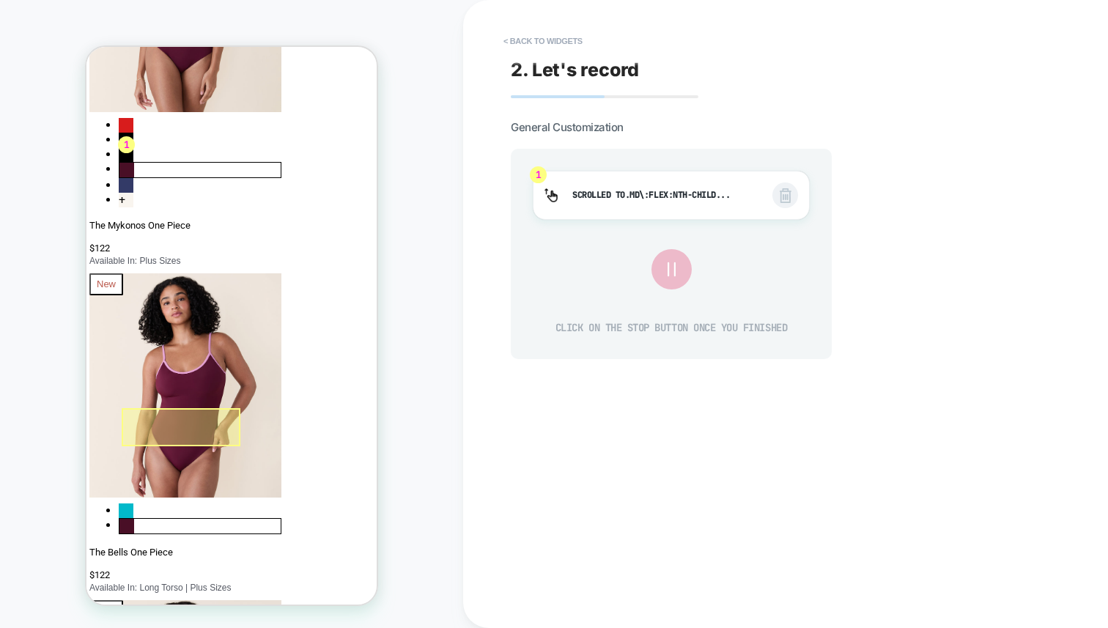
click at [195, 419] on div at bounding box center [181, 427] width 119 height 38
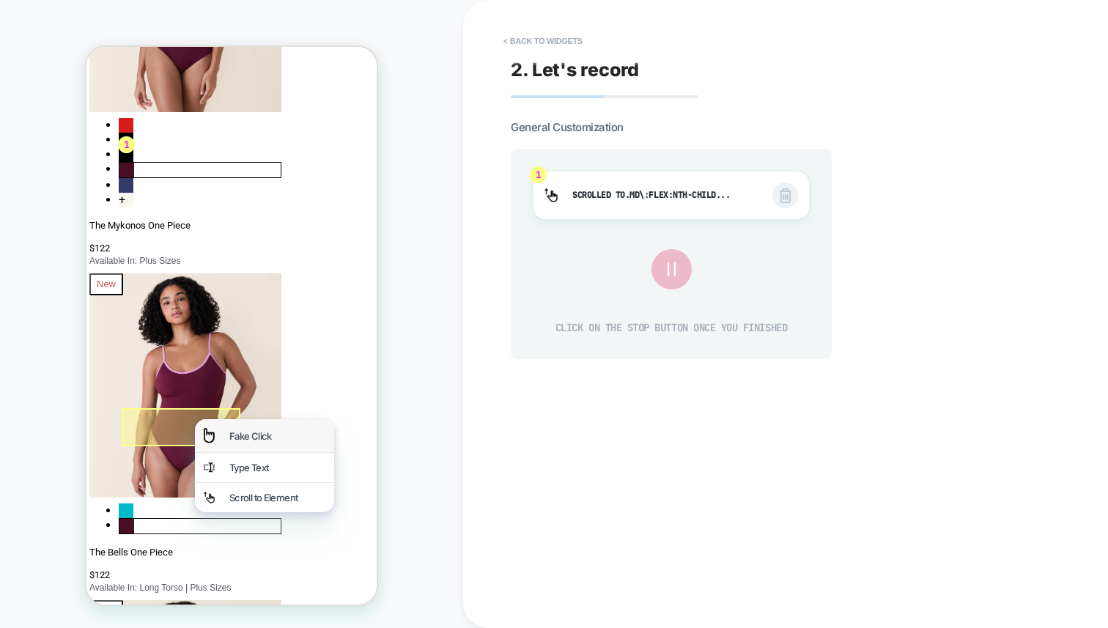
click at [261, 432] on div "Fake Click" at bounding box center [277, 436] width 96 height 12
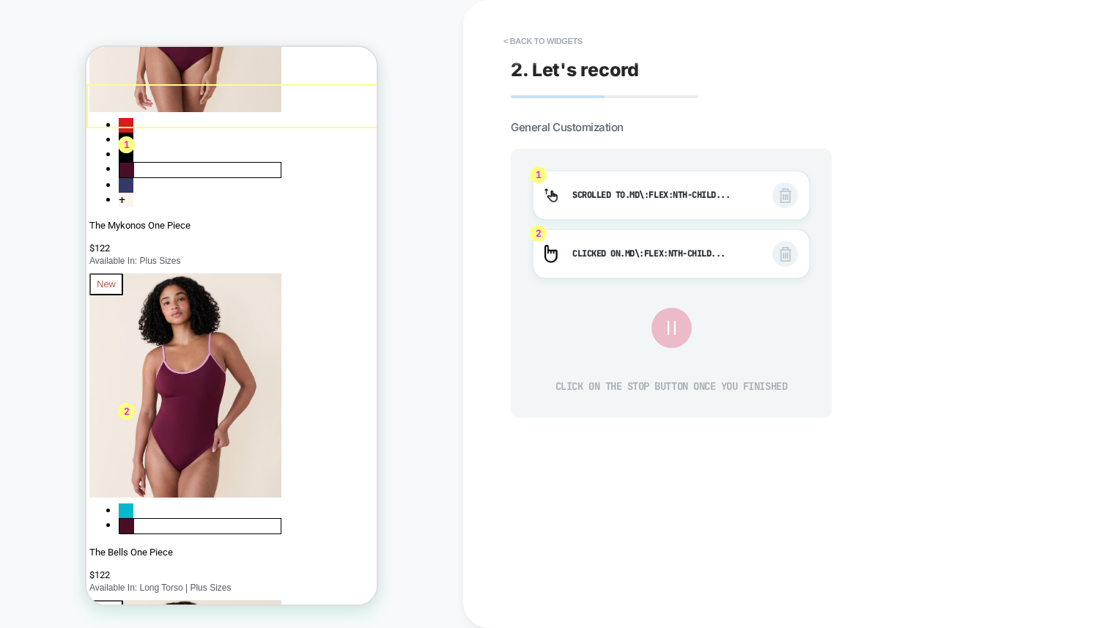
click at [781, 258] on img at bounding box center [786, 254] width 12 height 15
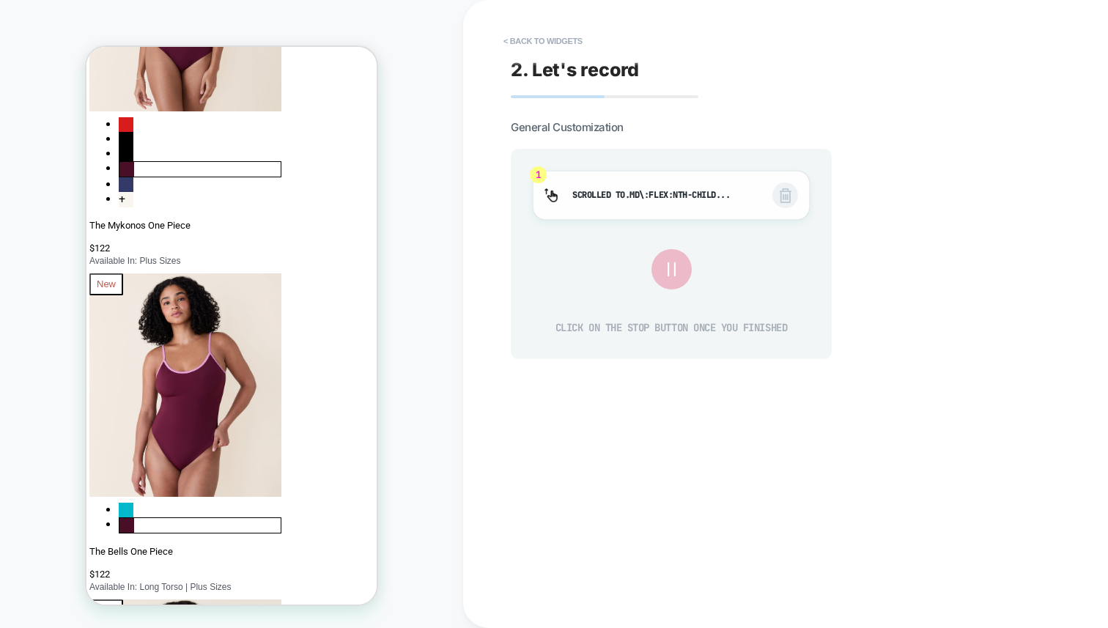
click at [779, 201] on span at bounding box center [786, 196] width 26 height 26
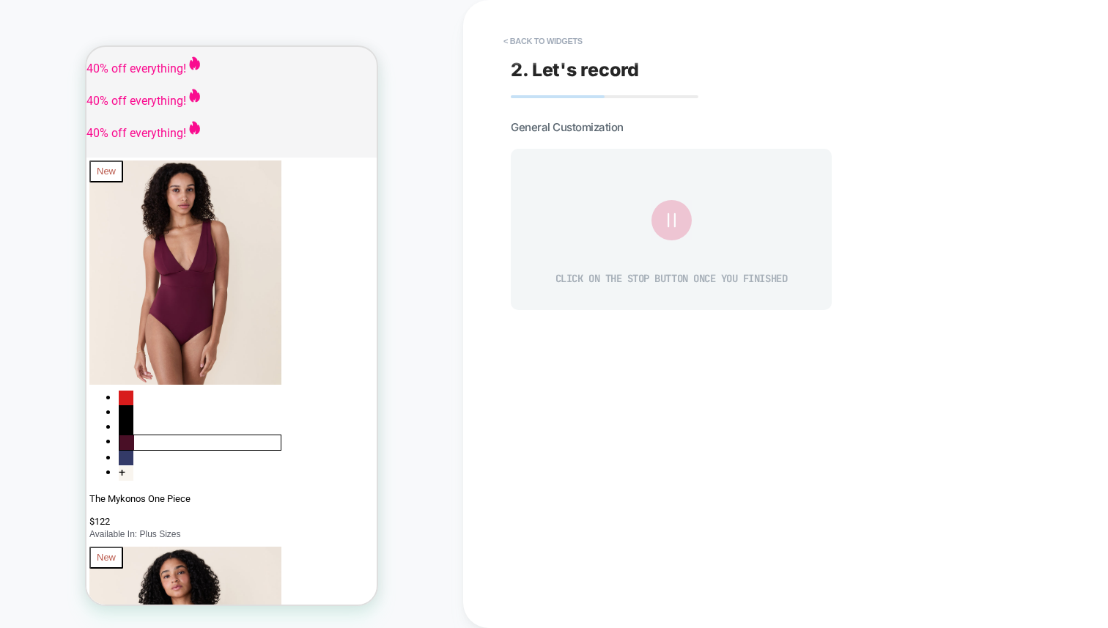
click at [665, 228] on button at bounding box center [671, 220] width 38 height 38
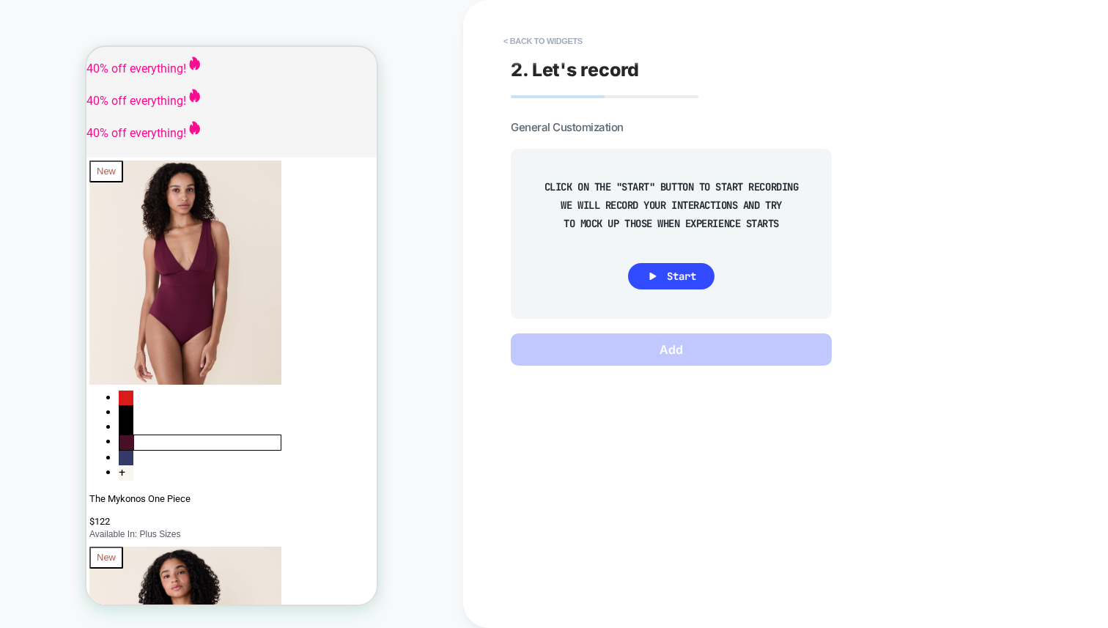
click at [688, 292] on div "CLICK ON THE "START" BUTTON TO START RECORDING WE WILL RECORD YOUR INTERACTIONS…" at bounding box center [671, 234] width 277 height 126
drag, startPoint x: 682, startPoint y: 278, endPoint x: 388, endPoint y: 287, distance: 294.1
click at [682, 278] on span "Start" at bounding box center [681, 276] width 29 height 13
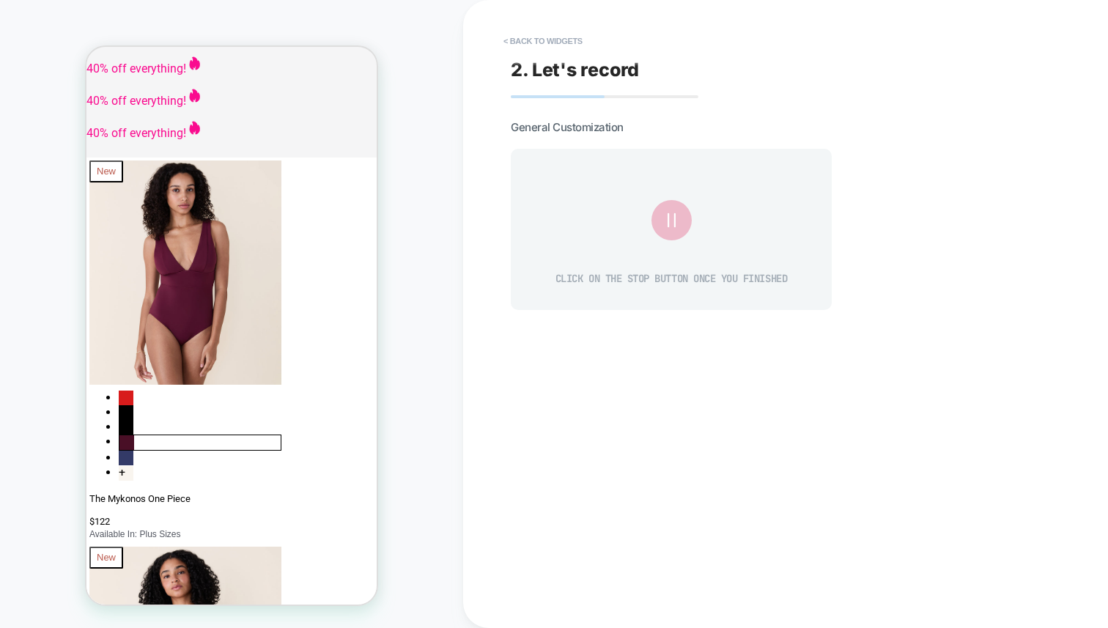
drag, startPoint x: 357, startPoint y: 65, endPoint x: 509, endPoint y: 103, distance: 157.2
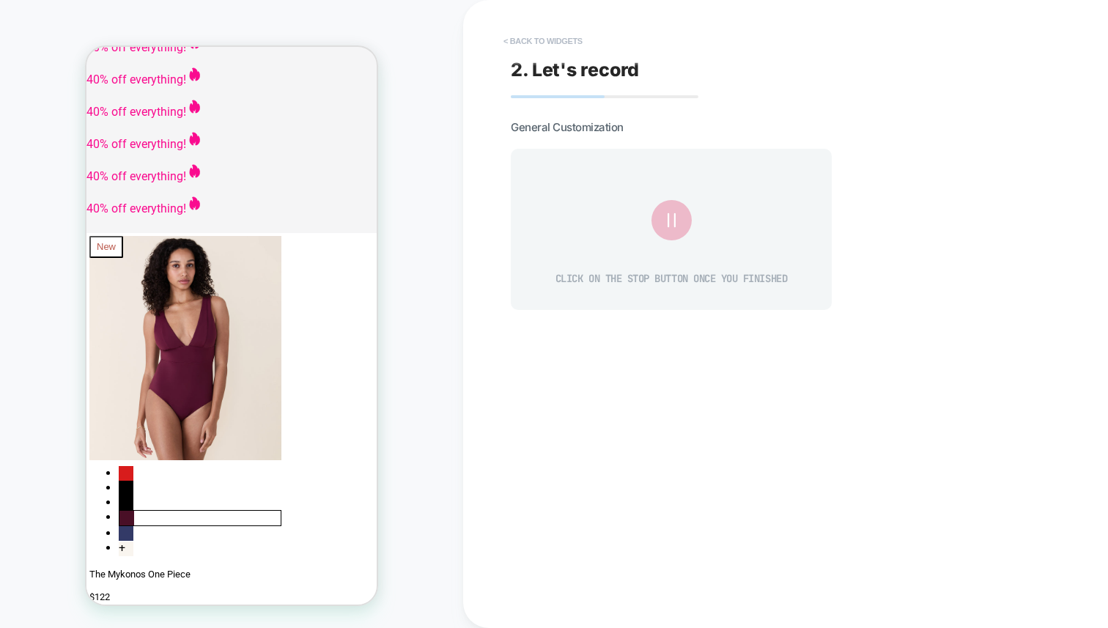
click at [555, 45] on button "< Back to widgets" at bounding box center [543, 40] width 94 height 23
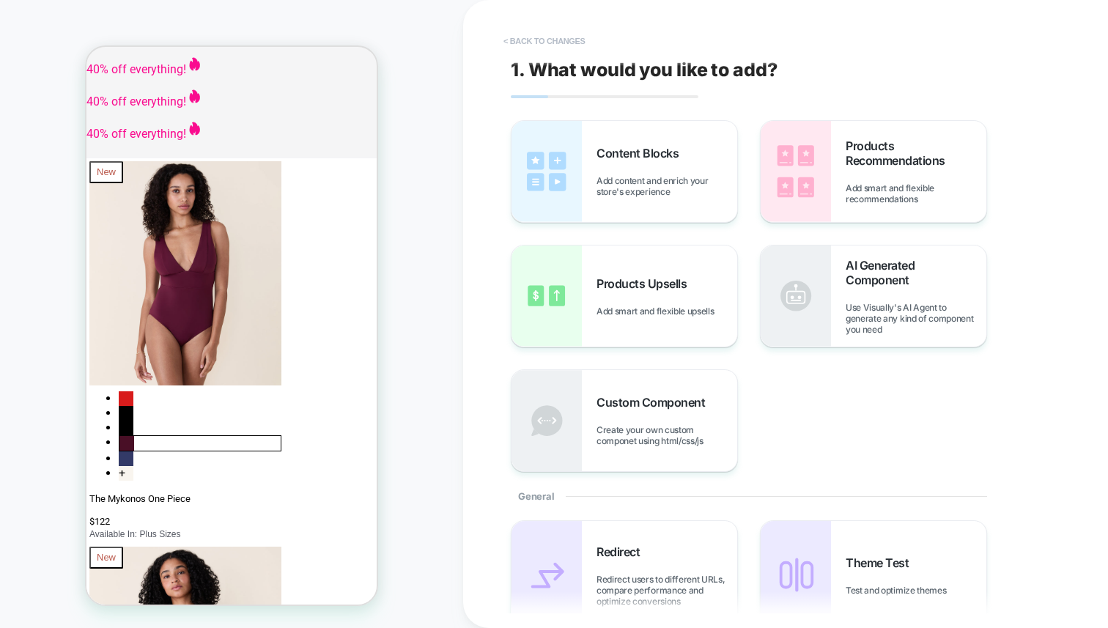
click at [556, 40] on button "< Back to changes" at bounding box center [544, 40] width 97 height 23
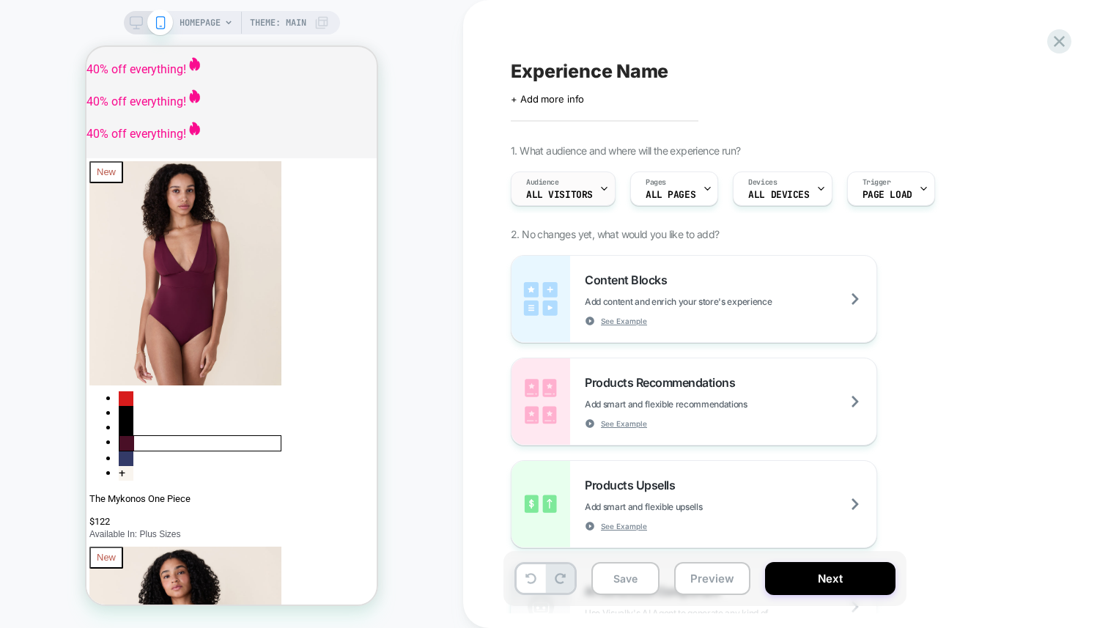
click at [550, 183] on span "Audience" at bounding box center [542, 182] width 33 height 10
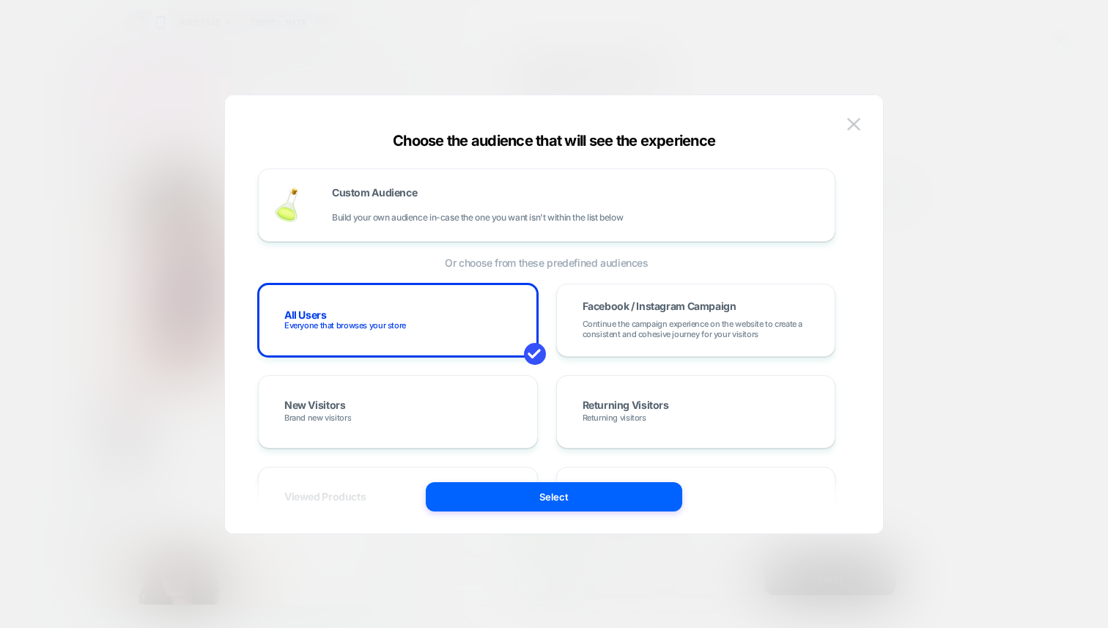
click at [839, 127] on div "Custom Audience Build your own audience in-case the one you want isn't within t…" at bounding box center [547, 315] width 614 height 380
click at [844, 127] on button at bounding box center [854, 125] width 22 height 22
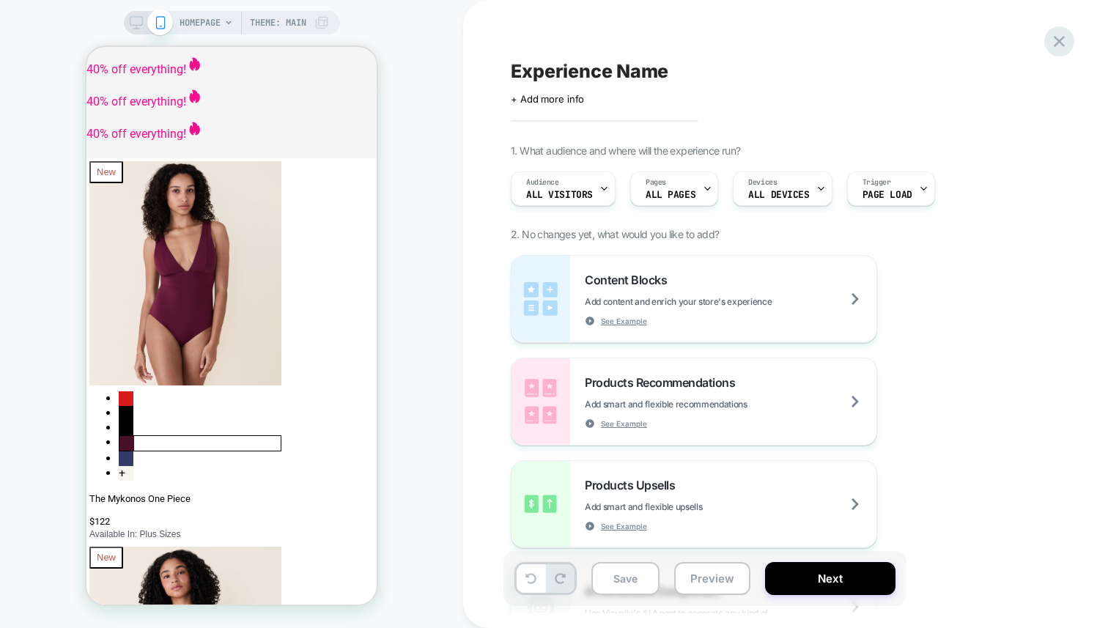
click at [1066, 39] on icon at bounding box center [1060, 42] width 20 height 20
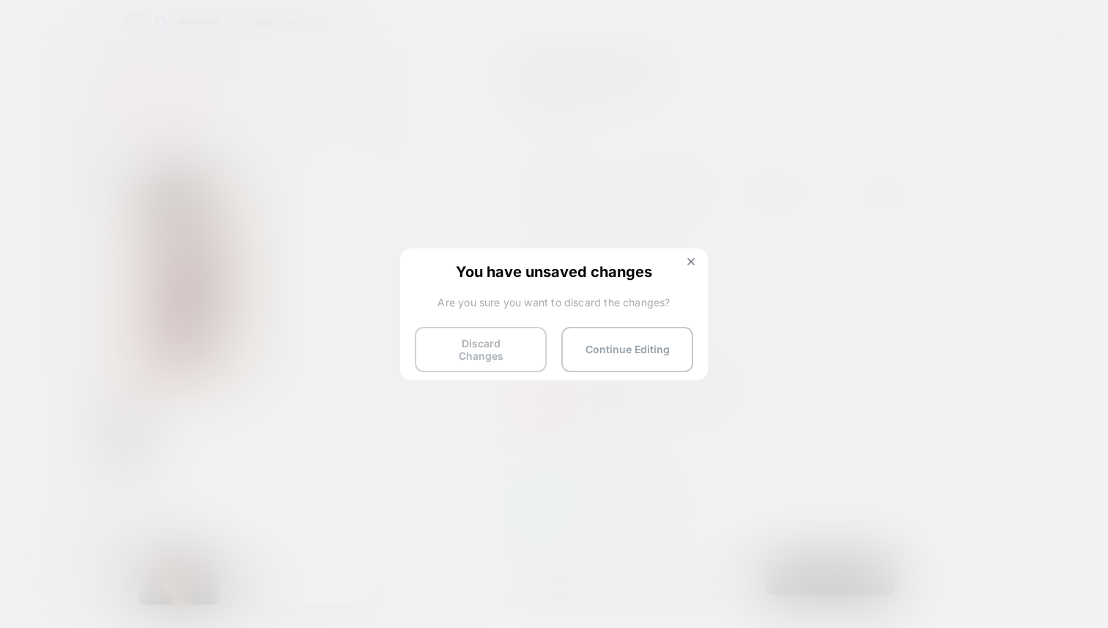
click at [488, 361] on button "Discard Changes" at bounding box center [481, 349] width 132 height 45
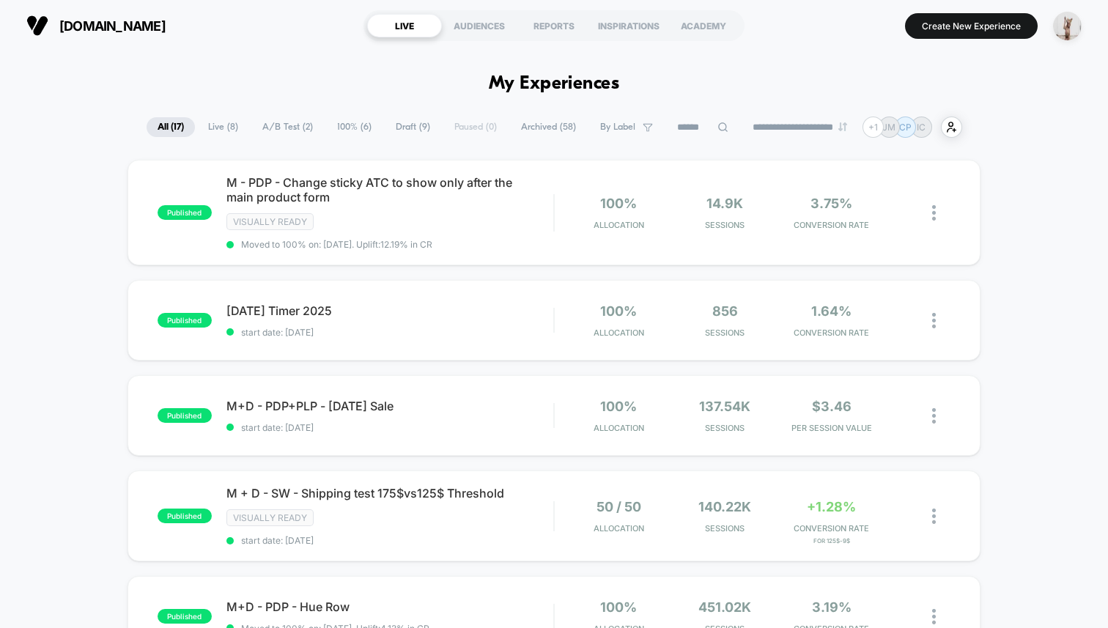
click at [292, 122] on span "A/B Test ( 2 )" at bounding box center [287, 127] width 73 height 20
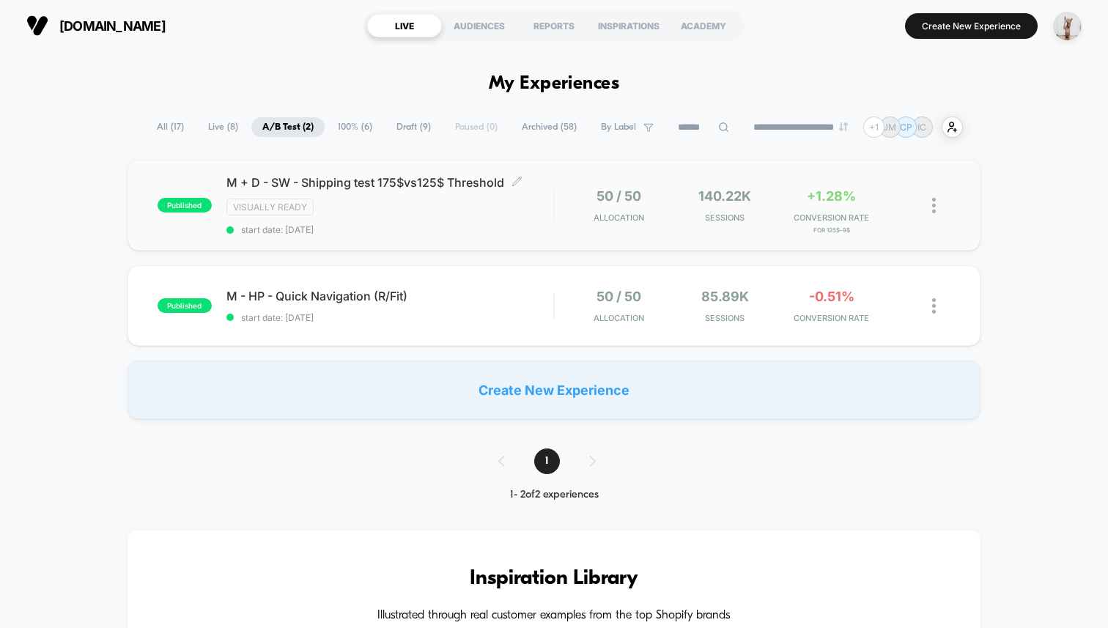
click at [390, 225] on span "start date: [DATE]" at bounding box center [390, 229] width 327 height 11
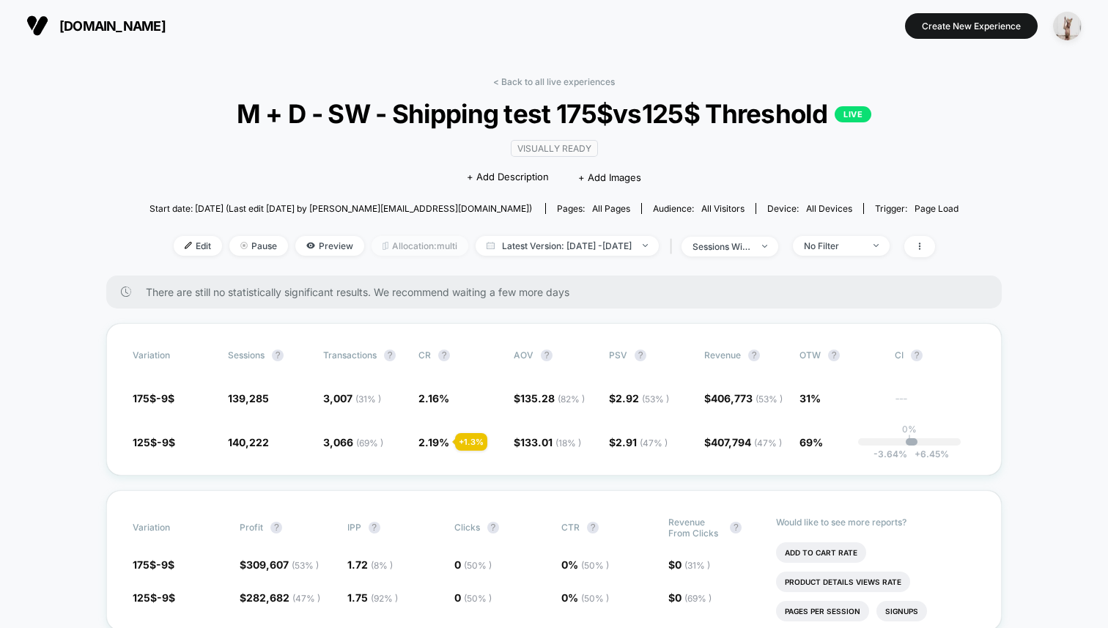
click at [372, 240] on span "Allocation: multi" at bounding box center [420, 246] width 97 height 20
drag, startPoint x: 306, startPoint y: 405, endPoint x: 328, endPoint y: 410, distance: 22.6
click at [345, 454] on div "Variation Sessions ? Transactions ? CR ? AOV ? PSV ? Revenue ? OTW ? CI ? 175$-…" at bounding box center [554, 399] width 896 height 152
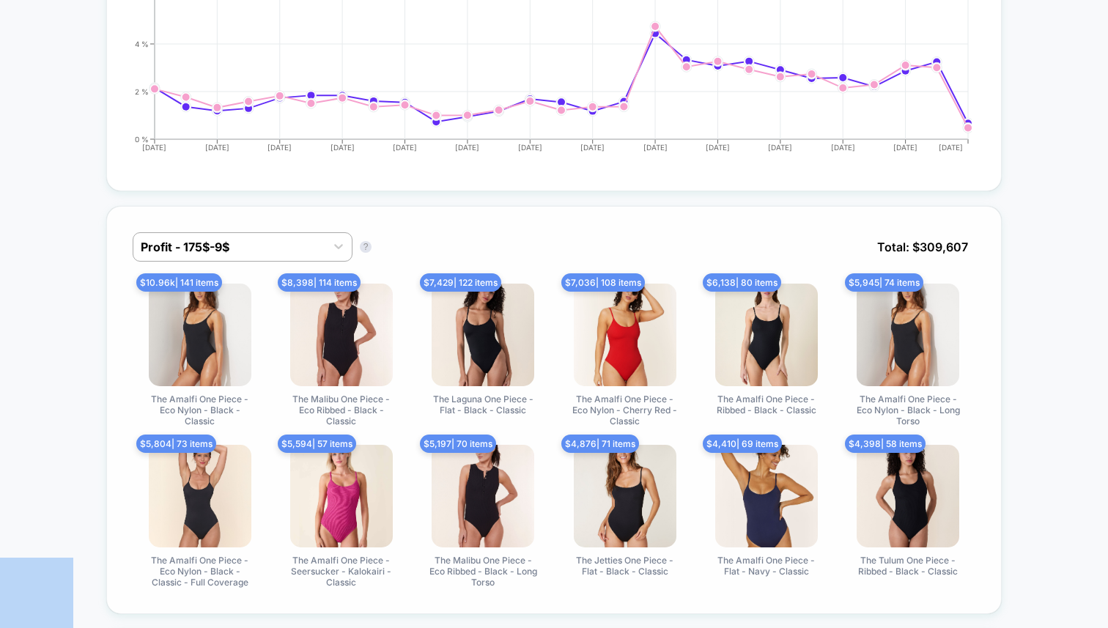
scroll to position [877, 0]
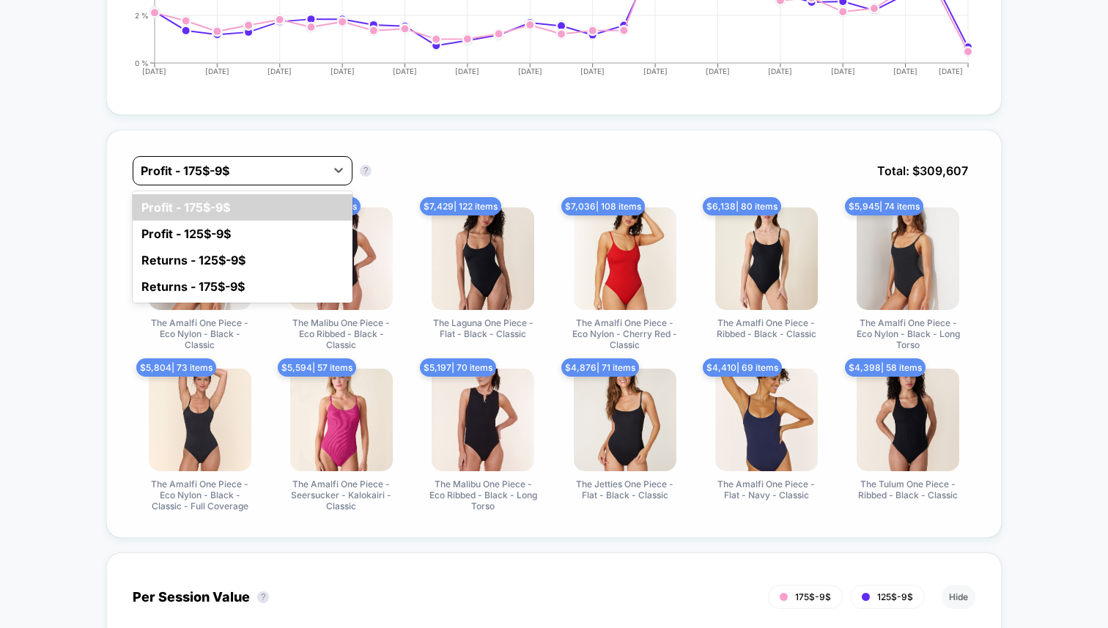
click at [232, 172] on div at bounding box center [229, 171] width 177 height 18
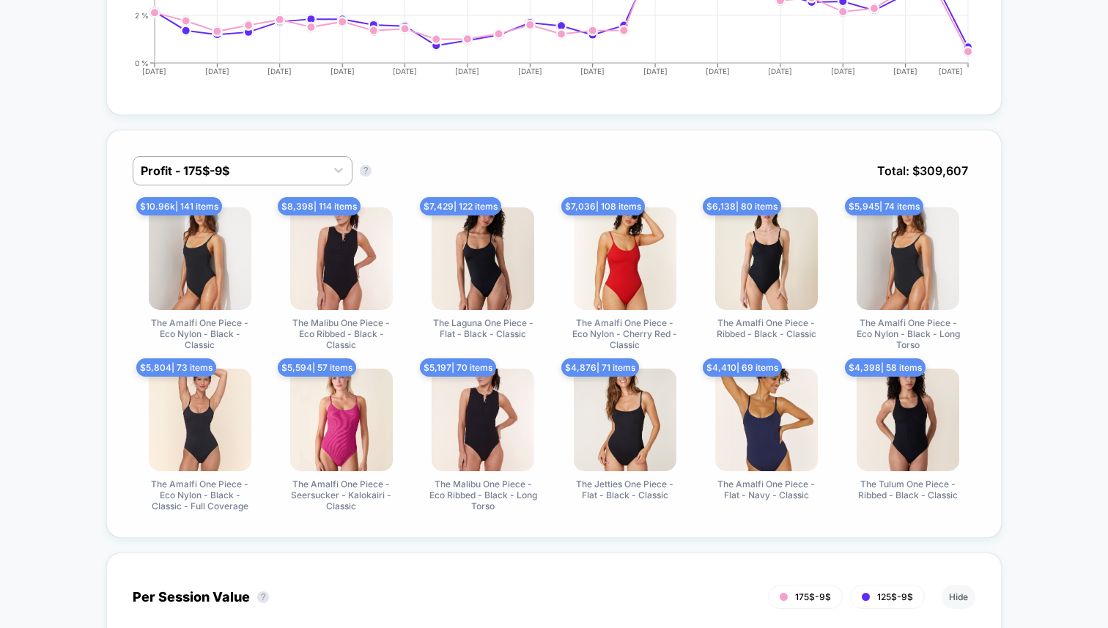
click at [108, 256] on div "Profit - 175$-9$ Profit - 175$-9$ ? Total: $ 309,607 $ 10.96k | 141 items The A…" at bounding box center [554, 334] width 896 height 408
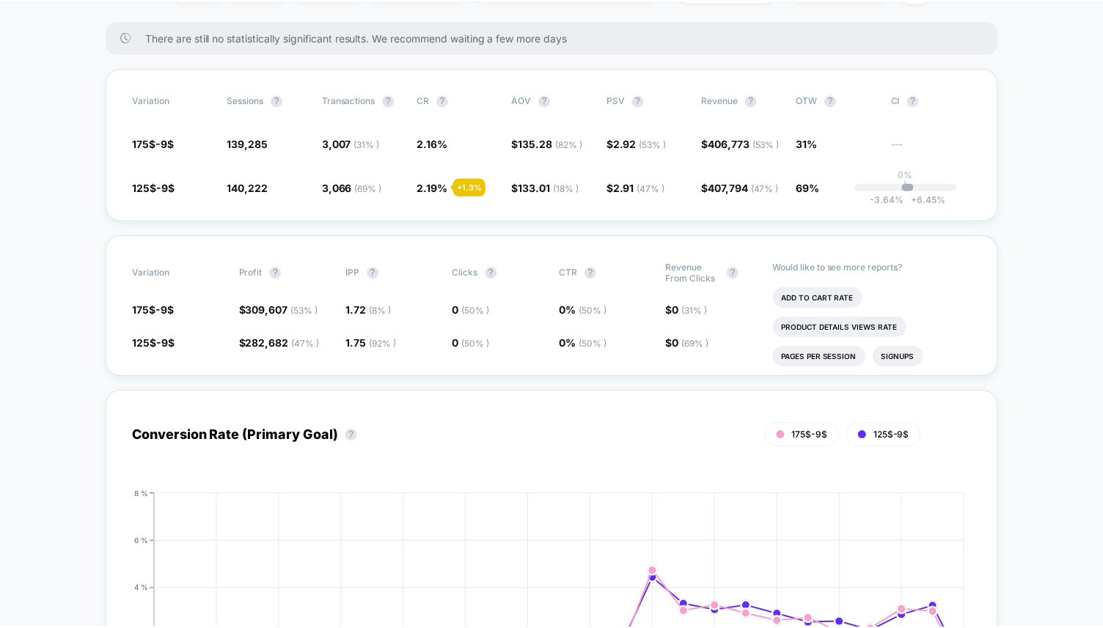
scroll to position [0, 0]
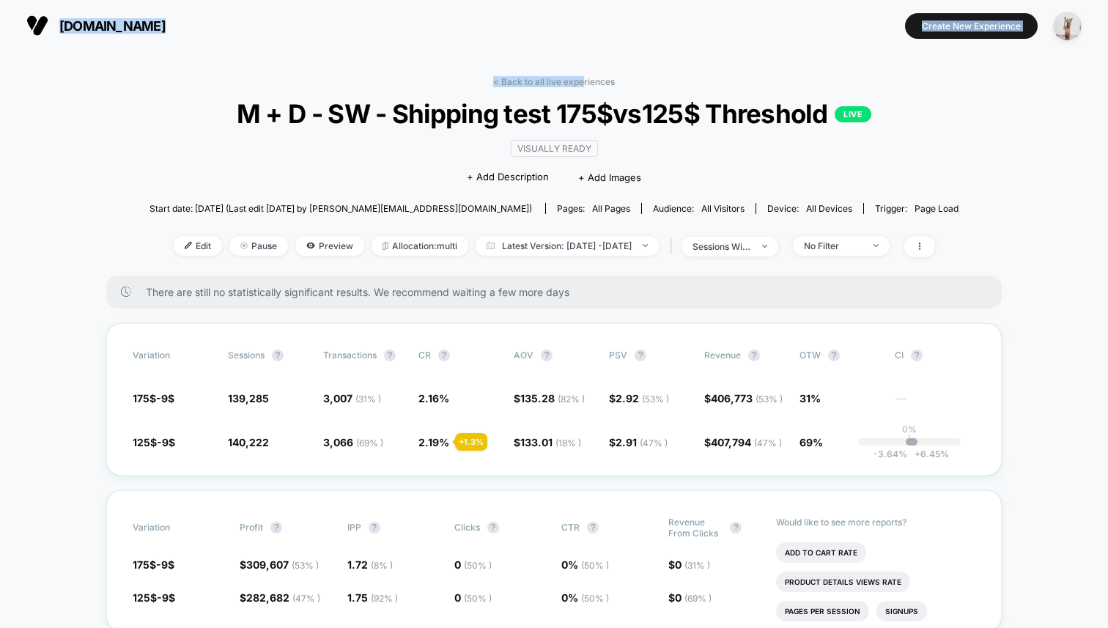
drag, startPoint x: 584, startPoint y: 78, endPoint x: 270, endPoint y: 15, distance: 320.2
click at [270, 15] on div "andieswim.com Create New Experience andieswim.com < Back to all live experience…" at bounding box center [554, 314] width 1108 height 628
click at [555, 77] on link "< Back to all live experiences" at bounding box center [554, 81] width 122 height 11
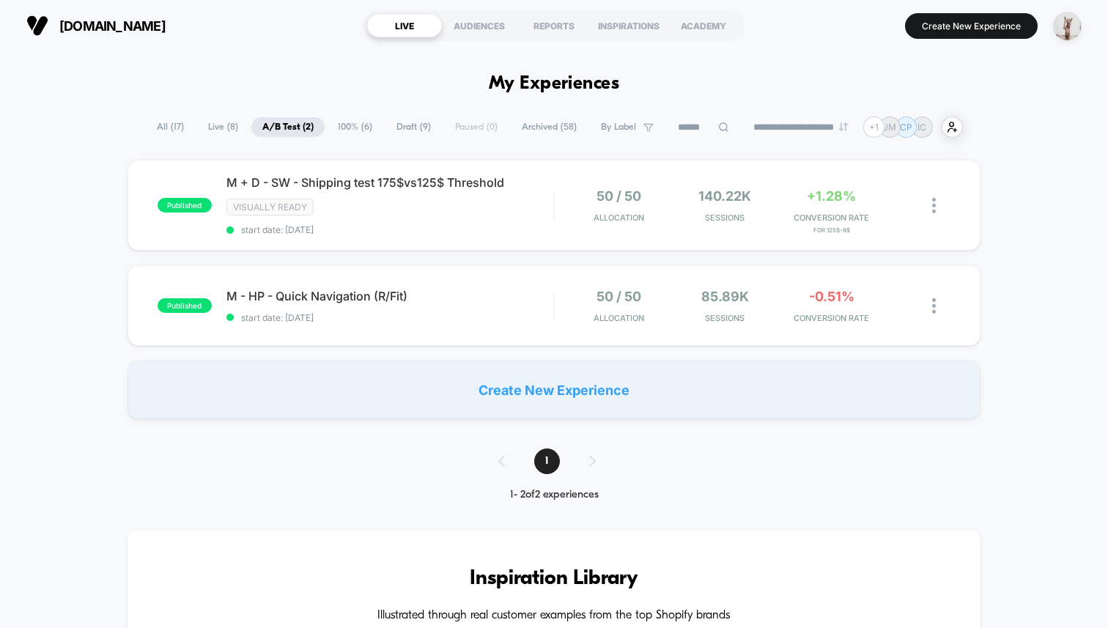
click at [150, 127] on span "All ( 17 )" at bounding box center [170, 127] width 49 height 20
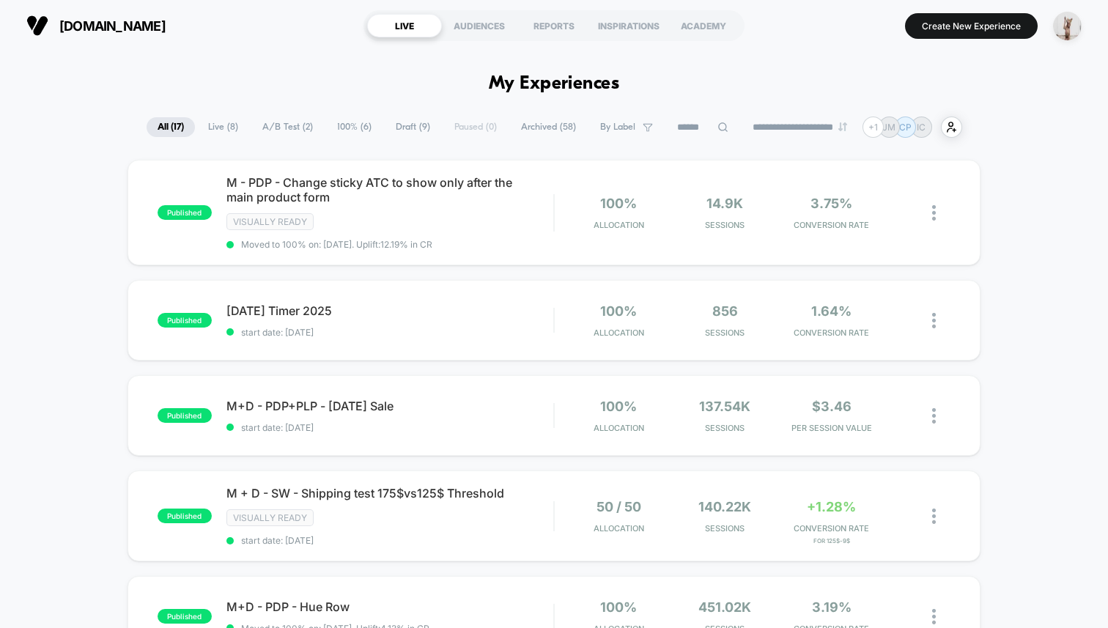
click at [296, 41] on section "[DOMAIN_NAME]" at bounding box center [187, 25] width 331 height 37
click at [173, 125] on span "All ( 17 )" at bounding box center [171, 127] width 48 height 20
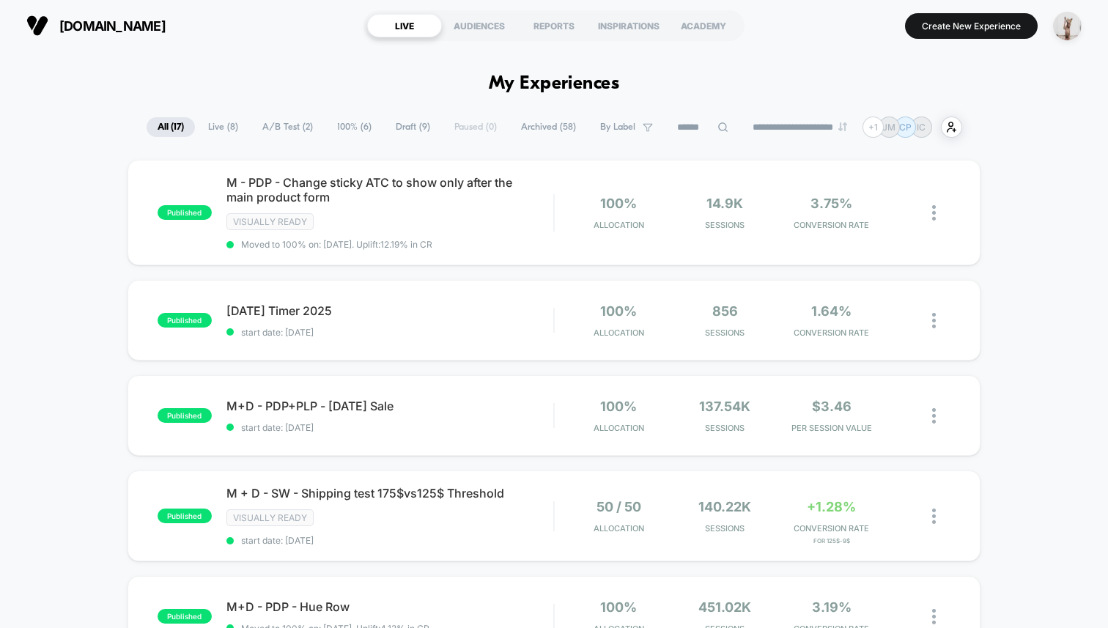
click at [136, 122] on div "**********" at bounding box center [554, 127] width 1108 height 21
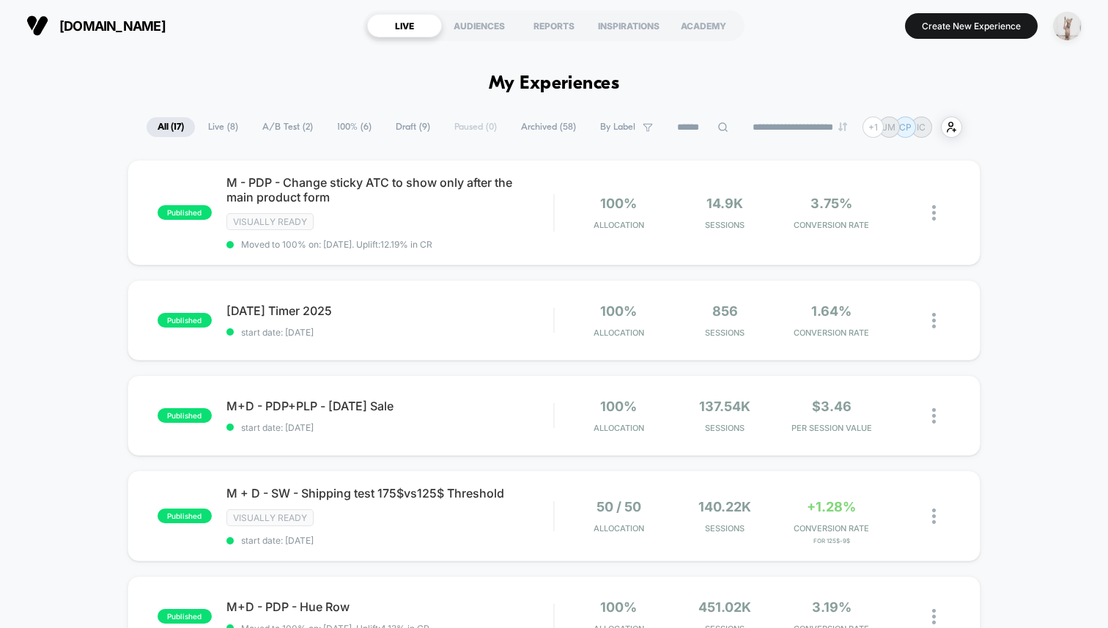
click at [1072, 22] on img "button" at bounding box center [1067, 26] width 29 height 29
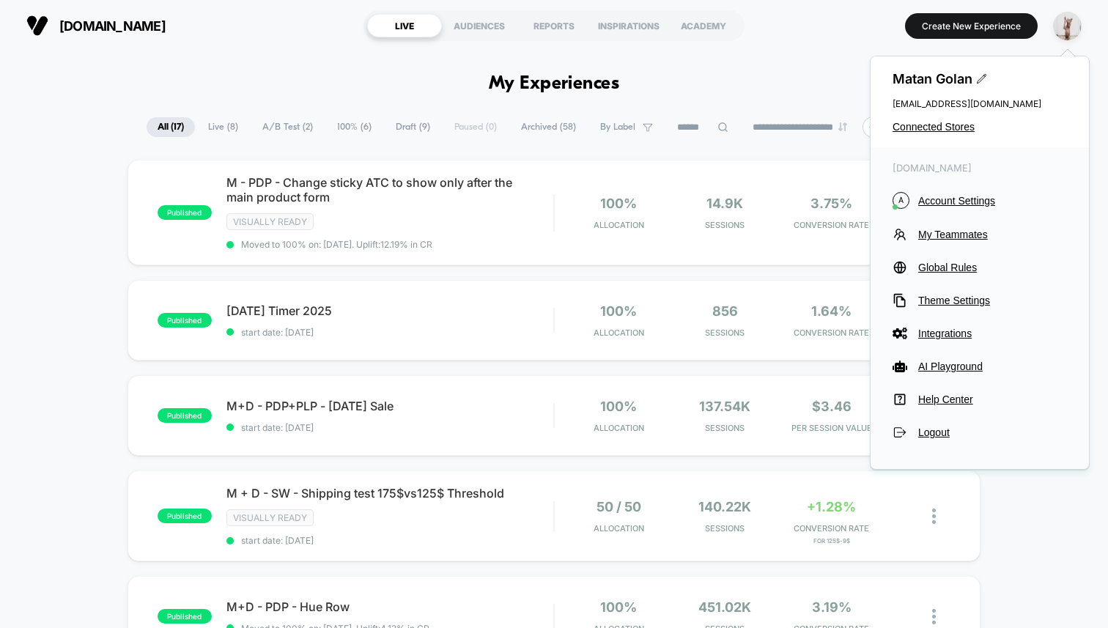
click at [803, 51] on div "**********" at bounding box center [554, 314] width 1108 height 628
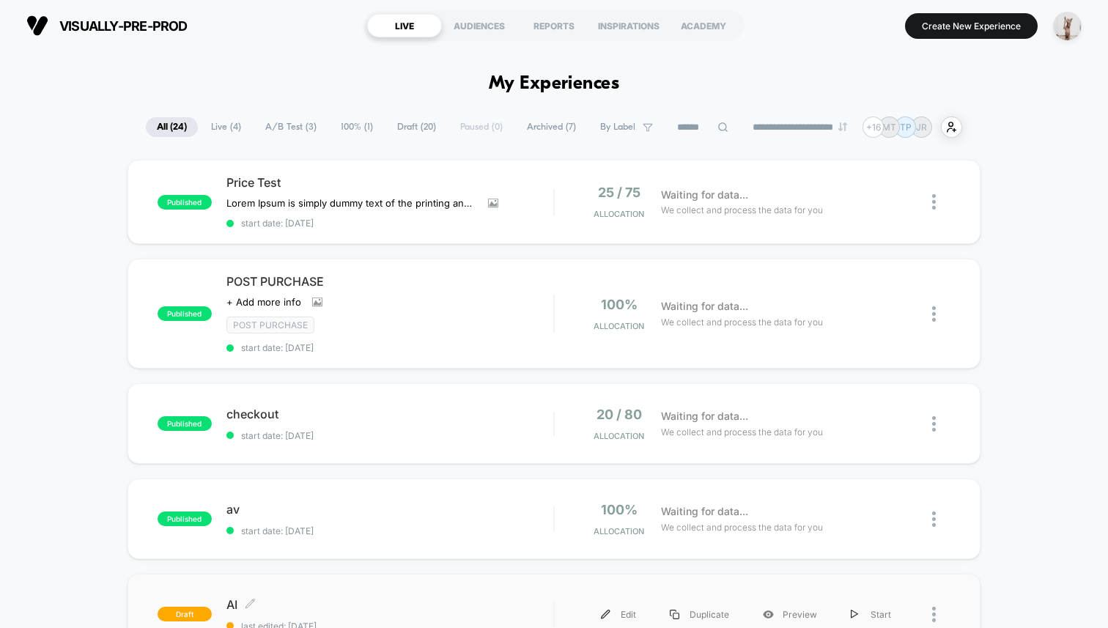
click at [442, 609] on div "AI Click to edit experience details Click to edit experience details last edite…" at bounding box center [390, 614] width 327 height 34
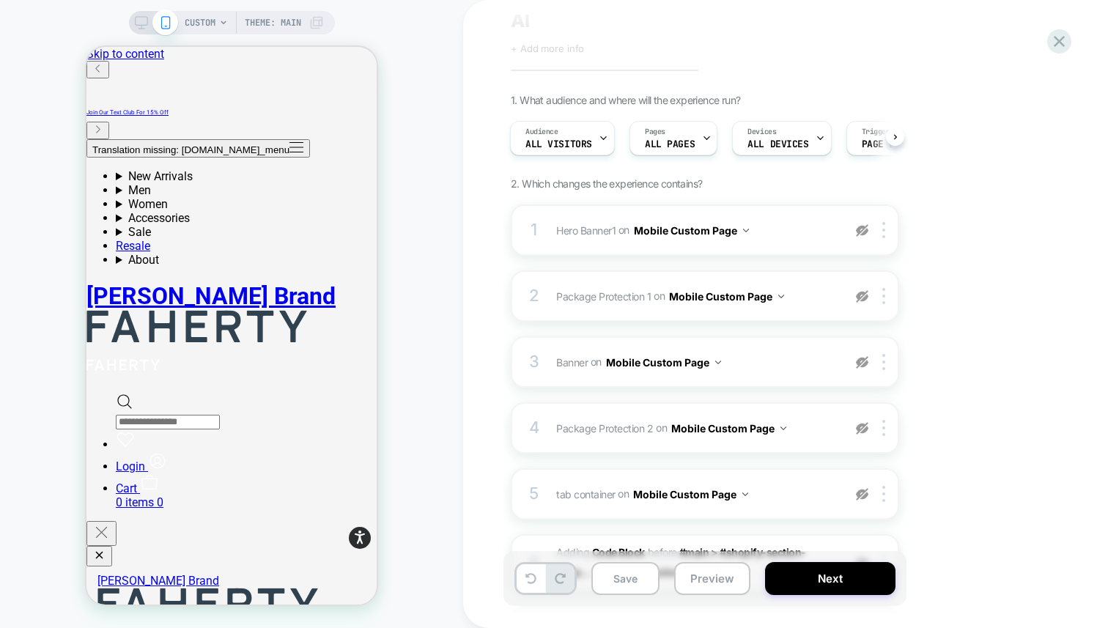
scroll to position [189, 0]
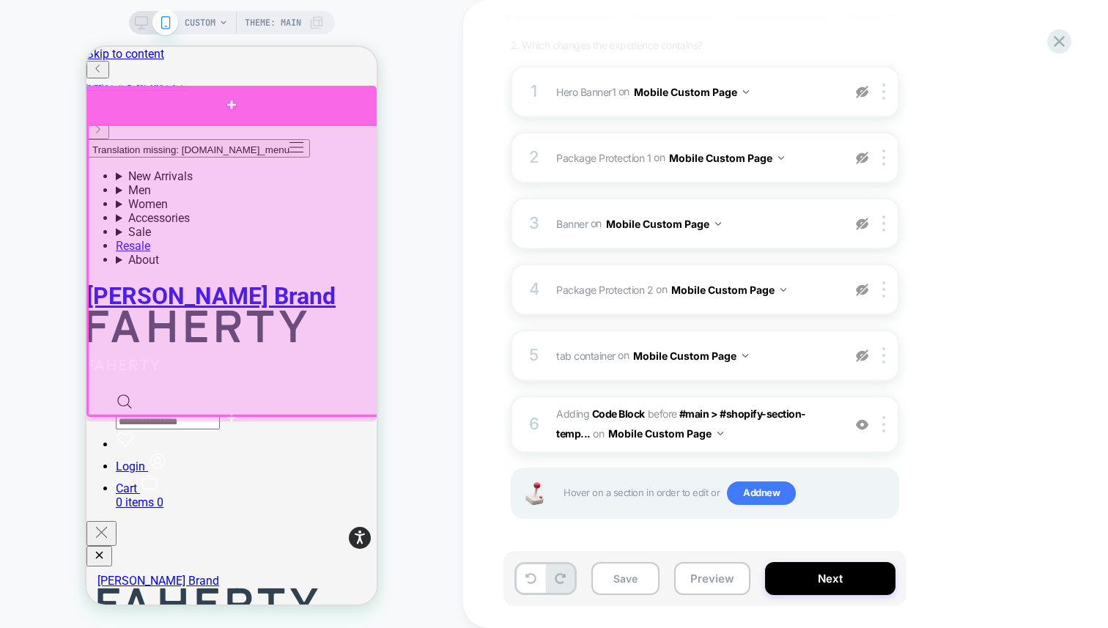
click at [280, 113] on div at bounding box center [232, 105] width 290 height 38
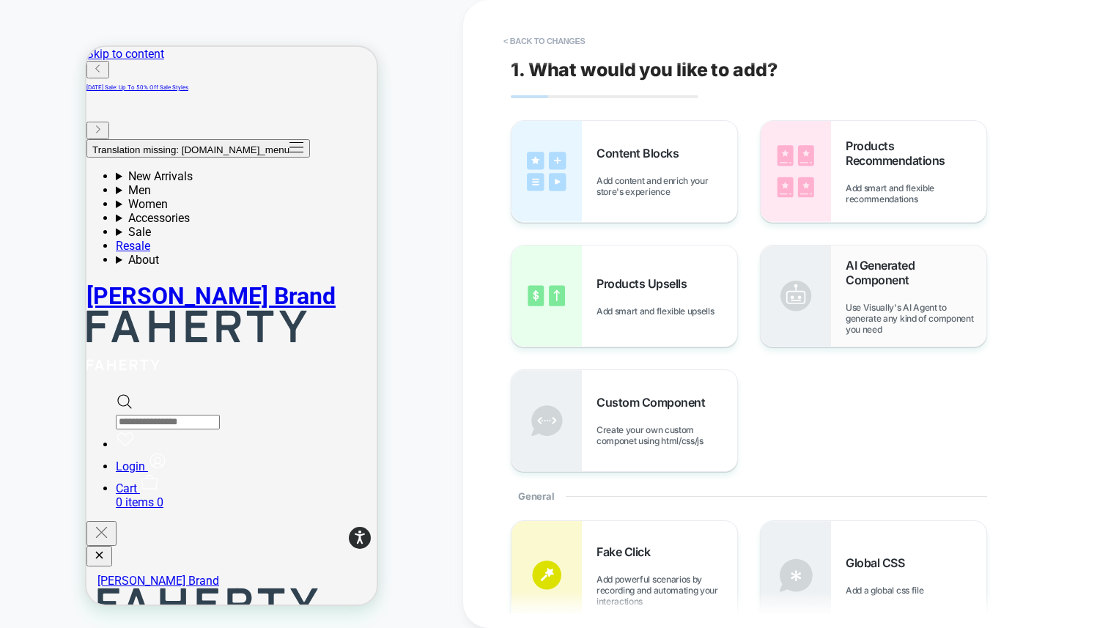
click at [857, 298] on div "AI Generated Component Use Visually's AI Agent to generate any kind of componen…" at bounding box center [916, 296] width 141 height 77
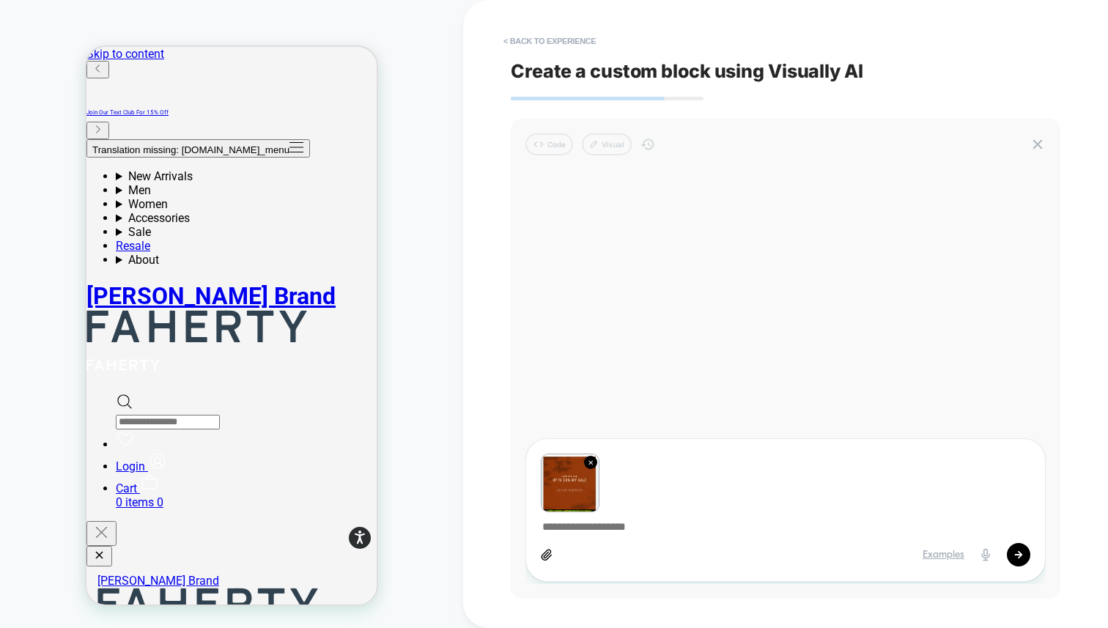
click at [590, 531] on textarea at bounding box center [786, 528] width 490 height 16
type textarea "*"
type textarea "**"
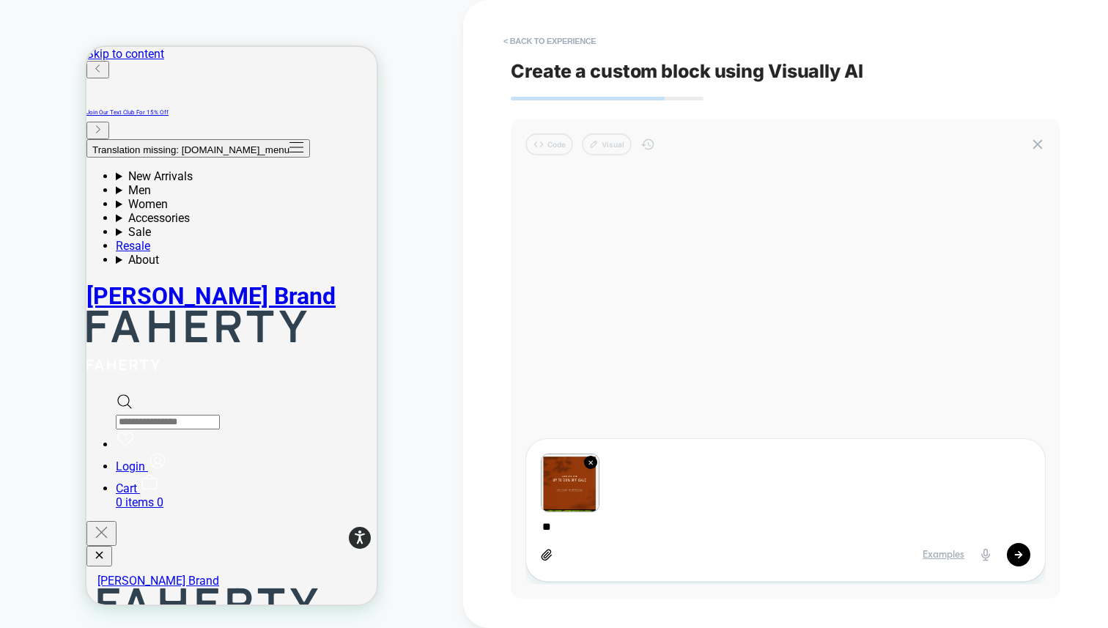
type textarea "*"
type textarea "***"
type textarea "*"
type textarea "****"
type textarea "*"
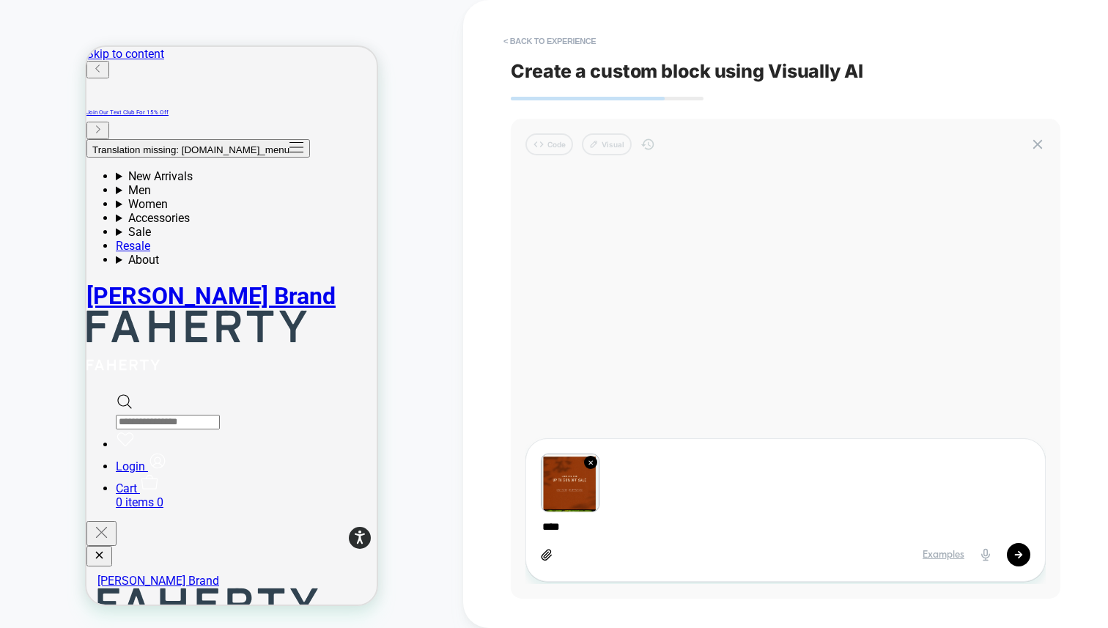
type textarea "*****"
type textarea "*"
type textarea "*****"
type textarea "*"
type textarea "*******"
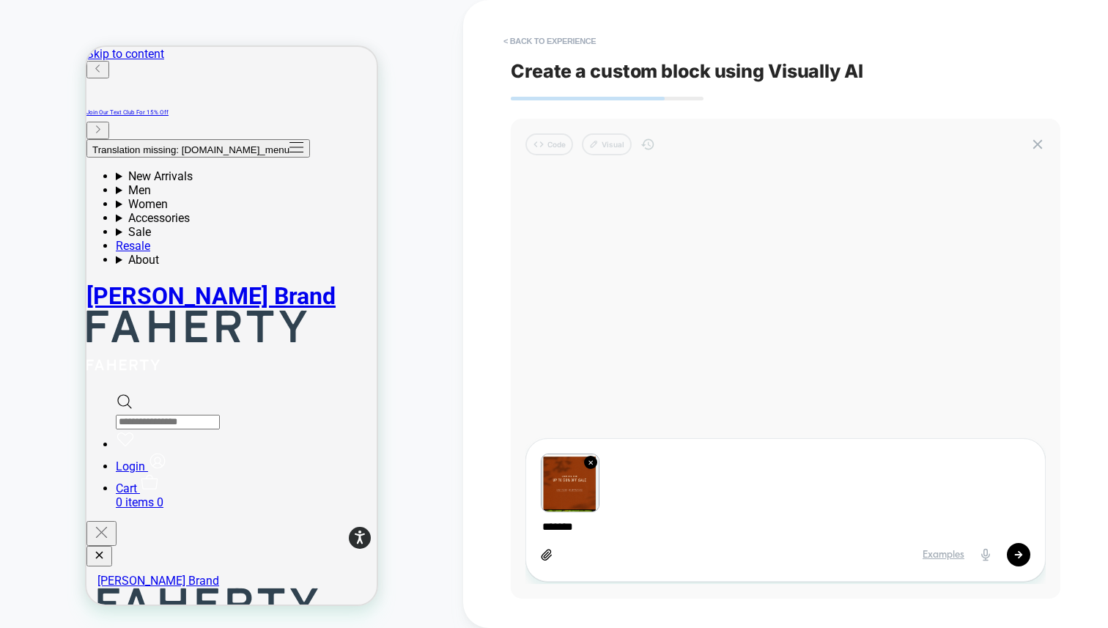
type textarea "*"
type textarea "********"
type textarea "*"
type textarea "*********"
type textarea "*"
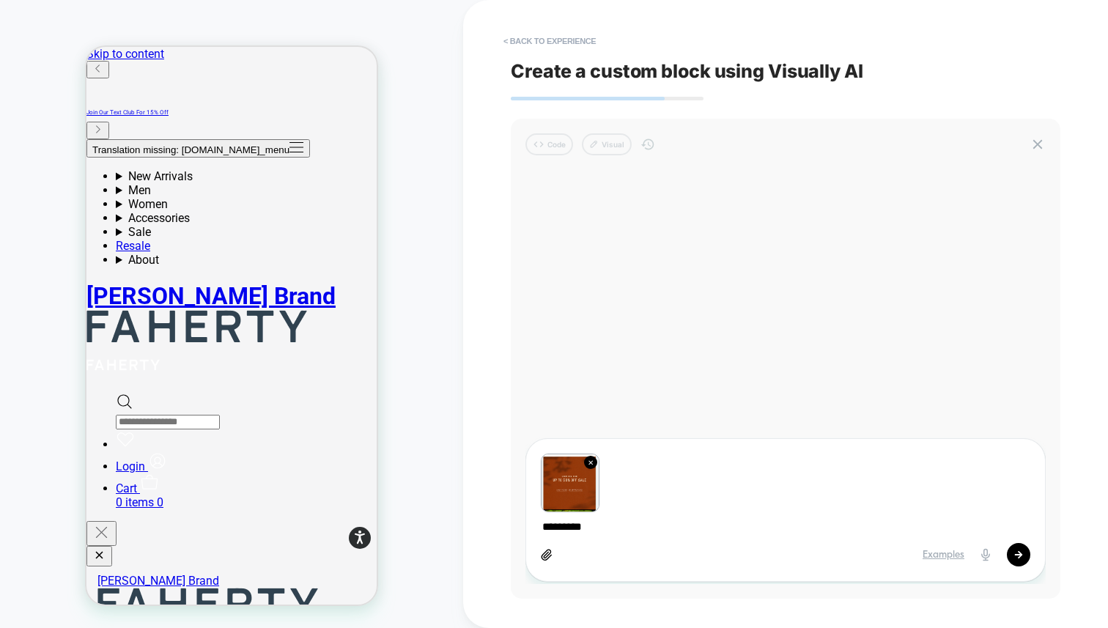
type textarea "**********"
type textarea "*"
type textarea "**********"
type textarea "*"
type textarea "**********"
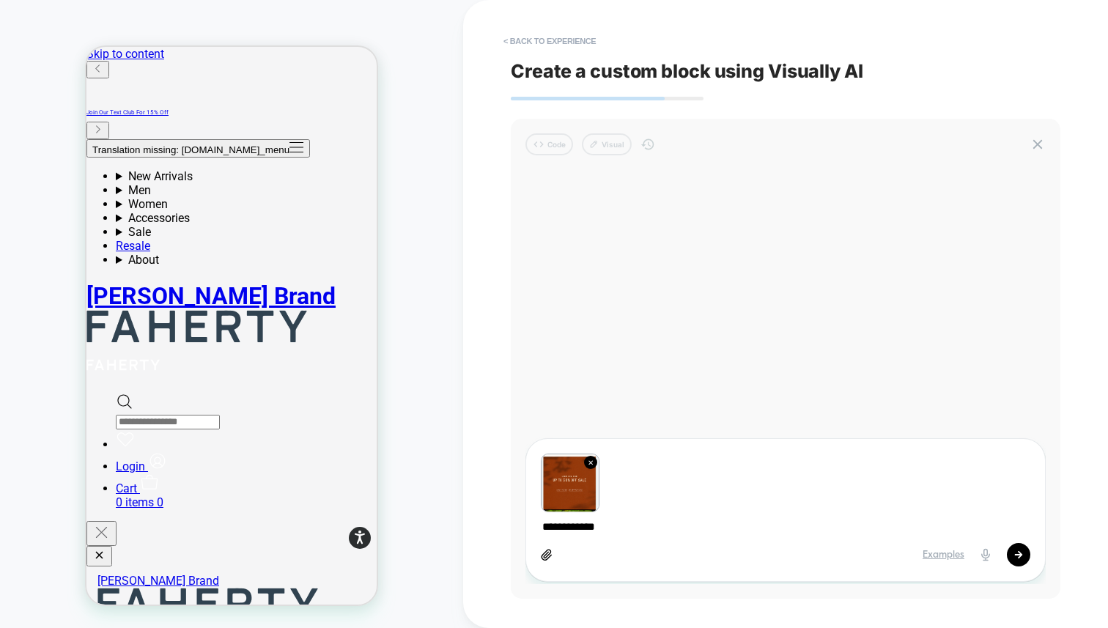
type textarea "*"
type textarea "**********"
type textarea "*"
type textarea "**********"
type textarea "*"
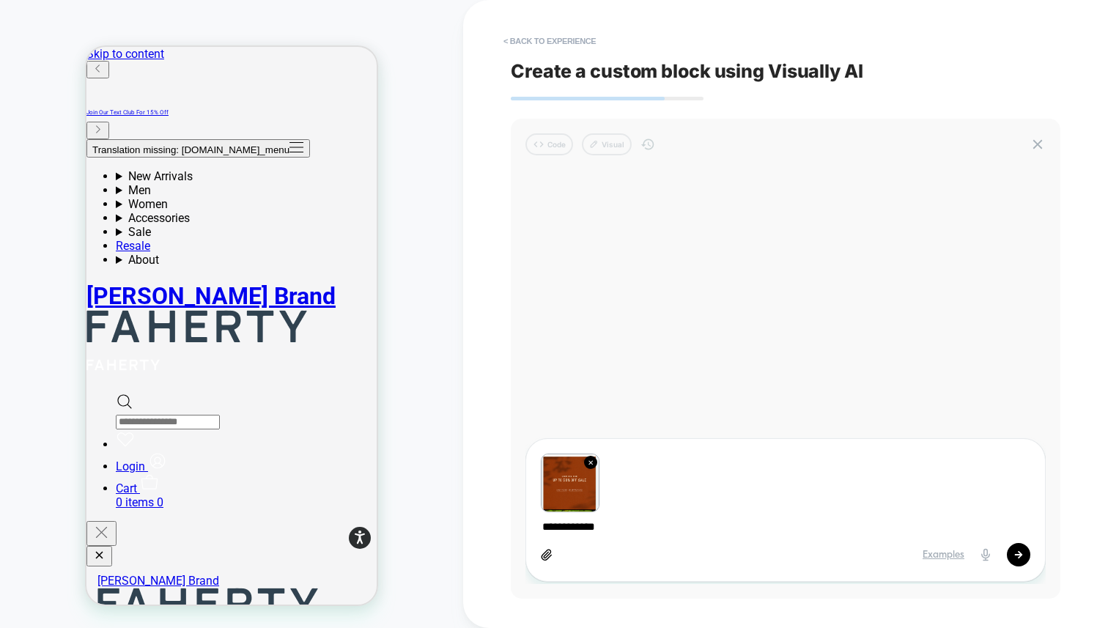
type textarea "**********"
type textarea "*"
type textarea "**********"
type textarea "*"
type textarea "**********"
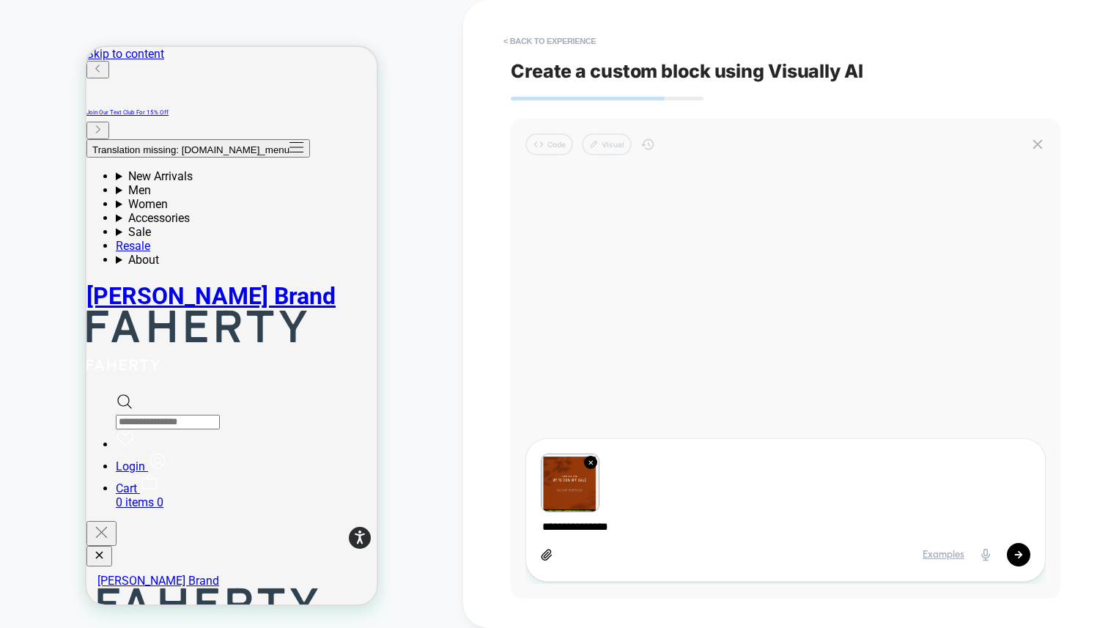
type textarea "*"
type textarea "**********"
type textarea "*"
type textarea "**********"
type textarea "*"
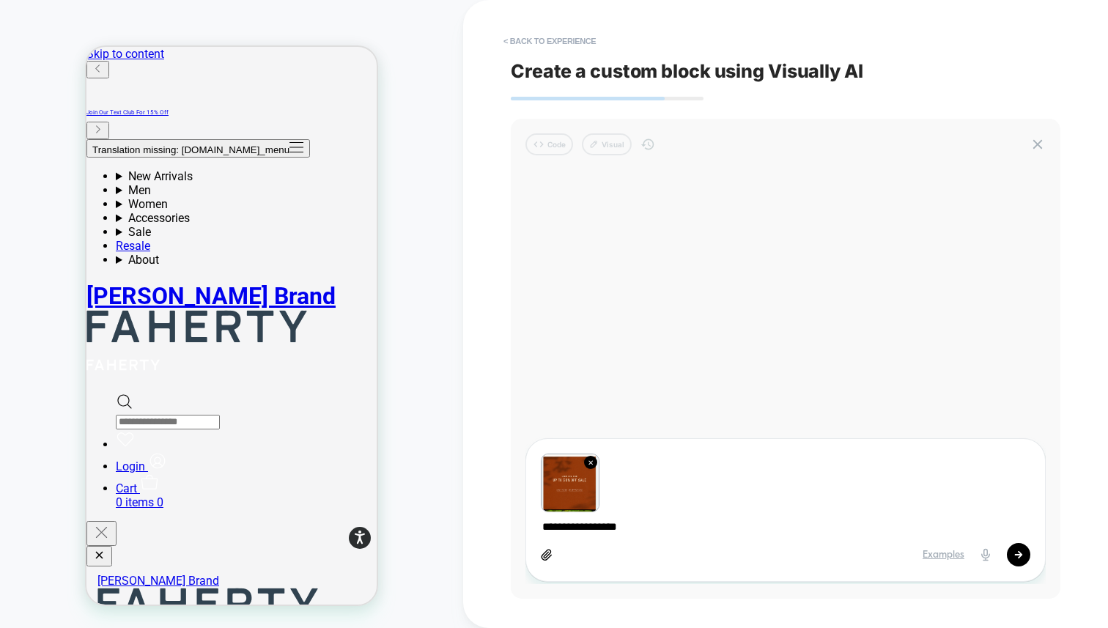
type textarea "**********"
type textarea "*"
type textarea "**********"
type textarea "*"
type textarea "**********"
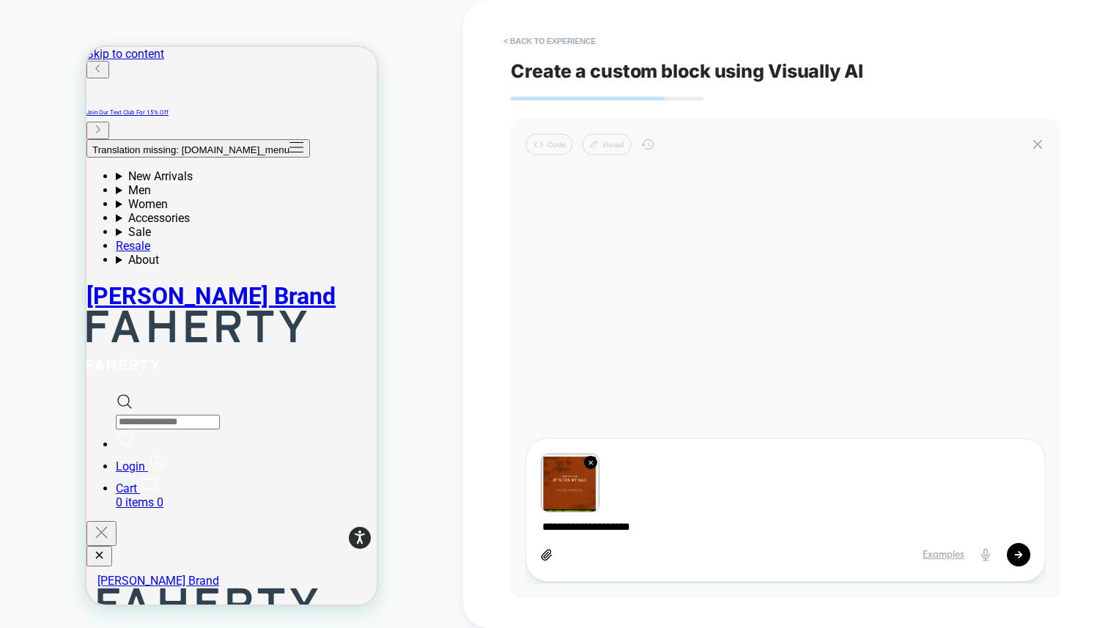
type textarea "*"
type textarea "**********"
type textarea "*"
type textarea "**********"
type textarea "*"
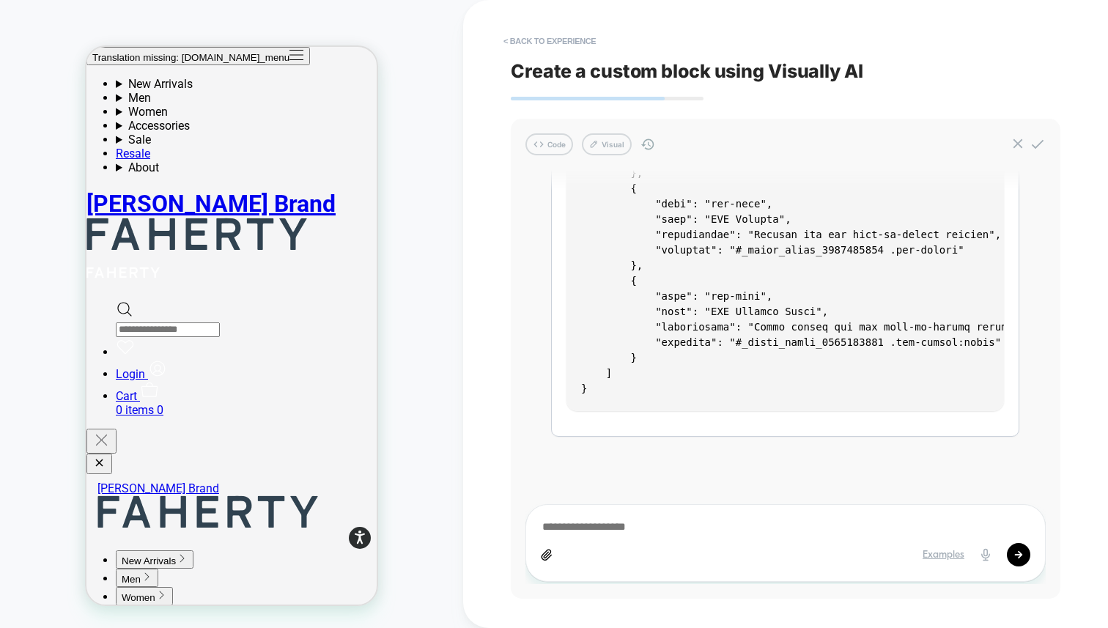
scroll to position [0, 0]
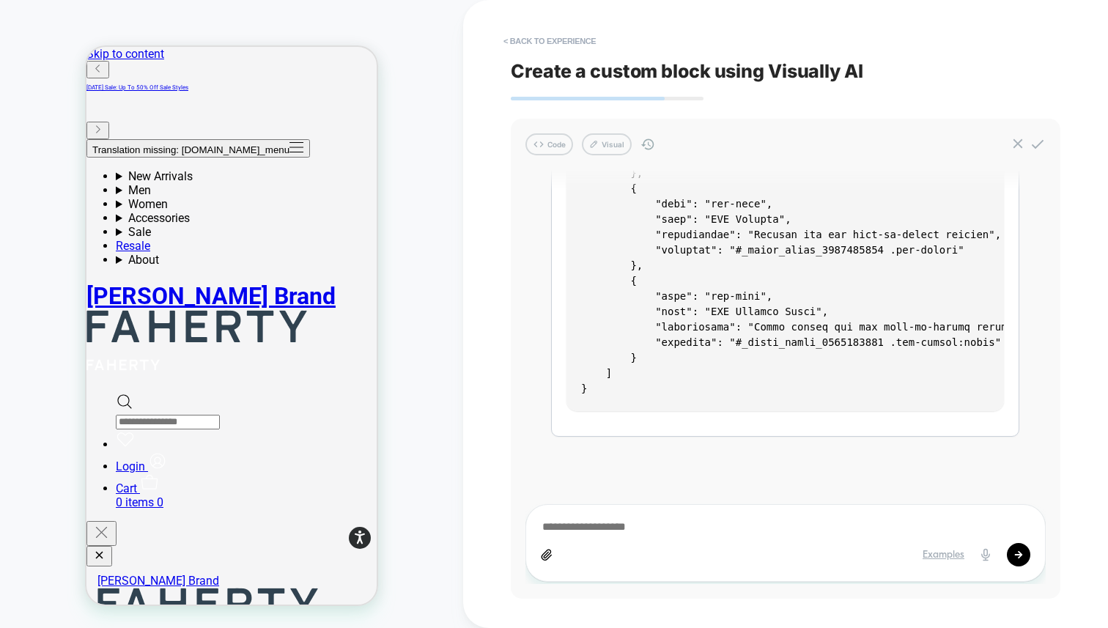
click at [566, 150] on button "Code" at bounding box center [550, 144] width 48 height 22
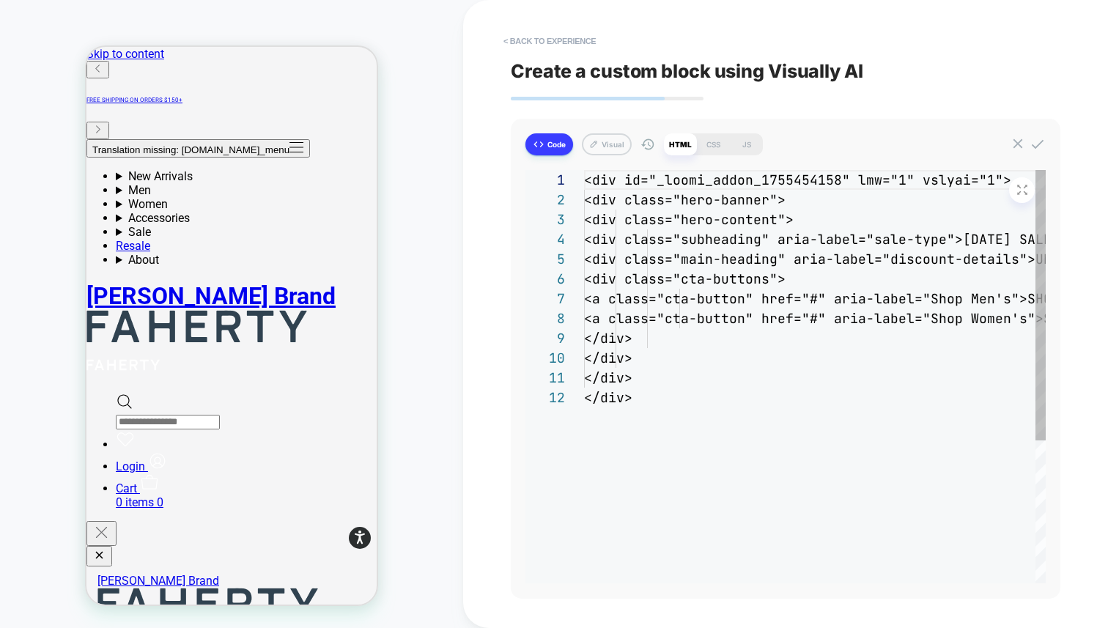
scroll to position [139, 0]
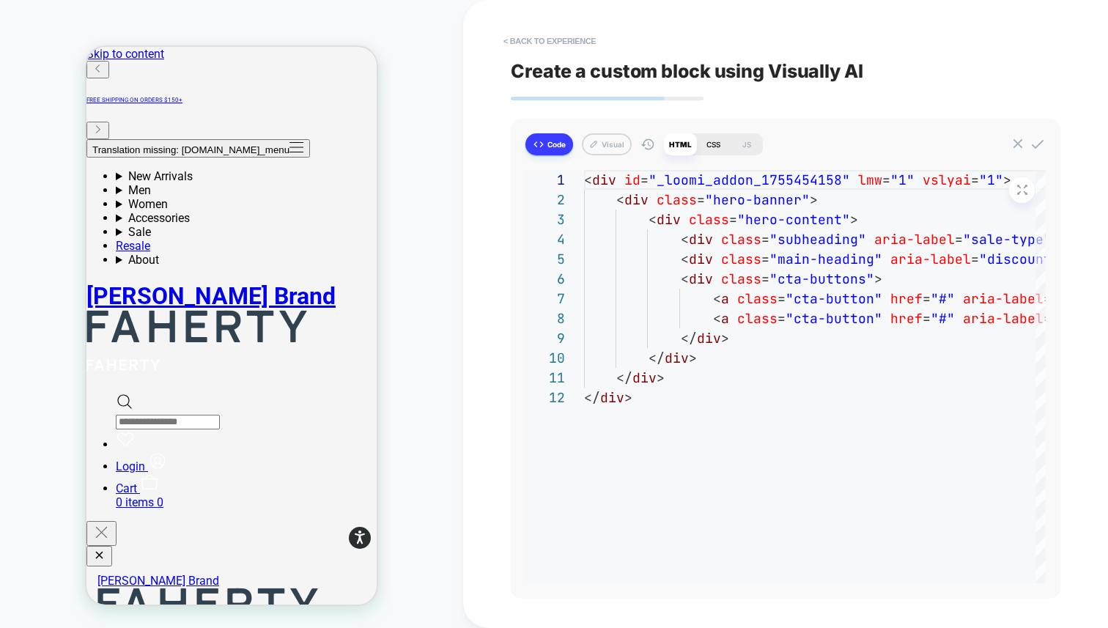
drag, startPoint x: 710, startPoint y: 144, endPoint x: 726, endPoint y: 154, distance: 18.7
click at [710, 144] on div "CSS" at bounding box center [713, 144] width 33 height 22
type textarea "*"
type textarea "**********"
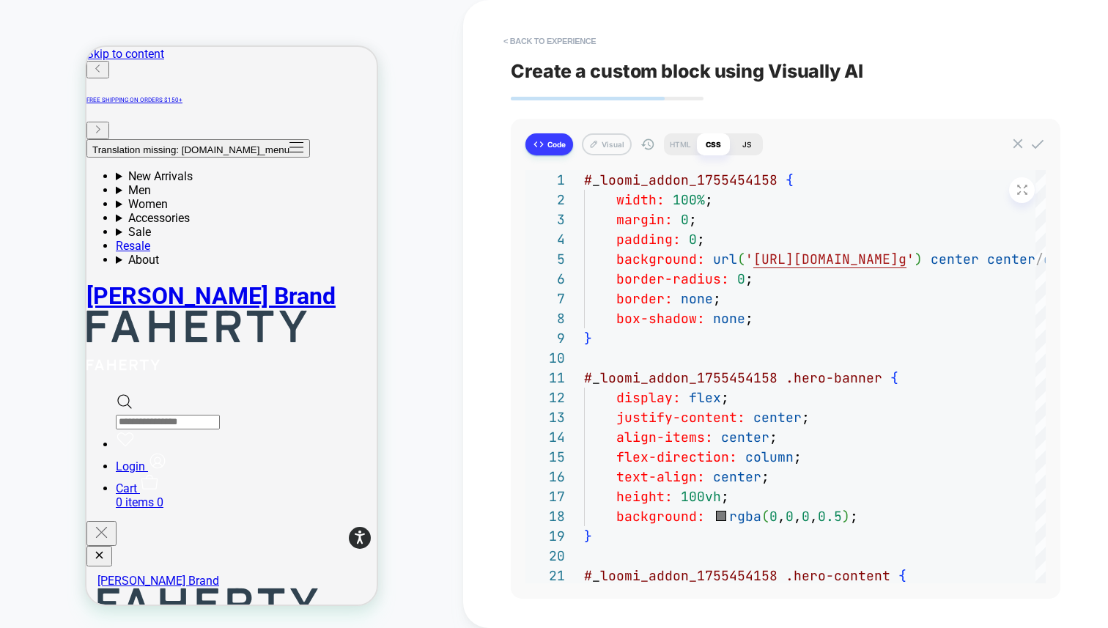
click at [740, 146] on div "JS" at bounding box center [746, 144] width 33 height 22
type textarea "*"
type textarea "**********"
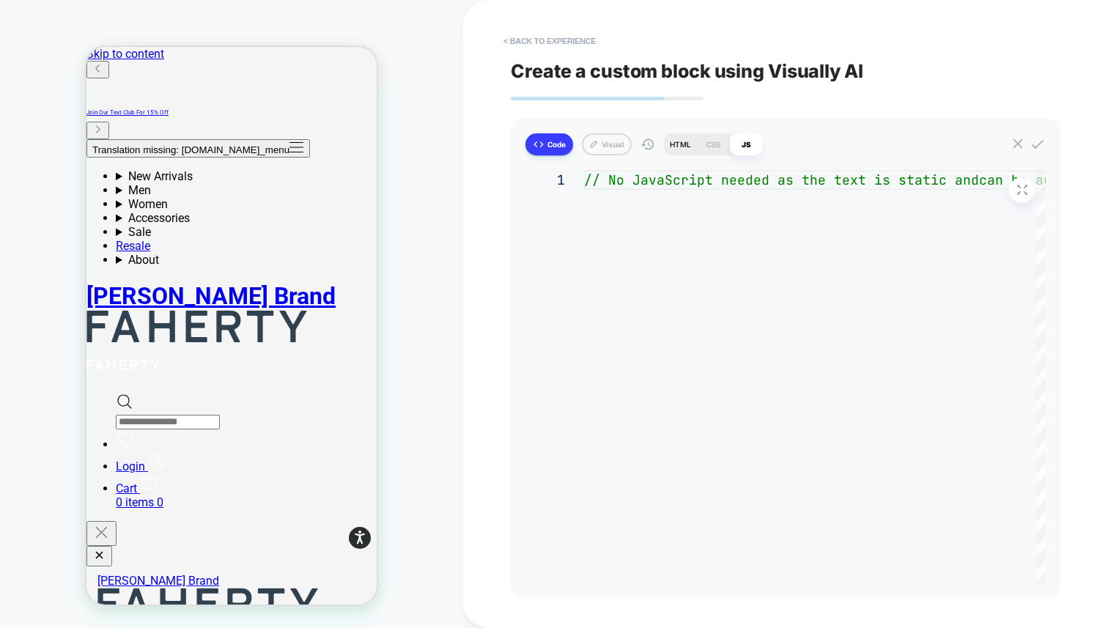
click at [688, 144] on div "HTML" at bounding box center [680, 144] width 33 height 22
type textarea "*"
type textarea "****** ******"
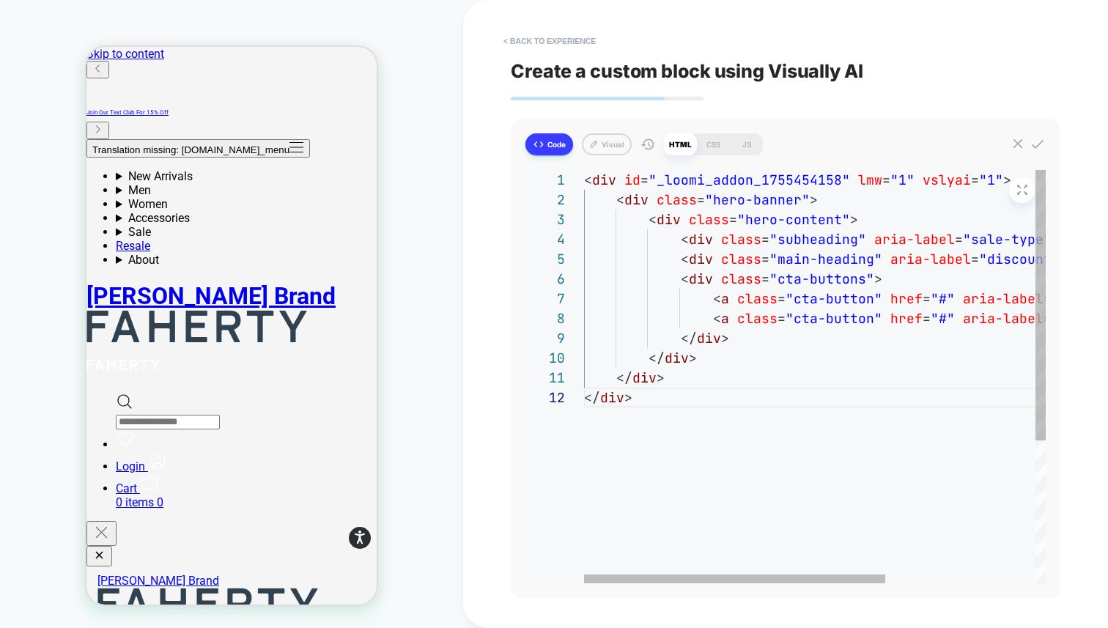
scroll to position [20, 48]
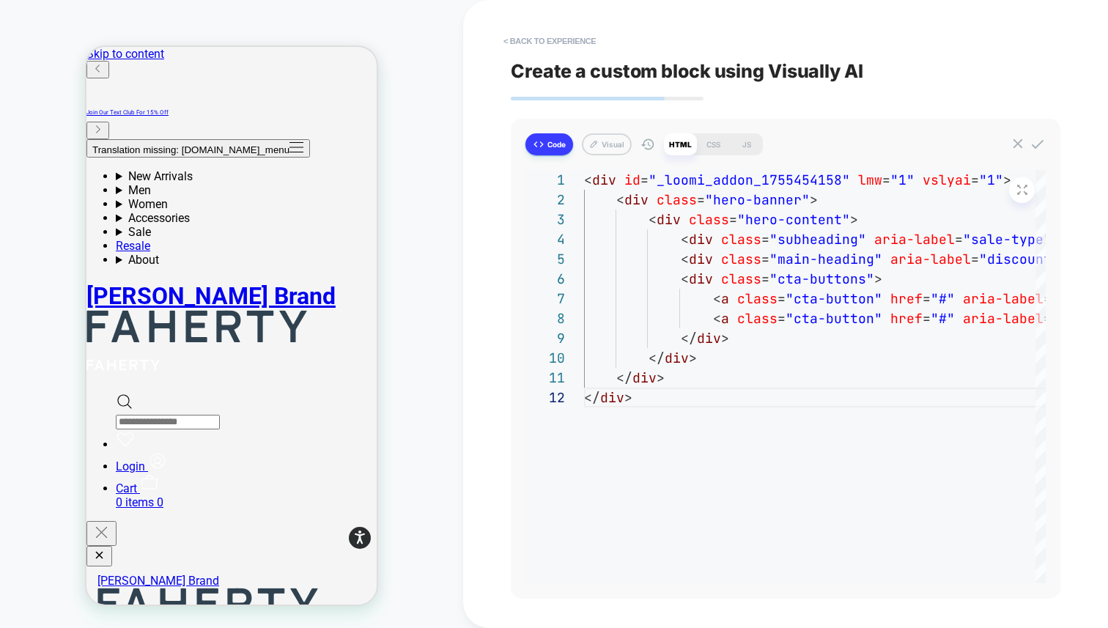
click at [562, 147] on button "Code" at bounding box center [550, 144] width 48 height 22
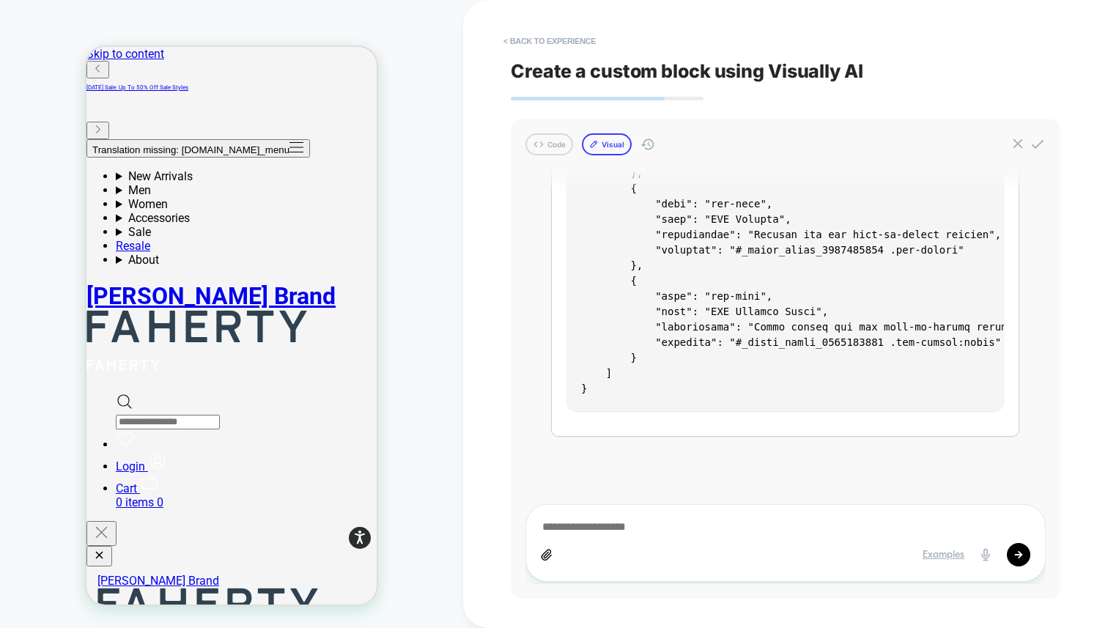
click at [616, 152] on button "Visual" at bounding box center [607, 144] width 50 height 22
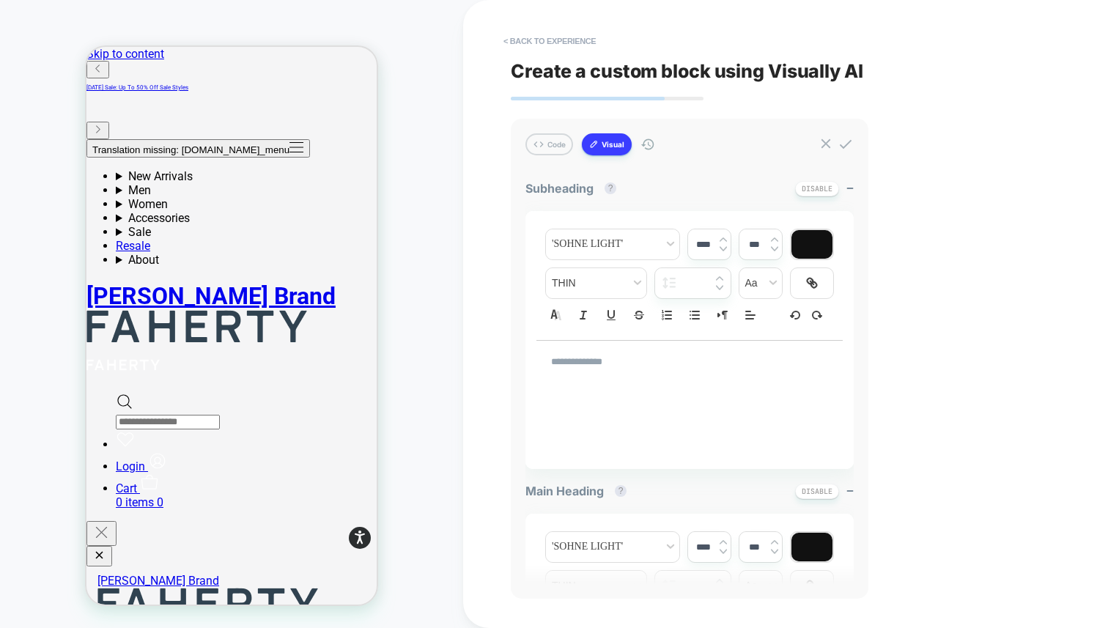
type textarea "*"
drag, startPoint x: 650, startPoint y: 372, endPoint x: 533, endPoint y: 355, distance: 118.5
click at [533, 355] on div "**********" at bounding box center [690, 340] width 328 height 258
type input "****"
click at [653, 366] on p "**********" at bounding box center [684, 362] width 266 height 13
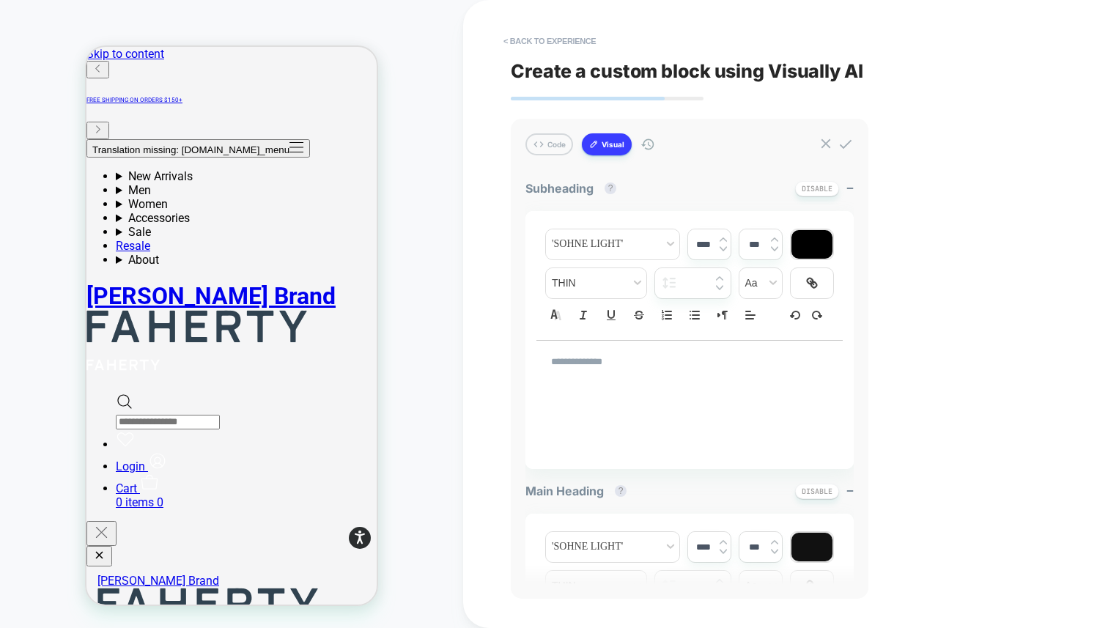
click at [611, 142] on button "Visual" at bounding box center [607, 144] width 50 height 22
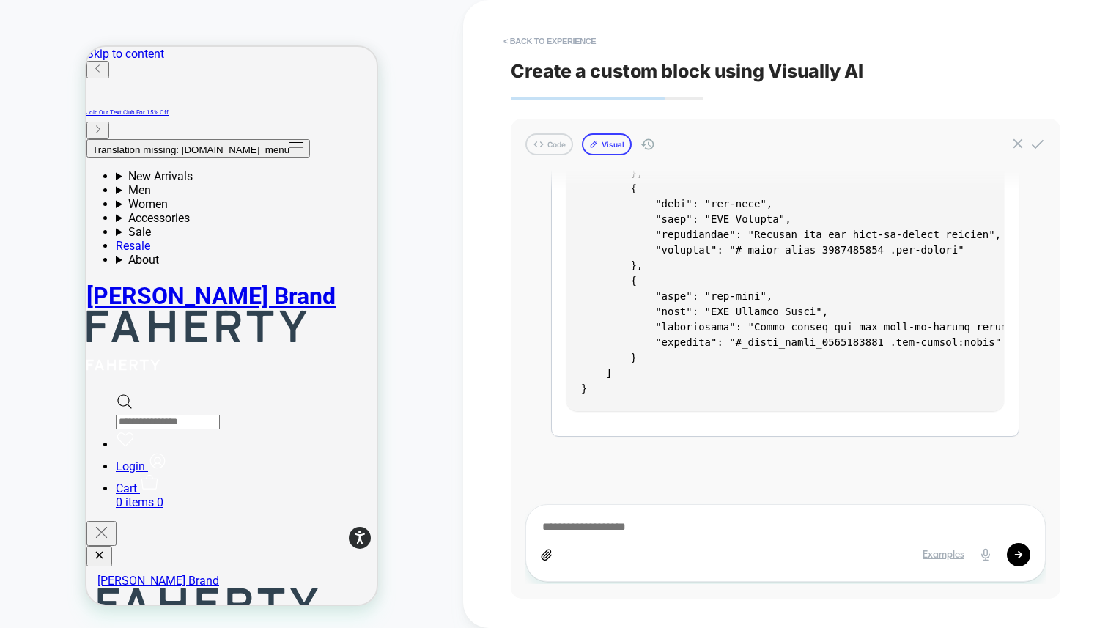
click at [611, 151] on button "Visual" at bounding box center [607, 144] width 50 height 22
type textarea "*"
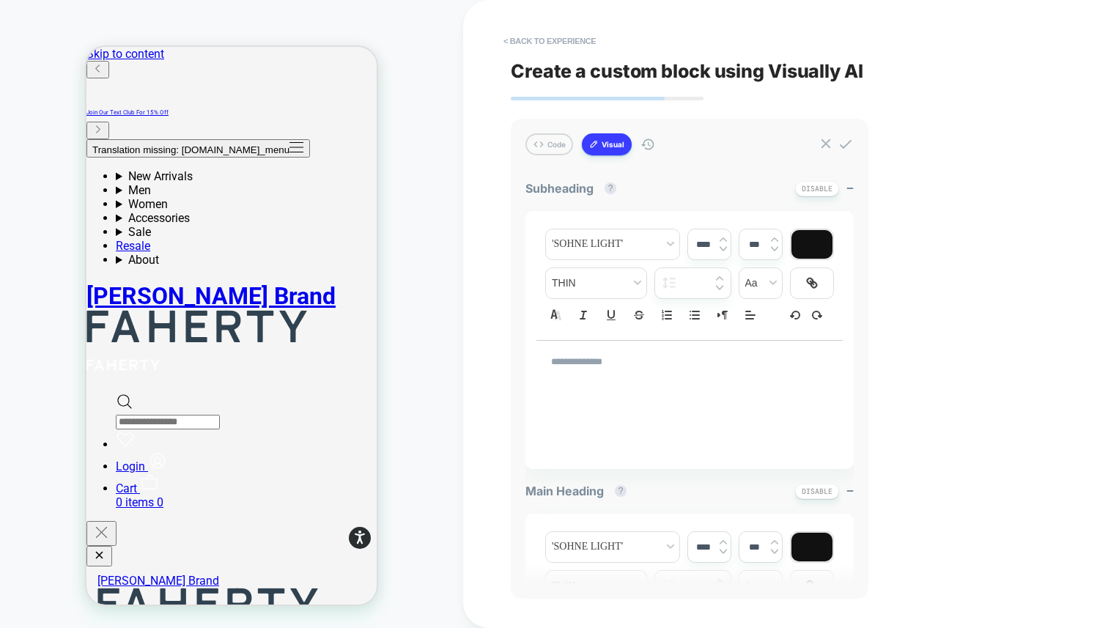
drag, startPoint x: 155, startPoint y: 383, endPoint x: 335, endPoint y: 382, distance: 180.3
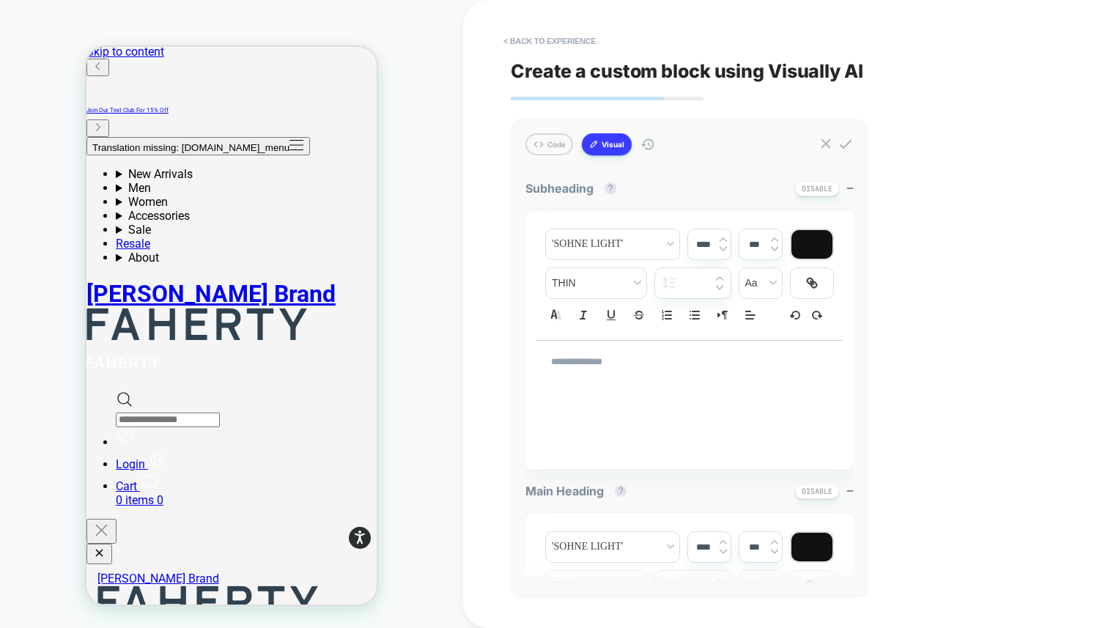
scroll to position [4, 0]
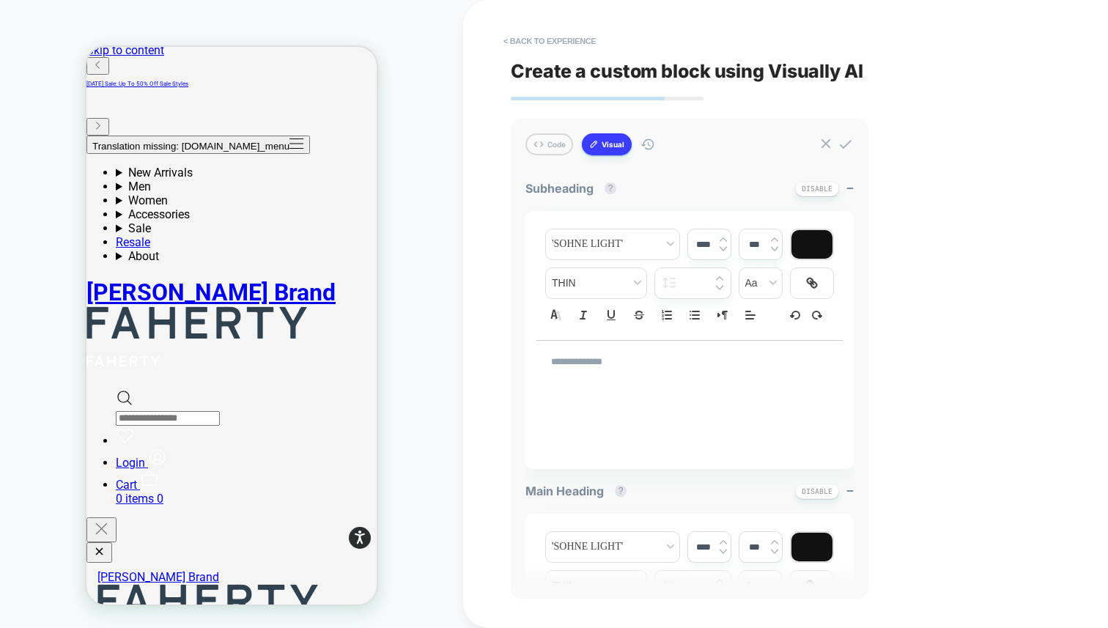
click at [619, 390] on div "**********" at bounding box center [690, 398] width 306 height 117
drag, startPoint x: 652, startPoint y: 379, endPoint x: 559, endPoint y: 375, distance: 93.2
click at [558, 375] on div "**********" at bounding box center [690, 362] width 306 height 43
type input "****"
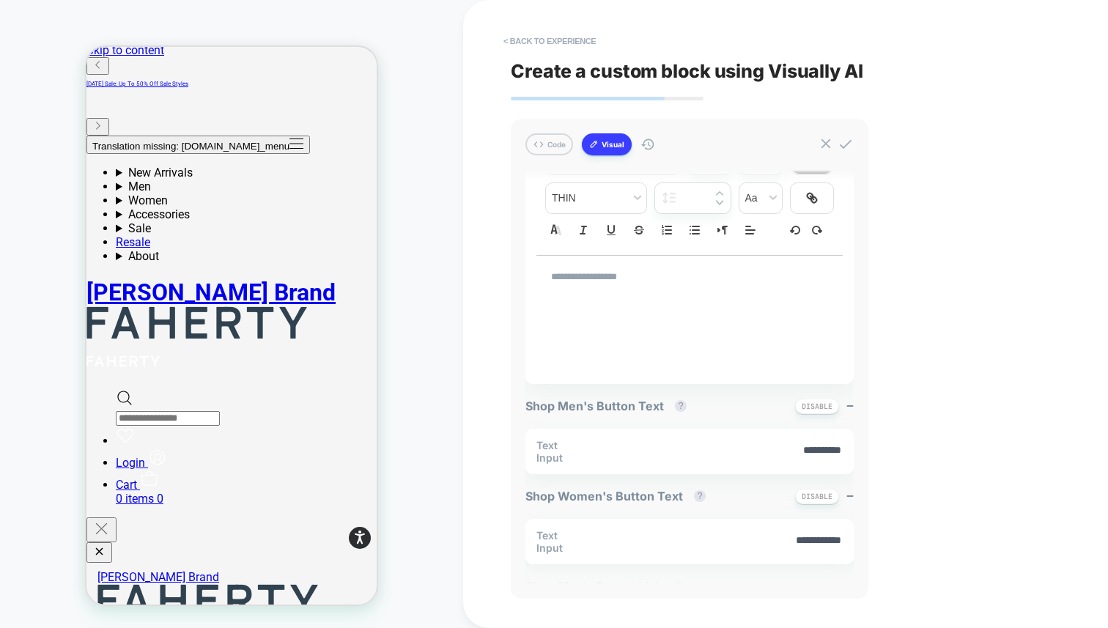
scroll to position [389, 0]
click at [627, 279] on p "**********" at bounding box center [684, 275] width 266 height 13
type input "****"
click at [823, 408] on button "Disable" at bounding box center [817, 404] width 44 height 15
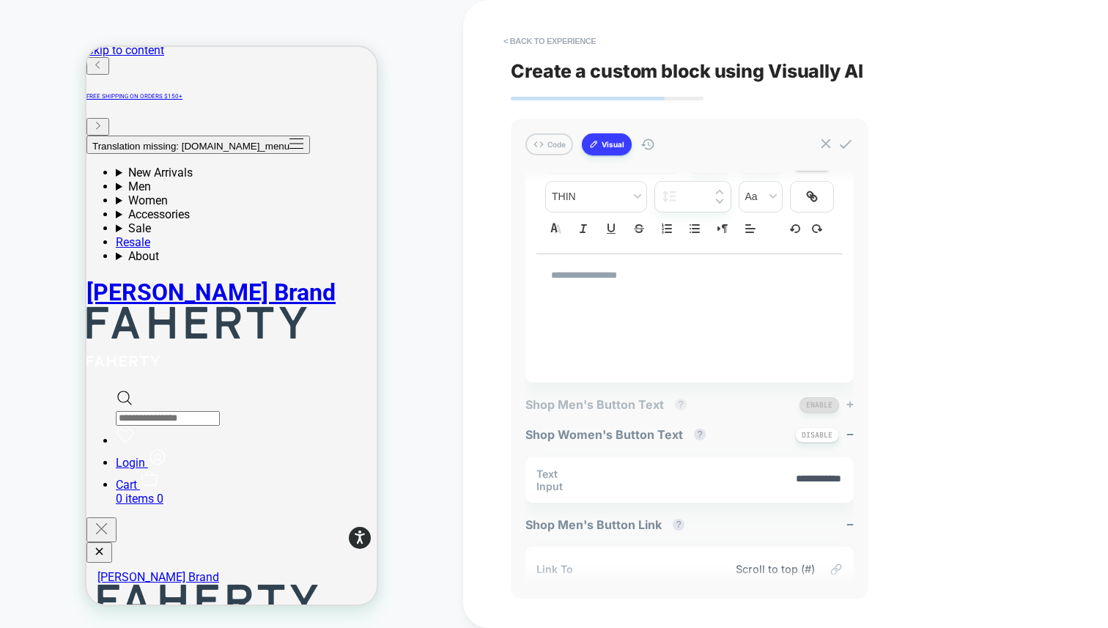
click at [817, 405] on button "Enable" at bounding box center [820, 404] width 40 height 15
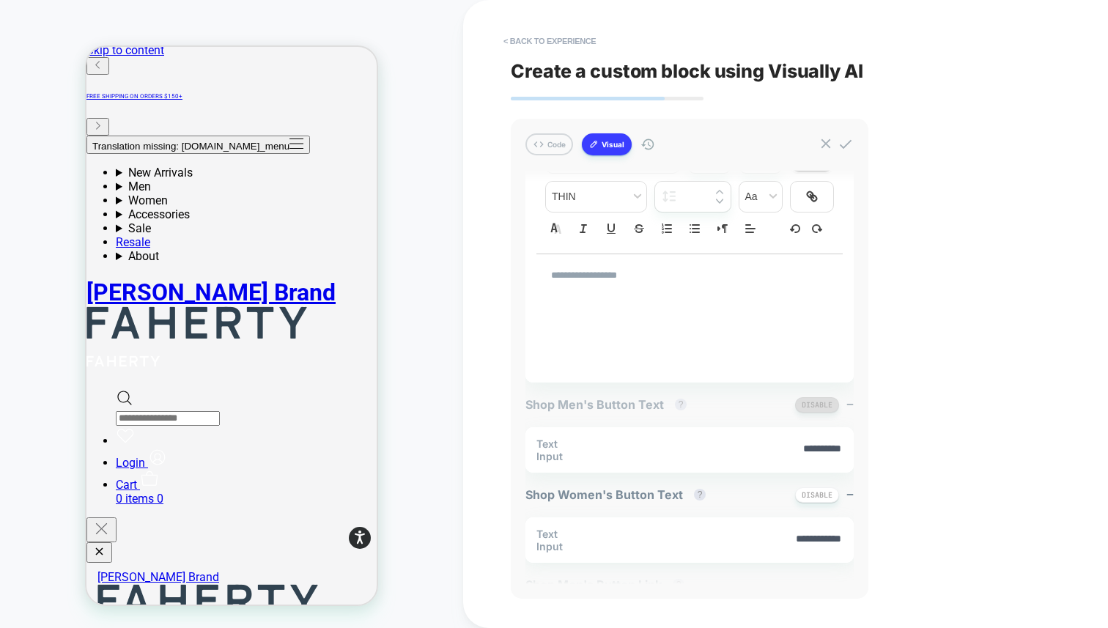
click at [819, 404] on button "Disable" at bounding box center [817, 404] width 44 height 15
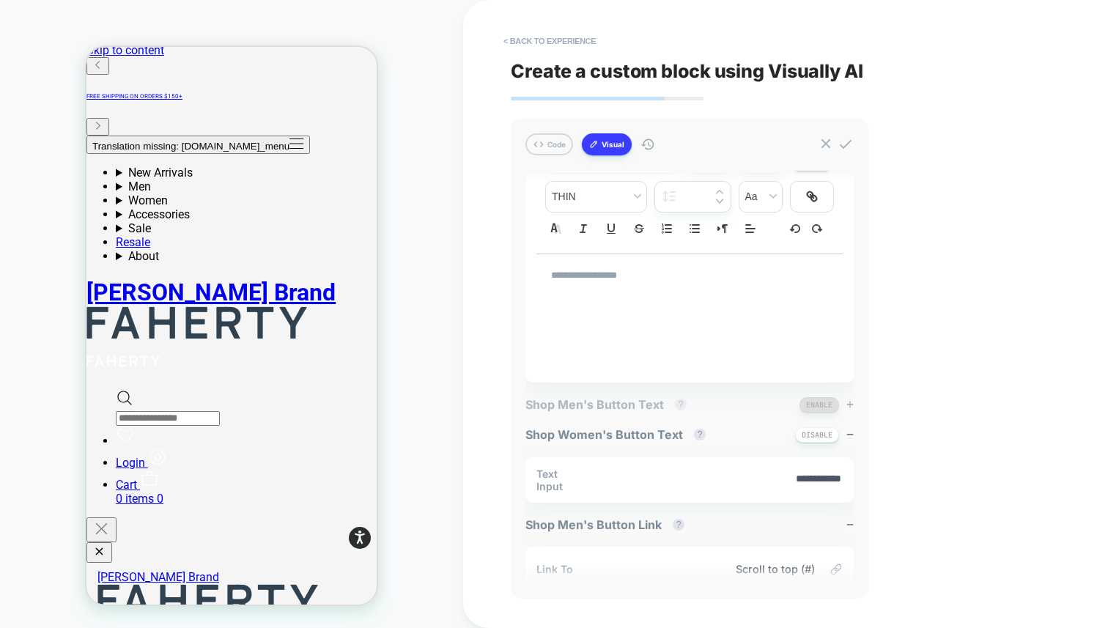
click at [817, 403] on button "Enable" at bounding box center [820, 404] width 40 height 15
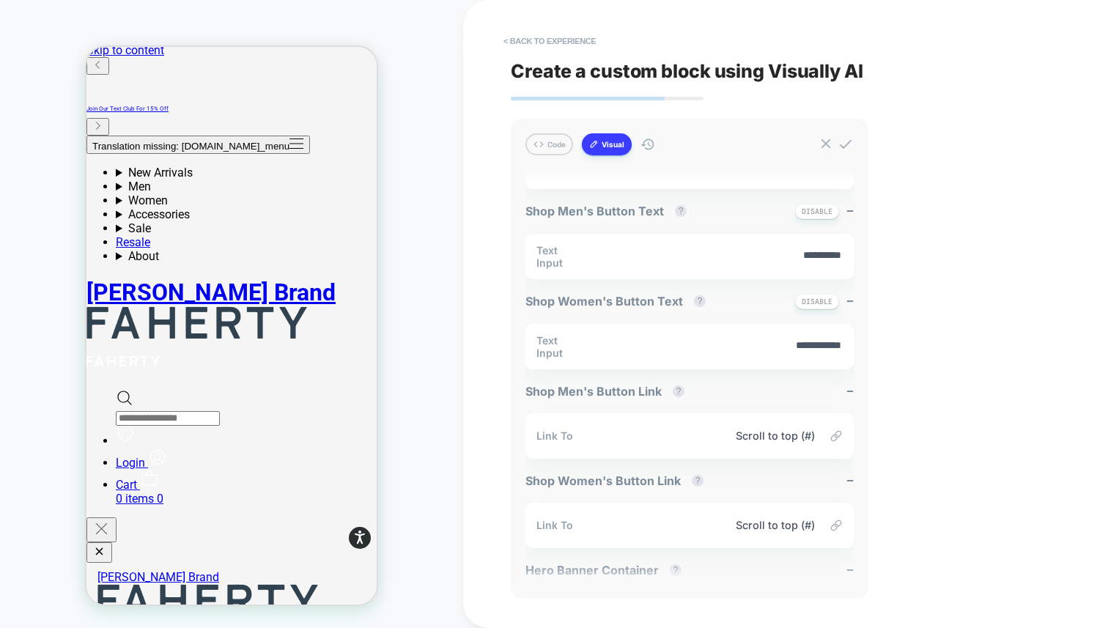
scroll to position [621, 0]
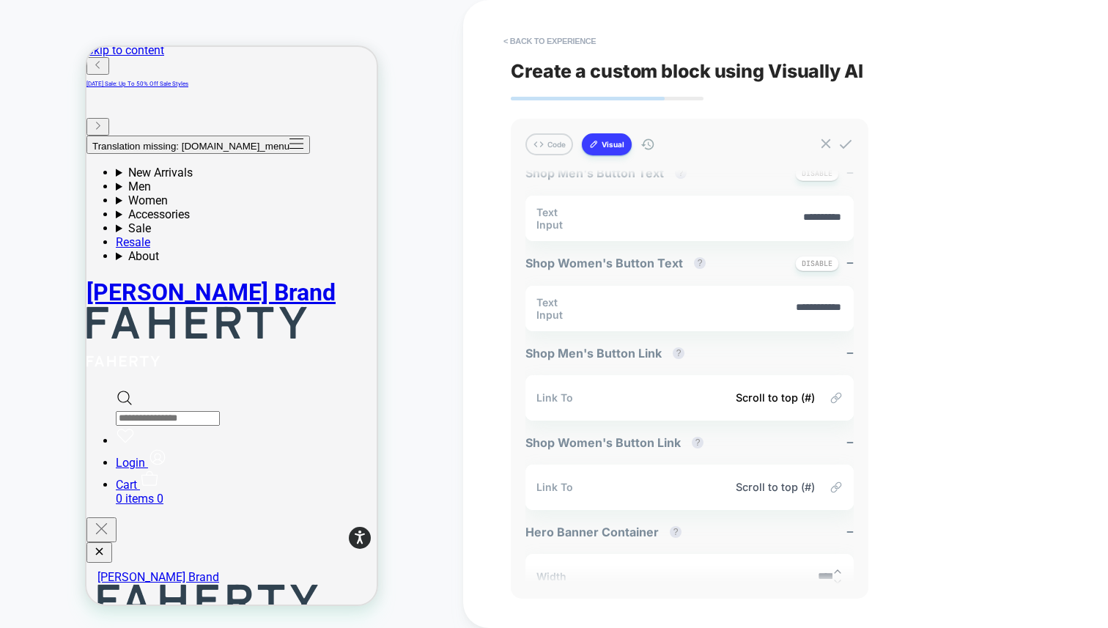
click at [767, 394] on span "Scroll to top (#)" at bounding box center [701, 397] width 227 height 12
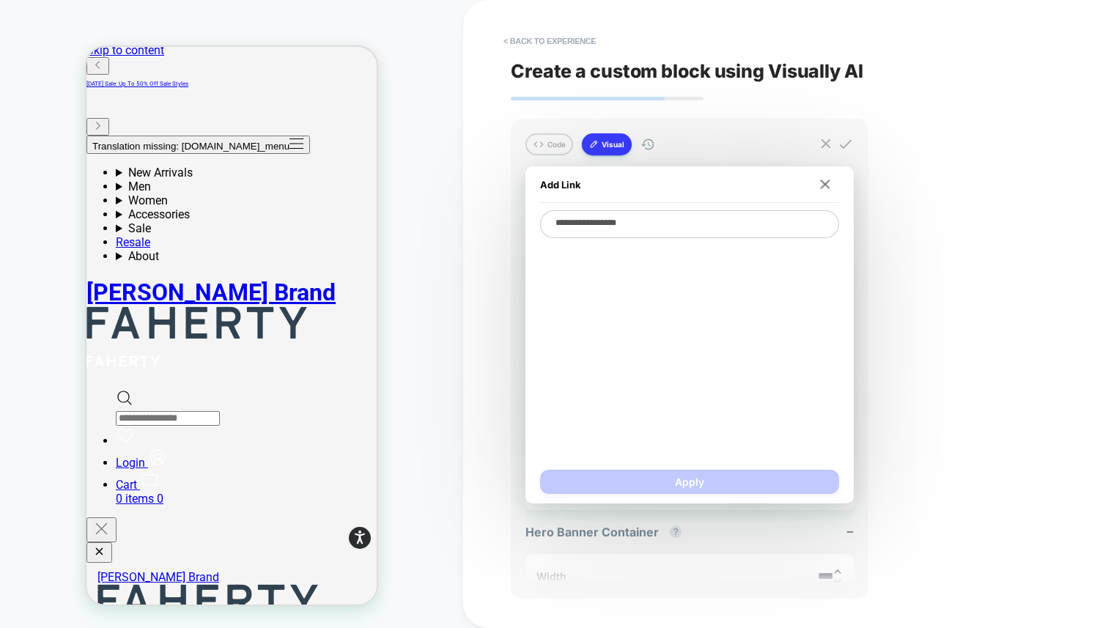
type textarea "*"
drag, startPoint x: 982, startPoint y: 281, endPoint x: 907, endPoint y: 343, distance: 97.3
click at [982, 281] on div "< Back to experience Create a custom block using Visually AI Code Visual mimic …" at bounding box center [786, 314] width 550 height 628
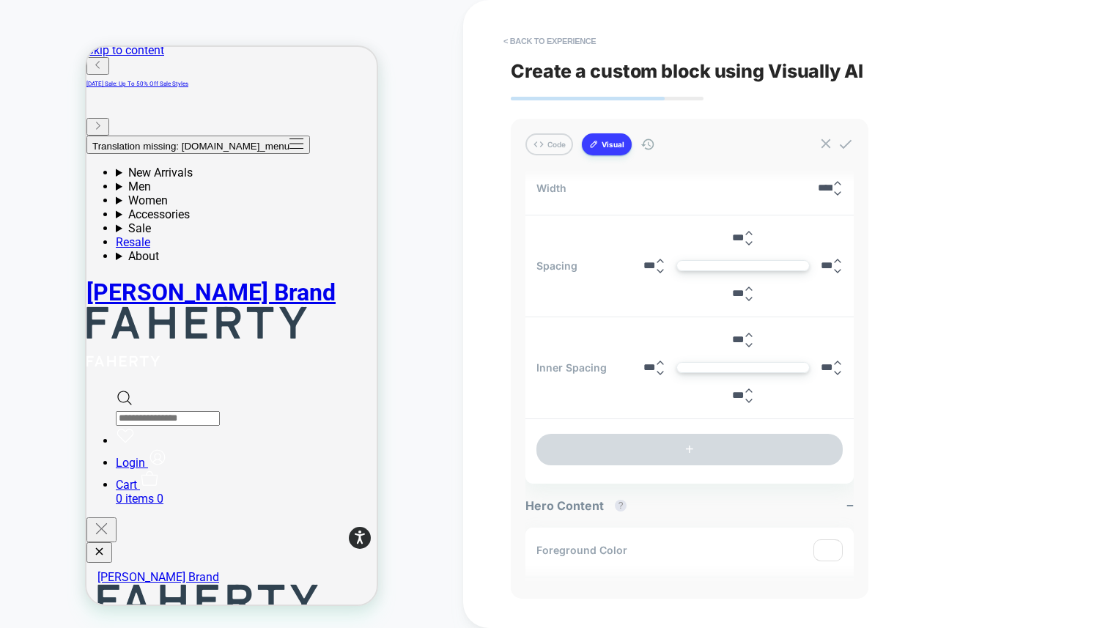
scroll to position [1028, 0]
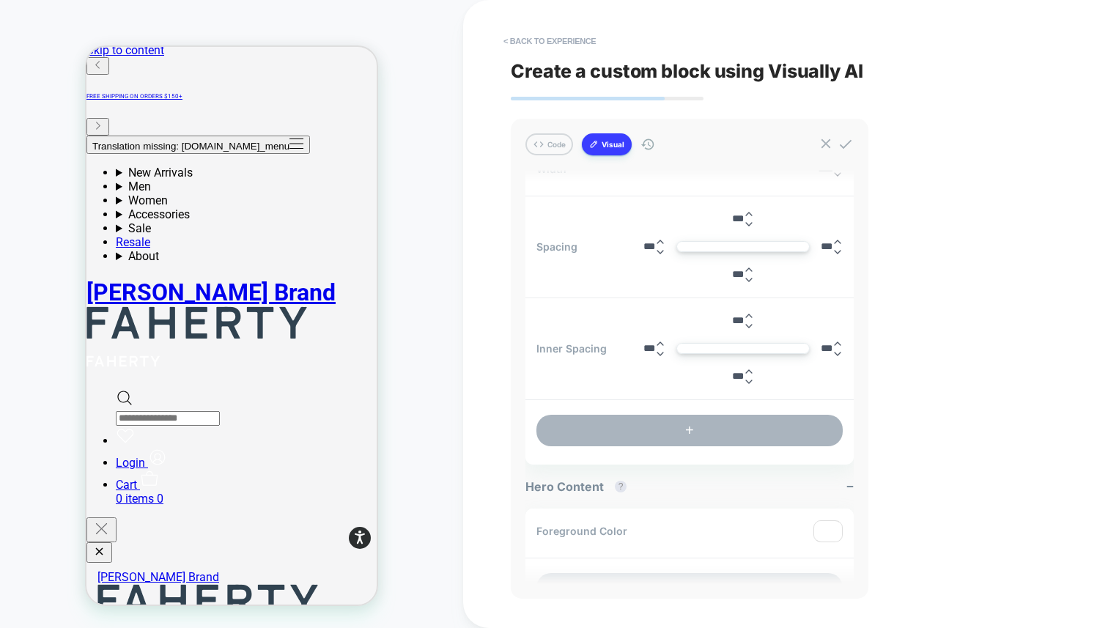
click at [721, 424] on button "+" at bounding box center [690, 431] width 306 height 32
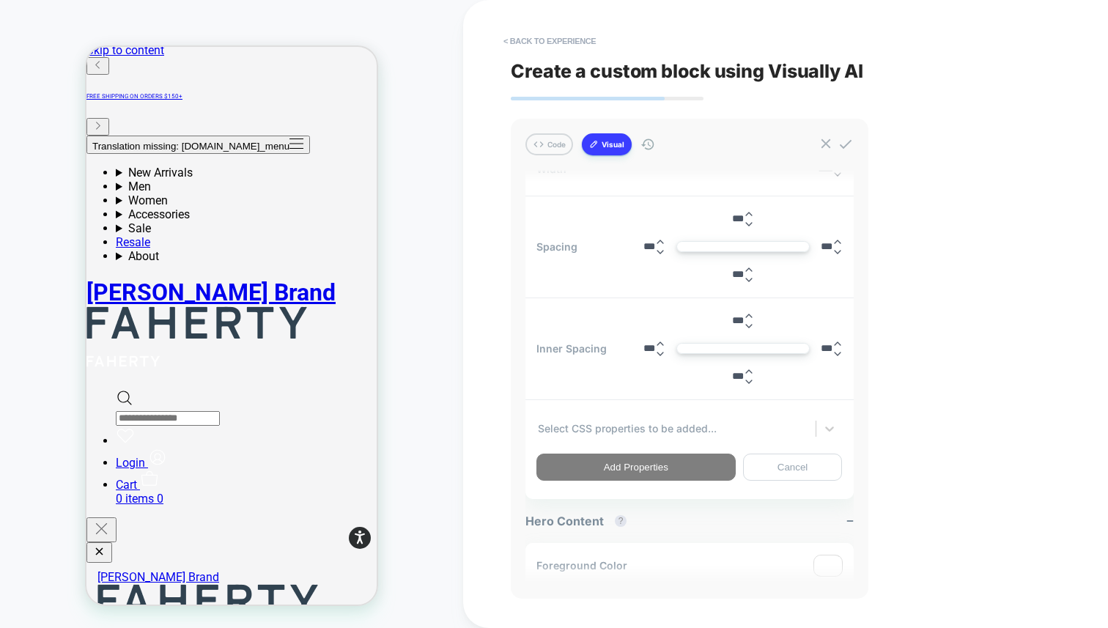
click at [624, 433] on div at bounding box center [676, 428] width 276 height 15
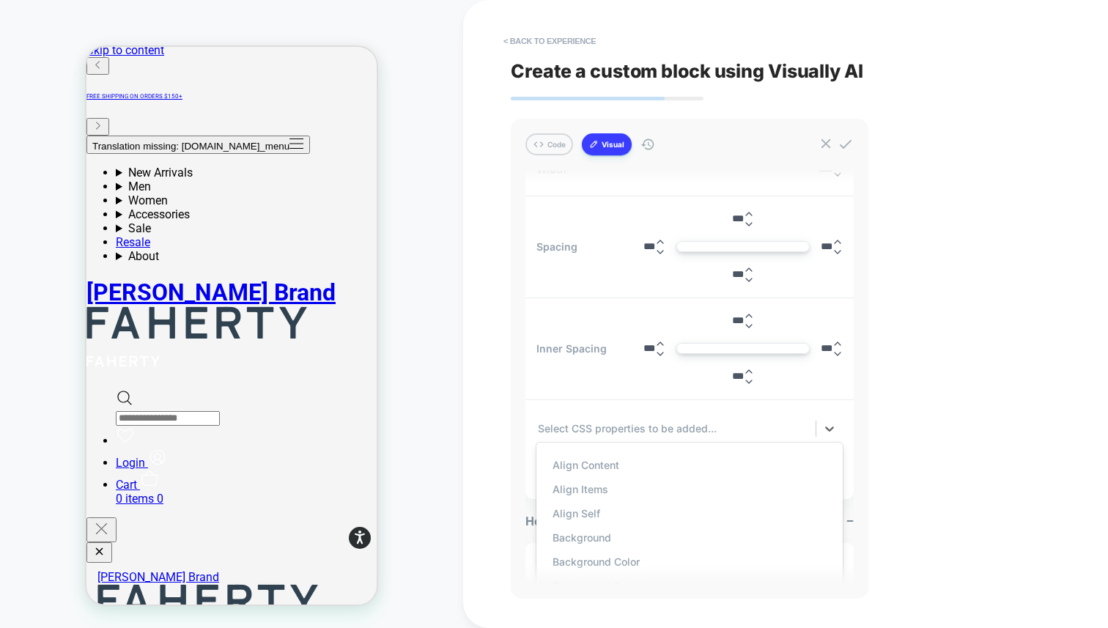
click at [815, 420] on div "Select CSS properties to be added..." at bounding box center [676, 428] width 279 height 18
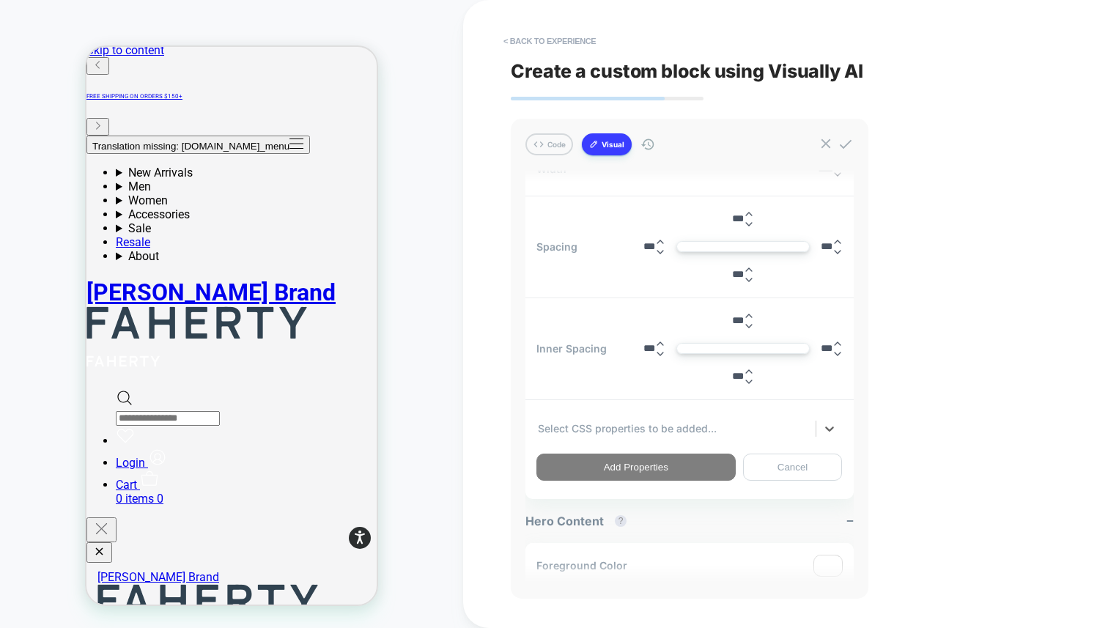
click at [765, 483] on div "Select is focused ,type to refine list, press Down to open the menu, press left…" at bounding box center [690, 448] width 328 height 88
click at [779, 471] on button "Cancel" at bounding box center [793, 467] width 100 height 27
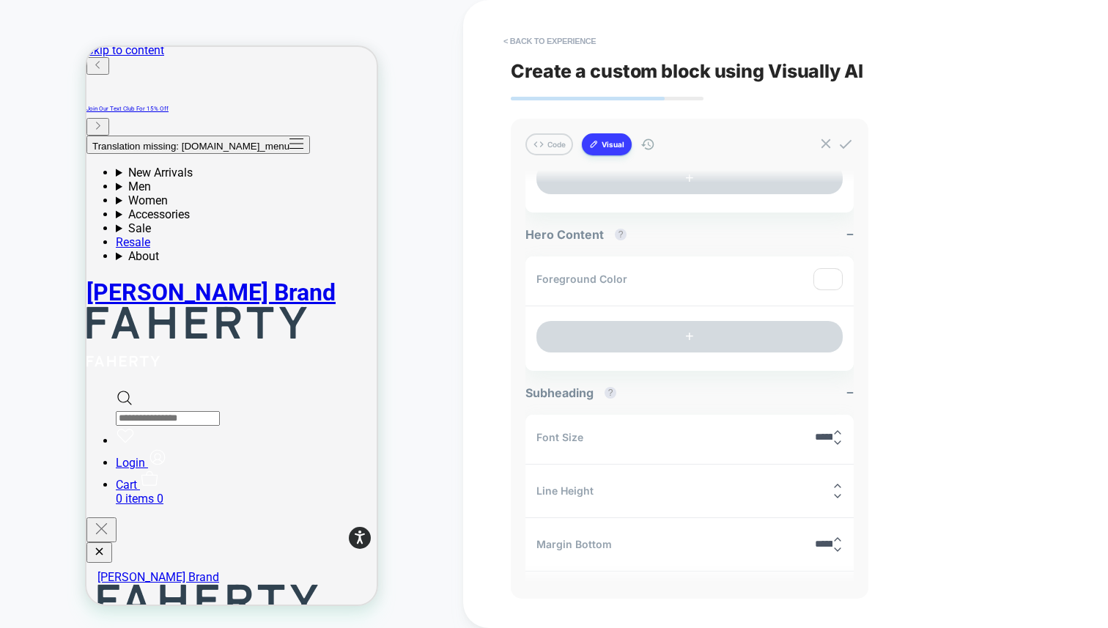
scroll to position [1289, 0]
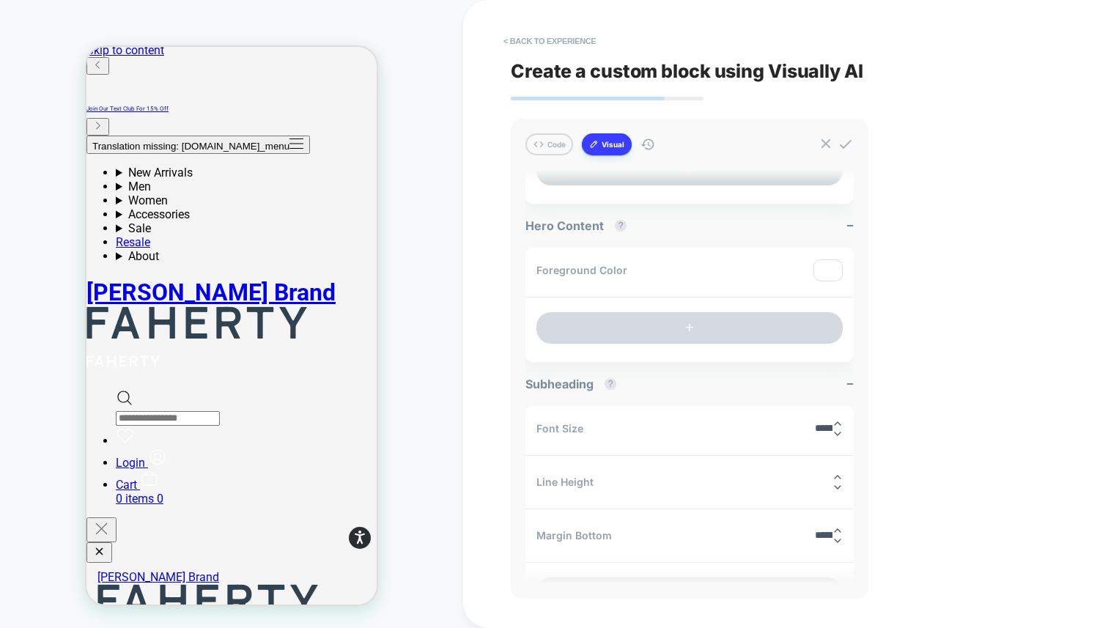
click at [828, 269] on div at bounding box center [828, 270] width 28 height 21
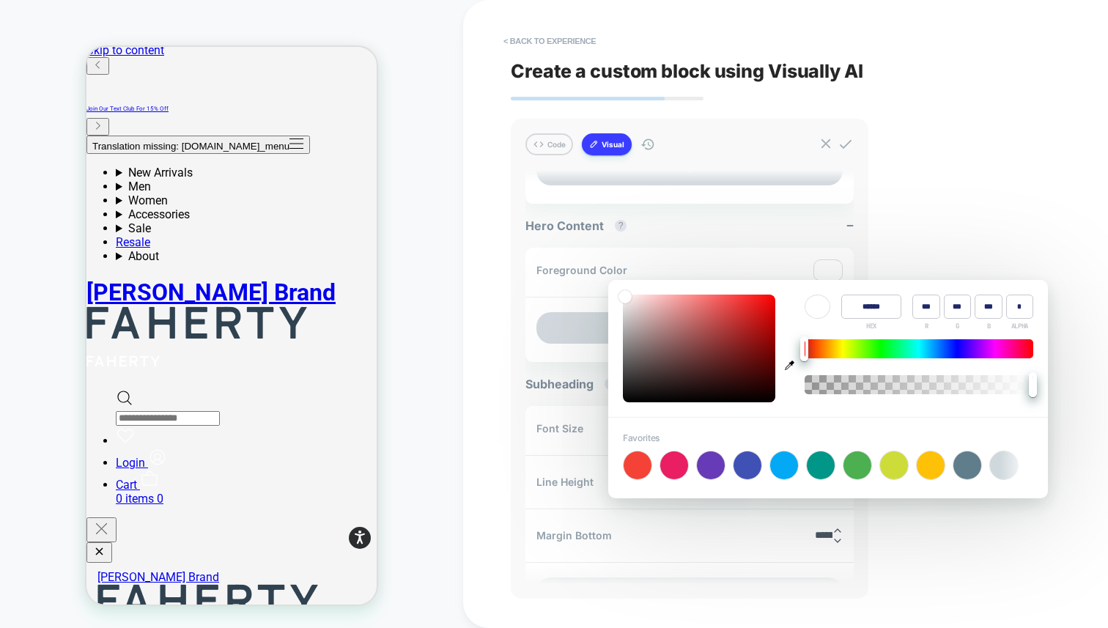
type input "******"
type input "***"
type input "**"
click at [746, 320] on div at bounding box center [699, 349] width 152 height 108
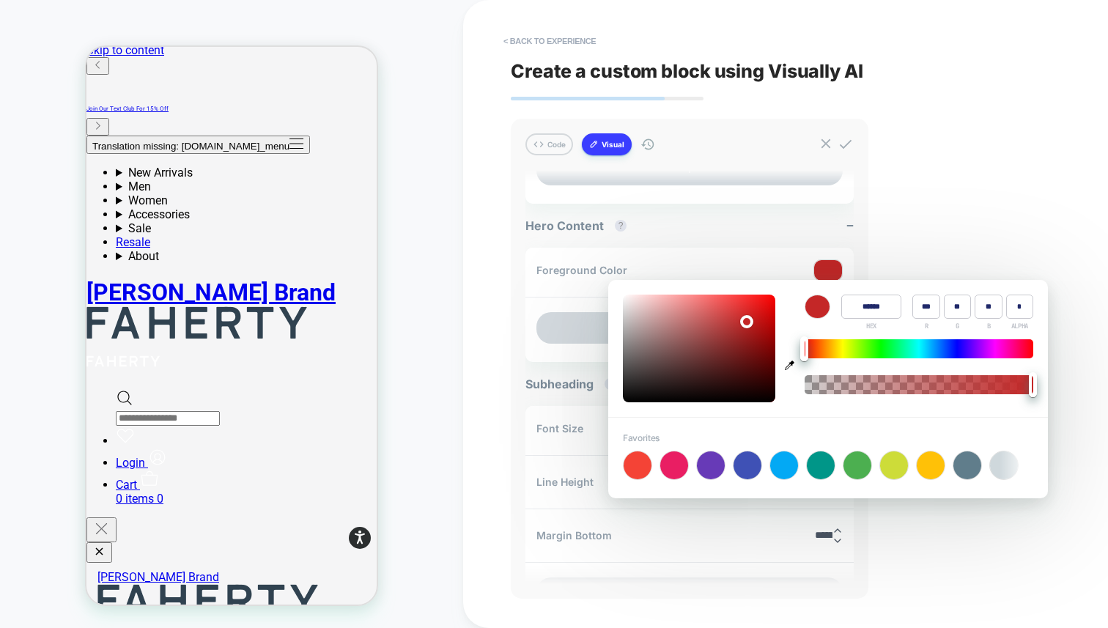
click at [964, 210] on div "< Back to experience Create a custom block using Visually AI Code Visual mimic …" at bounding box center [786, 314] width 550 height 628
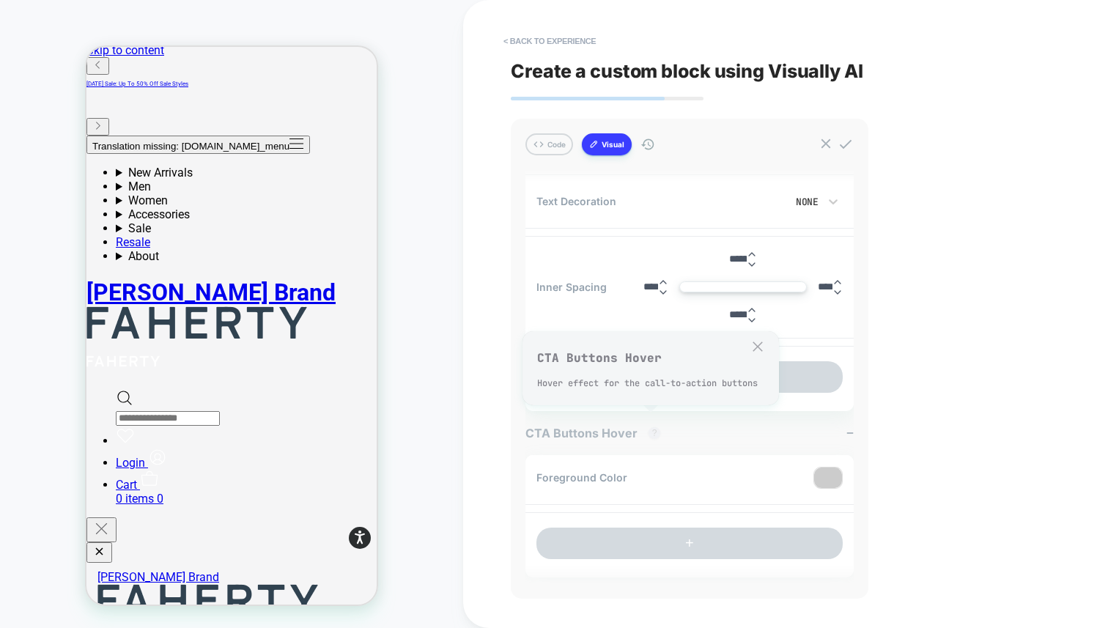
scroll to position [2104, 0]
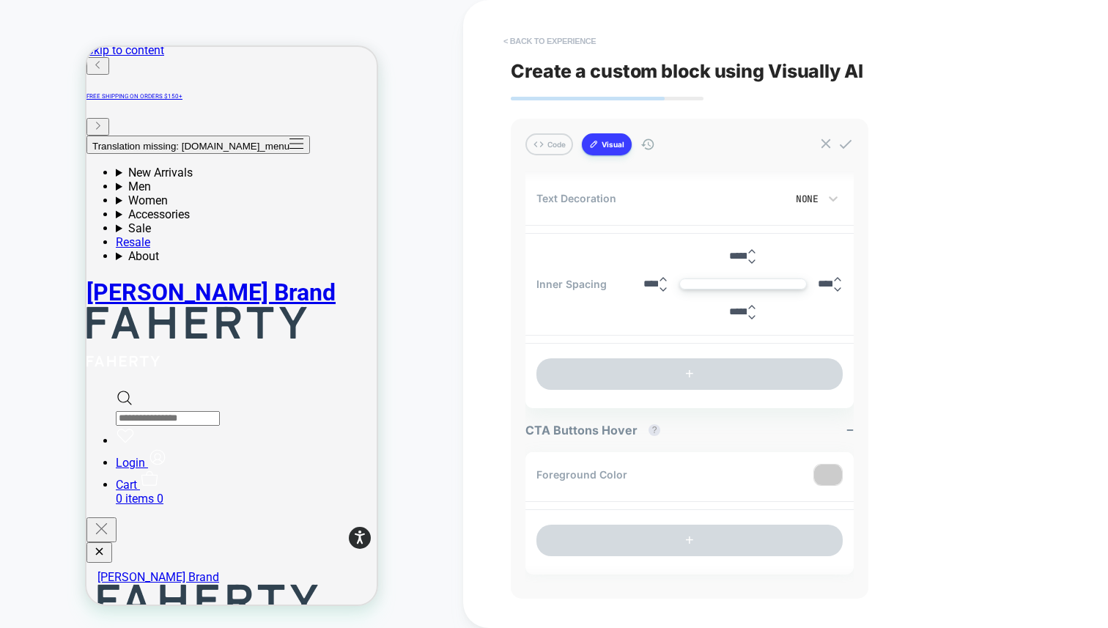
click at [572, 35] on button "< Back to experience" at bounding box center [549, 40] width 107 height 23
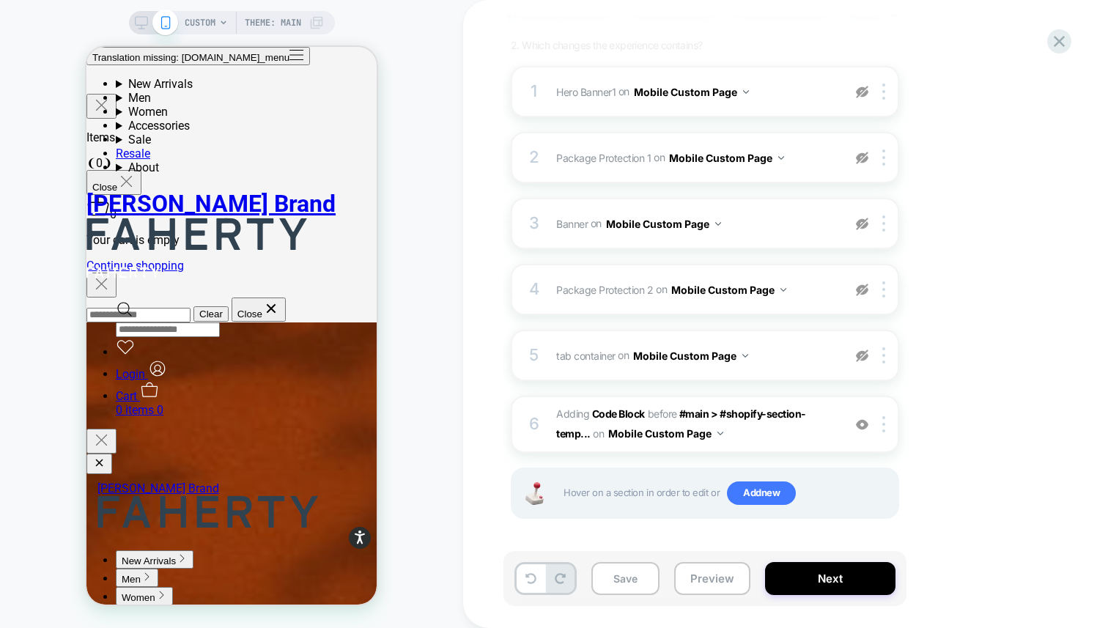
scroll to position [809, 0]
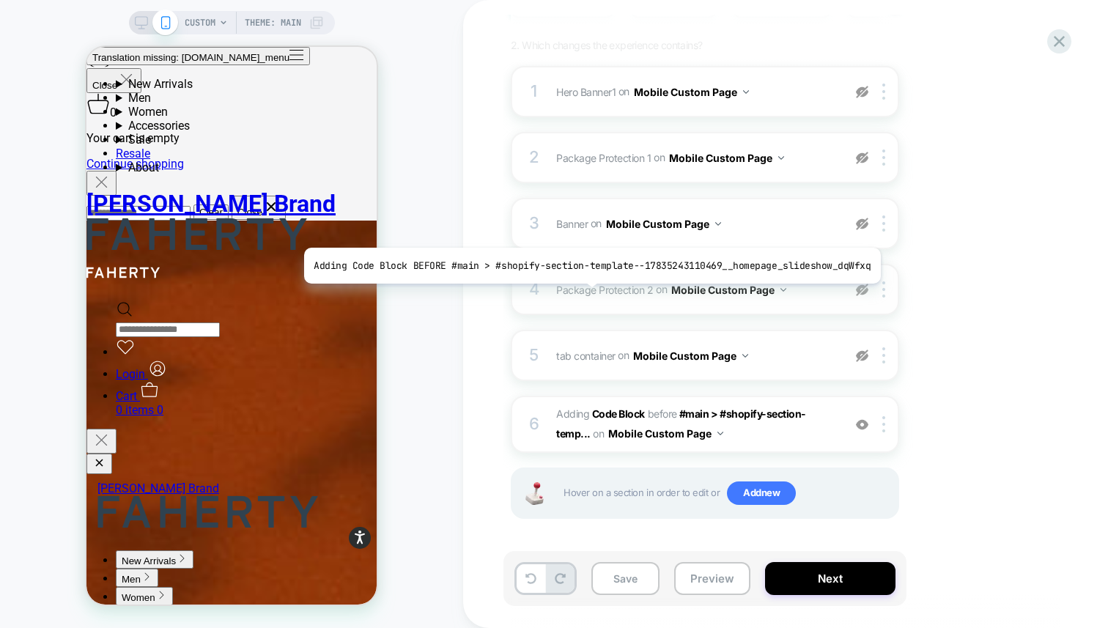
click at [585, 292] on span "Package Protection 2" at bounding box center [604, 289] width 97 height 12
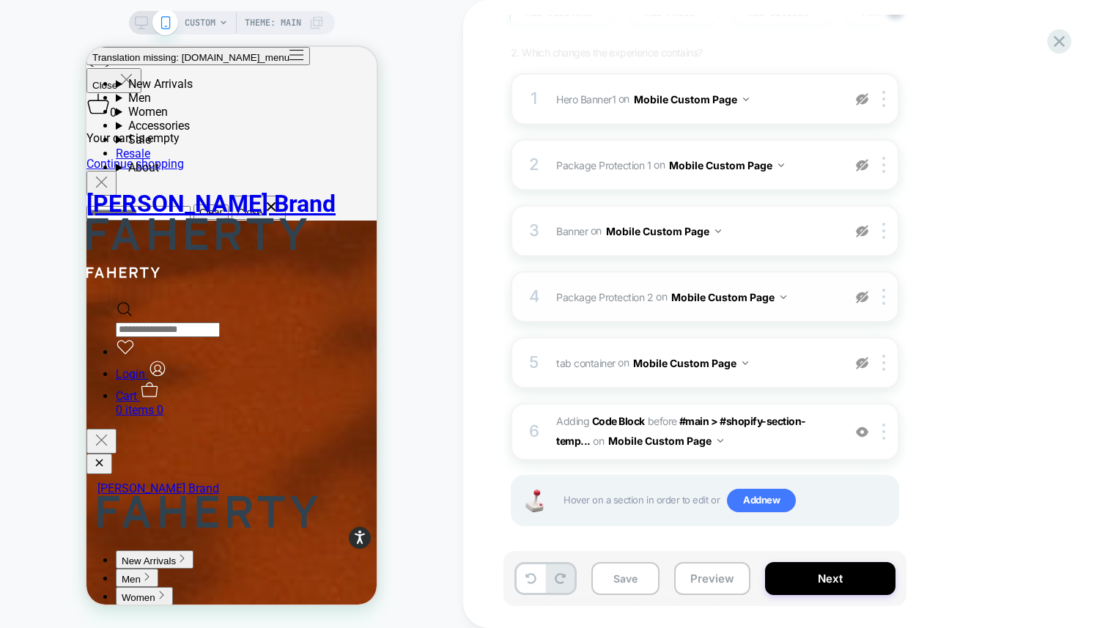
scroll to position [181, 0]
click at [866, 298] on img at bounding box center [862, 298] width 12 height 12
click at [586, 290] on span "Package Protection 2 Adding Code Block BEFORE #main > #shopify-section-template…" at bounding box center [695, 297] width 279 height 21
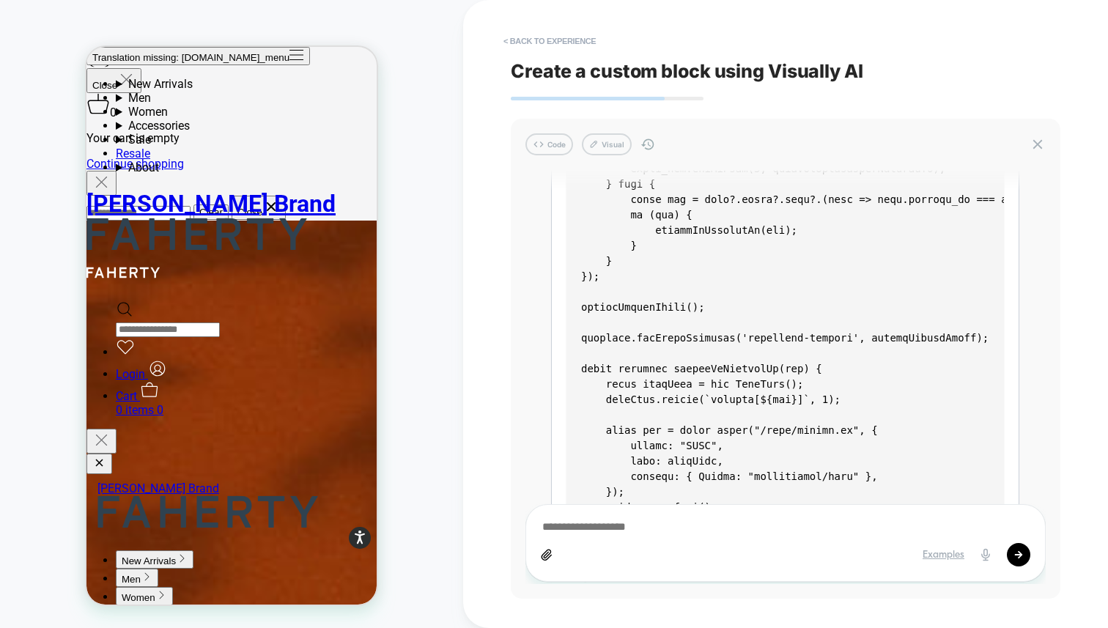
scroll to position [0, 0]
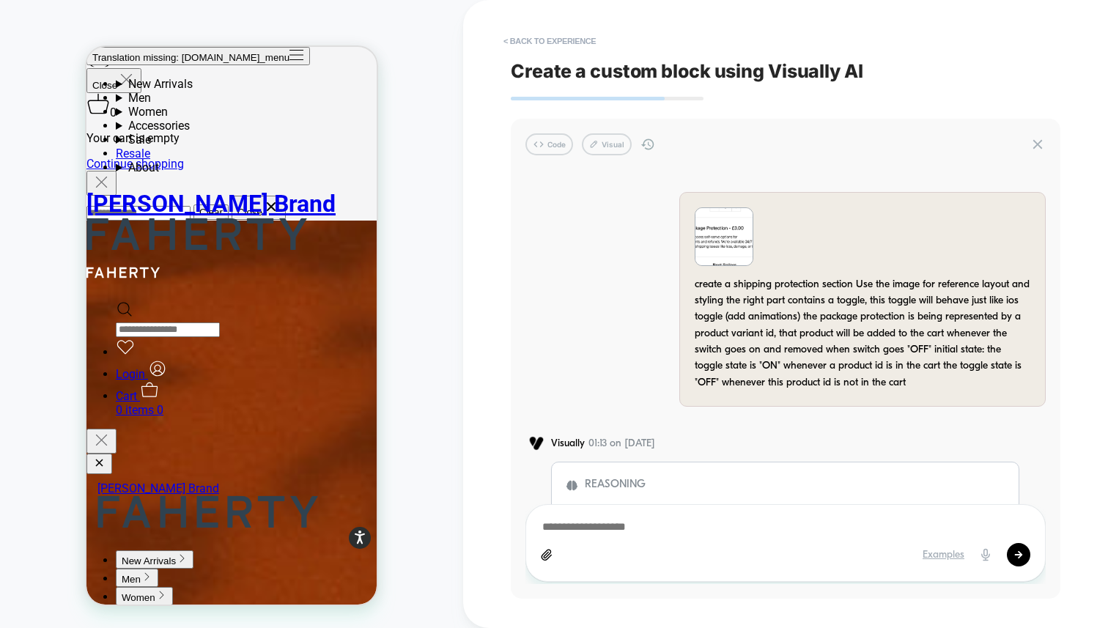
click at [706, 237] on img at bounding box center [724, 236] width 57 height 57
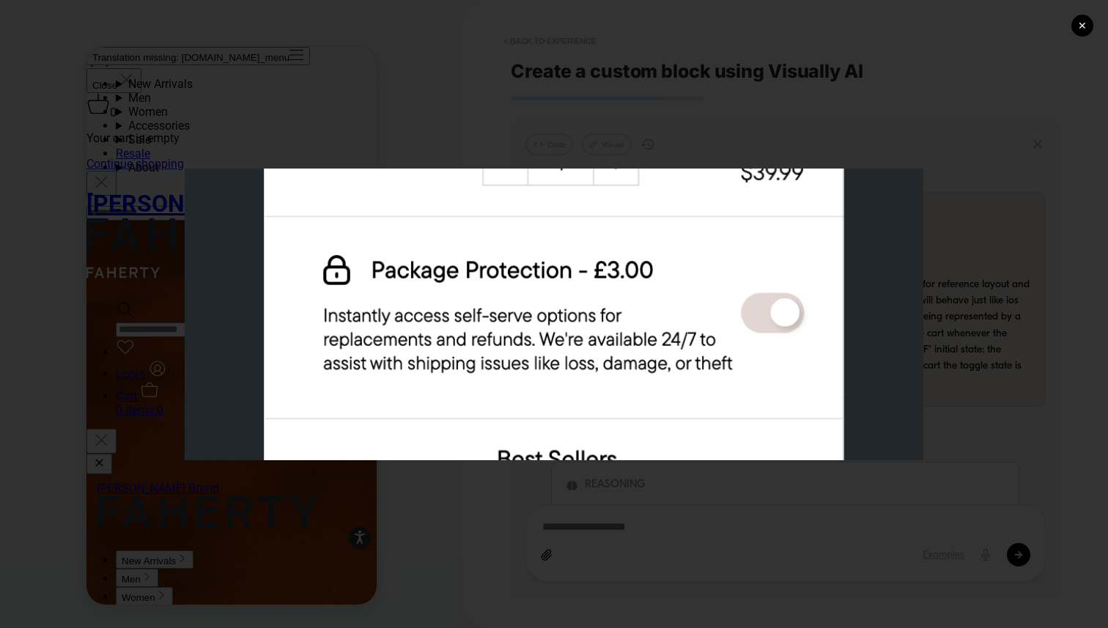
click at [1016, 59] on div "✕" at bounding box center [554, 314] width 1108 height 628
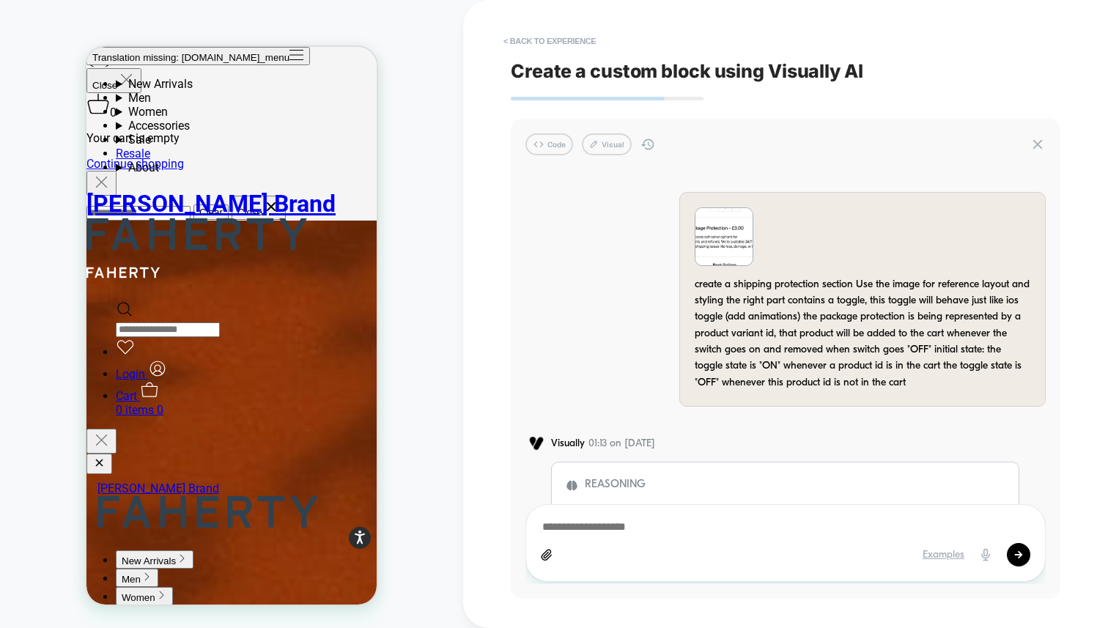
click at [600, 156] on div "Code Visual create a shipping protection section Use the image for reference la…" at bounding box center [786, 359] width 550 height 480
click at [558, 147] on button "Code" at bounding box center [550, 144] width 48 height 22
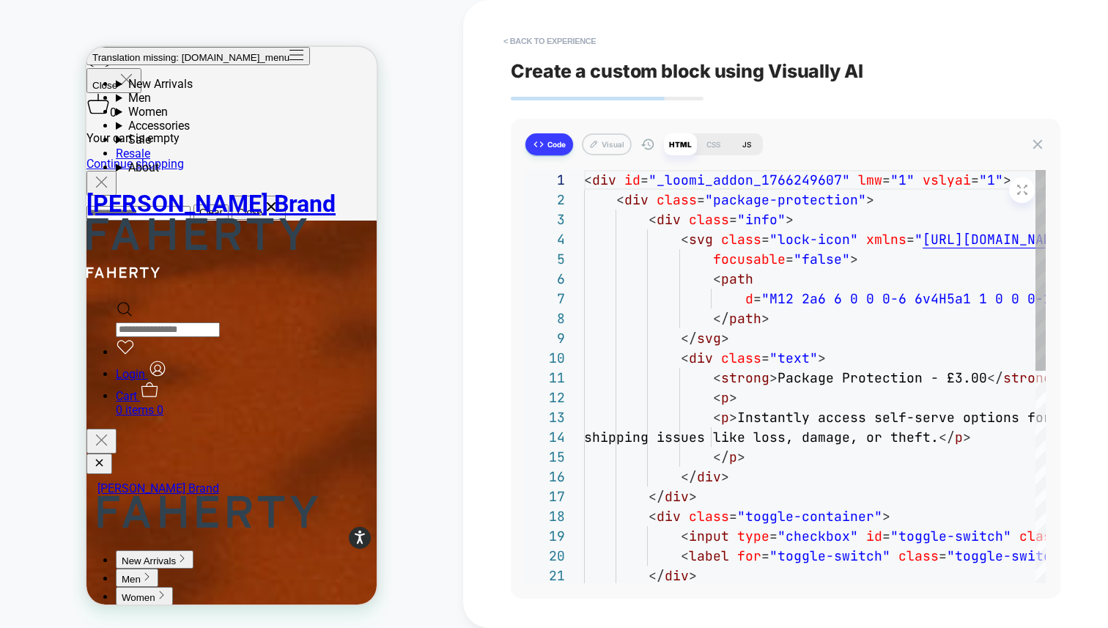
click at [730, 148] on div "JS" at bounding box center [746, 144] width 33 height 22
type textarea "*"
type textarea "**********"
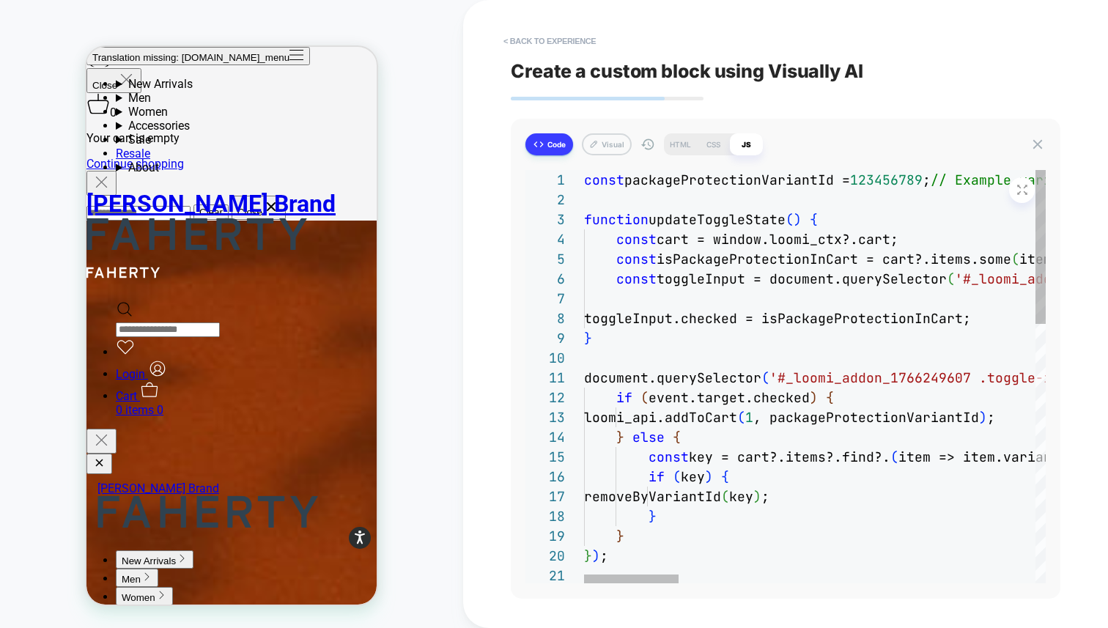
click at [738, 146] on div "JS" at bounding box center [746, 144] width 33 height 22
type textarea "*"
type textarea "**********"
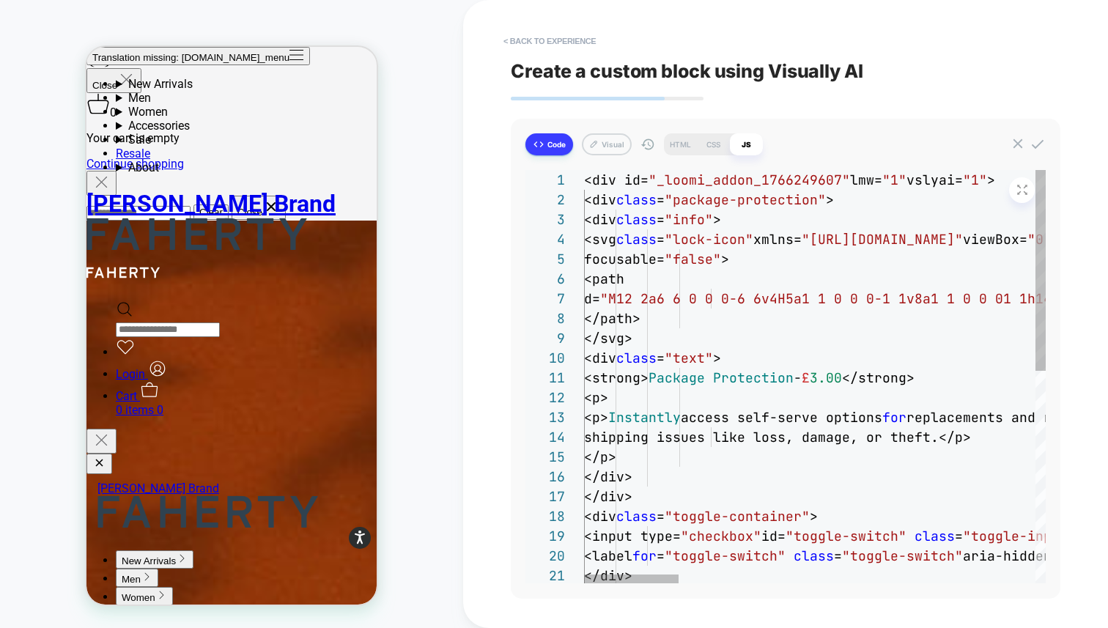
scroll to position [59, 0]
click at [704, 145] on div "CSS" at bounding box center [713, 144] width 33 height 22
type textarea "*"
type textarea "**********"
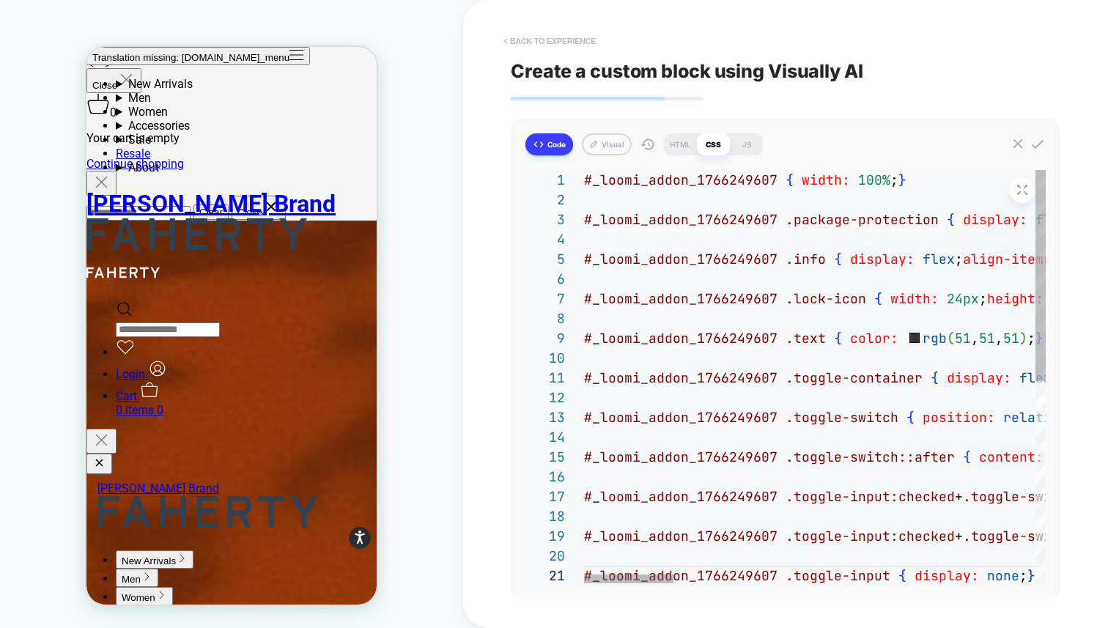
click at [554, 31] on button "< Back to experience" at bounding box center [549, 40] width 107 height 23
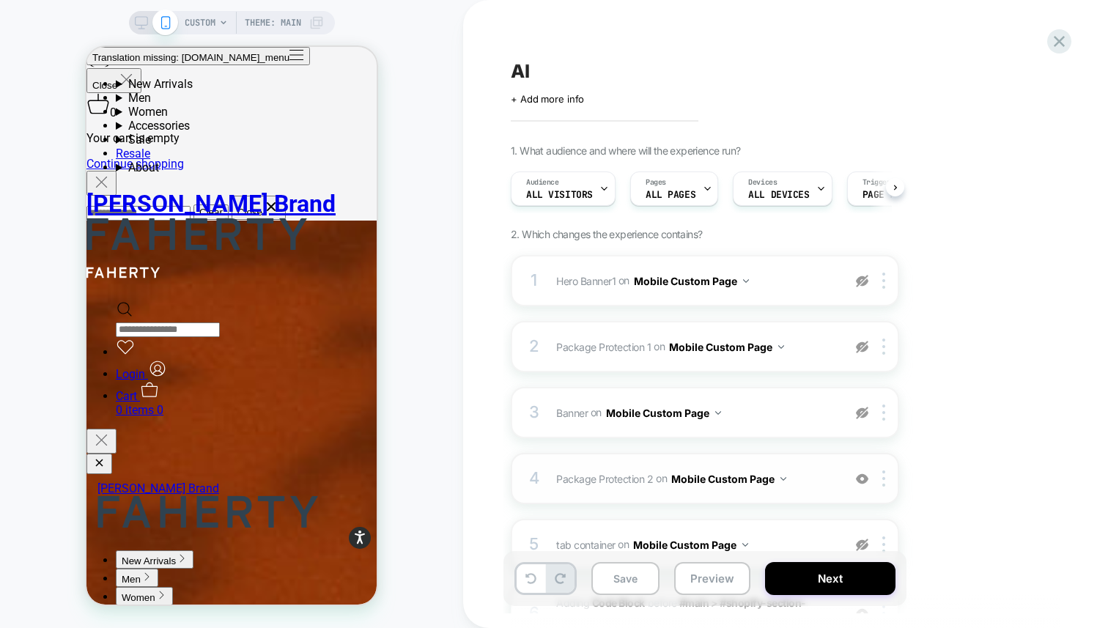
scroll to position [0, 1]
click at [578, 471] on span "Package Protection 2 Adding Code Block BEFORE #main > #shopify-section-template…" at bounding box center [695, 478] width 279 height 21
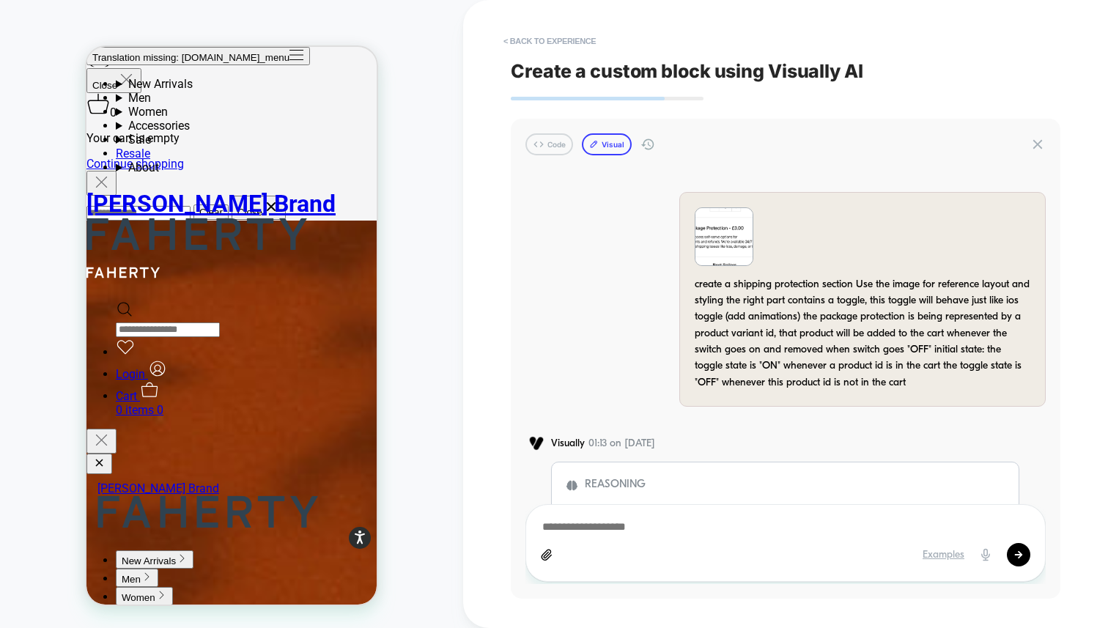
scroll to position [3044, 0]
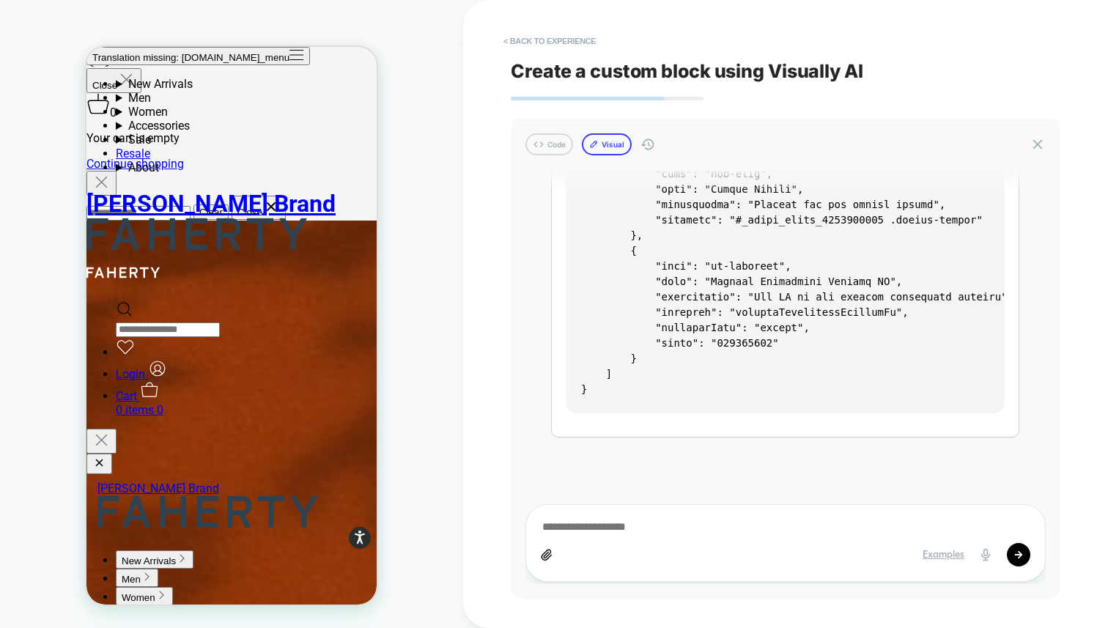
click at [603, 147] on button "Visual" at bounding box center [607, 144] width 50 height 22
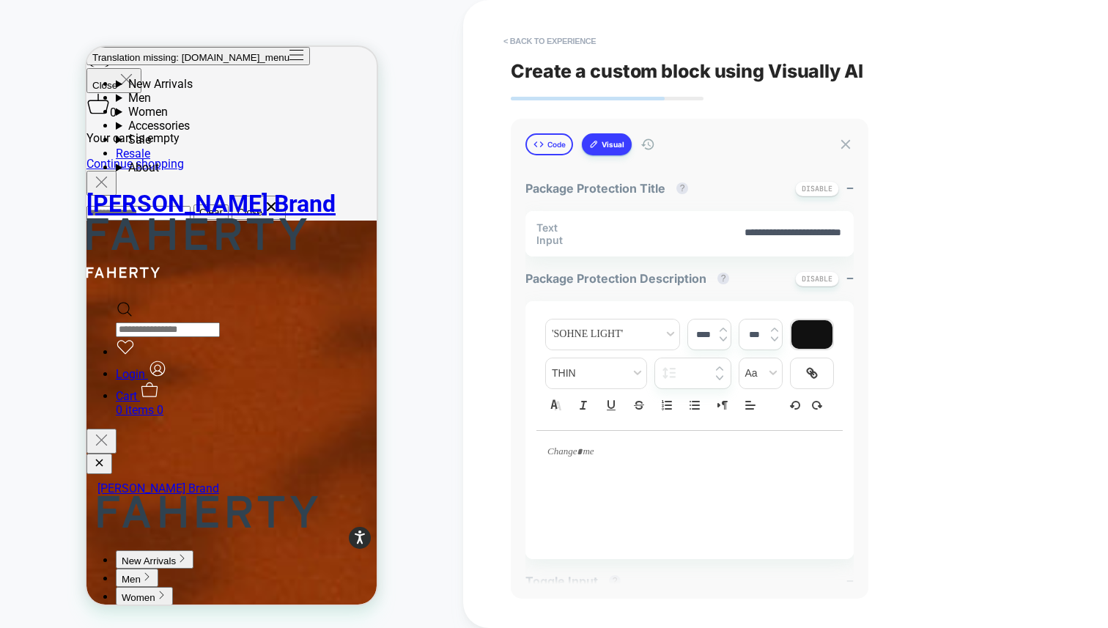
click at [540, 152] on button "Code" at bounding box center [550, 144] width 48 height 22
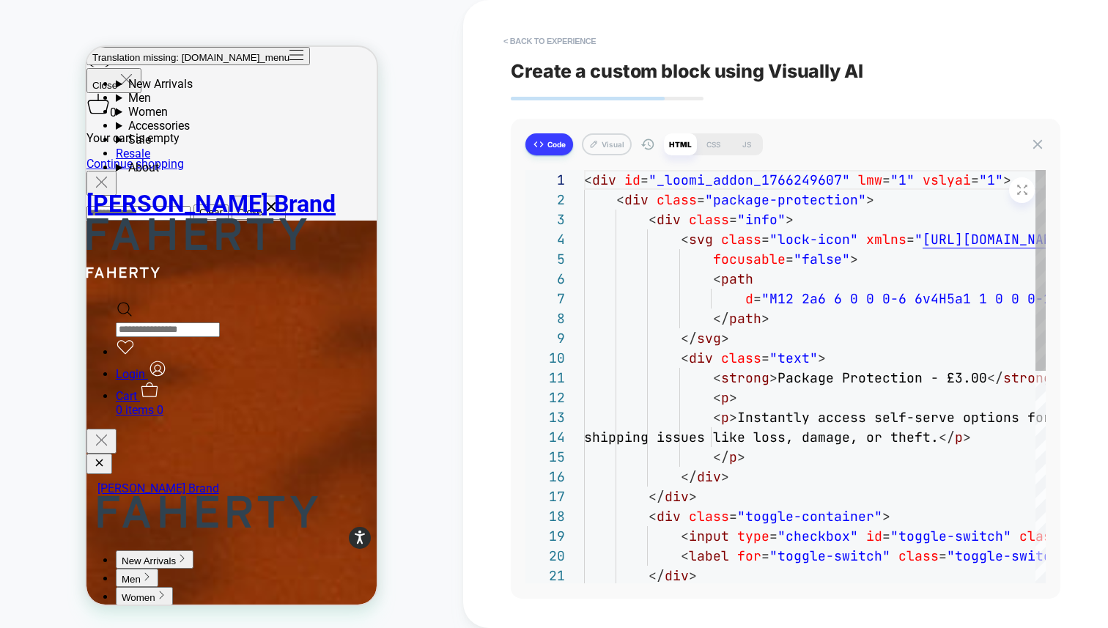
scroll to position [119, 0]
click at [751, 142] on div "JS" at bounding box center [746, 144] width 33 height 22
type textarea "*"
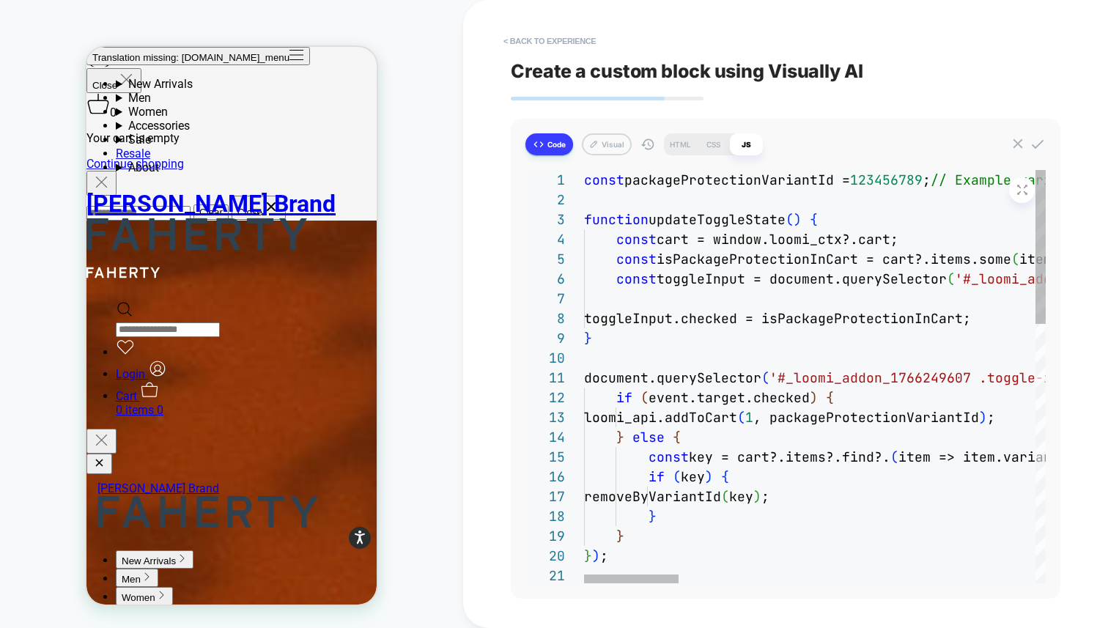
scroll to position [99, 0]
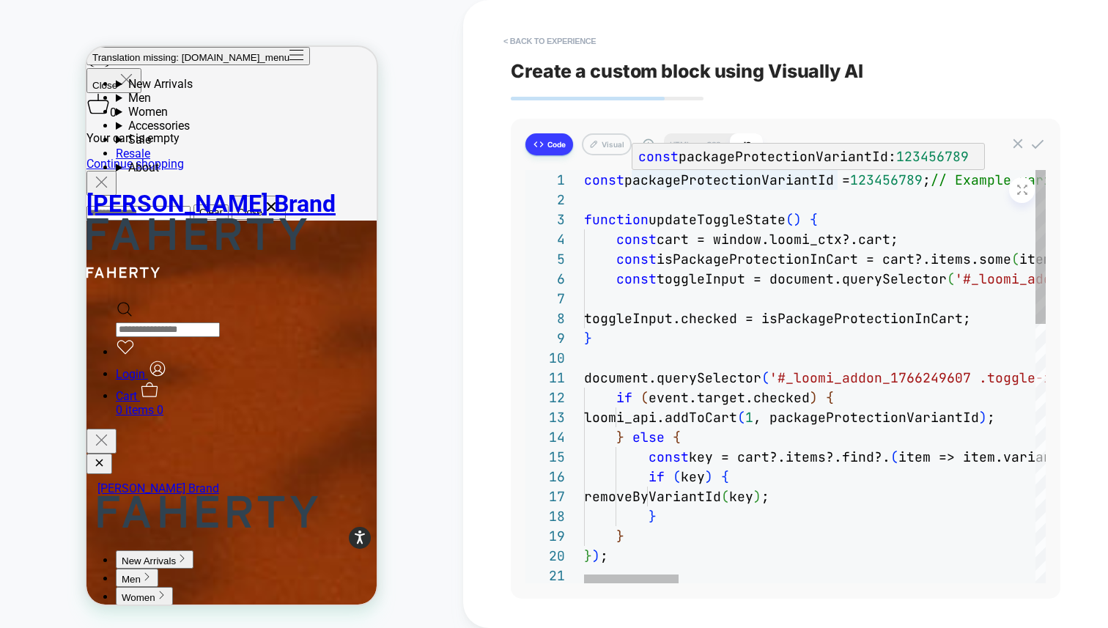
type textarea "**********"
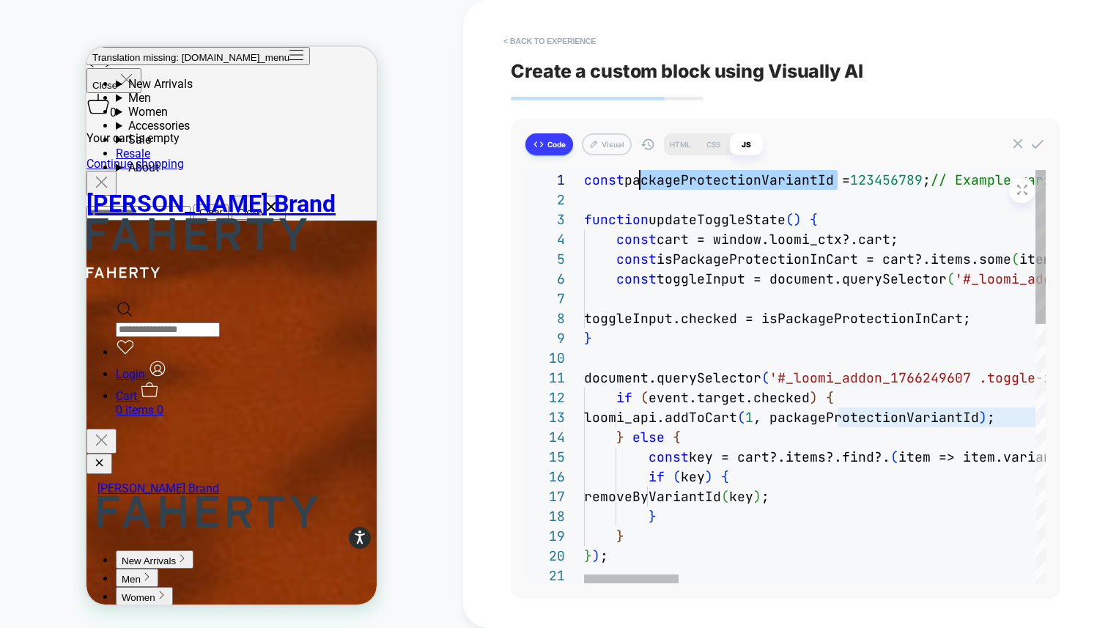
scroll to position [0, 48]
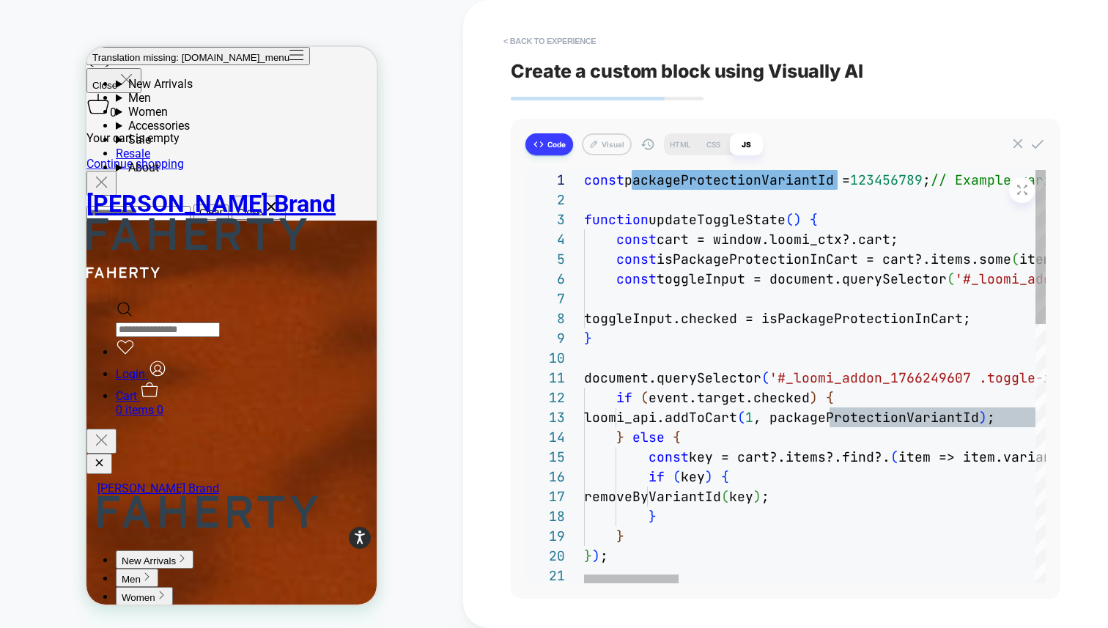
drag, startPoint x: 839, startPoint y: 177, endPoint x: 652, endPoint y: 172, distance: 187.0
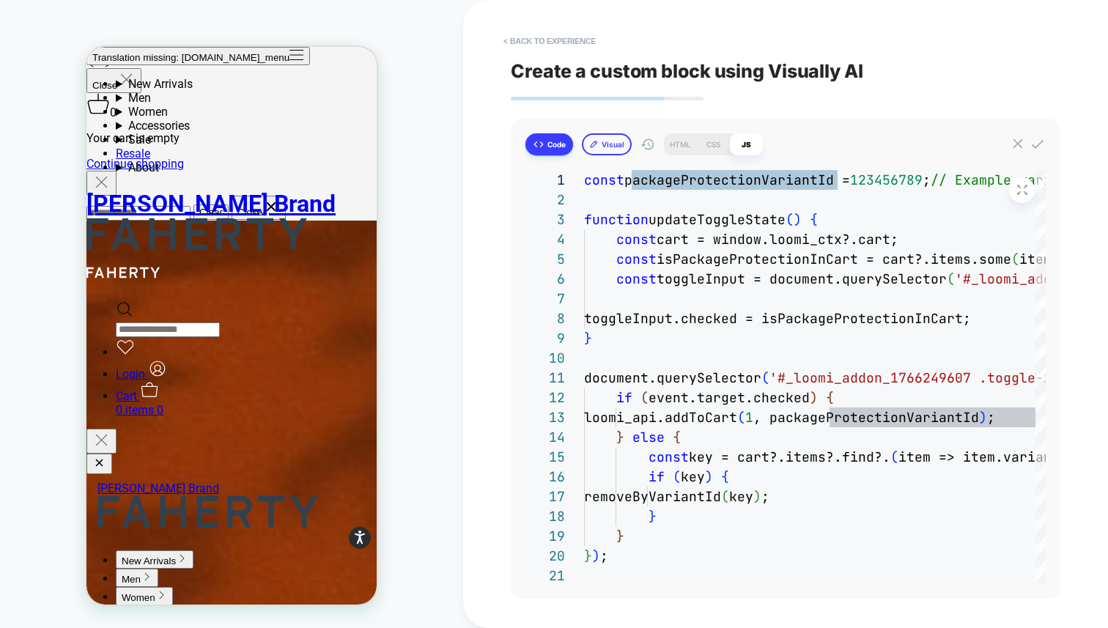
click at [616, 143] on button "Visual" at bounding box center [607, 144] width 50 height 22
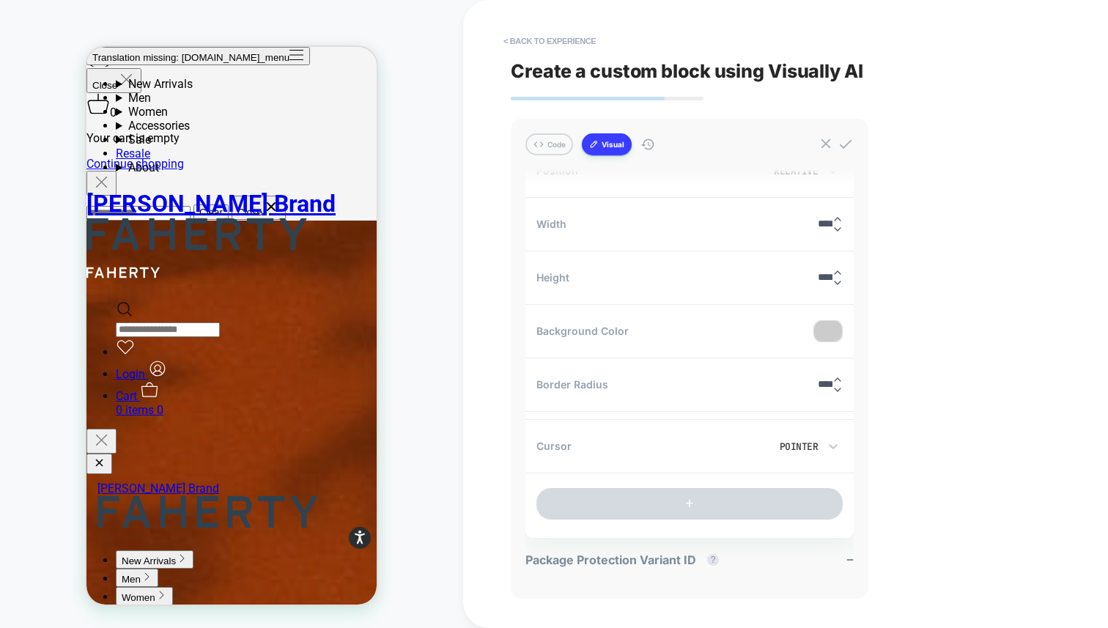
type textarea "*"
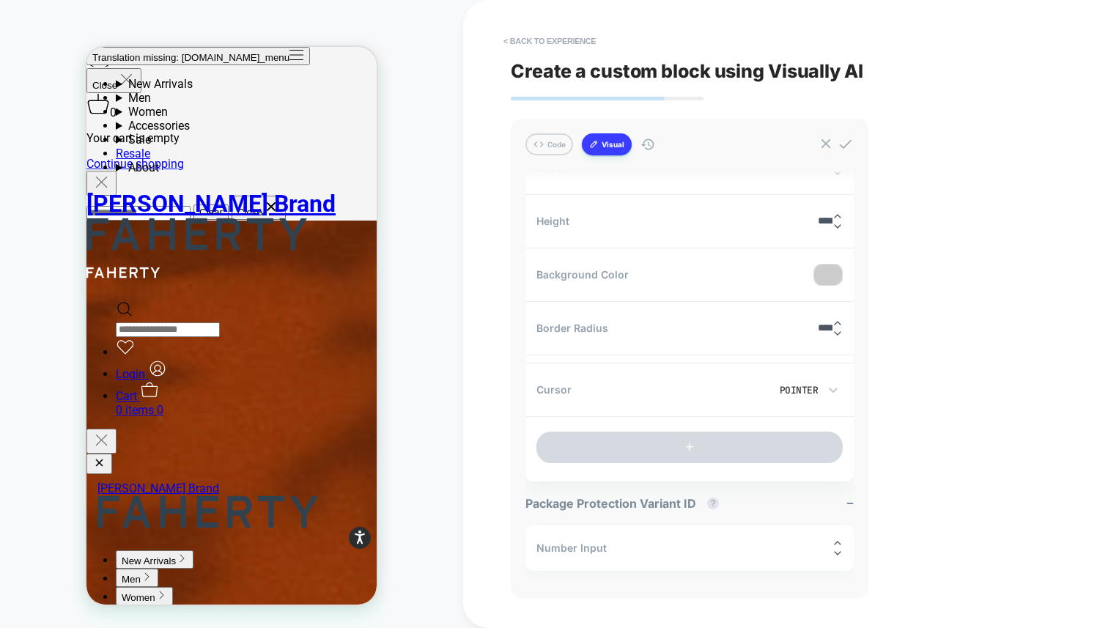
click at [831, 545] on input "*" at bounding box center [830, 547] width 6 height 11
type input "**********"
click at [969, 529] on div "**********" at bounding box center [786, 314] width 550 height 628
click at [804, 546] on input "**********" at bounding box center [816, 547] width 32 height 11
click at [585, 31] on button "< Back to experience" at bounding box center [549, 40] width 107 height 23
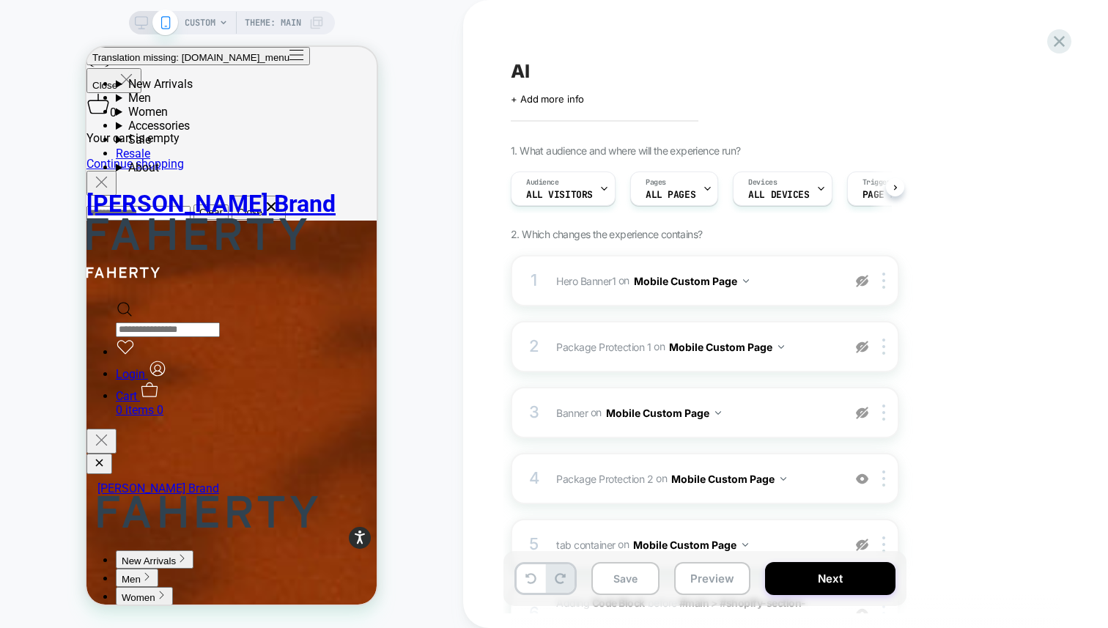
scroll to position [0, 1]
click at [730, 56] on div "AI Click to edit experience details + Add more info 1. What audience and where …" at bounding box center [779, 314] width 550 height 599
